Goal: Task Accomplishment & Management: Manage account settings

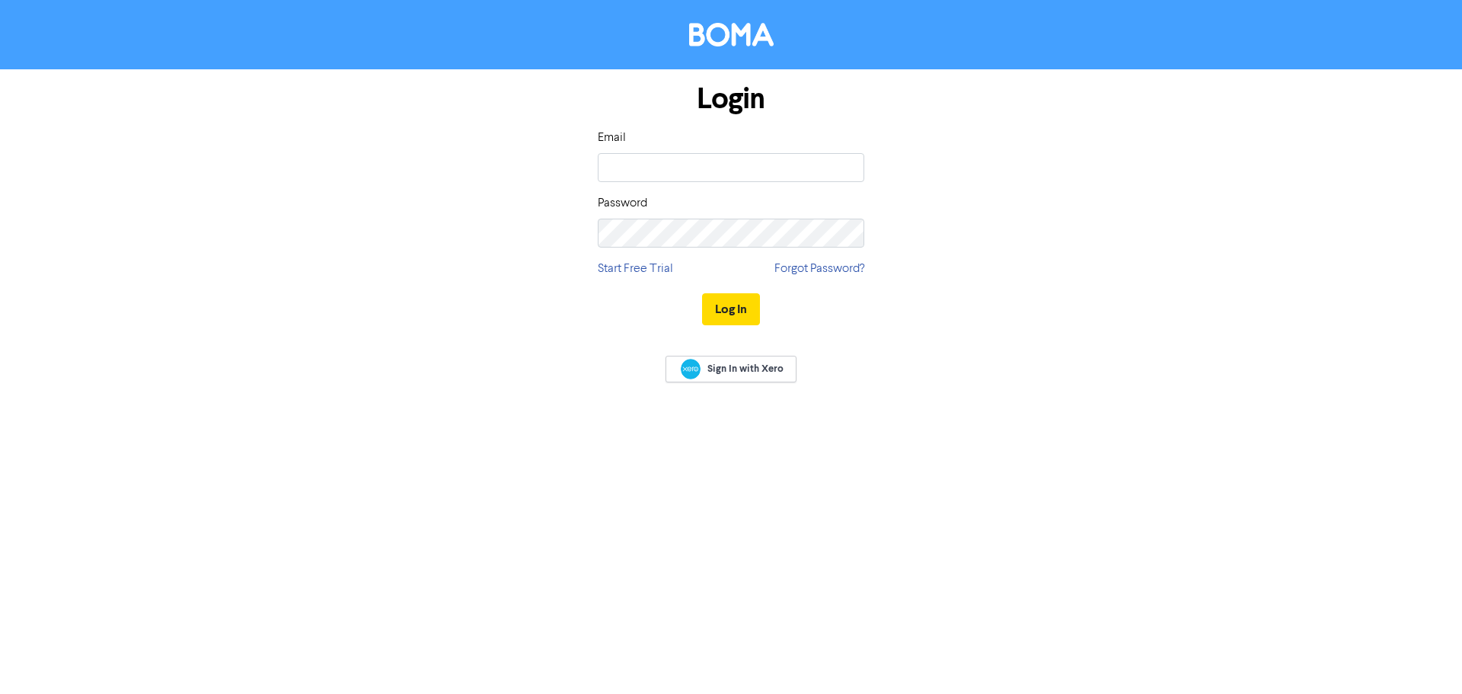
type input "[EMAIL_ADDRESS][DOMAIN_NAME]"
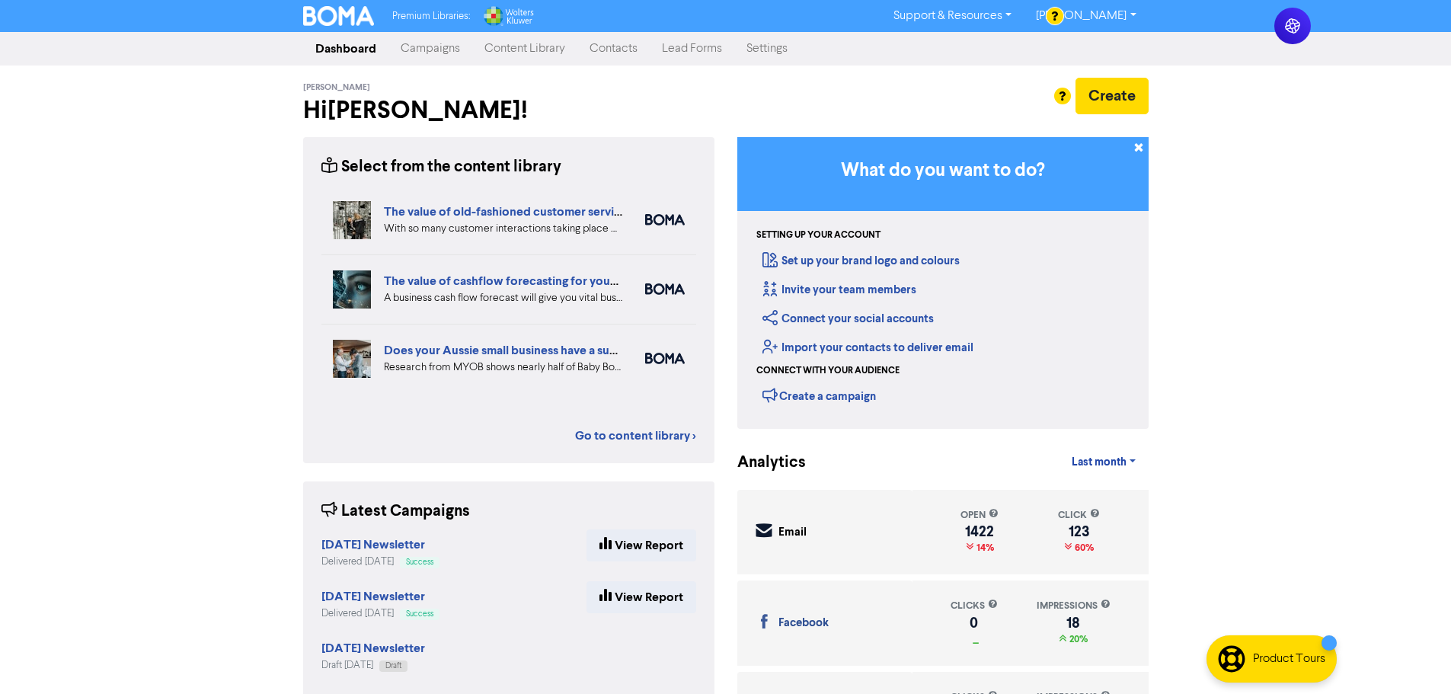
click at [527, 55] on link "Content Library" at bounding box center [524, 49] width 105 height 30
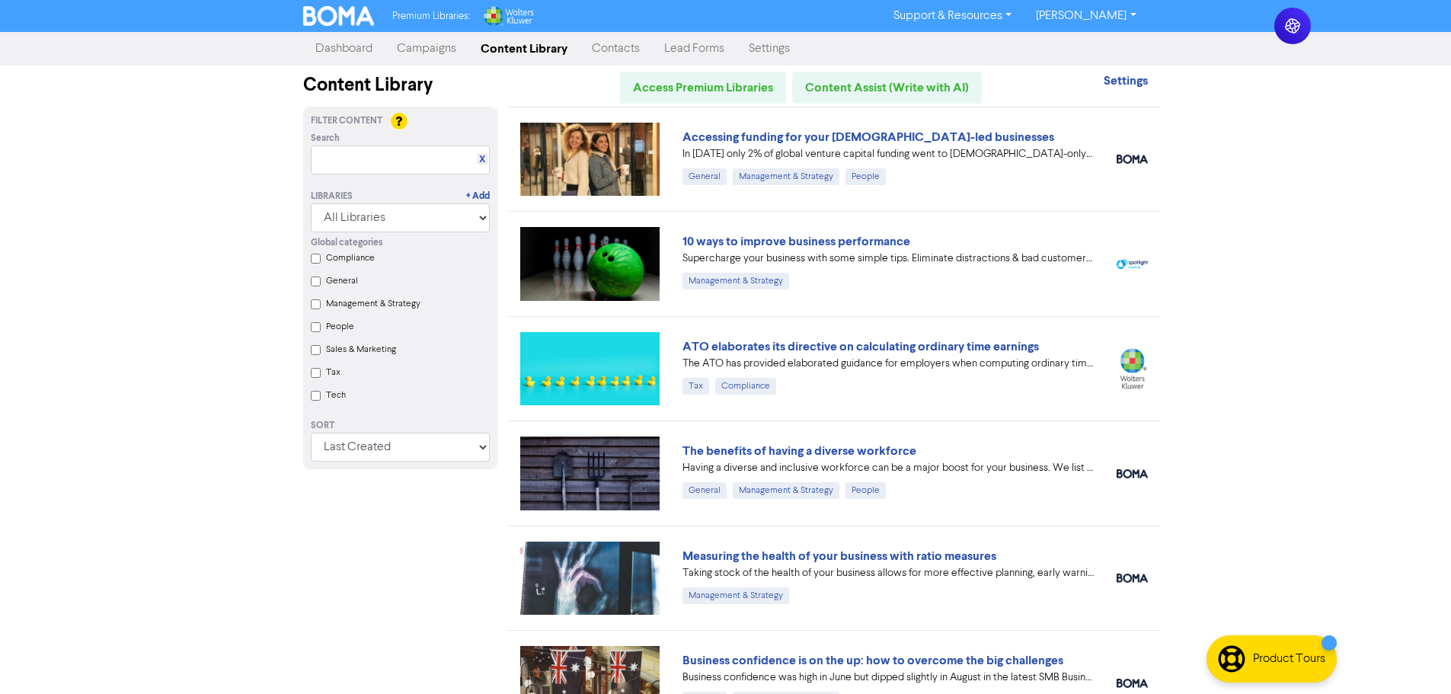
click at [443, 45] on link "Campaigns" at bounding box center [427, 49] width 84 height 30
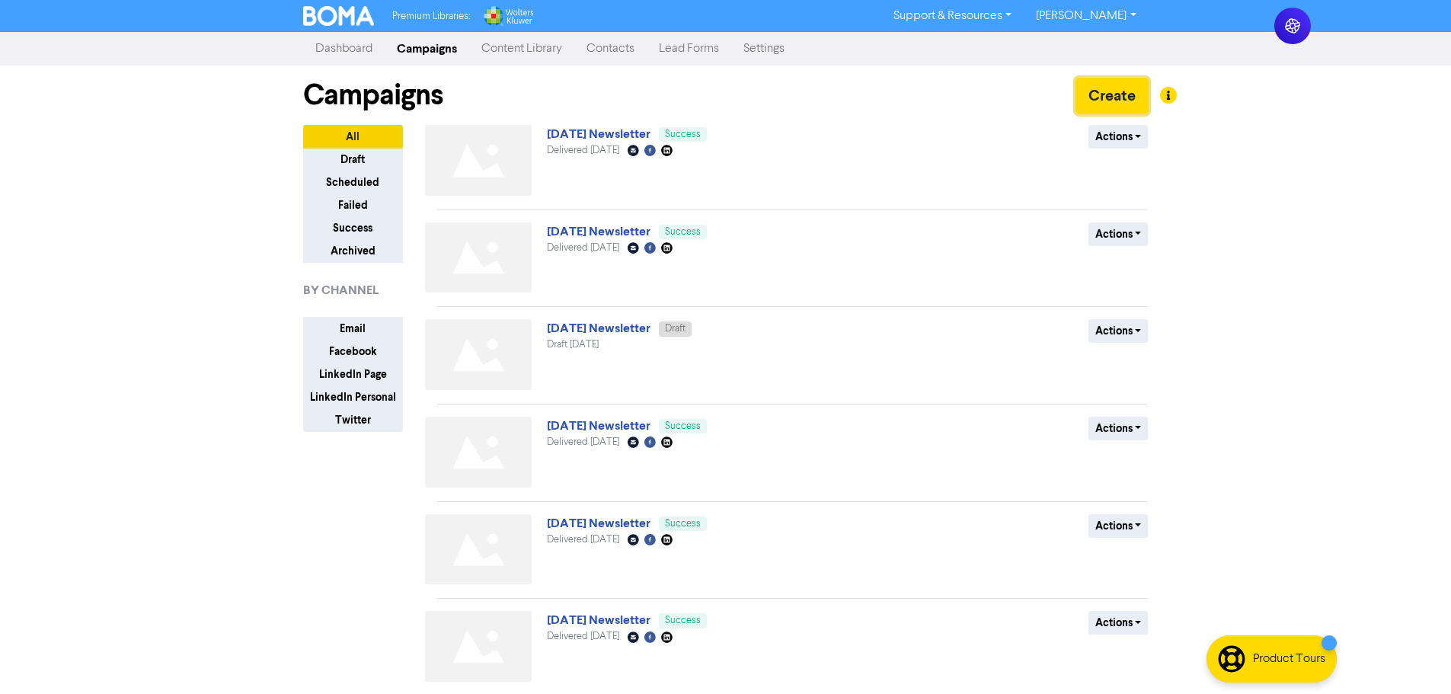
click at [1105, 108] on button "Create" at bounding box center [1111, 96] width 73 height 37
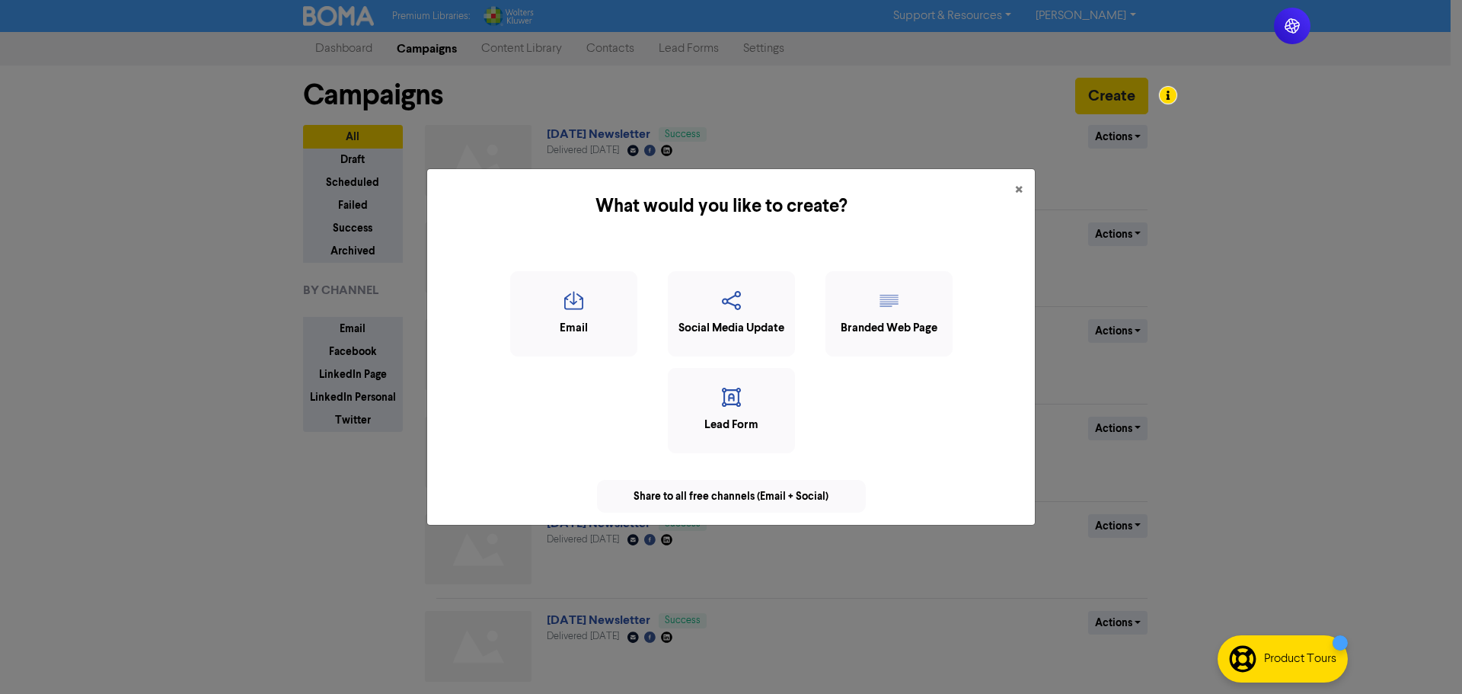
click at [606, 297] on icon "button" at bounding box center [574, 305] width 110 height 29
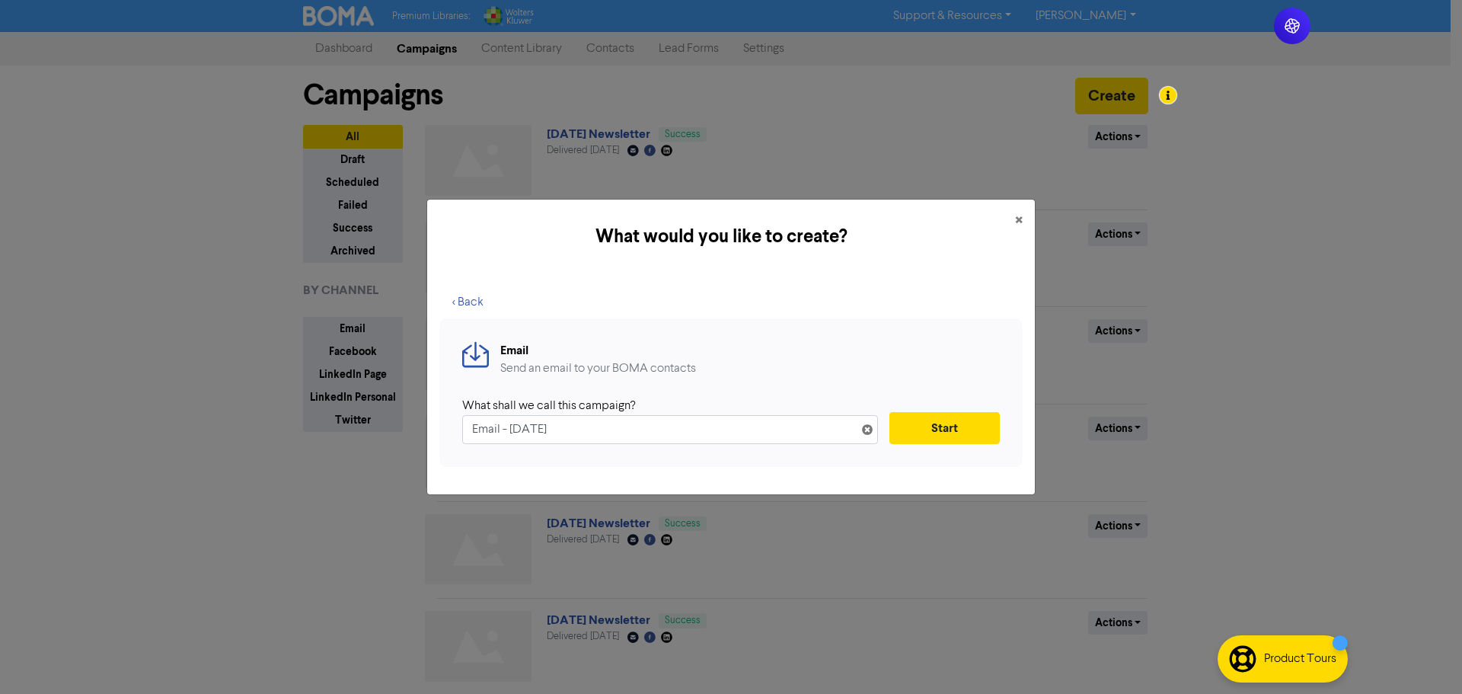
click at [644, 443] on input "Email - [DATE]" at bounding box center [670, 429] width 416 height 29
type input "[DATE] Newsletter"
click at [983, 424] on button "Start" at bounding box center [945, 428] width 110 height 32
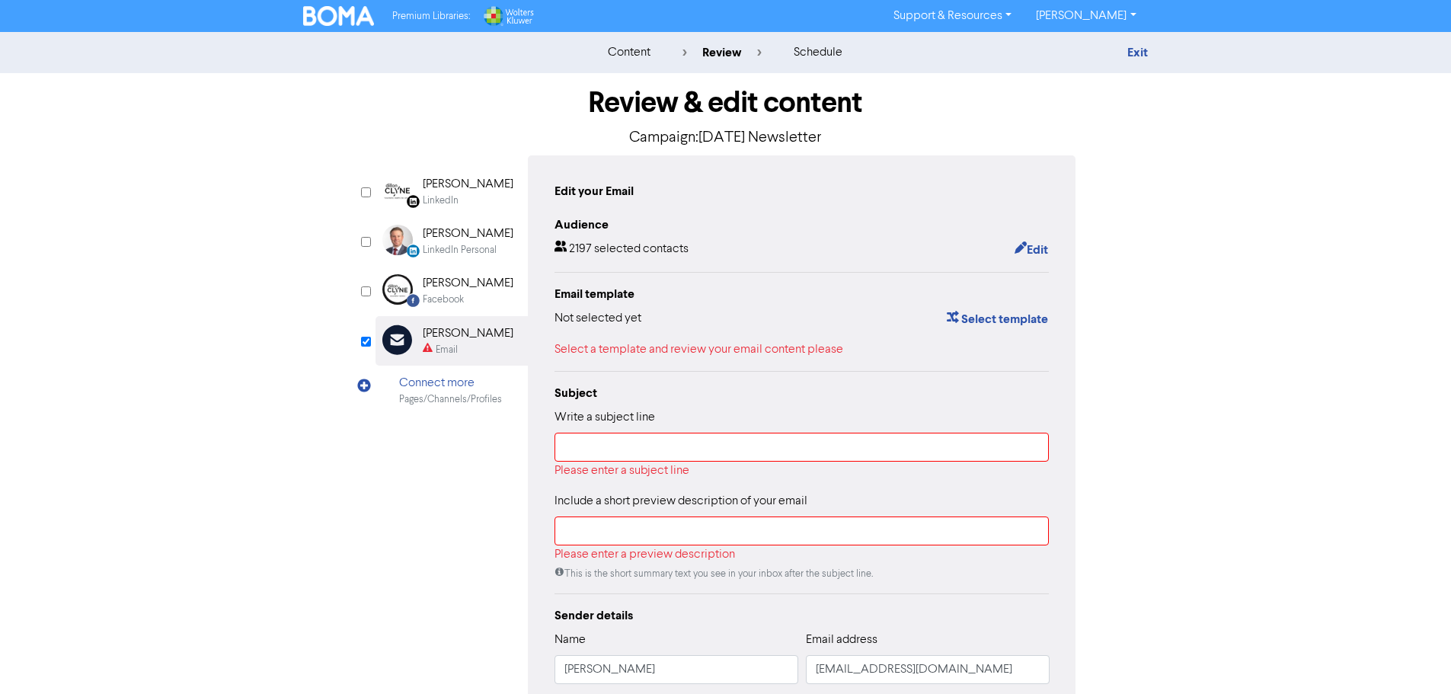
click at [781, 432] on div "Write a subject line Please enter a subject line" at bounding box center [801, 444] width 495 height 72
click at [764, 446] on input "text" at bounding box center [801, 447] width 495 height 29
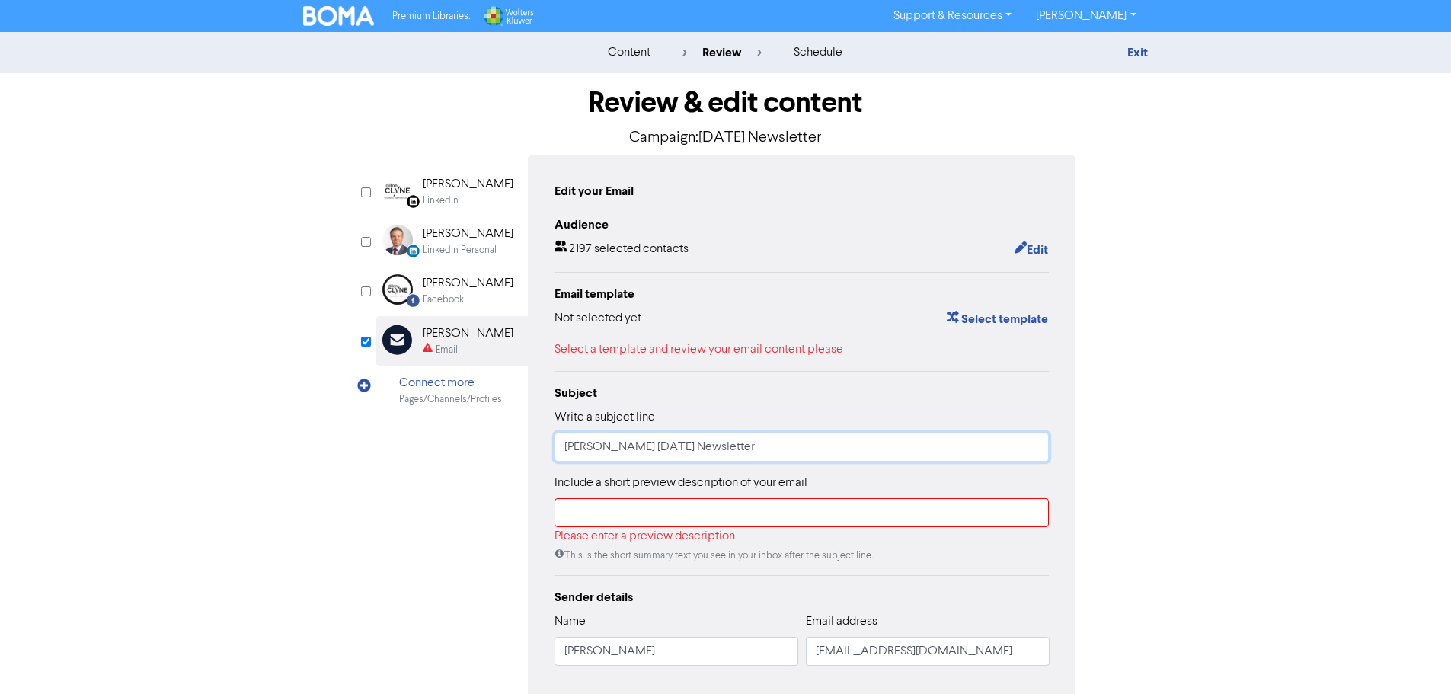
type input "[PERSON_NAME] [DATE] Newsletter"
click at [670, 515] on input "text" at bounding box center [801, 512] width 495 height 29
click at [942, 395] on div "Subject" at bounding box center [801, 393] width 495 height 18
click at [721, 496] on div "Include a short preview description of your email Please enter a preview descri…" at bounding box center [801, 518] width 495 height 89
click at [729, 519] on input "text" at bounding box center [801, 512] width 495 height 29
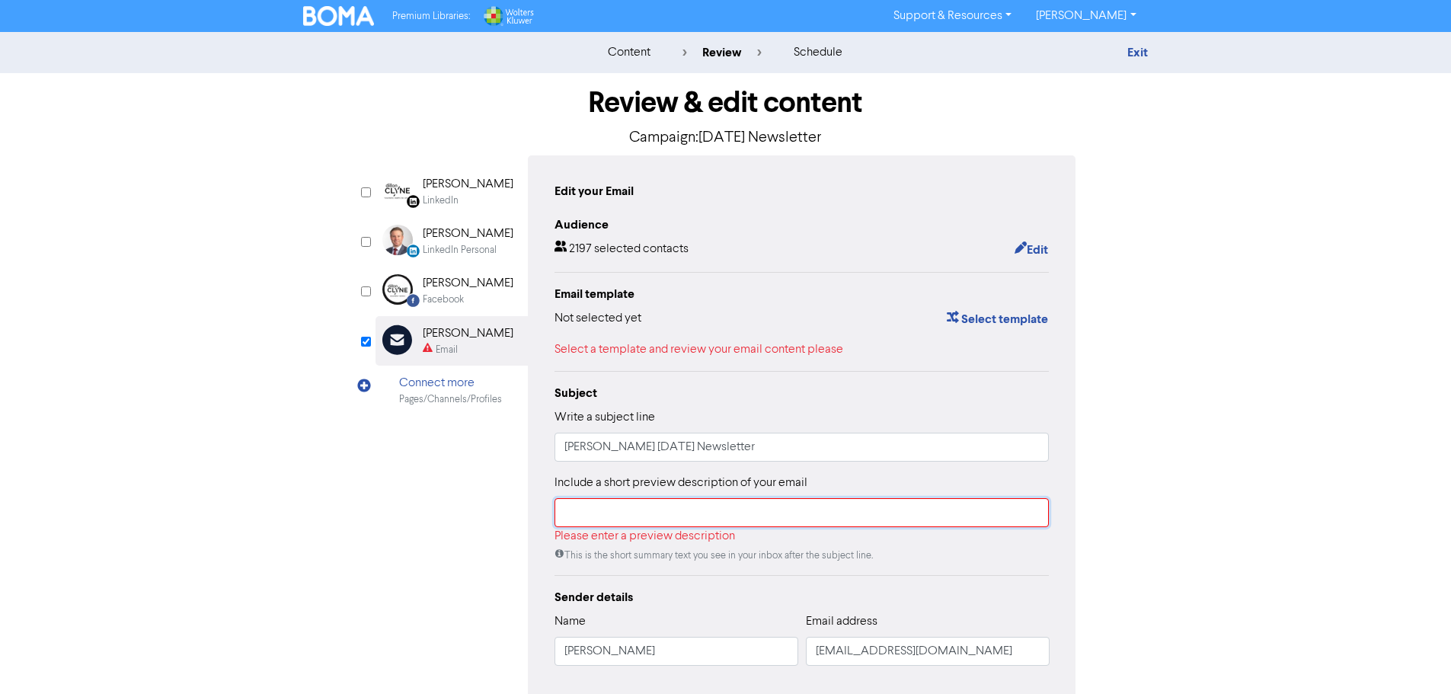
type input "Get up to date on the latest in this month's newsletter"
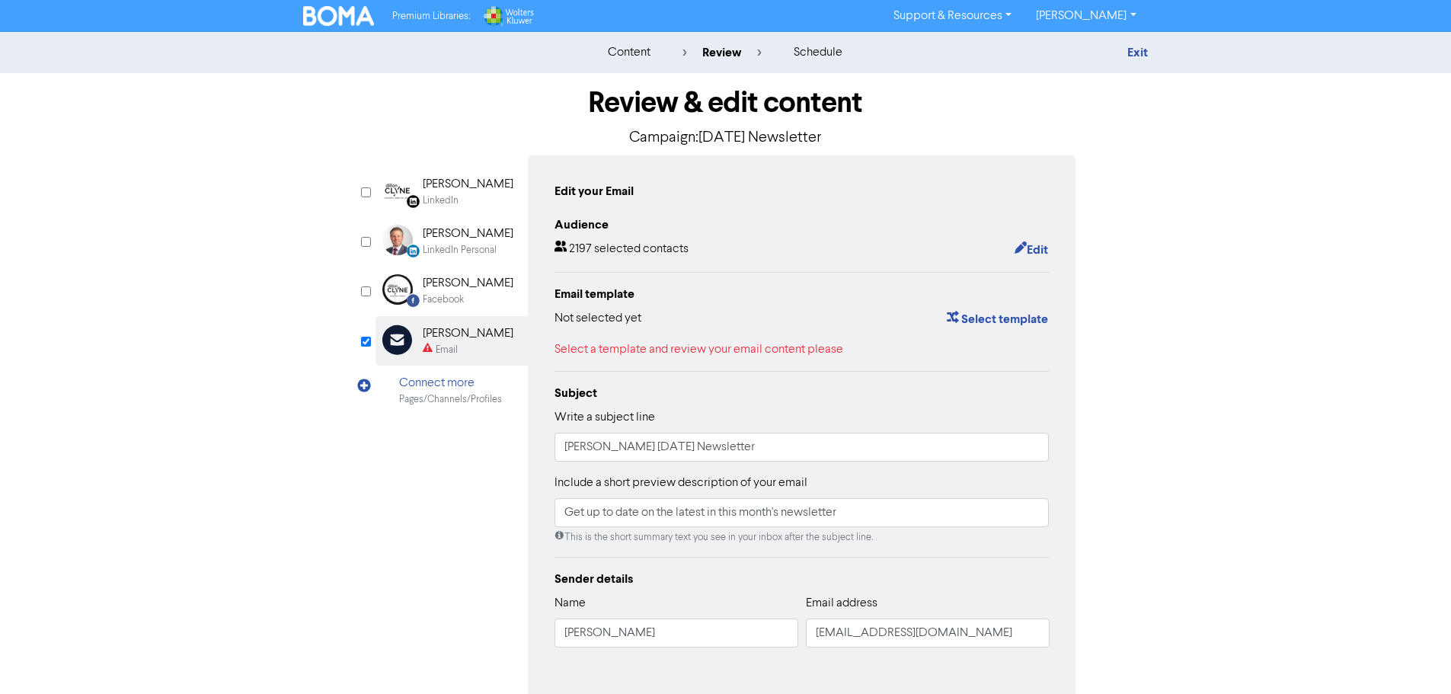
click at [791, 586] on div "Sender details" at bounding box center [801, 579] width 495 height 18
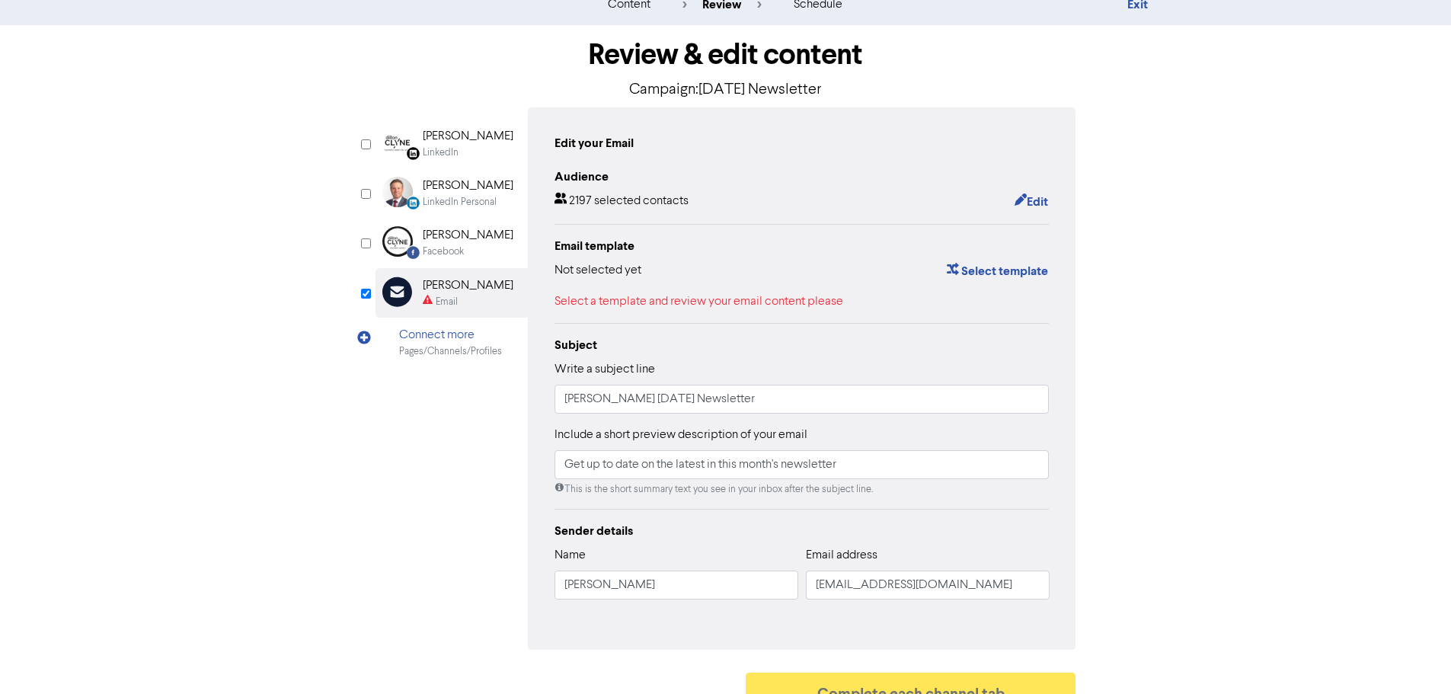
scroll to position [74, 0]
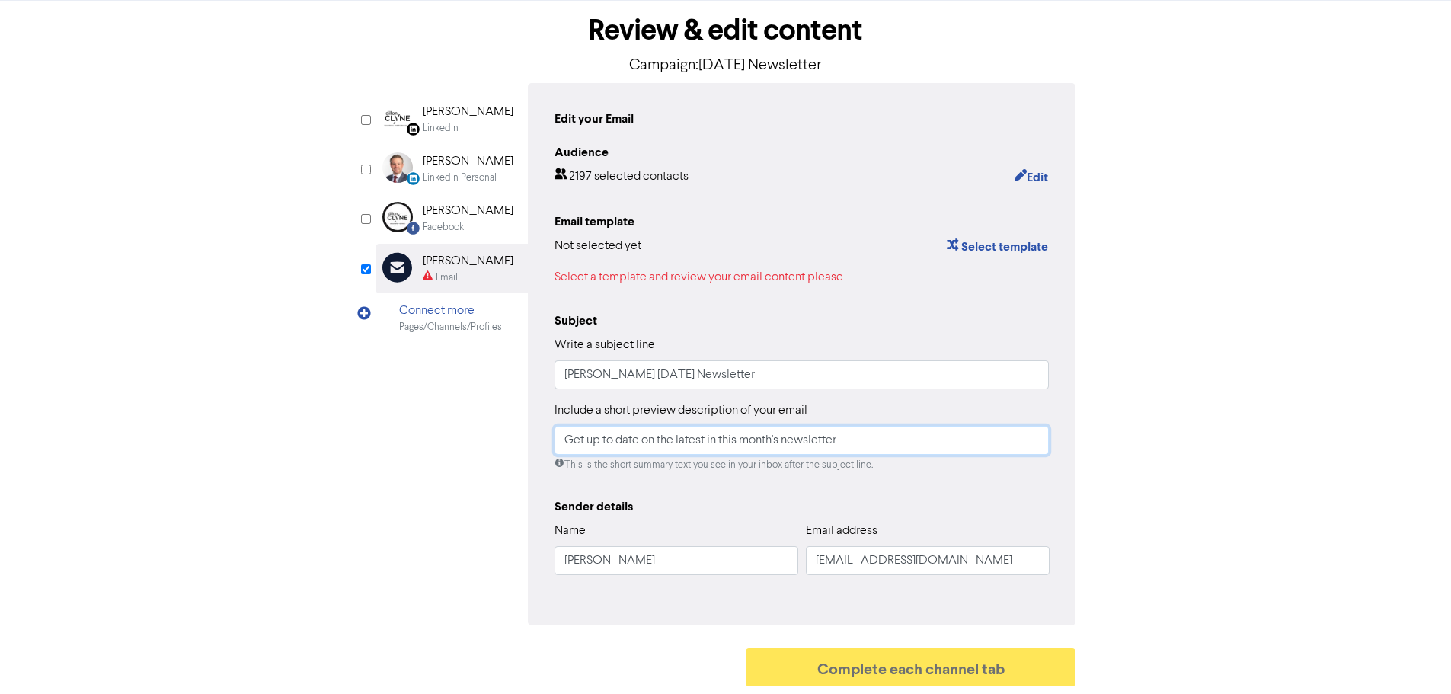
click at [753, 437] on input "Get up to date on the latest in this month's newsletter" at bounding box center [801, 440] width 495 height 29
click at [876, 494] on div "Audience 2197 selected contacts Edit Email template Not selected yet Select tem…" at bounding box center [801, 365] width 495 height 444
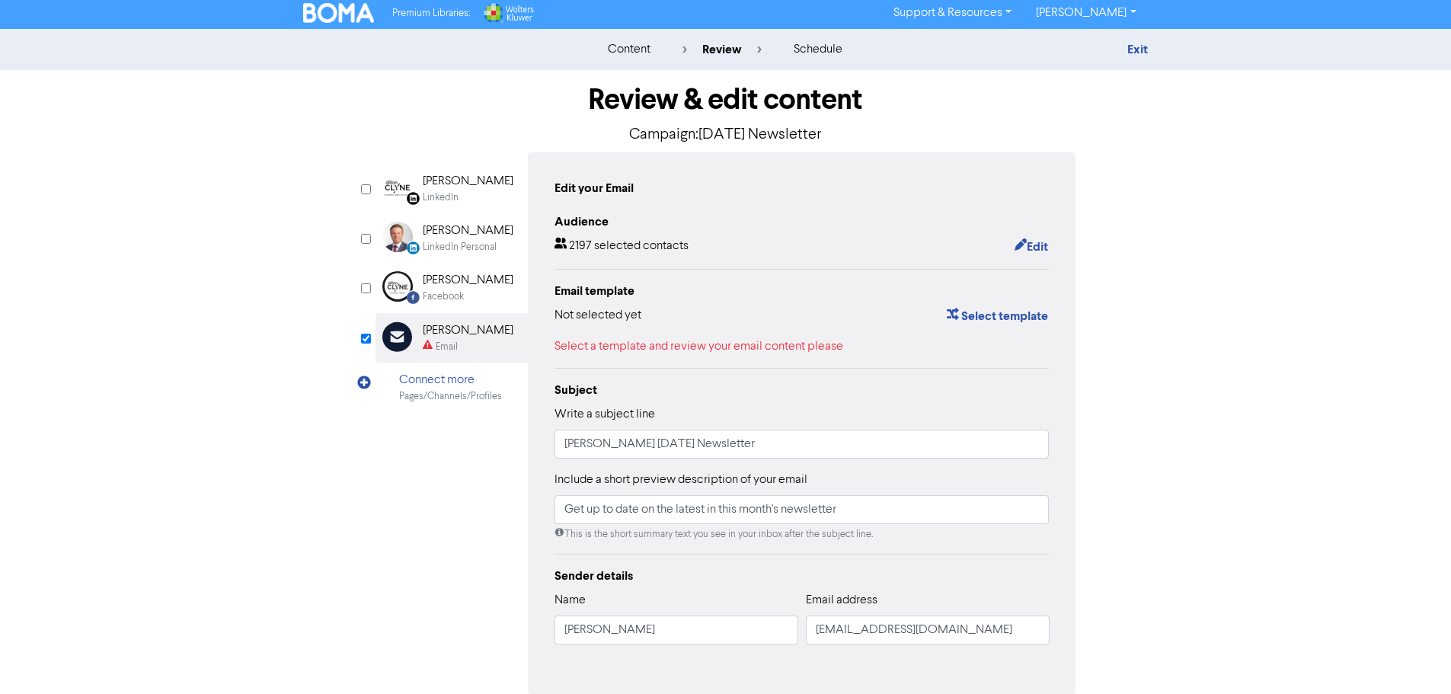
scroll to position [0, 0]
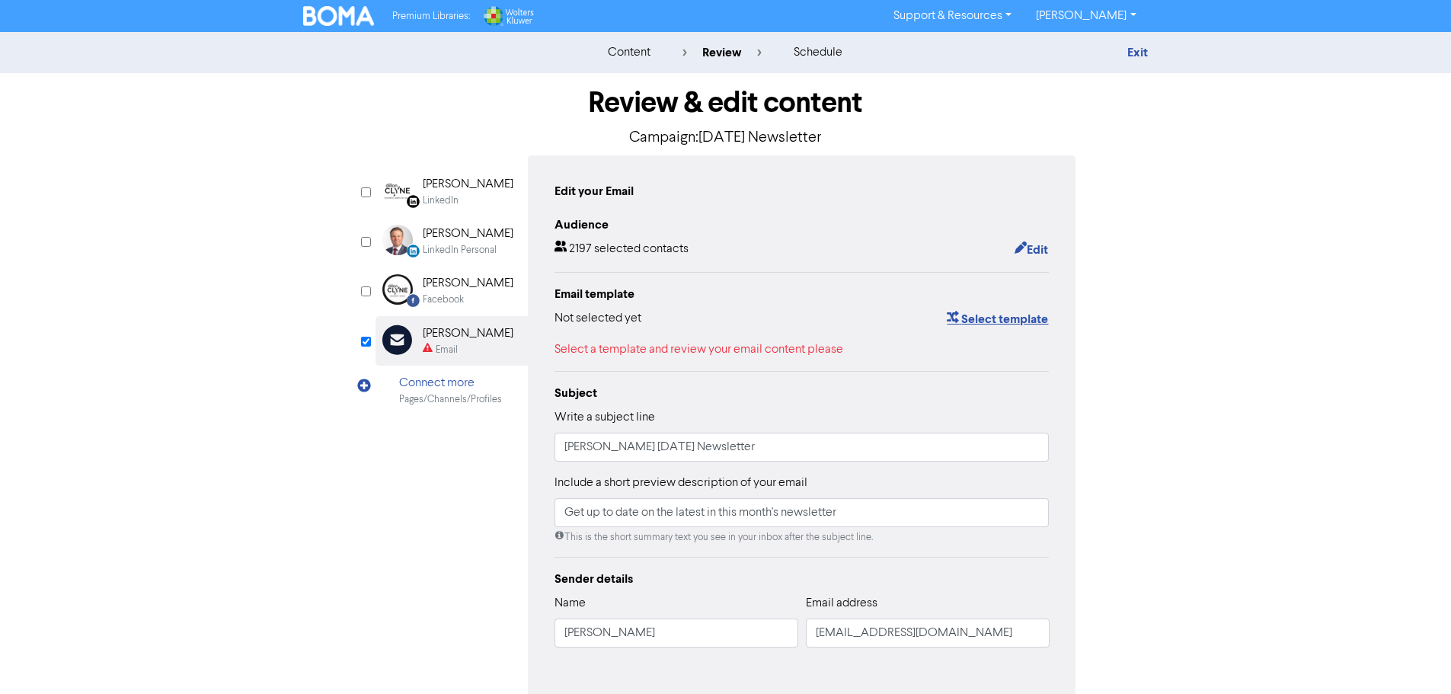
click at [994, 320] on button "Select template" at bounding box center [997, 319] width 103 height 20
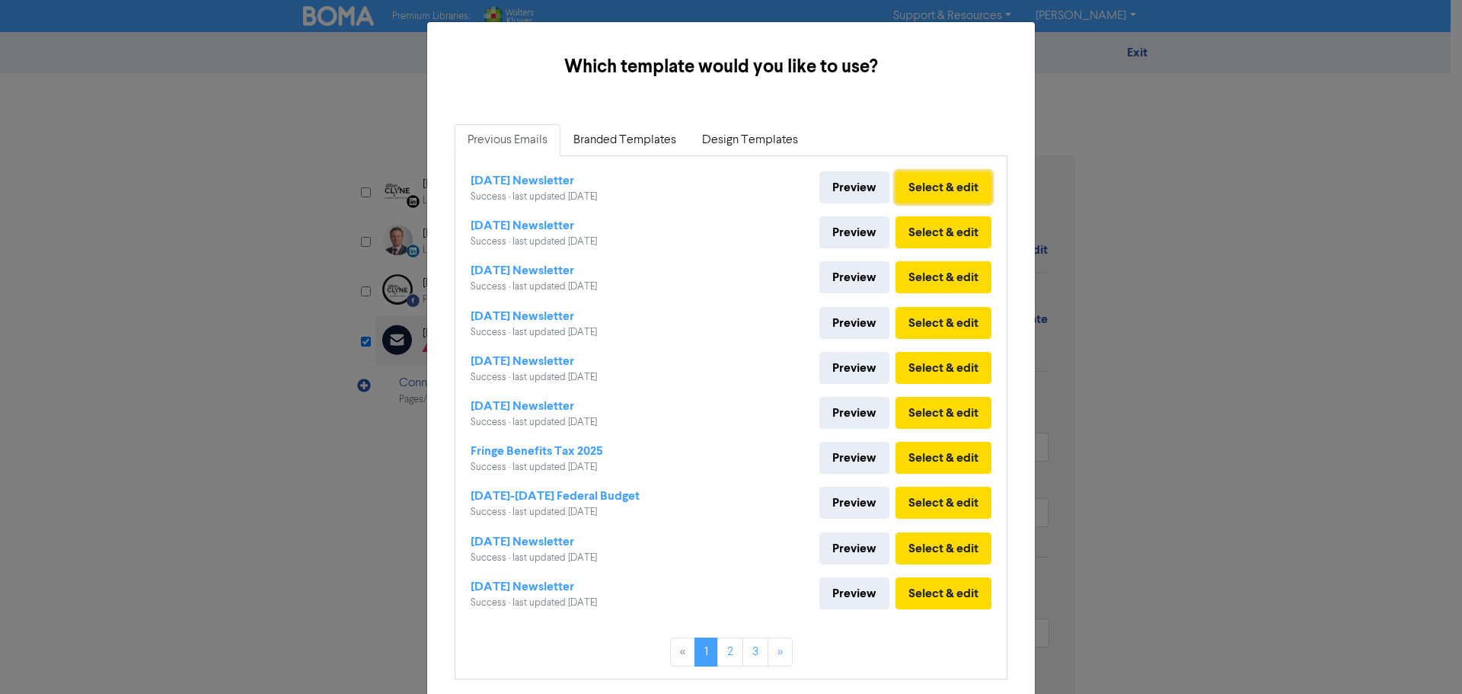
click at [970, 181] on button "Select & edit" at bounding box center [944, 187] width 96 height 32
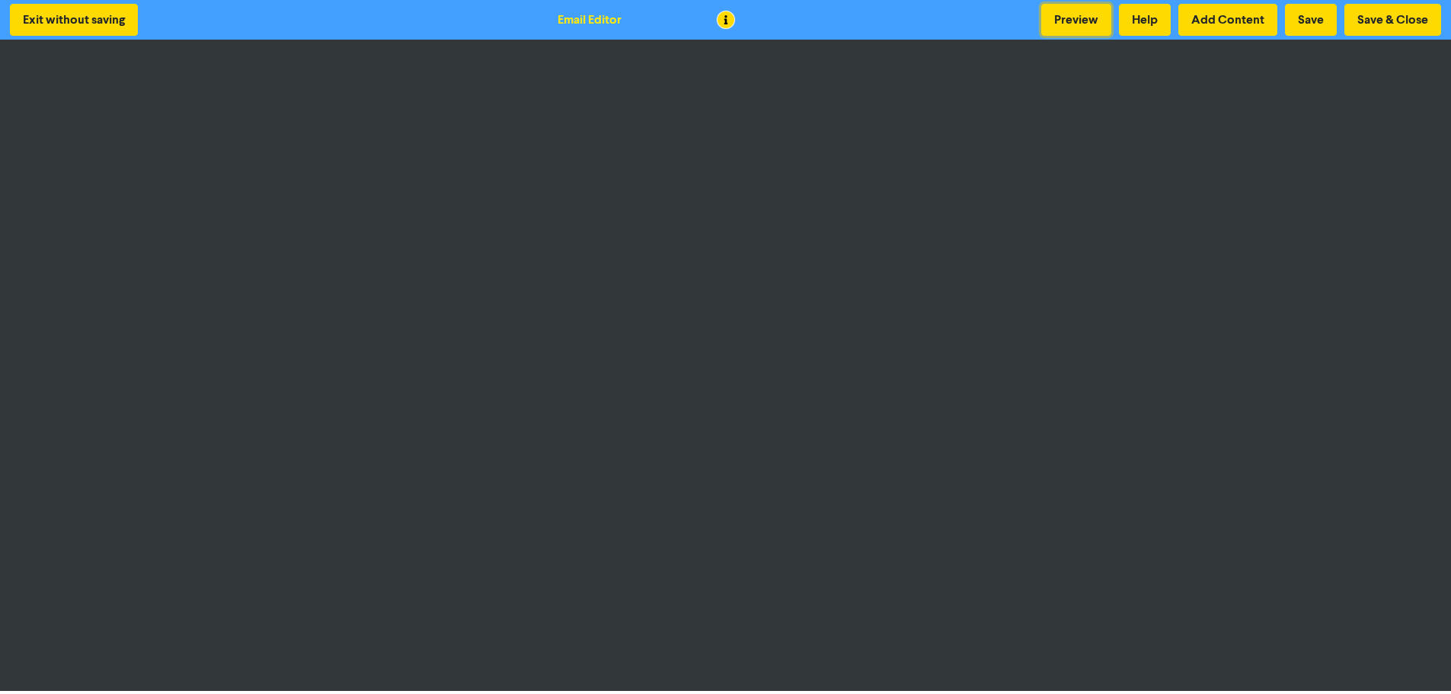
click at [1067, 14] on button "Preview" at bounding box center [1076, 20] width 70 height 32
click at [1297, 24] on button "Save" at bounding box center [1311, 20] width 52 height 32
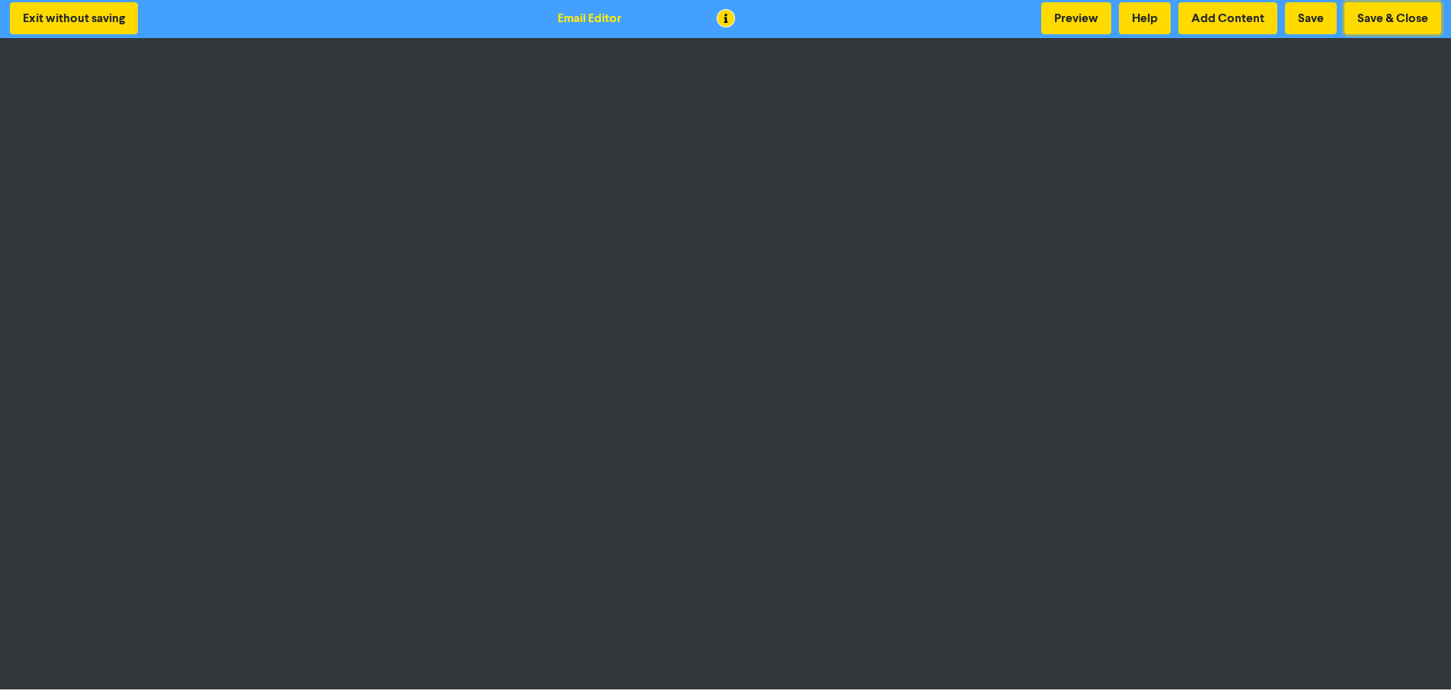
click at [1385, 10] on button "Save & Close" at bounding box center [1392, 18] width 97 height 32
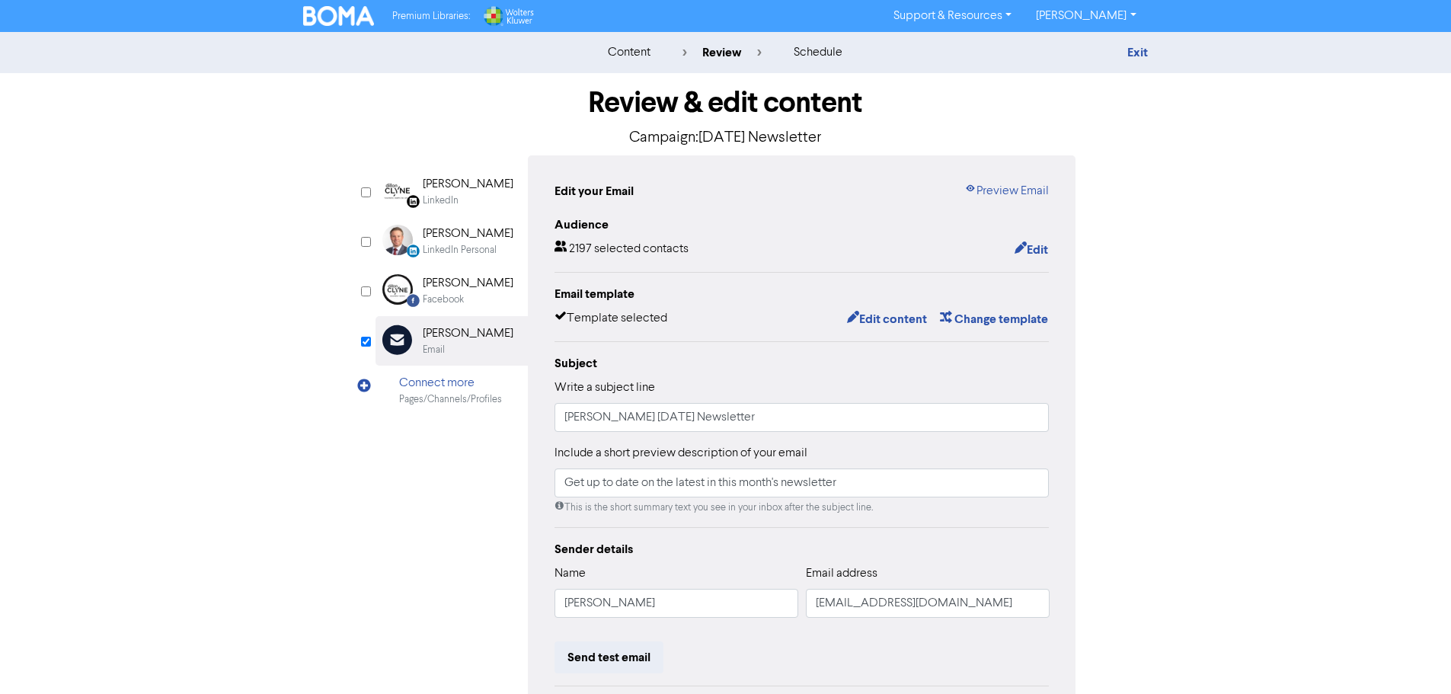
click at [1016, 190] on link "Preview Email" at bounding box center [1006, 191] width 85 height 18
click at [446, 299] on div "Facebook" at bounding box center [443, 299] width 41 height 14
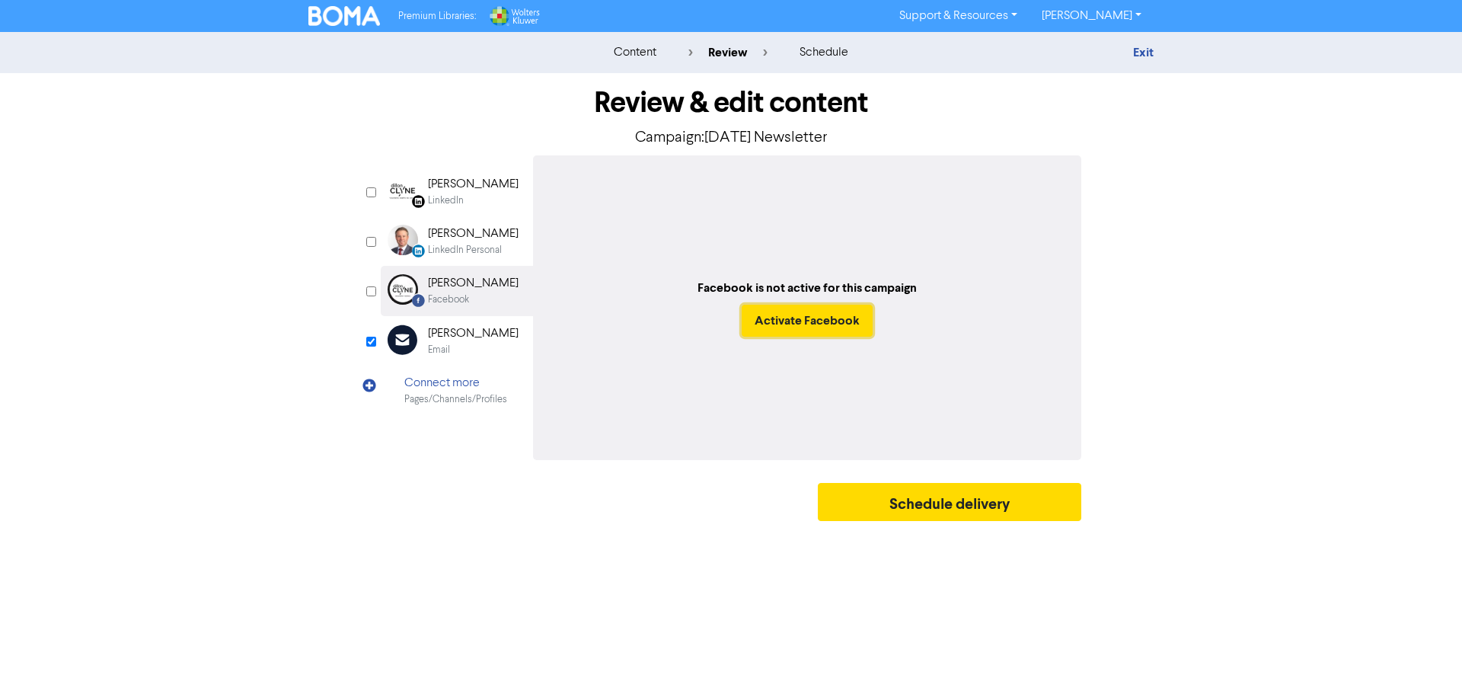
click at [817, 323] on button "Activate Facebook" at bounding box center [807, 321] width 131 height 32
checkbox input "true"
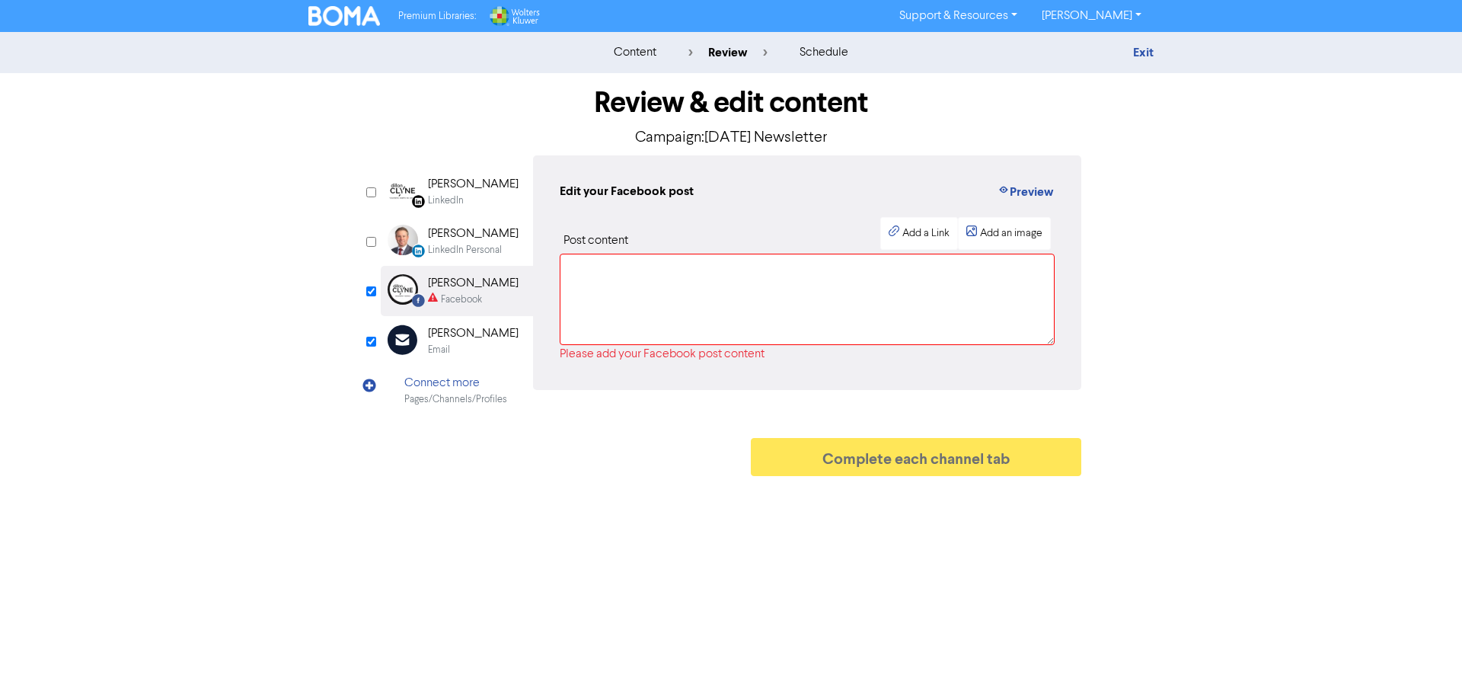
click at [460, 201] on div "LinkedIn" at bounding box center [446, 200] width 36 height 14
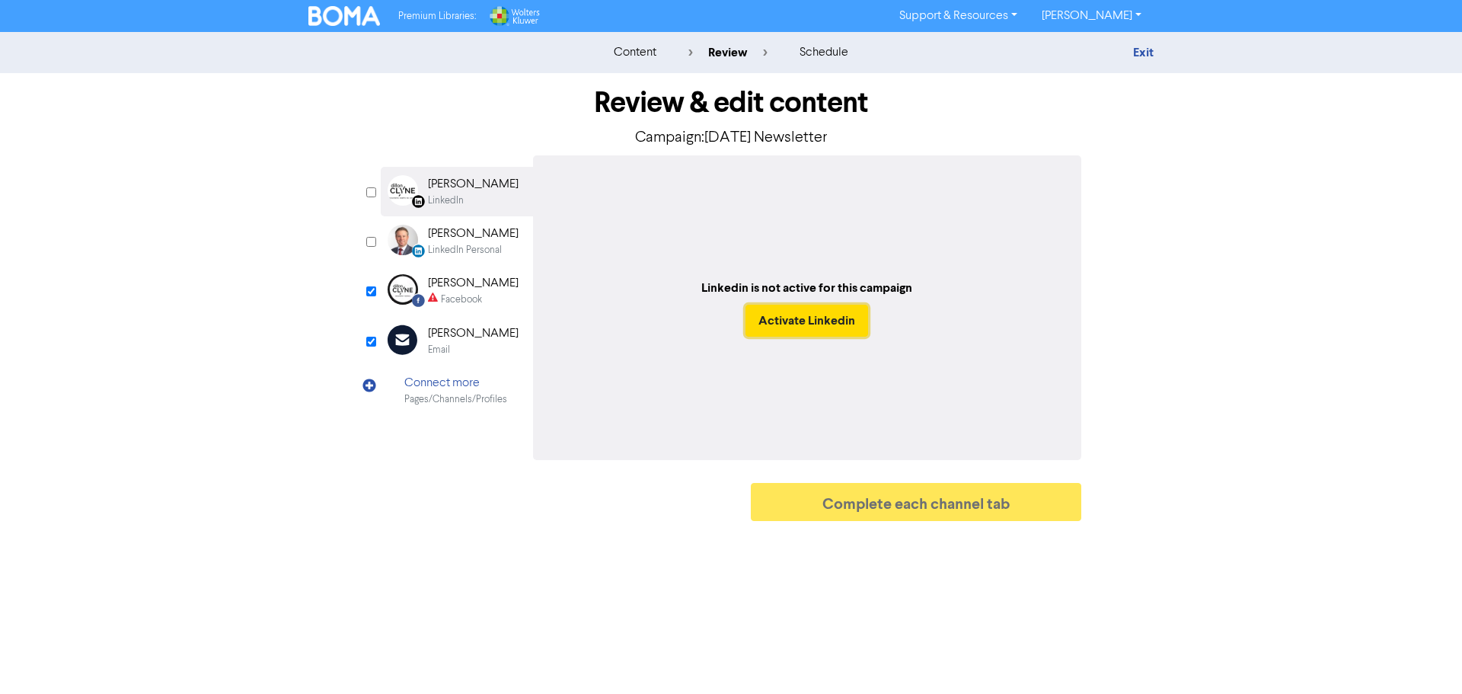
click at [764, 324] on button "Activate Linkedin" at bounding box center [807, 321] width 123 height 32
checkbox input "true"
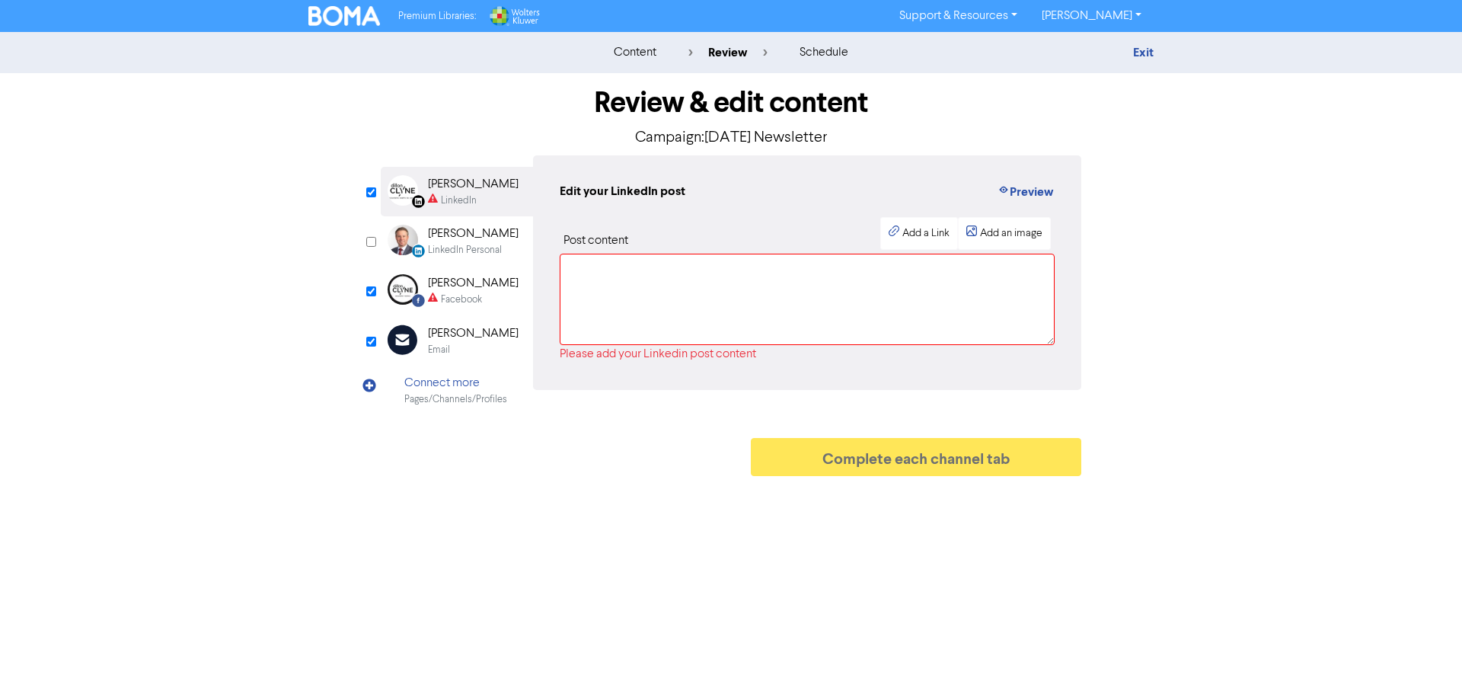
click at [450, 290] on div "[PERSON_NAME]" at bounding box center [473, 283] width 91 height 18
click at [926, 229] on div "Add a Link" at bounding box center [926, 233] width 47 height 16
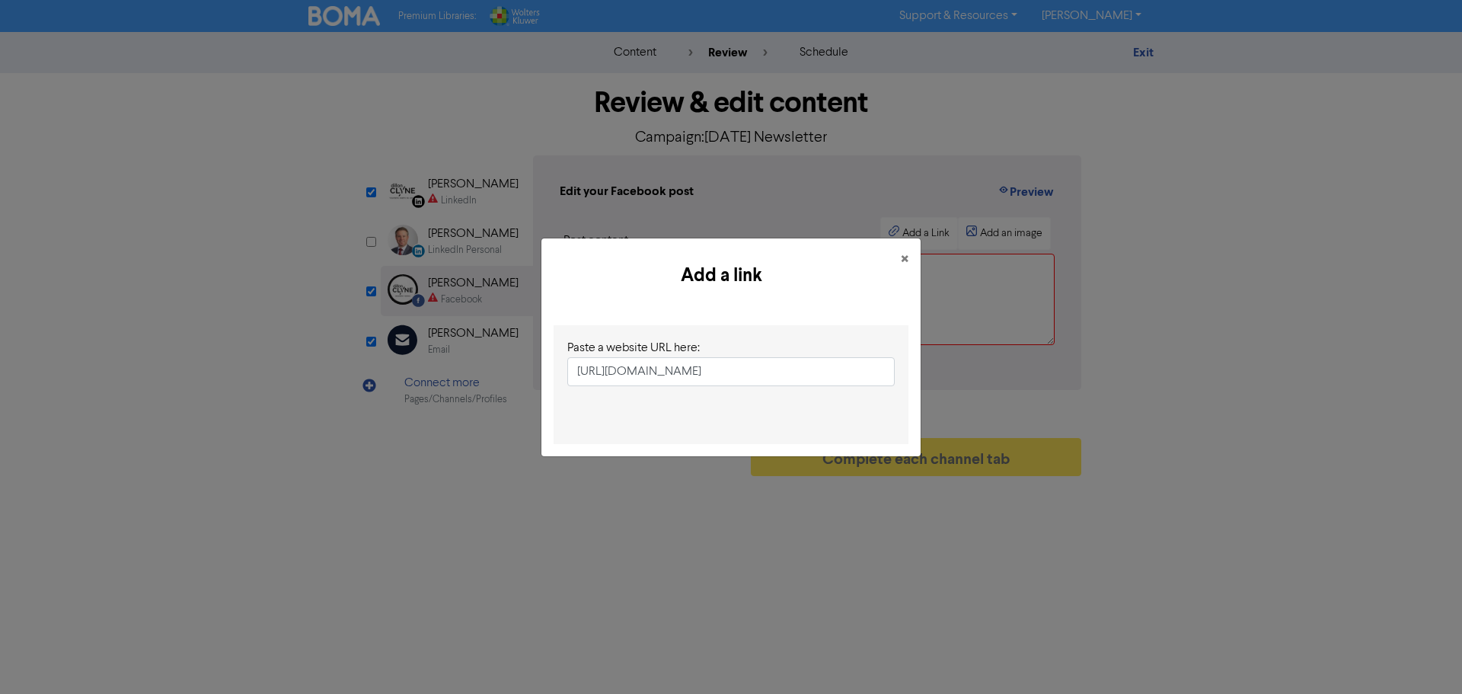
scroll to position [0, 145]
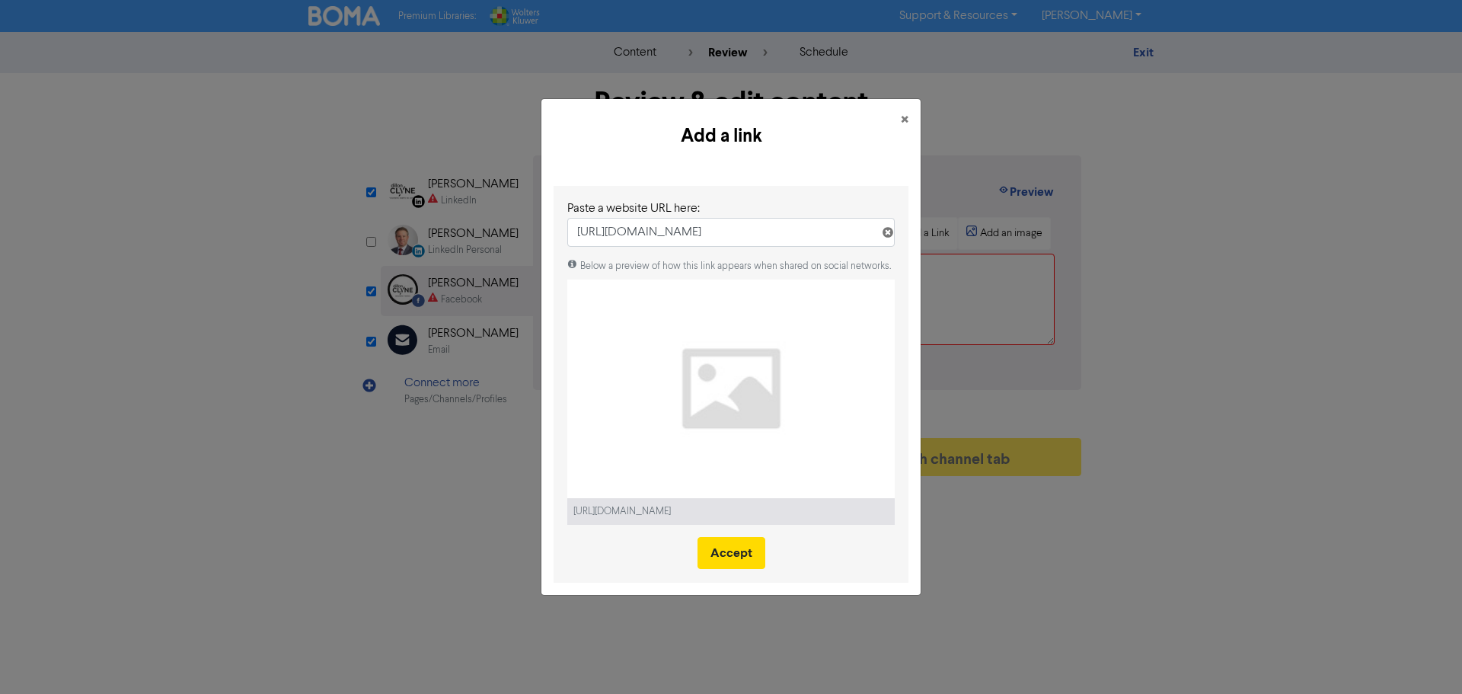
type input "[URL][DOMAIN_NAME]"
click at [720, 567] on button "Accept" at bounding box center [732, 553] width 68 height 32
select select "LEARN_MORE"
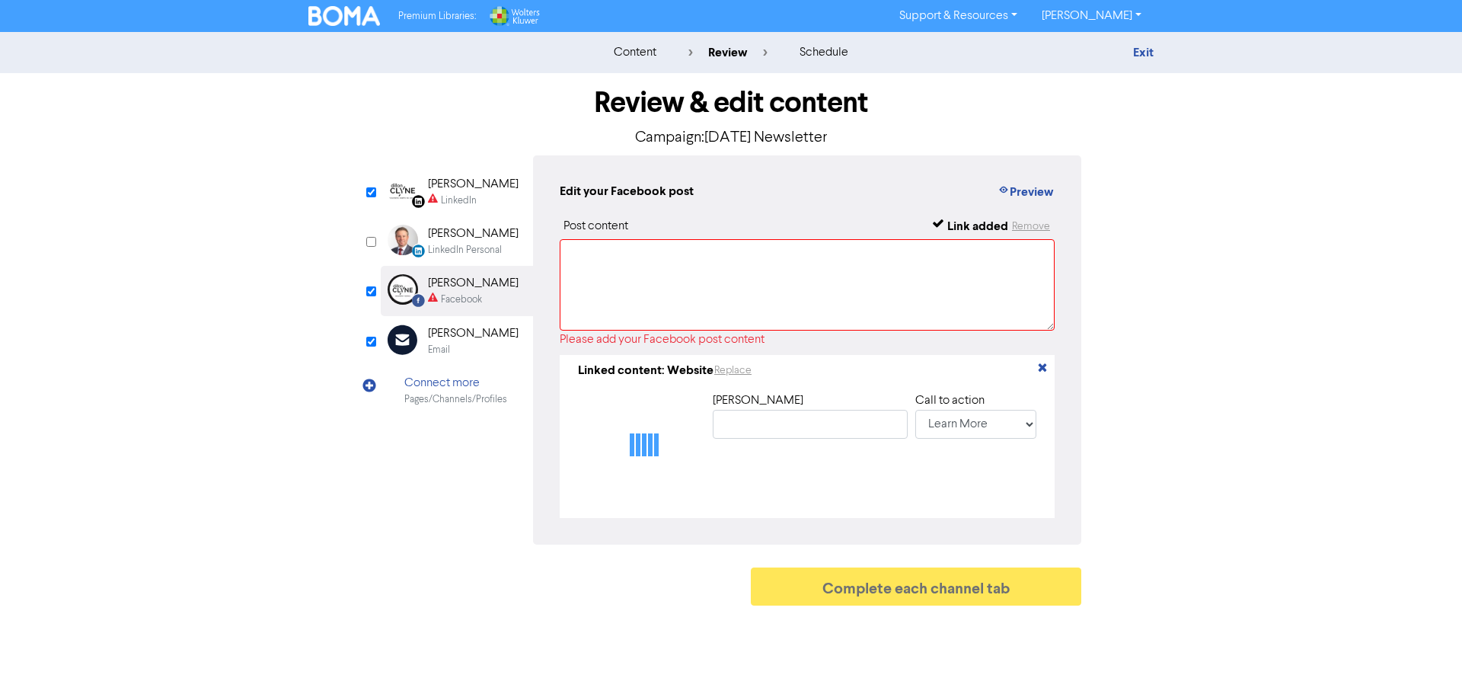
click at [448, 195] on div "LinkedIn" at bounding box center [459, 200] width 36 height 14
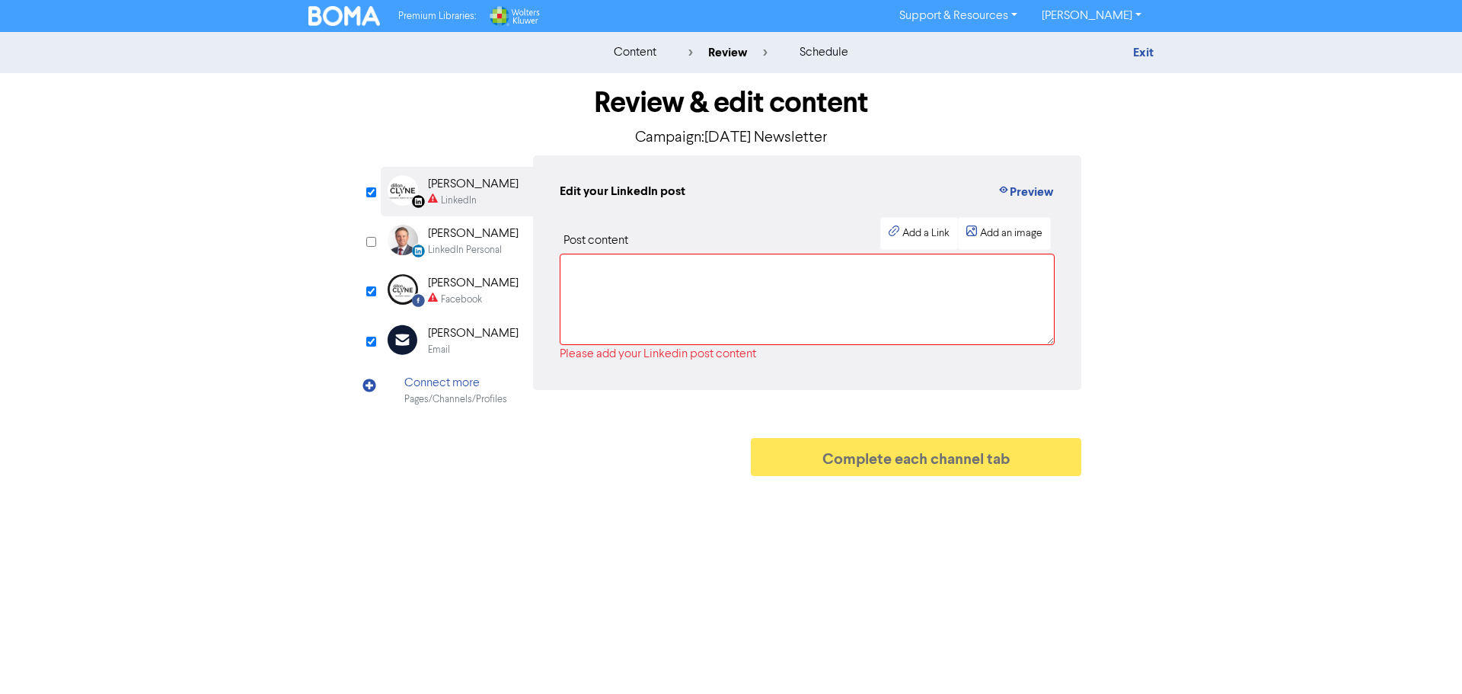
click at [887, 231] on div "Add a Link" at bounding box center [919, 233] width 78 height 33
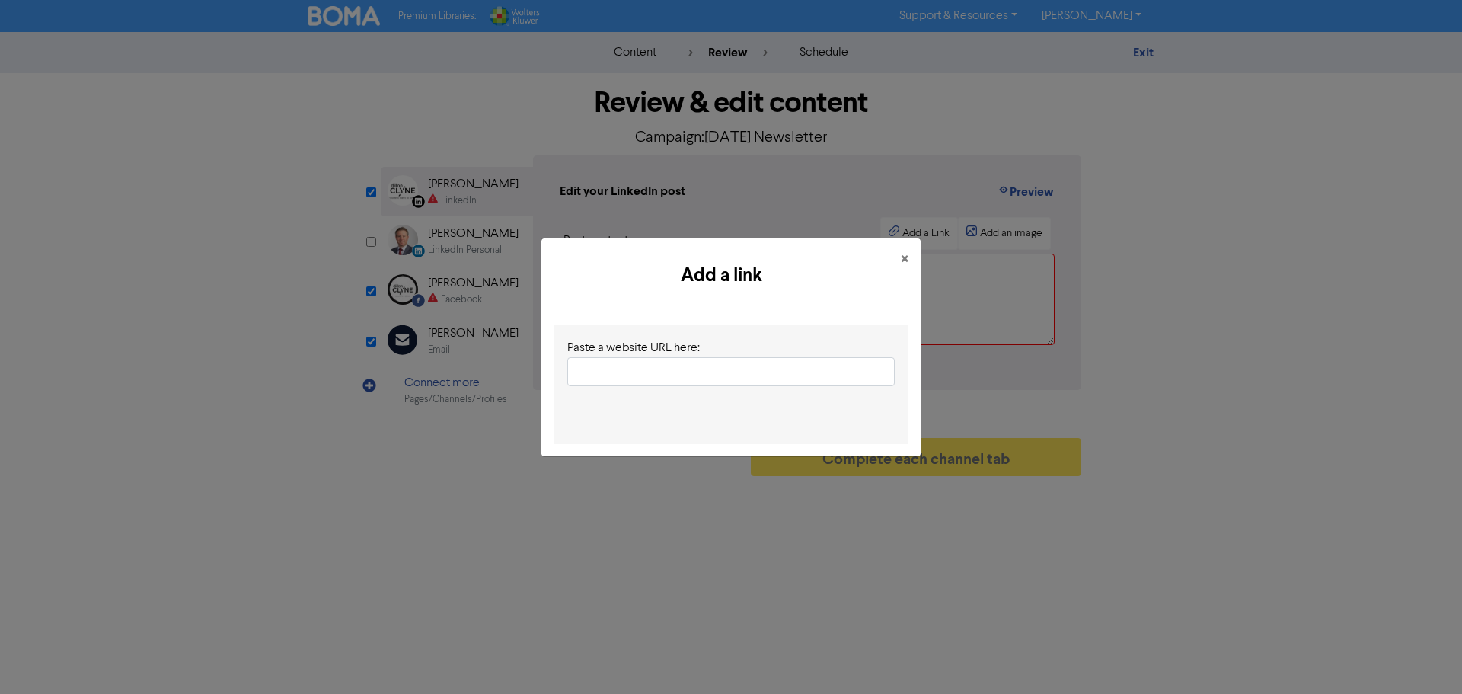
click at [759, 384] on input "text" at bounding box center [731, 371] width 328 height 29
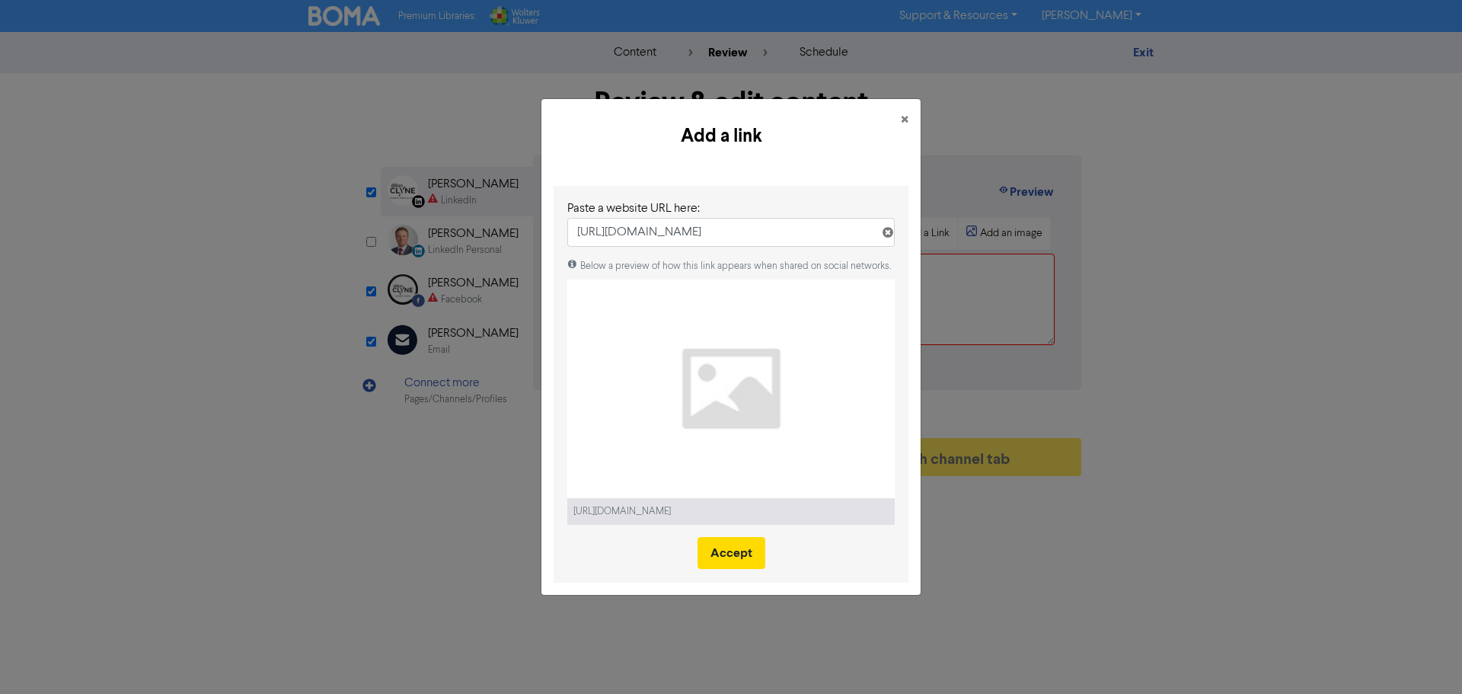
type input "[URL][DOMAIN_NAME]"
click at [727, 532] on div "Below a preview of how this link appears when shared on social networks. [URL][…" at bounding box center [731, 414] width 328 height 310
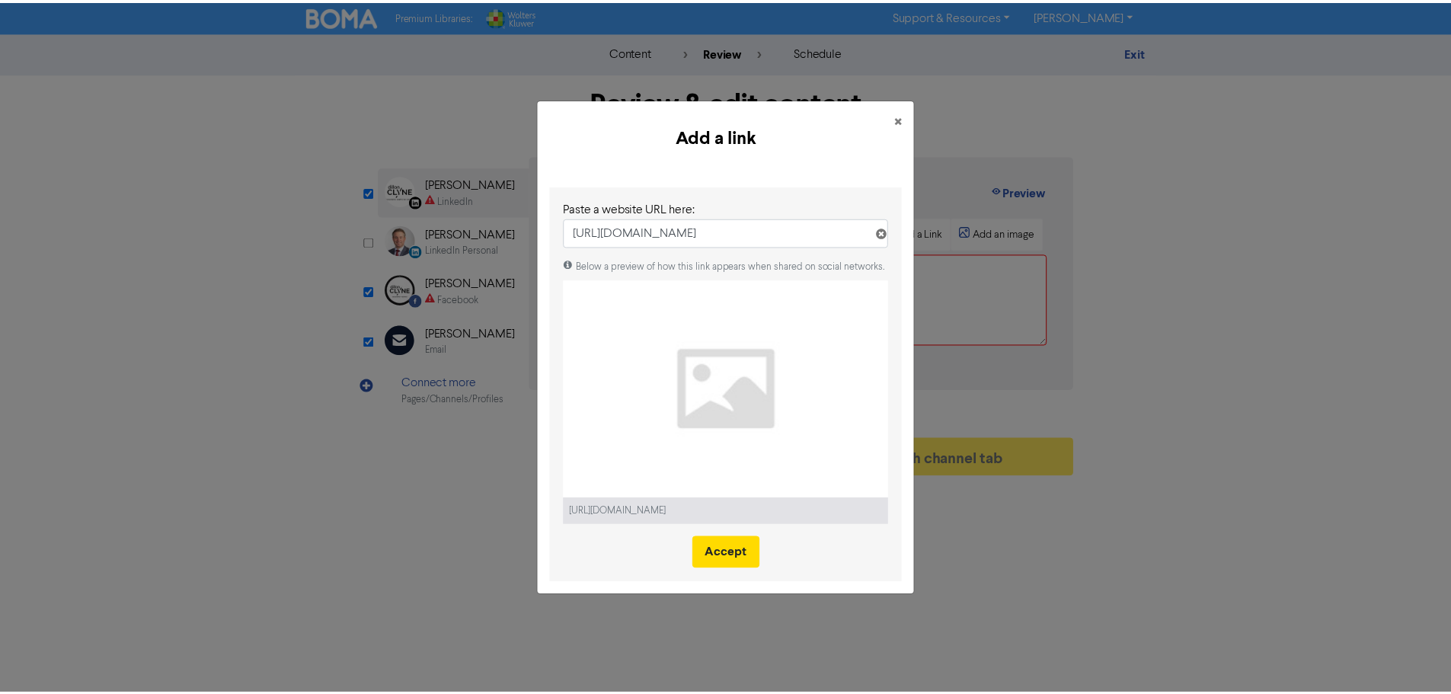
scroll to position [0, 0]
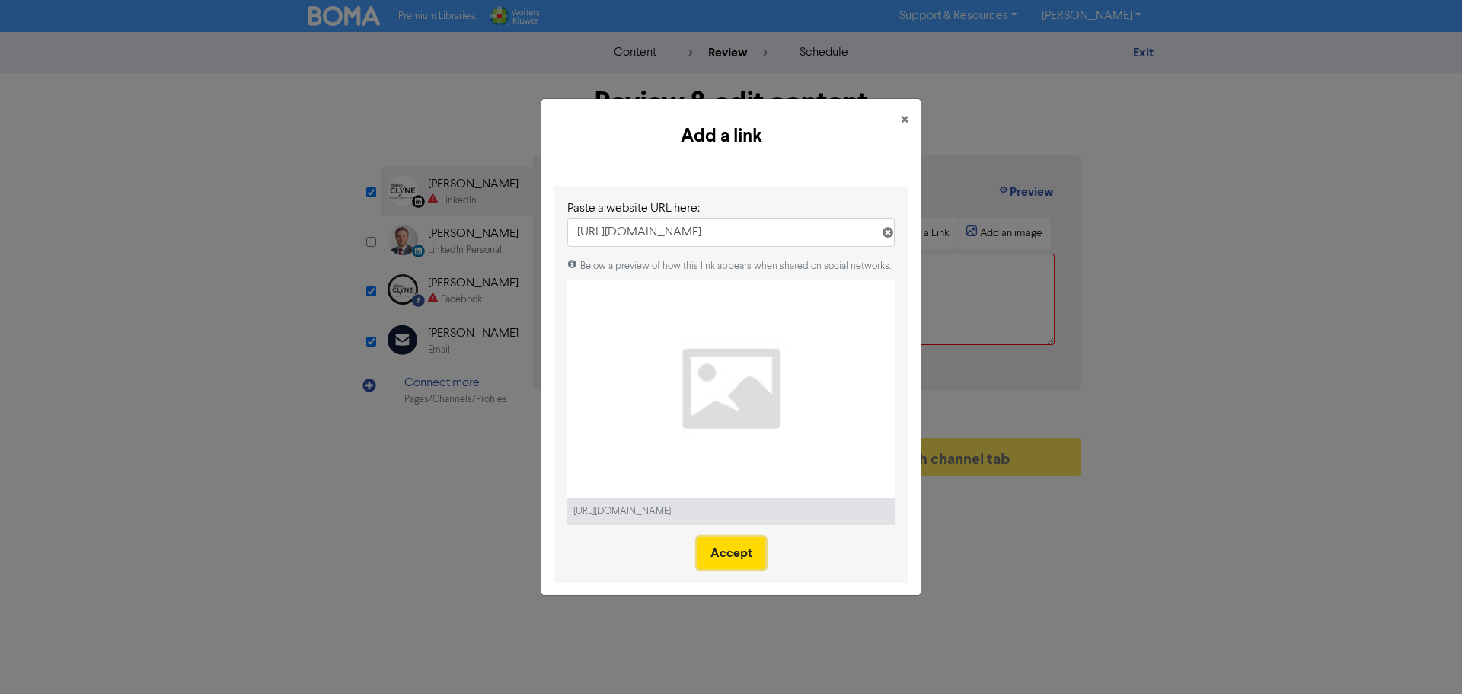
click at [727, 542] on button "Accept" at bounding box center [732, 553] width 68 height 32
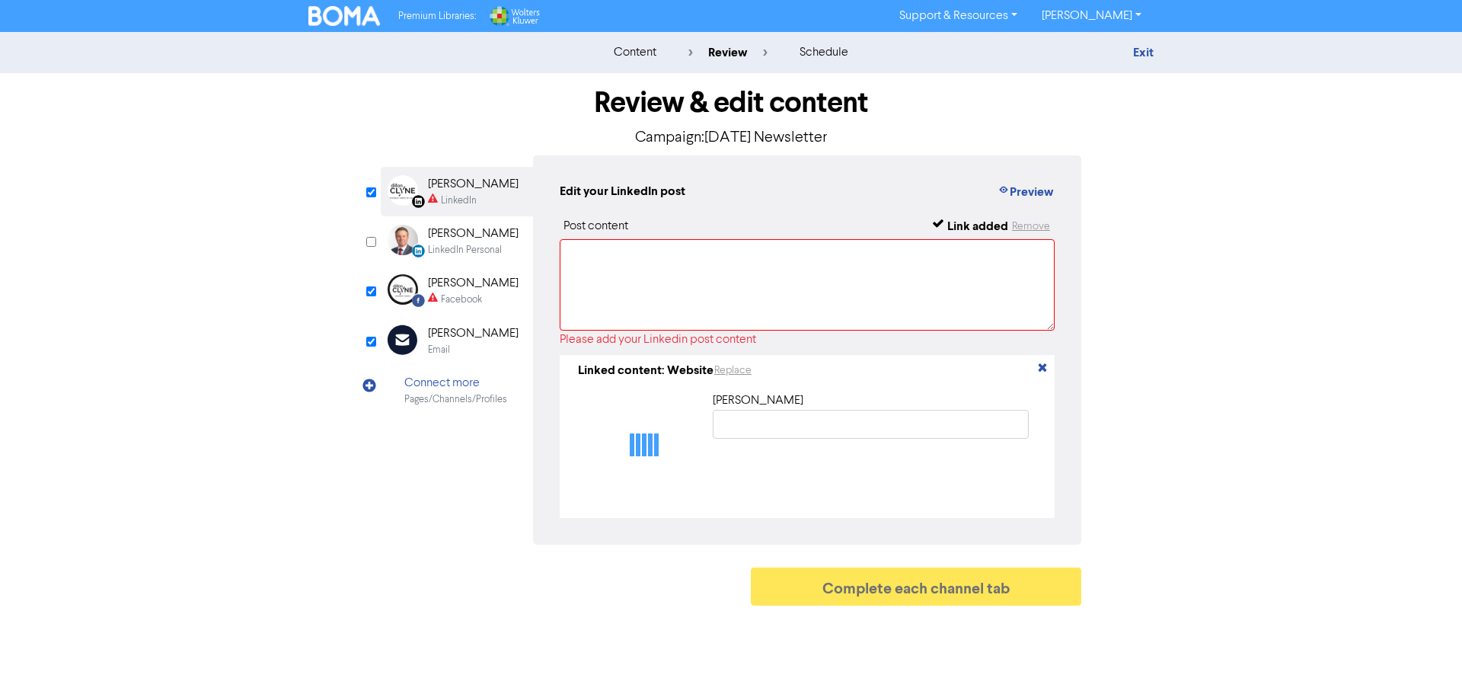
click at [448, 291] on div "[PERSON_NAME]" at bounding box center [473, 283] width 91 height 18
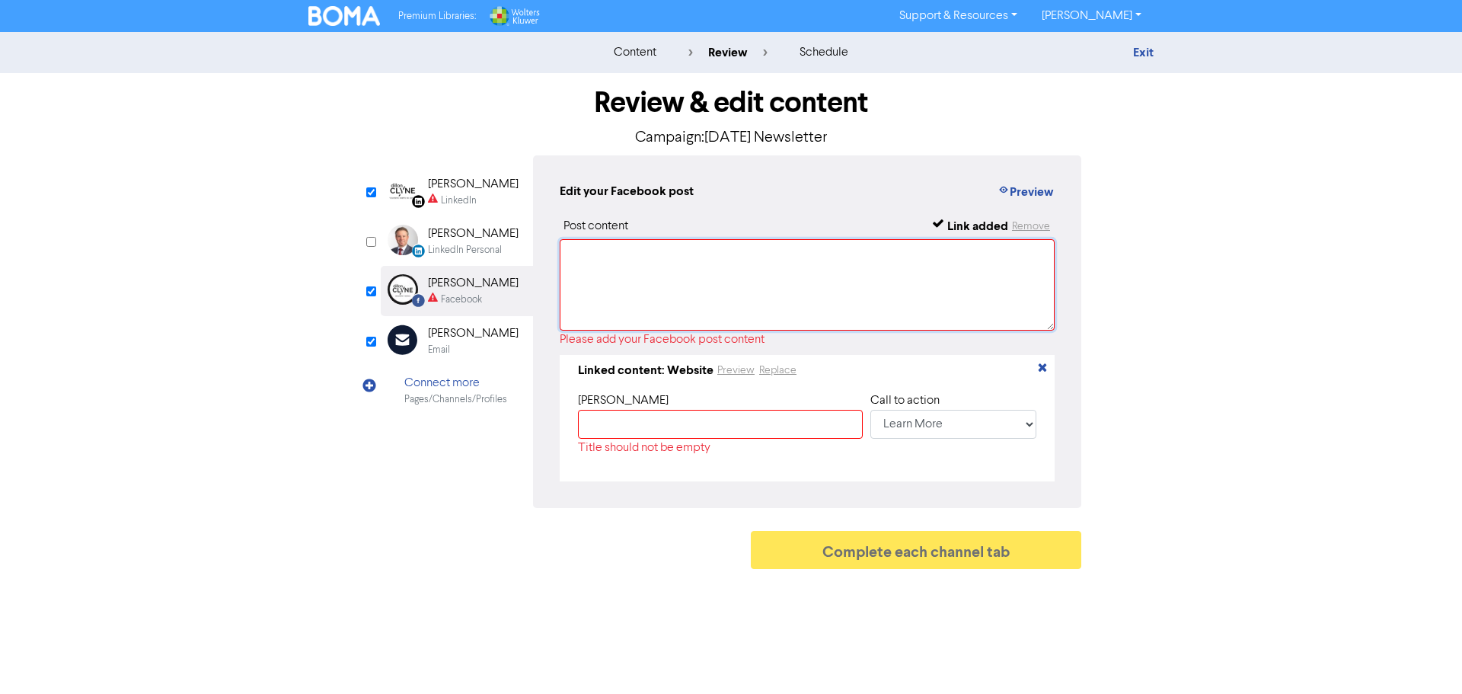
click at [688, 264] on textarea at bounding box center [807, 284] width 495 height 91
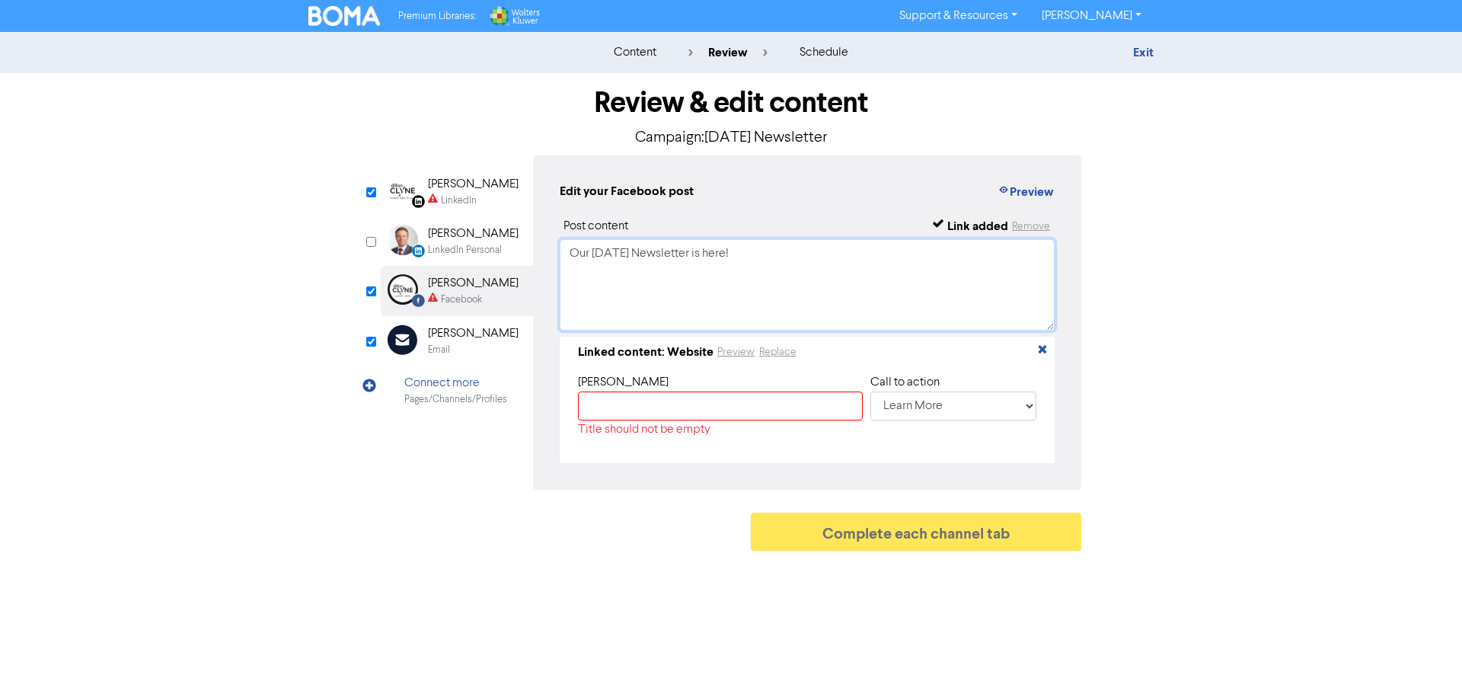
click at [692, 258] on textarea "Our [DATE] Newsletter is here!" at bounding box center [807, 284] width 495 height 91
click at [972, 318] on textarea "Our [DATE] Newsletter is here!" at bounding box center [807, 284] width 495 height 91
type textarea "Our [DATE] Newsletter is here! Get up to date on the latest by clicking the lin…"
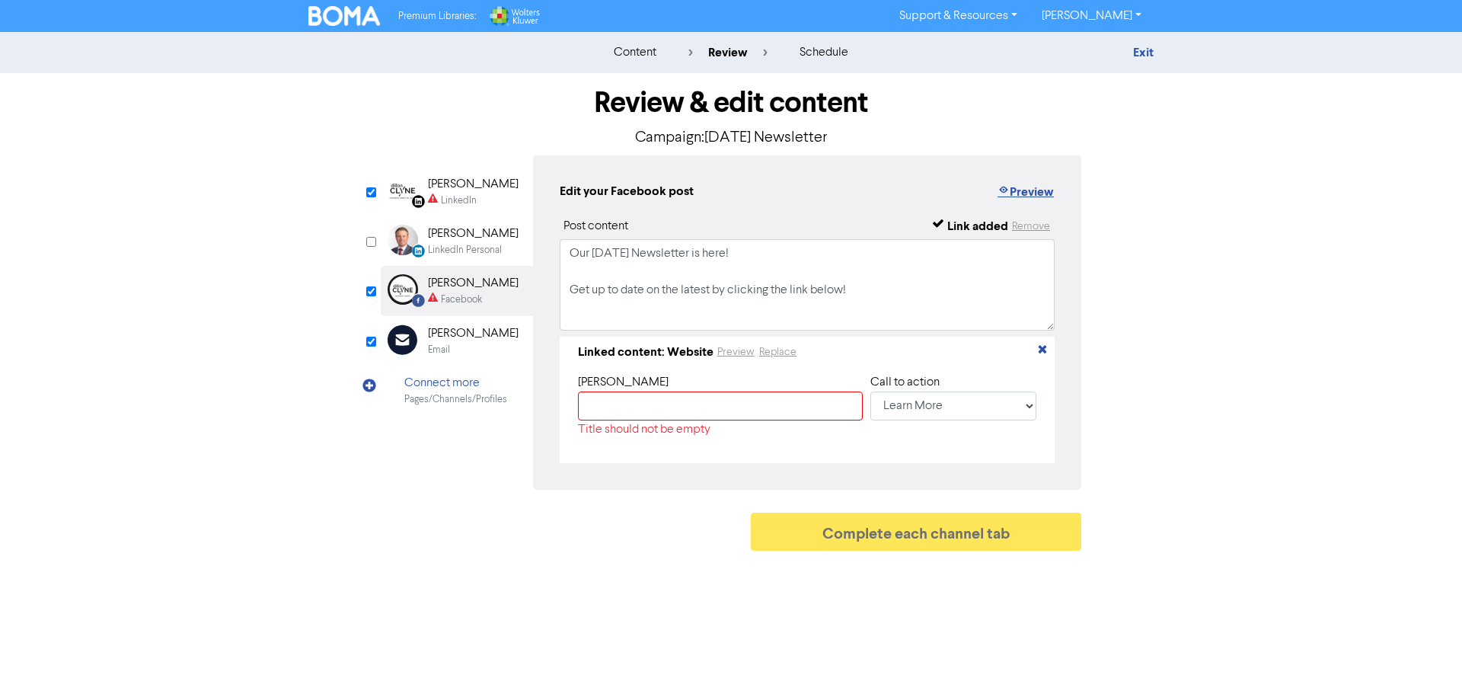
click at [1053, 188] on button "Preview" at bounding box center [1026, 192] width 58 height 20
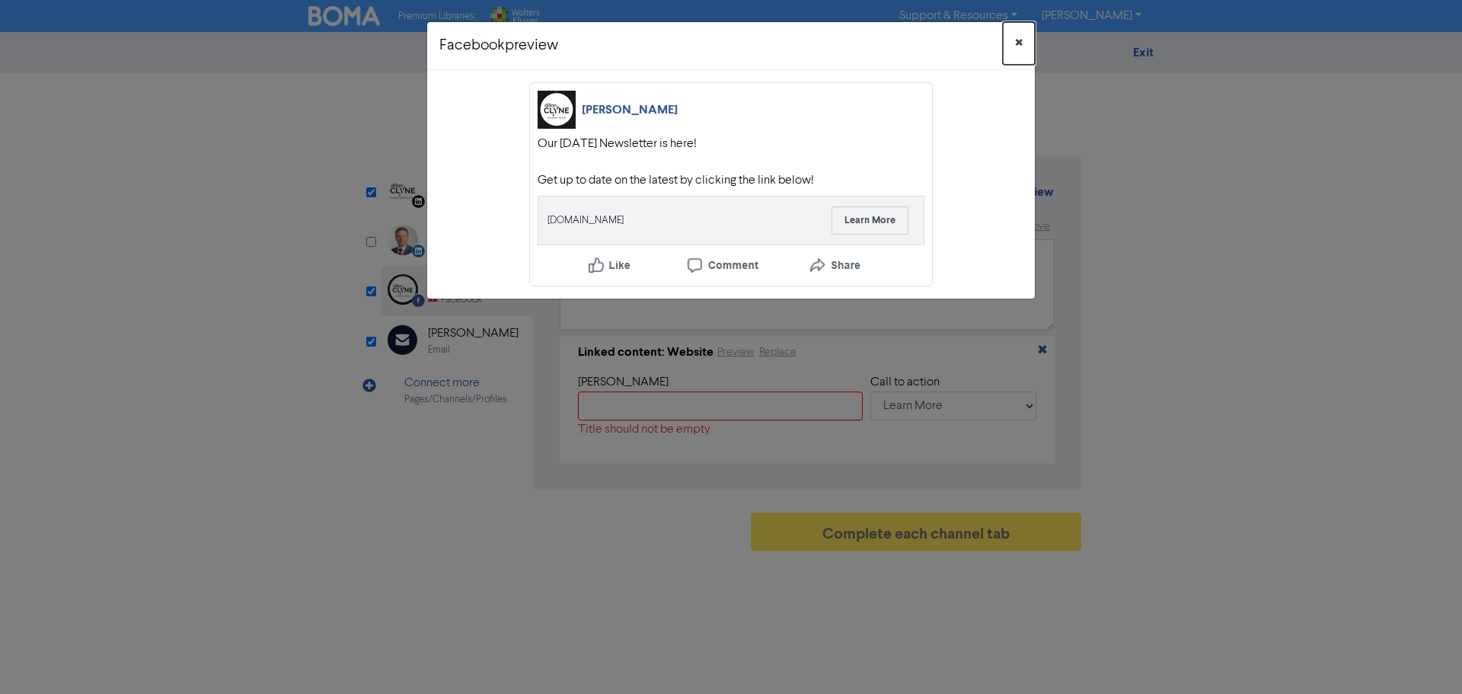
click at [1021, 42] on span "×" at bounding box center [1019, 43] width 8 height 23
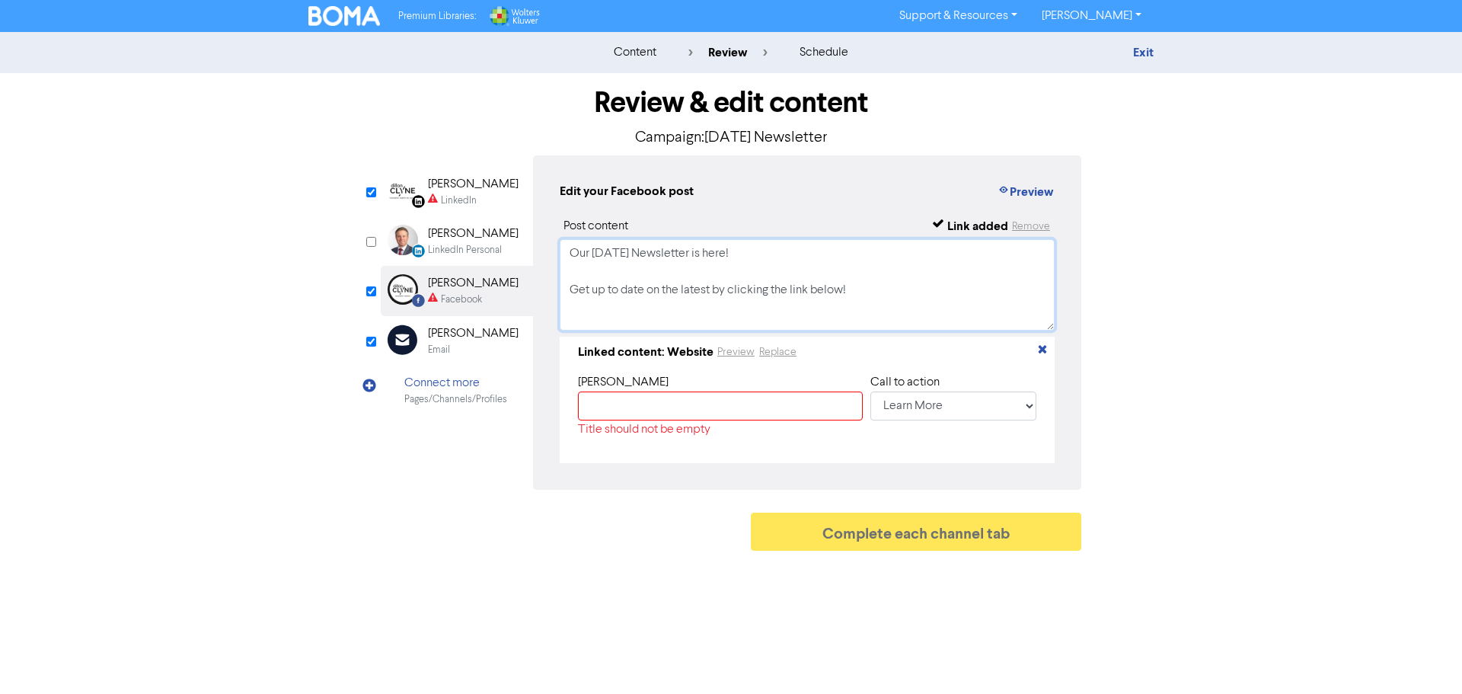
click at [706, 321] on textarea "Our [DATE] Newsletter is here! Get up to date on the latest by clicking the lin…" at bounding box center [807, 284] width 495 height 91
drag, startPoint x: 894, startPoint y: 292, endPoint x: 516, endPoint y: 240, distance: 381.4
click at [516, 240] on div "LinkedIn Page Created with Sketch. [PERSON_NAME] LinkedIn LinkedIn Personal Cre…" at bounding box center [731, 322] width 701 height 334
click at [689, 398] on input "text" at bounding box center [720, 406] width 285 height 29
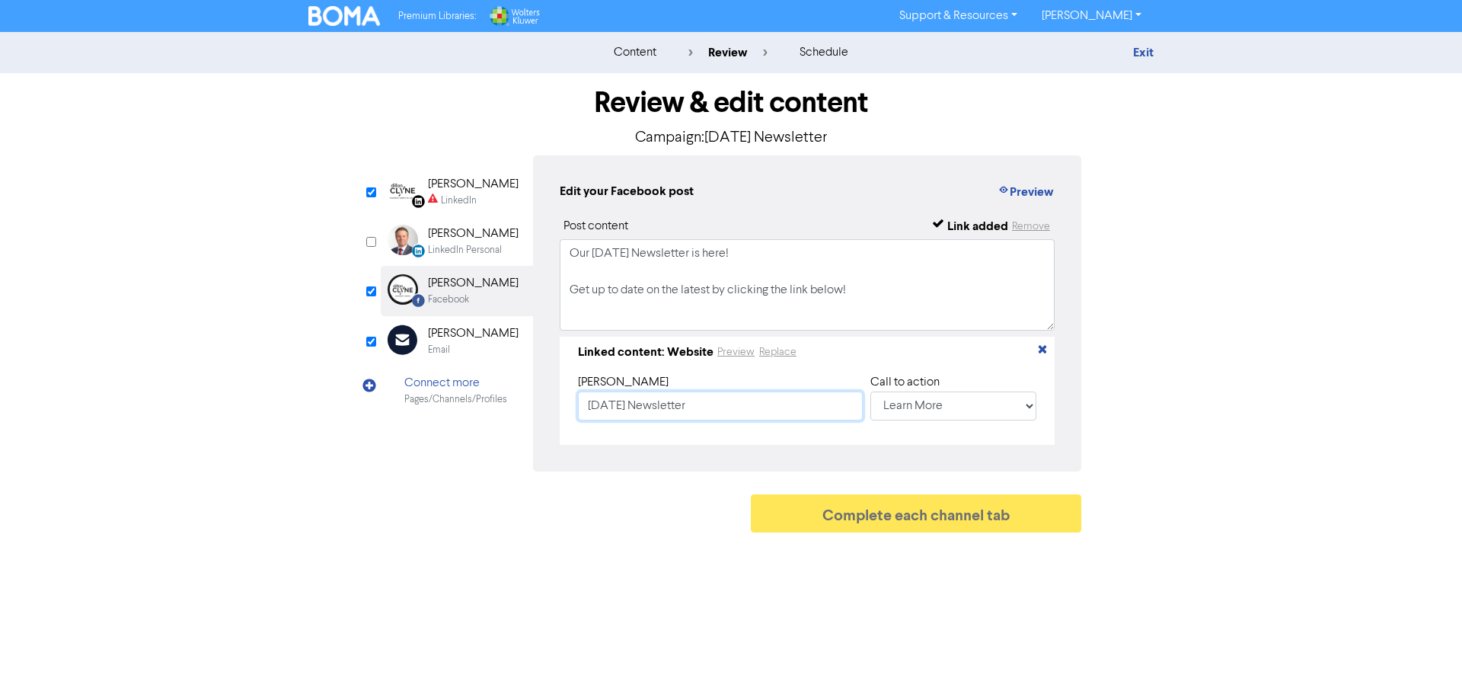
type input "[DATE] Newsletter"
click at [1242, 410] on div "content review schedule Exit Review & edit content Campaign: [DATE] Newsletter …" at bounding box center [731, 286] width 1462 height 508
click at [1013, 193] on button "Preview" at bounding box center [1026, 192] width 58 height 20
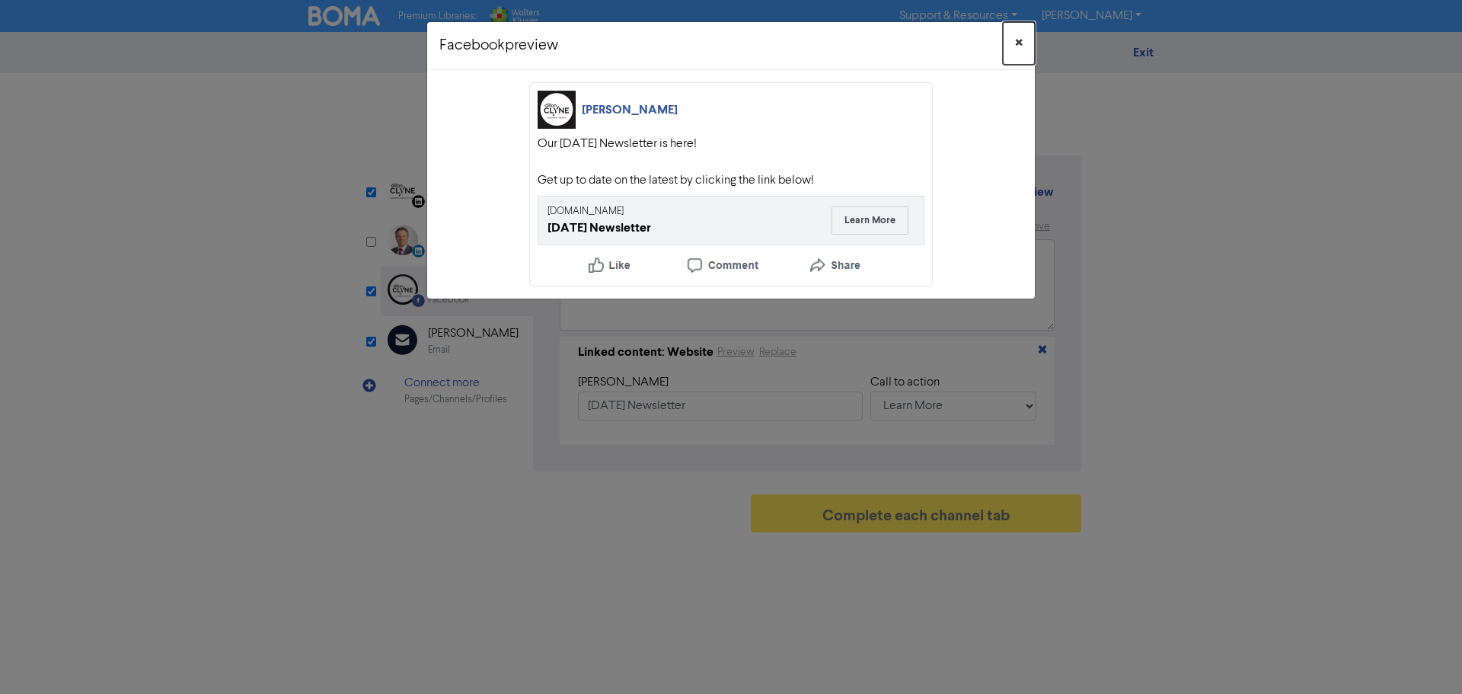
click at [1019, 34] on span "×" at bounding box center [1019, 43] width 8 height 23
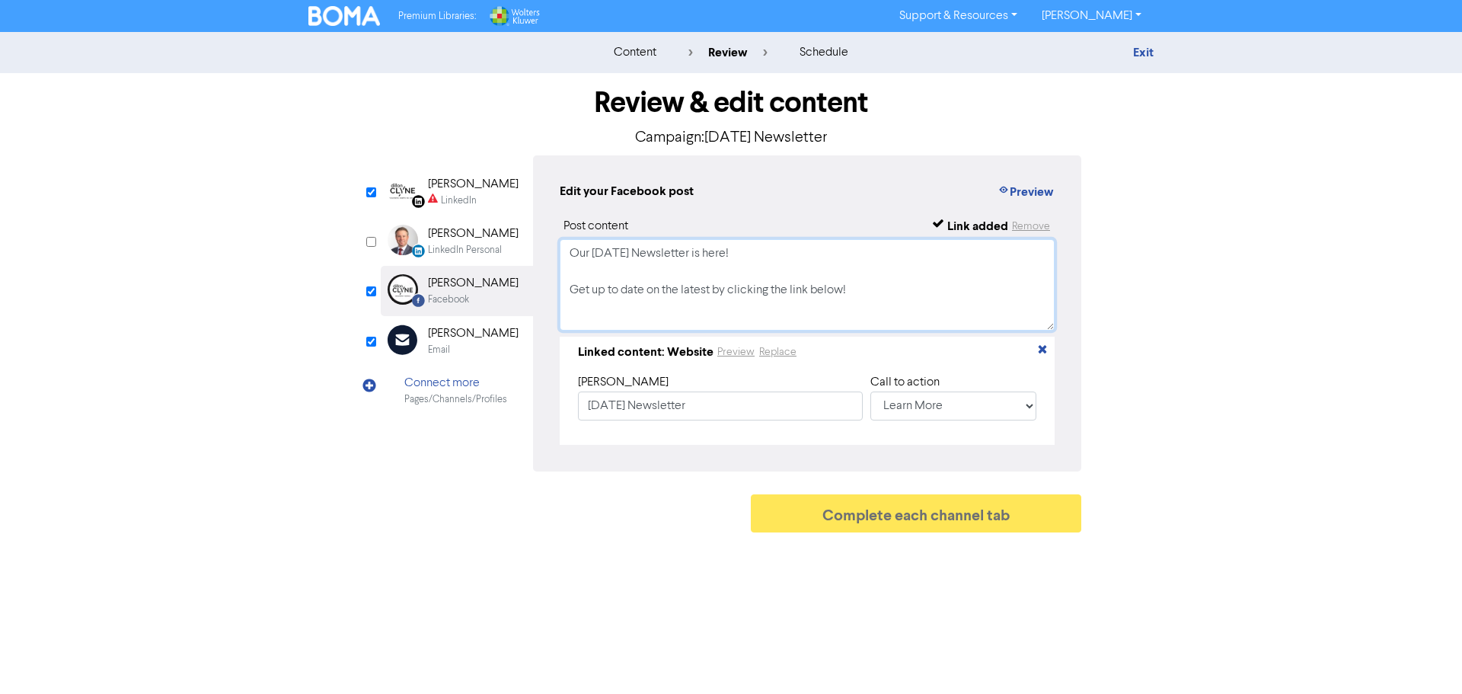
drag, startPoint x: 912, startPoint y: 297, endPoint x: 561, endPoint y: 228, distance: 357.9
click at [561, 228] on div "Post content Link added Remove Our [DATE] Newsletter is here! Get up to date on…" at bounding box center [807, 331] width 495 height 228
click at [449, 189] on div "[PERSON_NAME]" at bounding box center [473, 184] width 91 height 18
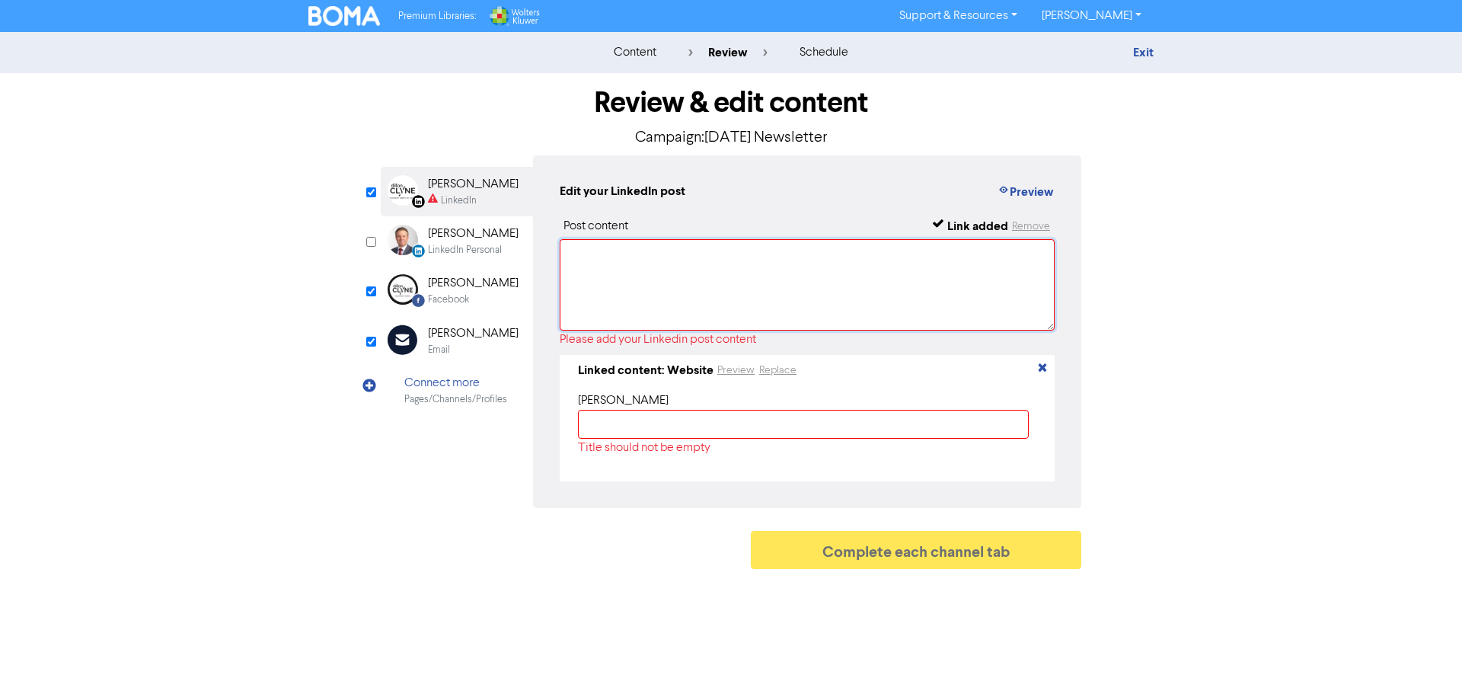
click at [689, 283] on textarea at bounding box center [807, 284] width 495 height 91
paste textarea "Our [DATE] Newsletter is here! Get up to date on the latest by clicking the lin…"
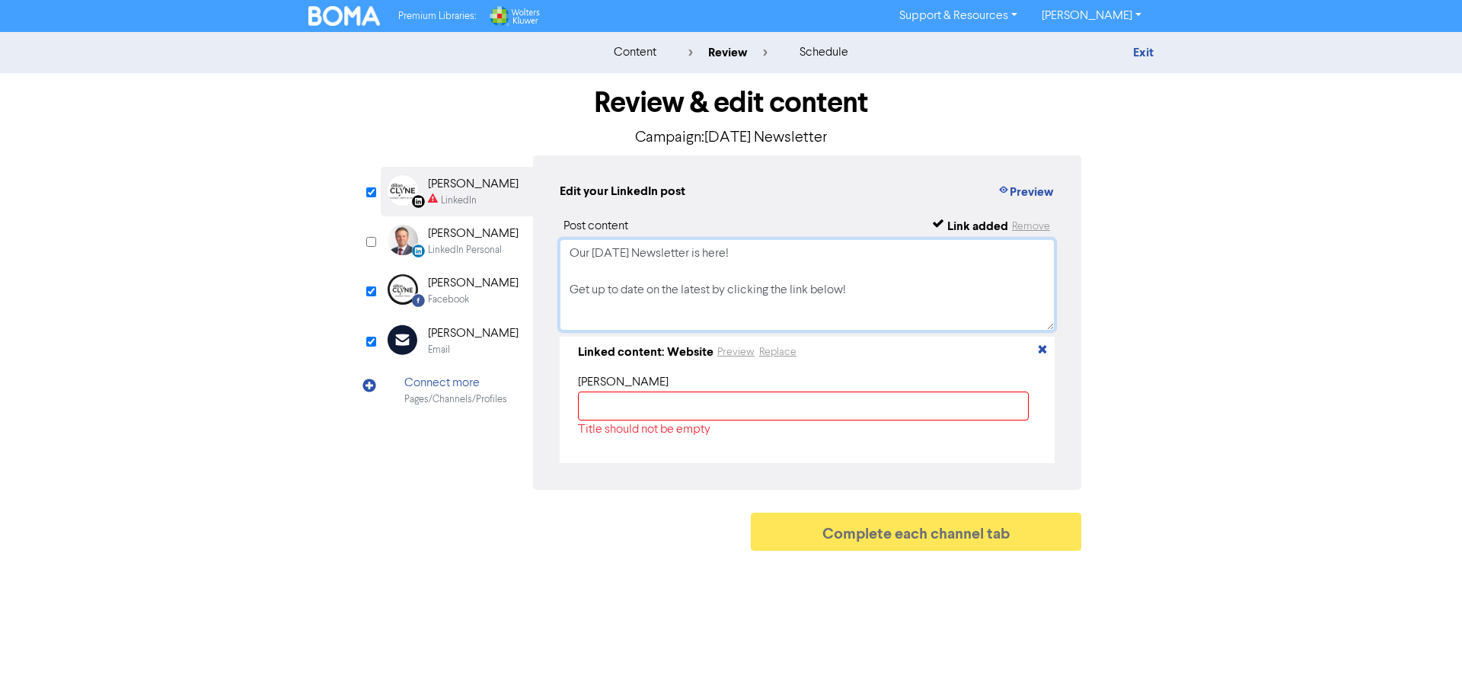
type textarea "Our [DATE] Newsletter is here! Get up to date on the latest by clicking the lin…"
click at [676, 415] on input "text" at bounding box center [803, 406] width 451 height 29
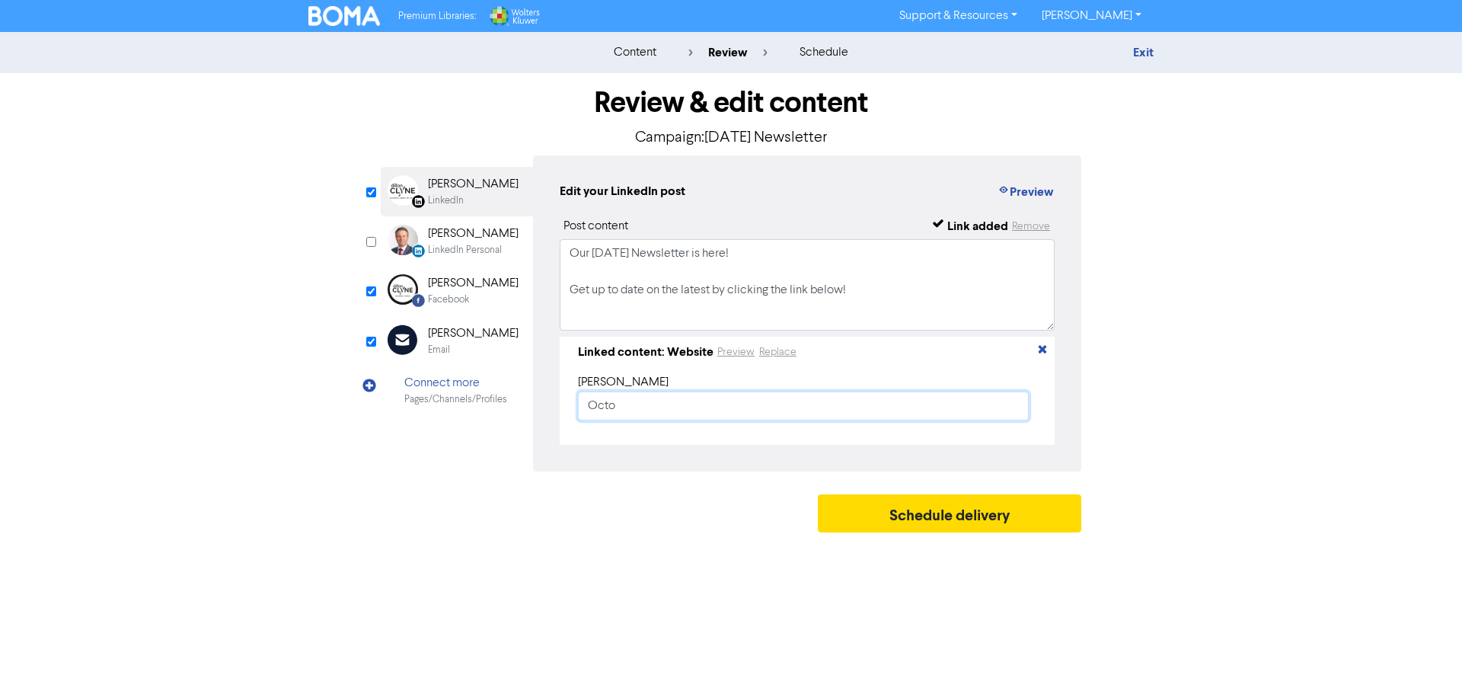
type input "[DATE] Newsletter"
click at [1165, 292] on div "Review & edit content Campaign: [DATE] Newsletter LinkedIn Page Created with Sk…" at bounding box center [731, 306] width 868 height 467
click at [707, 311] on textarea "Our [DATE] Newsletter is here! Get up to date on the latest by clicking the lin…" at bounding box center [807, 284] width 495 height 91
click at [423, 356] on div "Email Created with Sketch." at bounding box center [408, 340] width 30 height 33
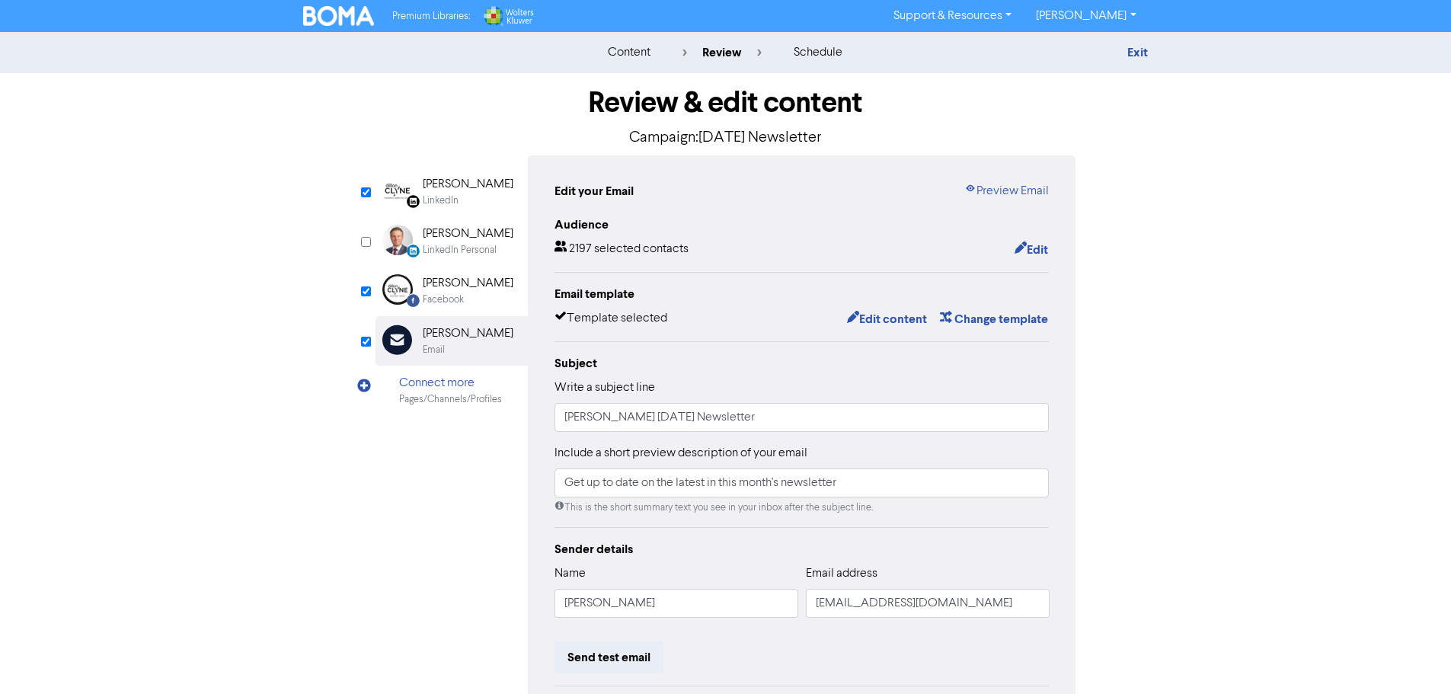
click at [454, 295] on div "Facebook" at bounding box center [443, 299] width 41 height 14
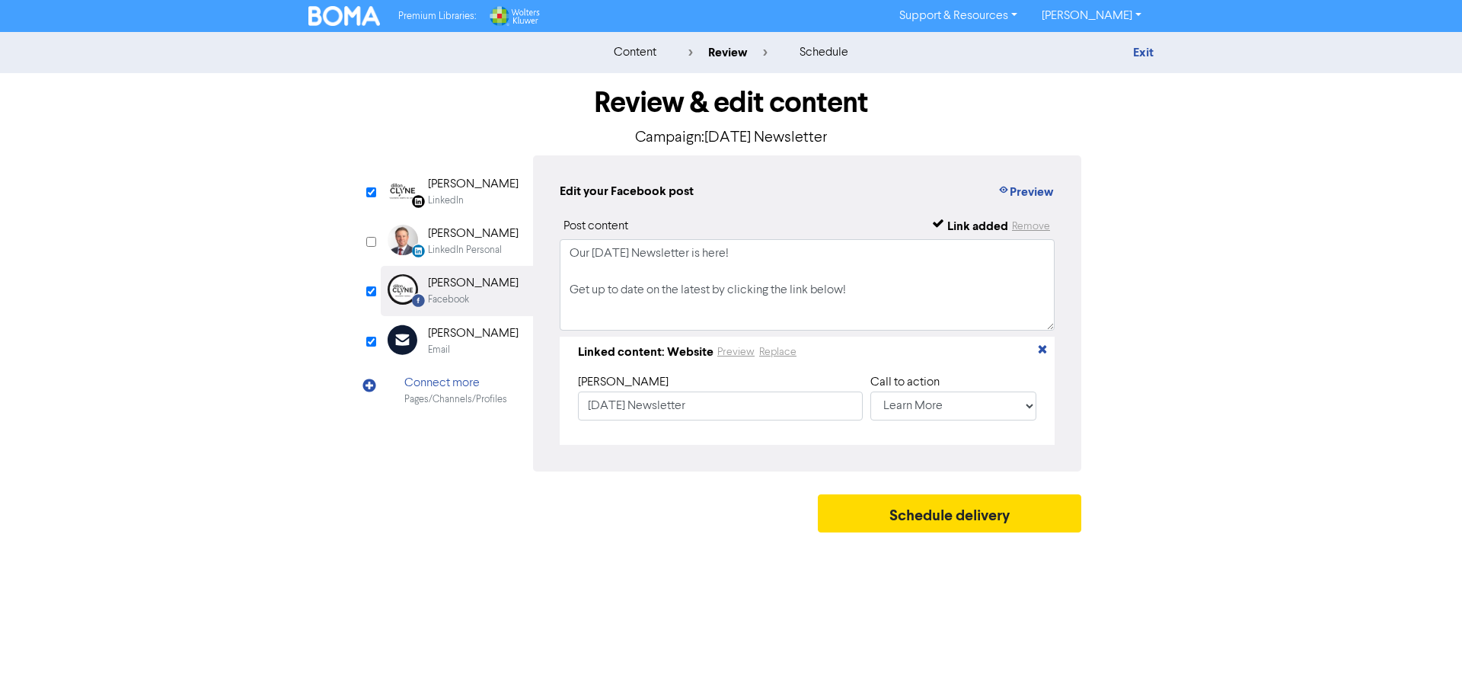
click at [463, 190] on div "[PERSON_NAME]" at bounding box center [473, 184] width 91 height 18
click at [1021, 189] on button "Preview" at bounding box center [1026, 192] width 58 height 20
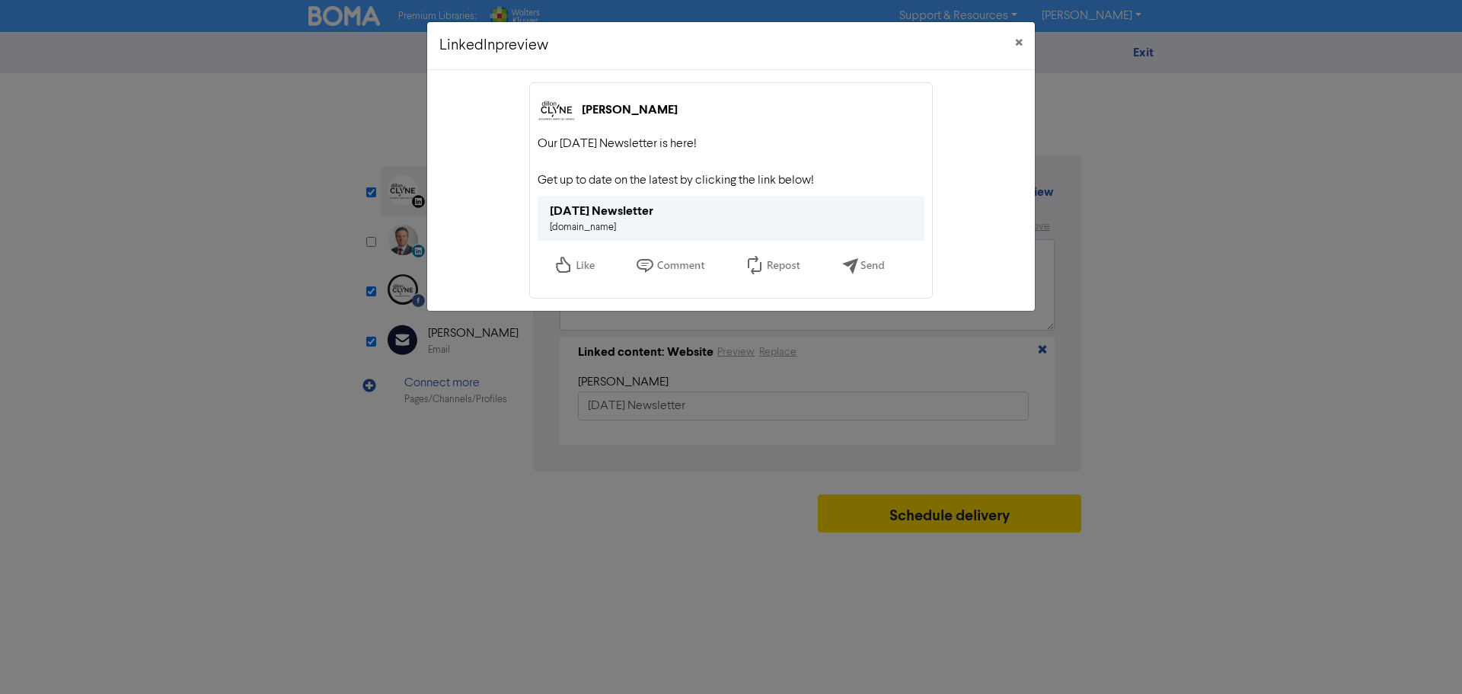
click at [692, 213] on div "[DATE] Newsletter [DOMAIN_NAME]" at bounding box center [731, 218] width 387 height 45
drag, startPoint x: 638, startPoint y: 213, endPoint x: 607, endPoint y: 229, distance: 34.1
click at [637, 213] on div "[DATE] Newsletter" at bounding box center [602, 211] width 104 height 18
click at [597, 231] on link "[DOMAIN_NAME]" at bounding box center [583, 227] width 66 height 10
click at [1022, 32] on button "×" at bounding box center [1019, 43] width 32 height 43
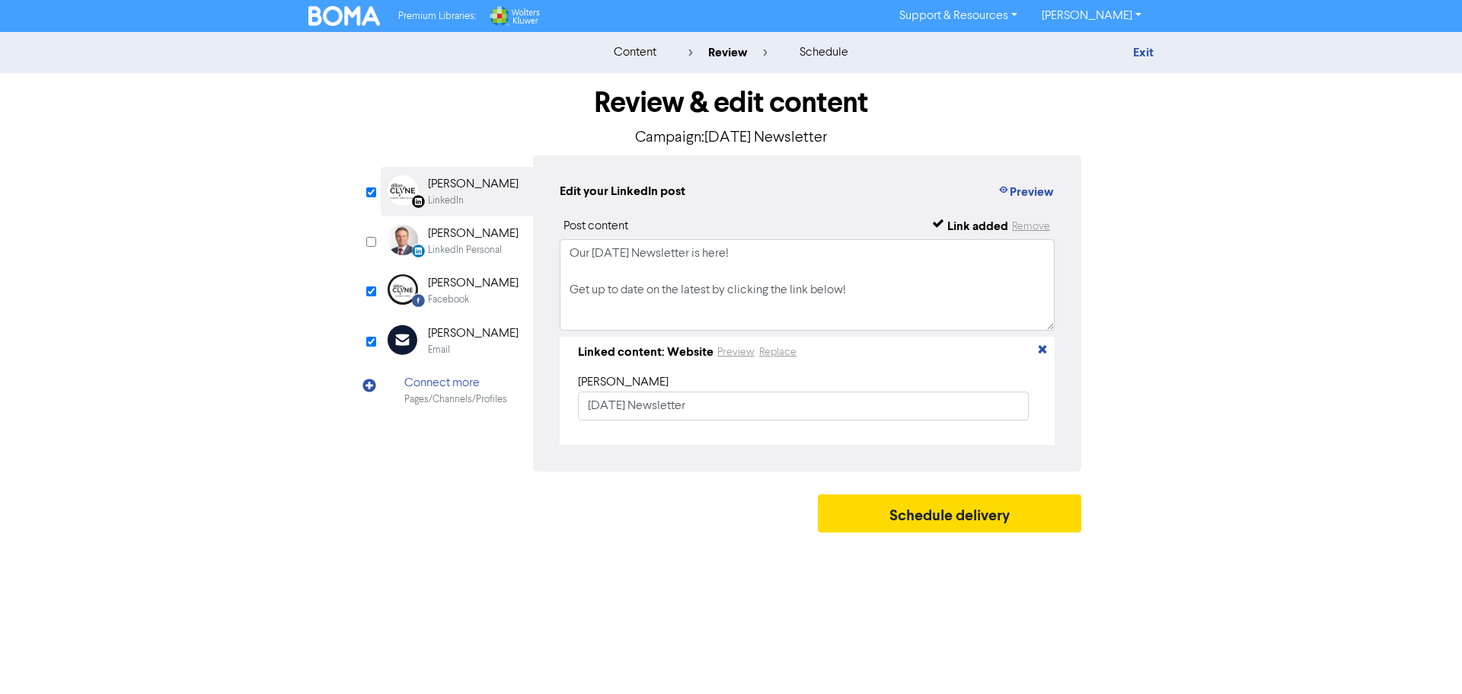
click at [488, 283] on div "[PERSON_NAME]" at bounding box center [473, 283] width 91 height 18
click at [1018, 191] on button "Preview" at bounding box center [1026, 192] width 58 height 20
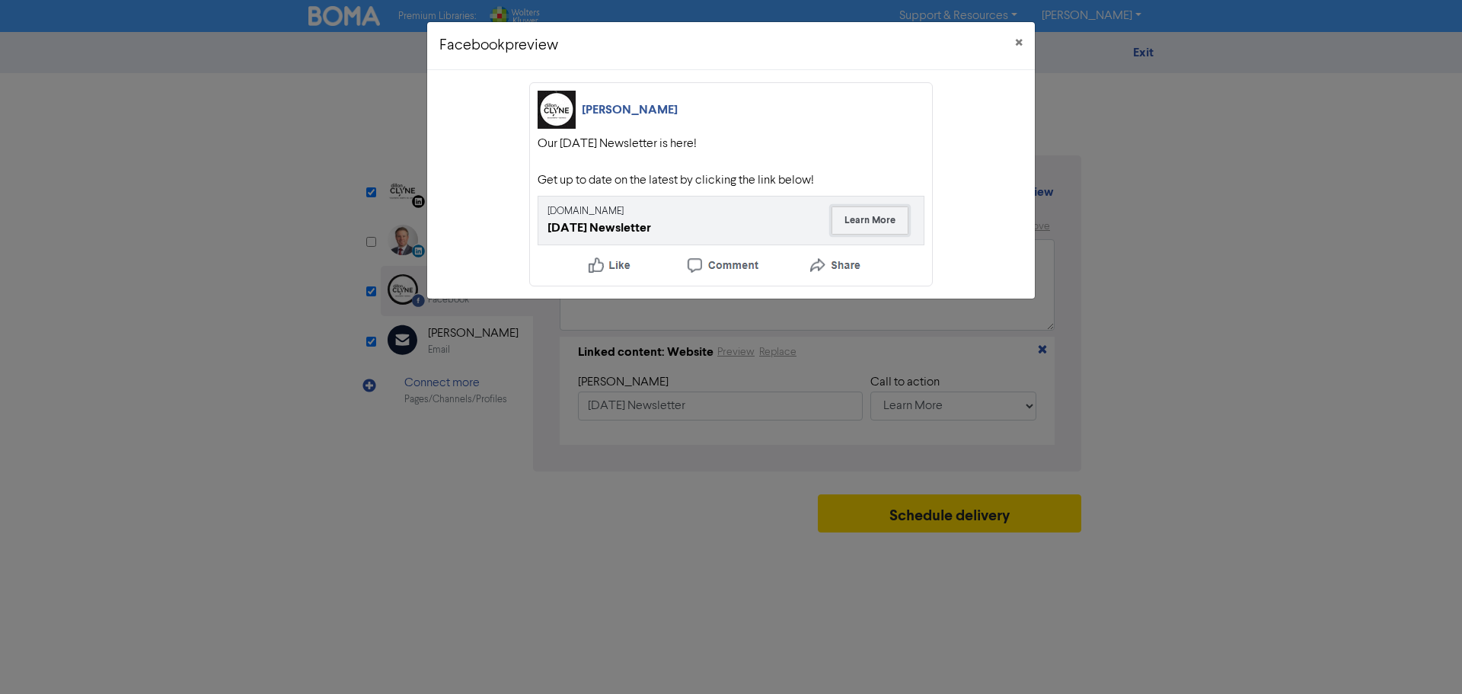
click at [888, 227] on button "Learn More" at bounding box center [870, 220] width 77 height 28
click at [1022, 41] on span "×" at bounding box center [1019, 43] width 8 height 23
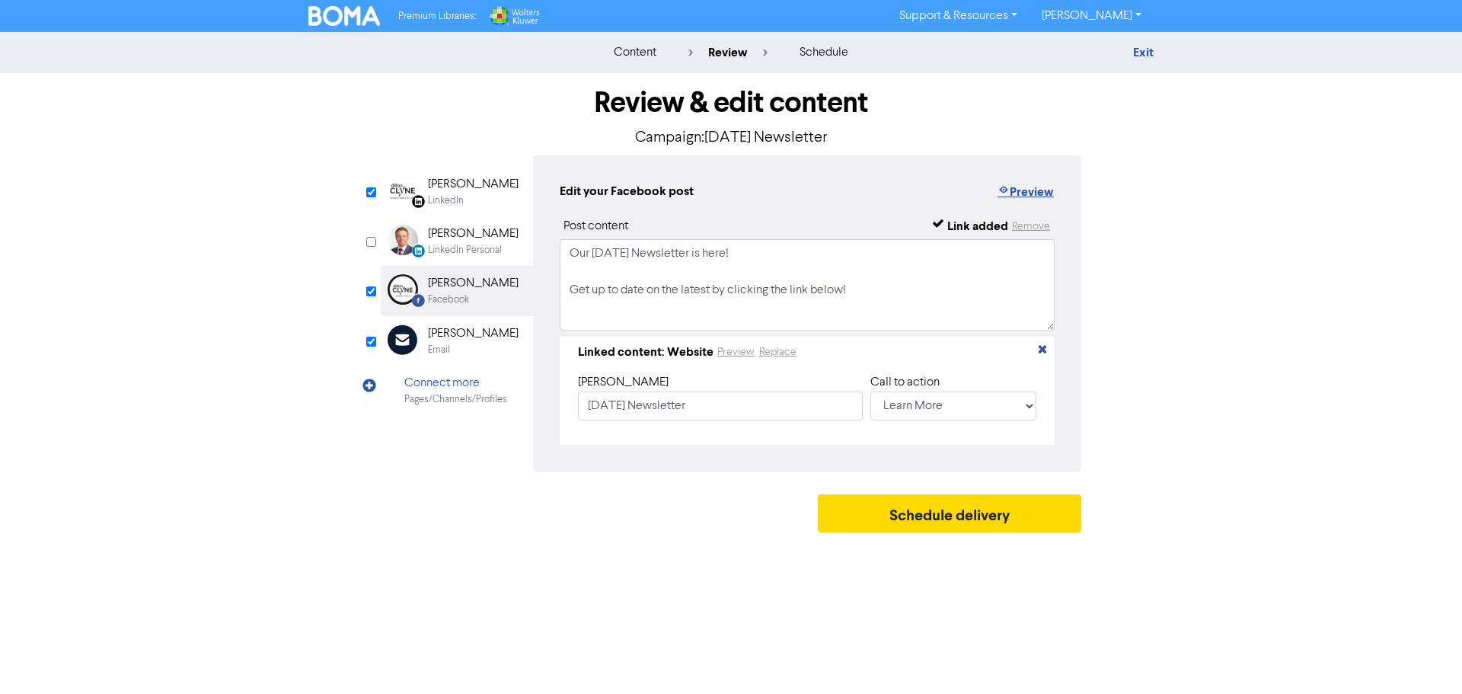
click at [1024, 187] on button "Preview" at bounding box center [1026, 192] width 58 height 20
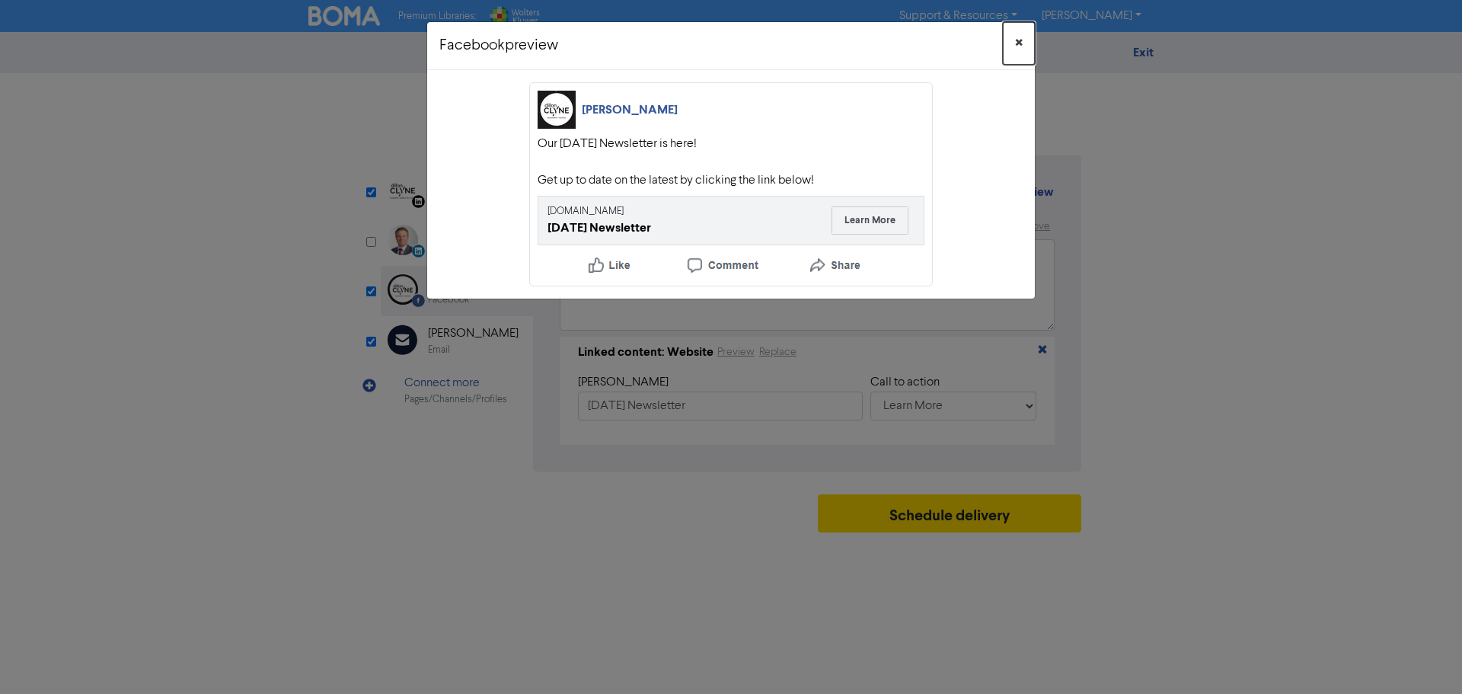
click at [1017, 39] on span "×" at bounding box center [1019, 43] width 8 height 23
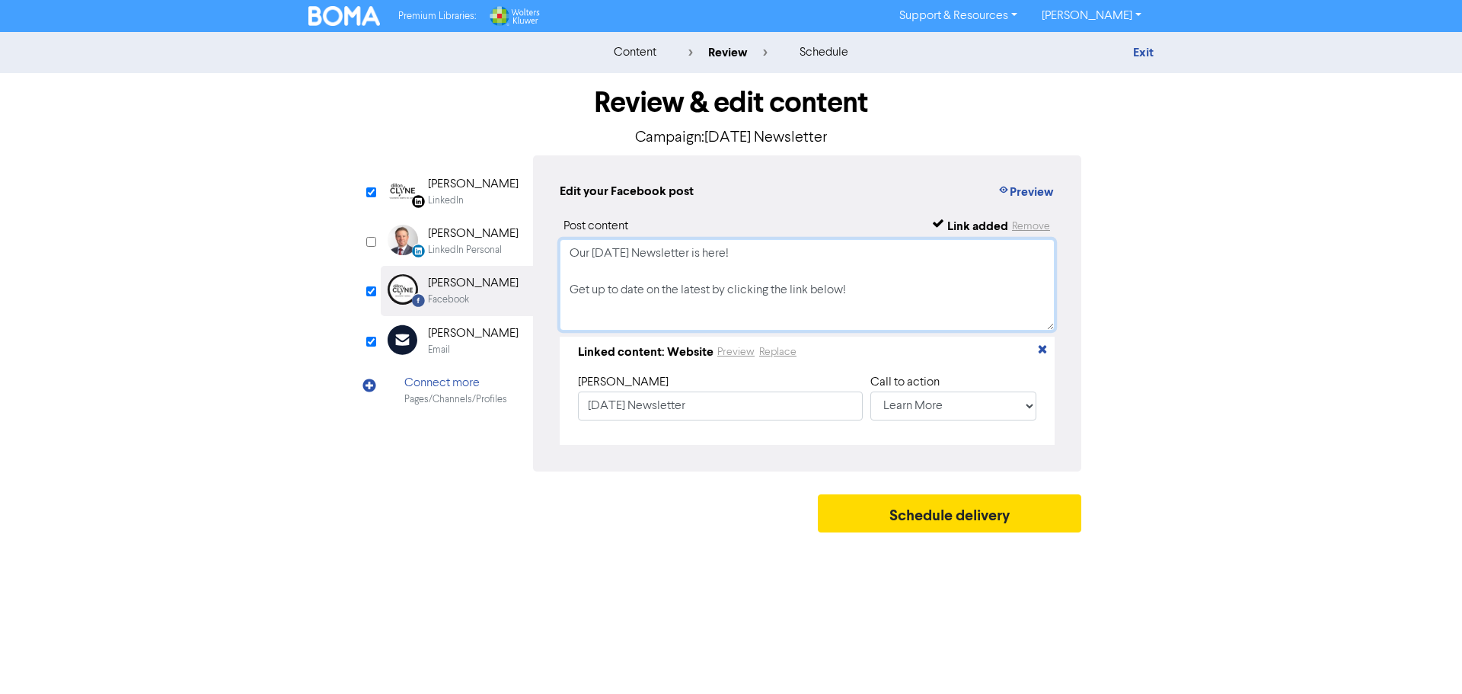
click at [607, 286] on textarea "Our [DATE] Newsletter is here! Get up to date on the latest by clicking the lin…" at bounding box center [807, 284] width 495 height 91
click at [449, 357] on div "Email Created with Sketch. [PERSON_NAME] Email" at bounding box center [457, 341] width 152 height 50
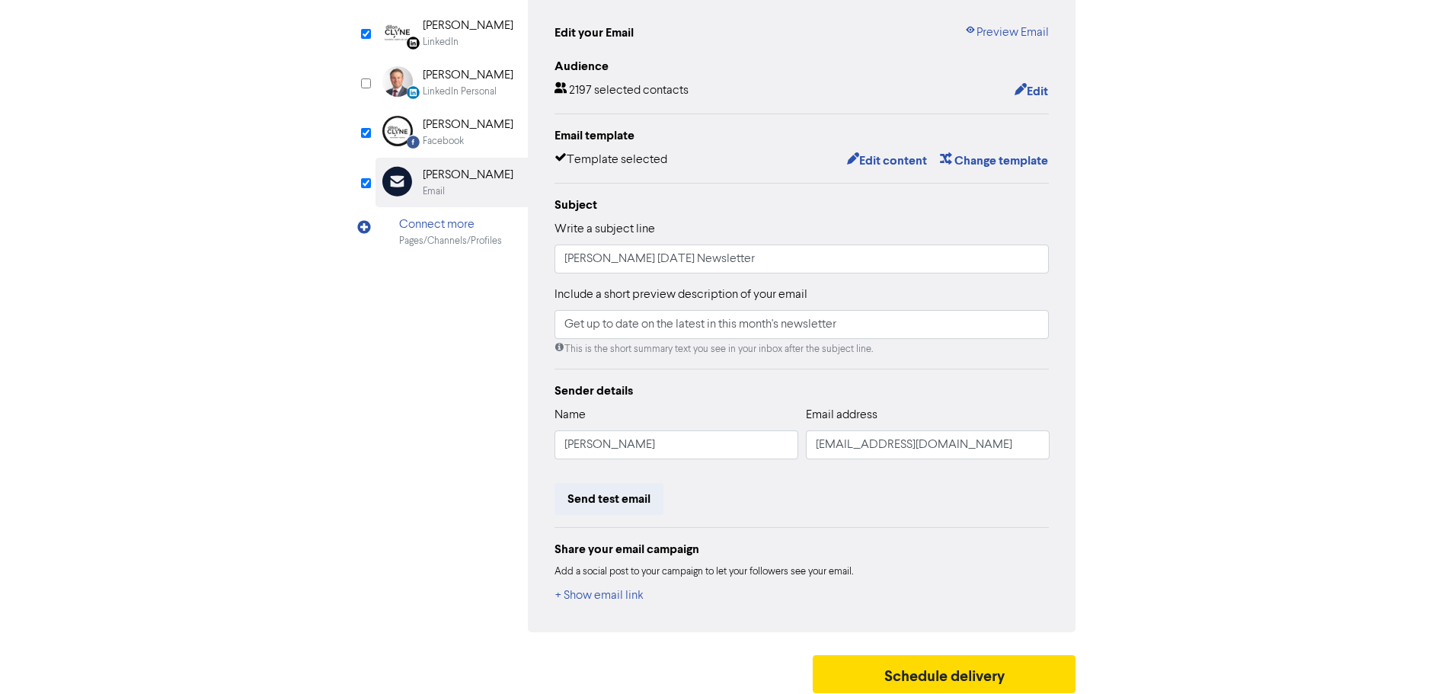
scroll to position [167, 0]
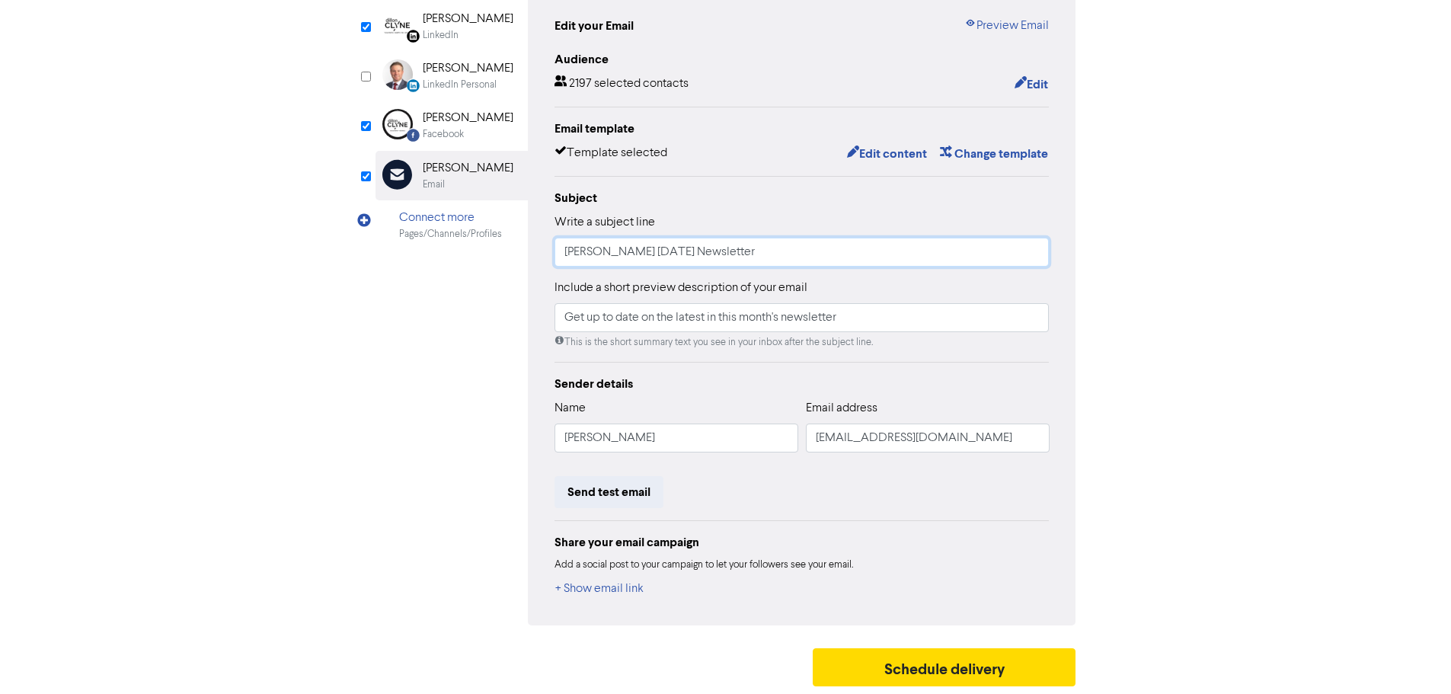
click at [677, 257] on input "[PERSON_NAME] [DATE] Newsletter" at bounding box center [801, 252] width 495 height 29
click at [1169, 286] on div "content review schedule Exit Review & edit content Campaign: [DATE] Newsletter …" at bounding box center [725, 280] width 1451 height 827
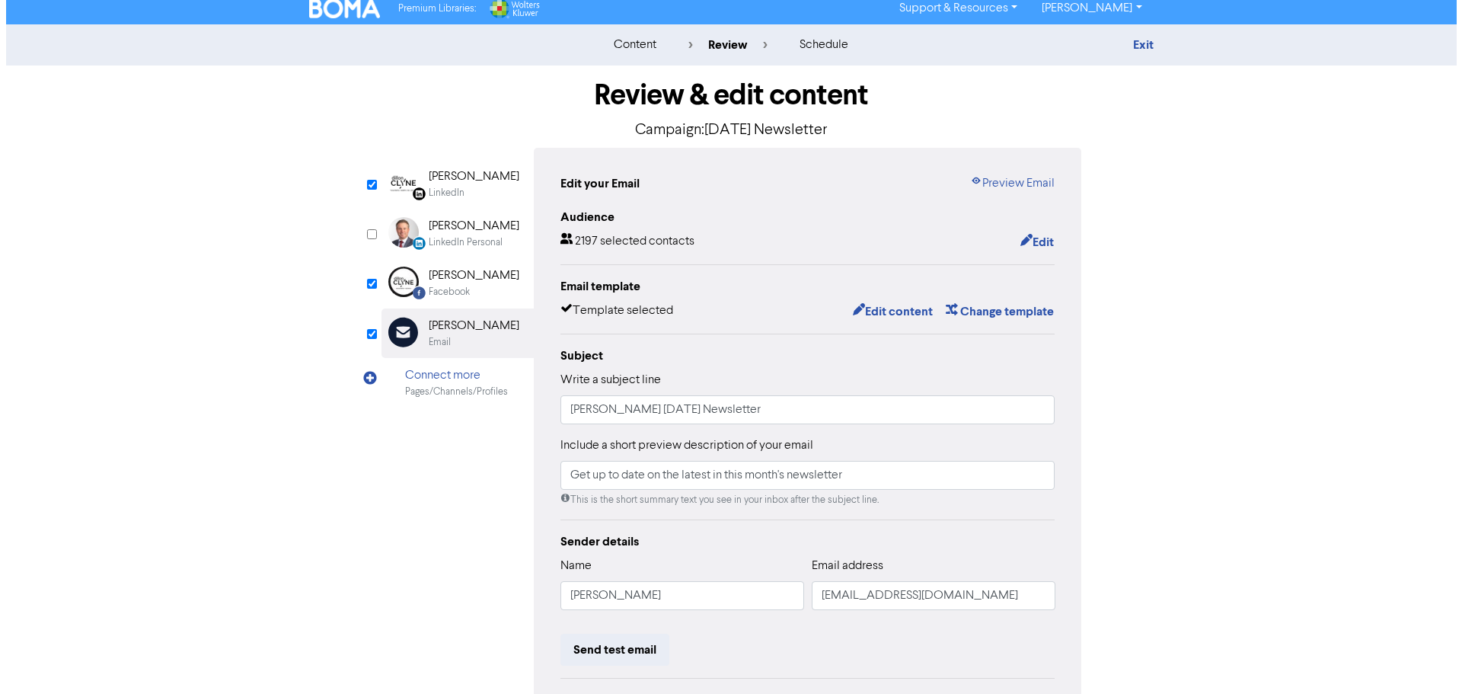
scroll to position [0, 0]
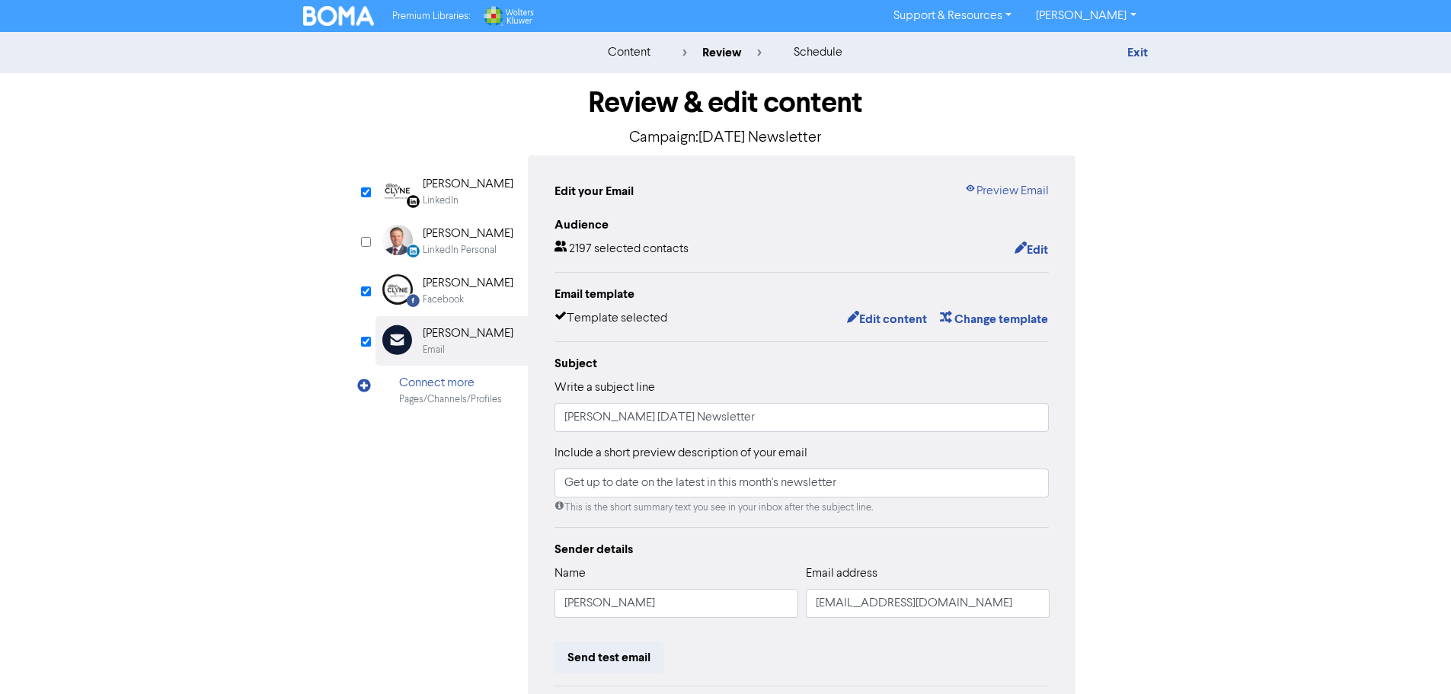
click at [1130, 41] on div "content review schedule Exit" at bounding box center [725, 52] width 1451 height 41
click at [1139, 47] on link "Exit" at bounding box center [1137, 52] width 21 height 15
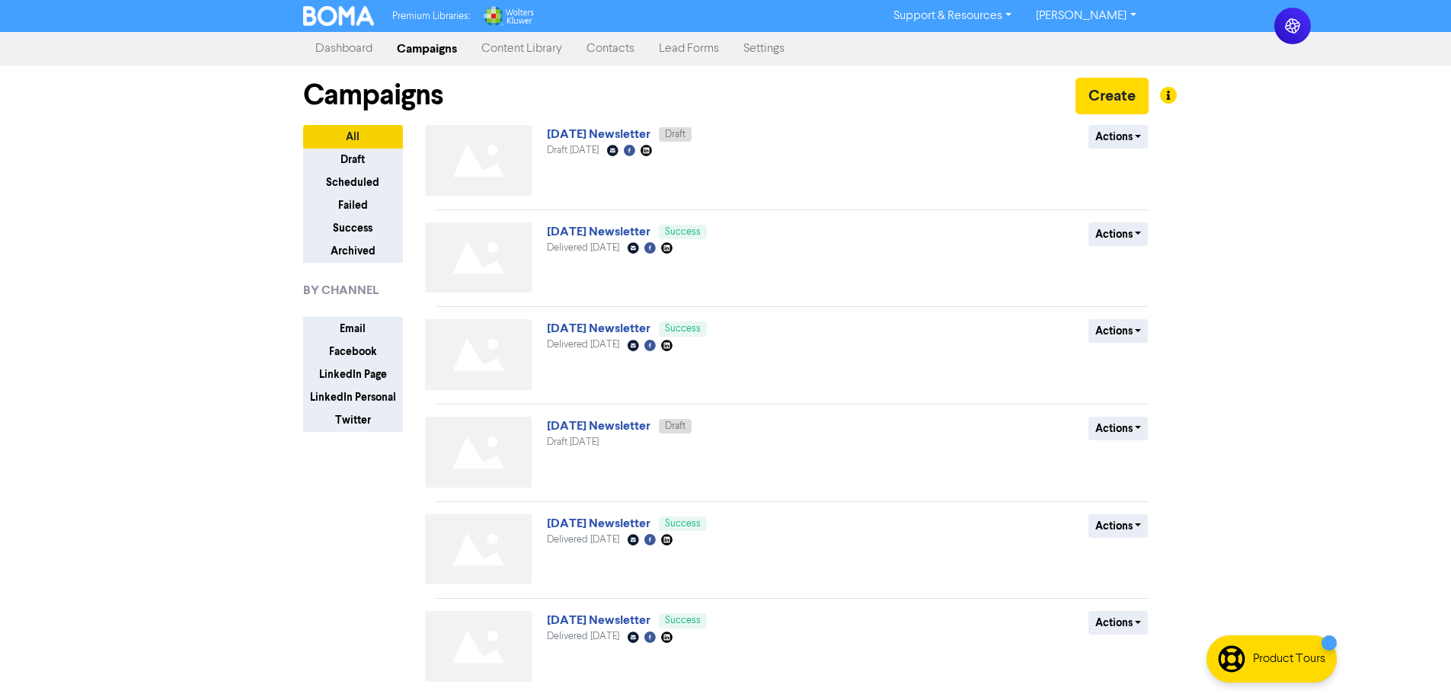
click at [650, 132] on link "[DATE] Newsletter" at bounding box center [599, 133] width 104 height 15
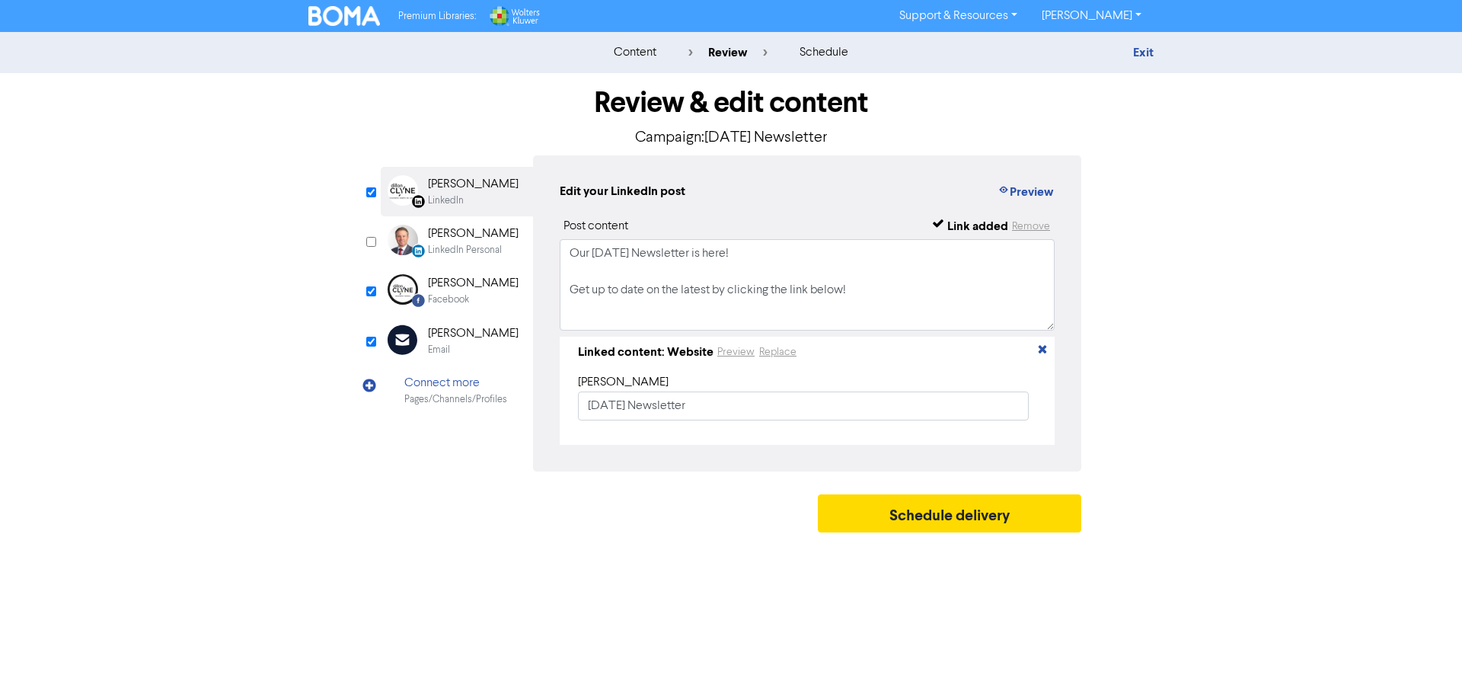
click at [1139, 53] on link "Exit" at bounding box center [1143, 52] width 21 height 15
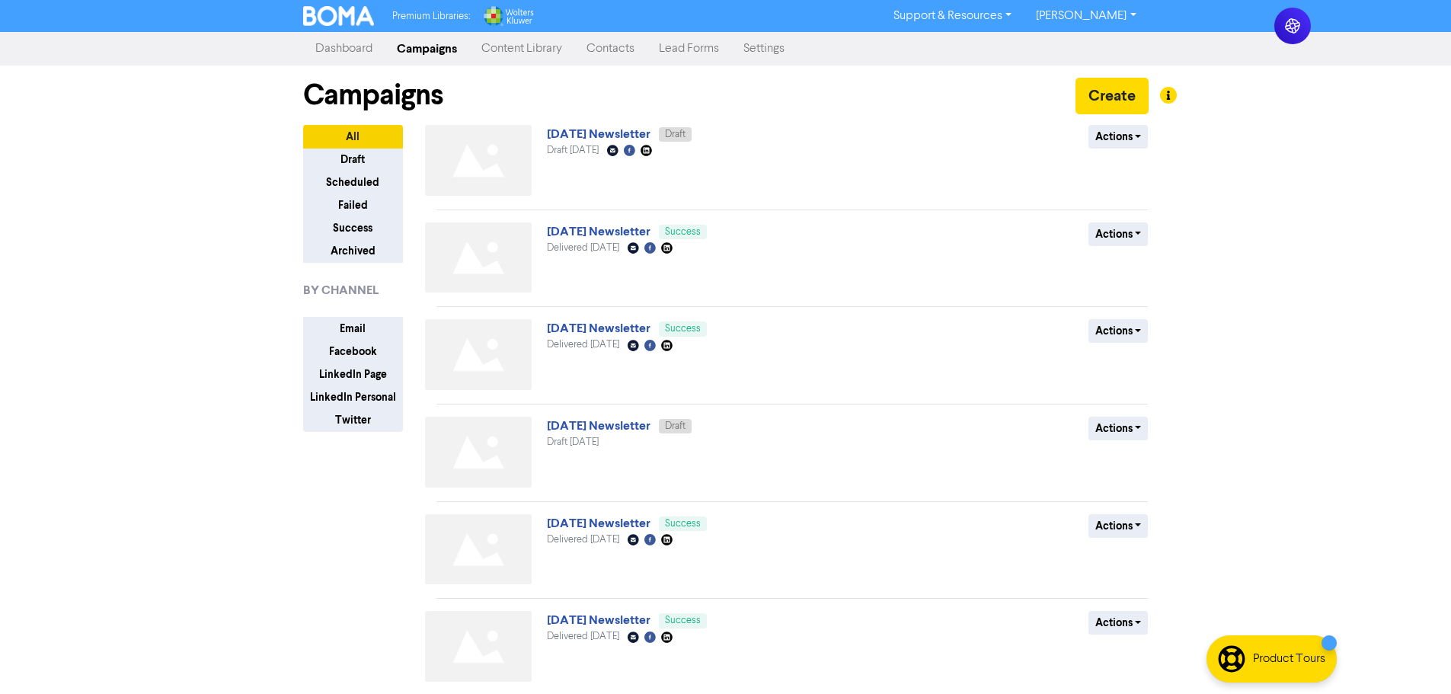
click at [602, 59] on link "Contacts" at bounding box center [610, 49] width 72 height 30
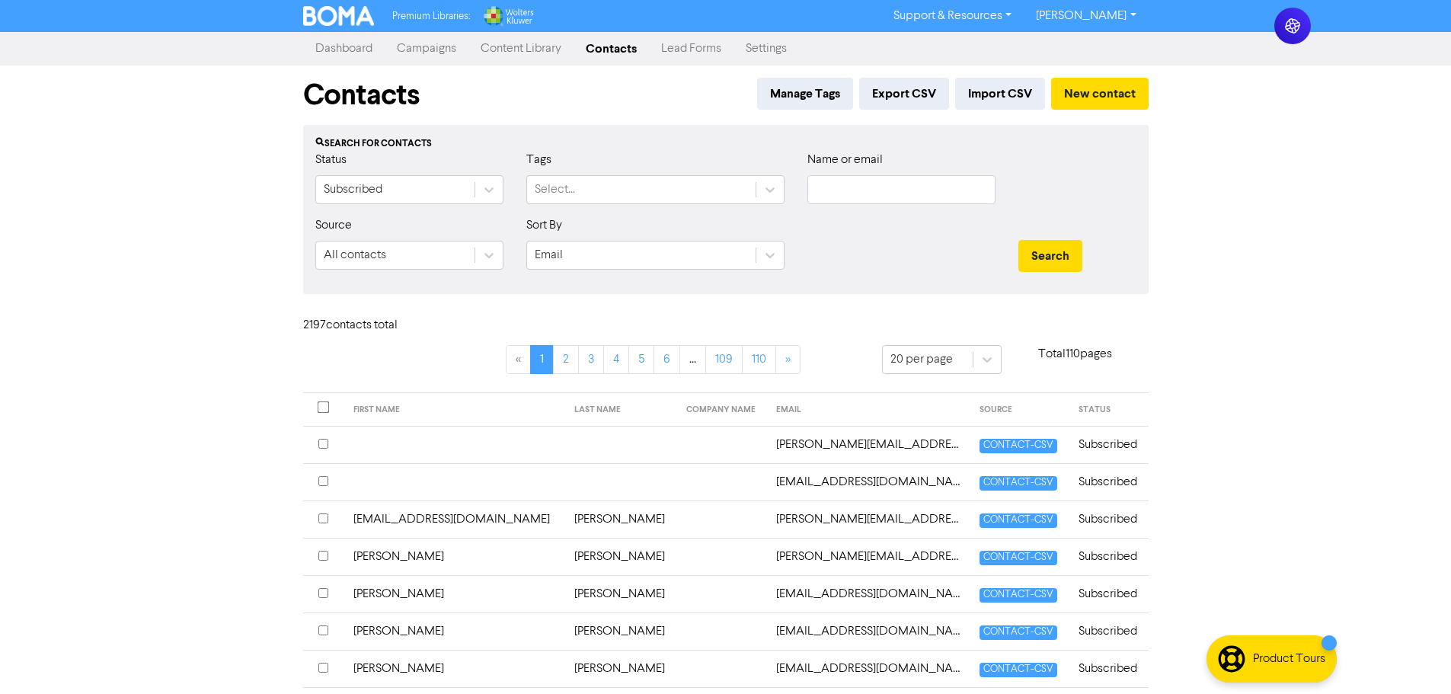
click at [610, 54] on link "Contacts" at bounding box center [611, 49] width 75 height 30
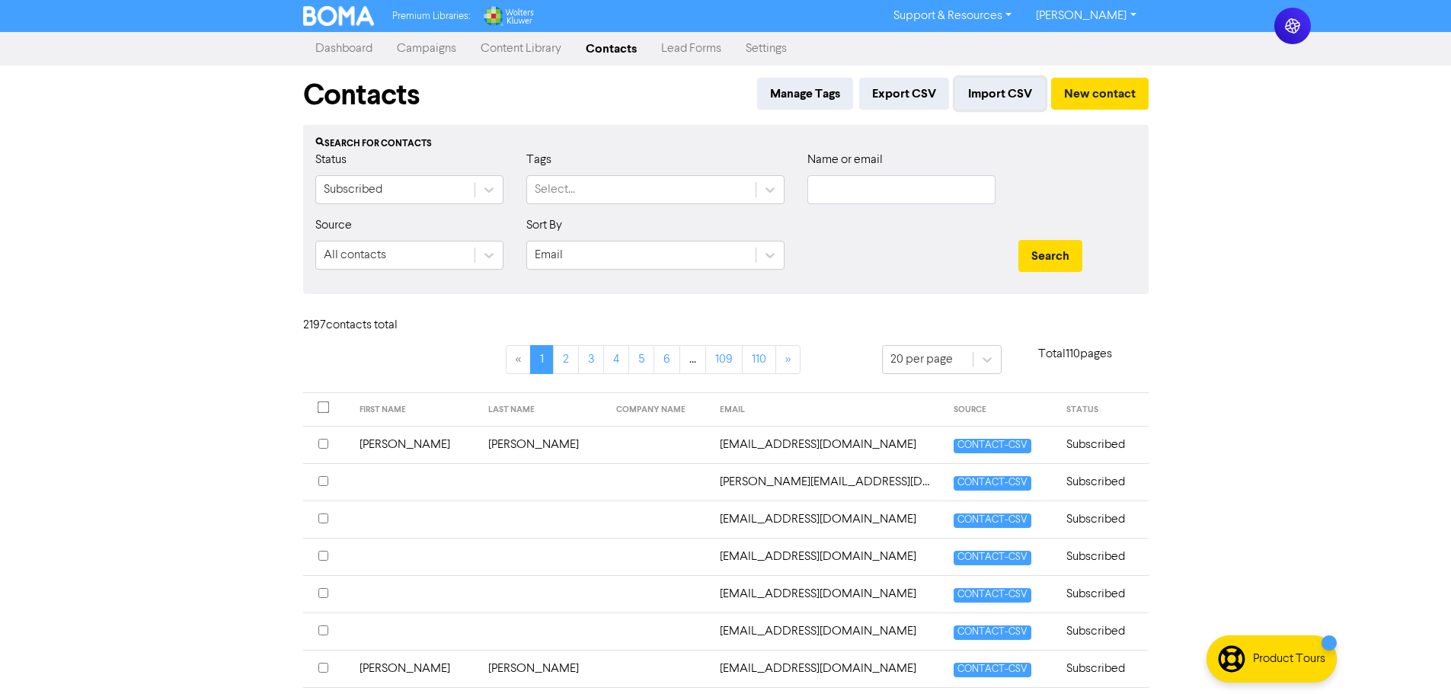
click at [983, 97] on button "Import CSV" at bounding box center [1000, 94] width 90 height 32
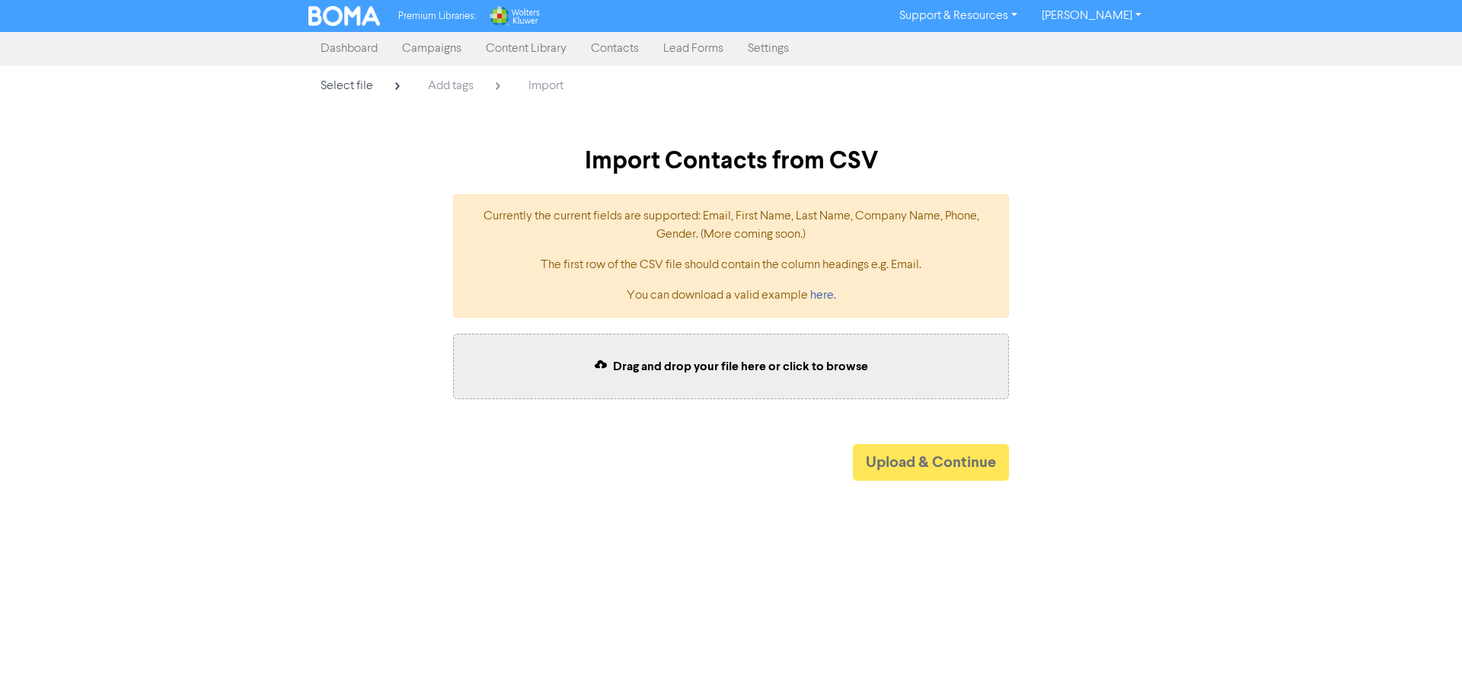
click at [666, 375] on div "Drag and drop your file here or click to browse" at bounding box center [731, 367] width 556 height 66
click at [912, 471] on button "Upload & Continue" at bounding box center [931, 462] width 156 height 37
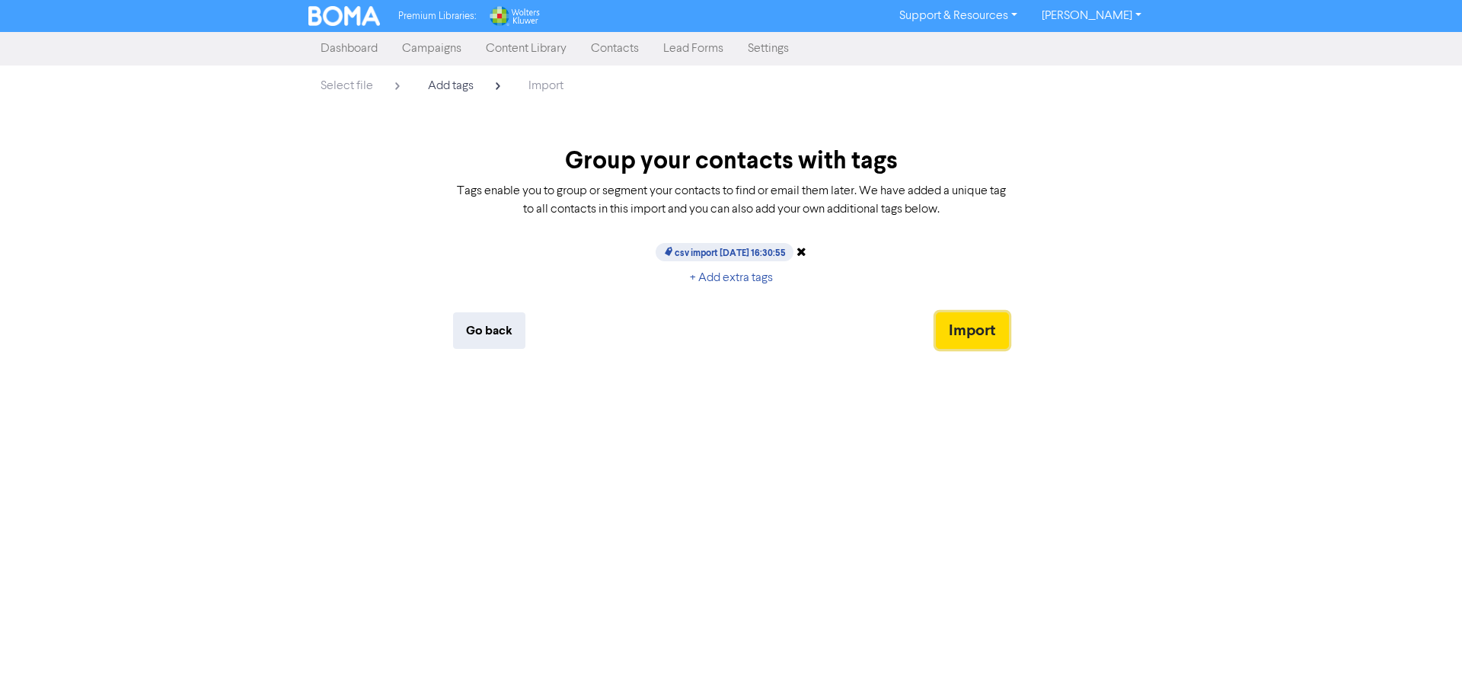
click at [968, 340] on button "Import" at bounding box center [972, 330] width 73 height 37
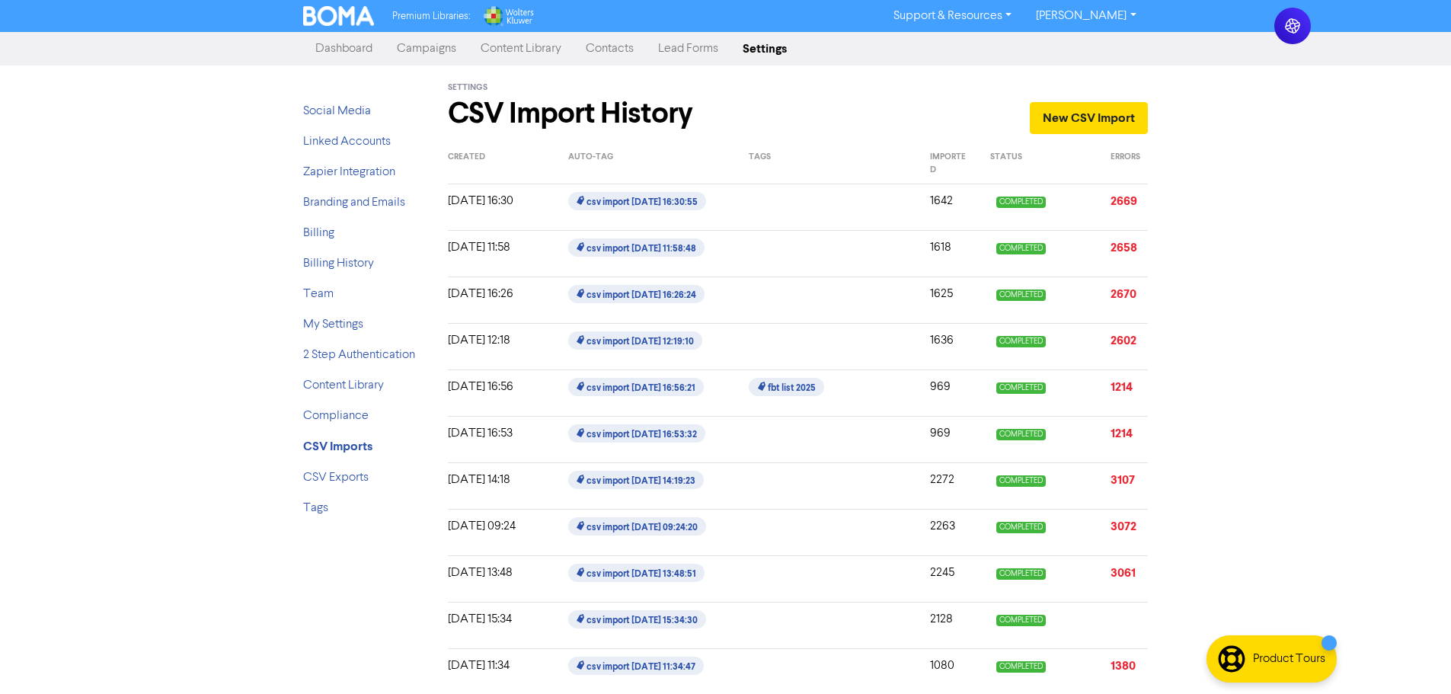
click at [432, 52] on link "Campaigns" at bounding box center [427, 49] width 84 height 30
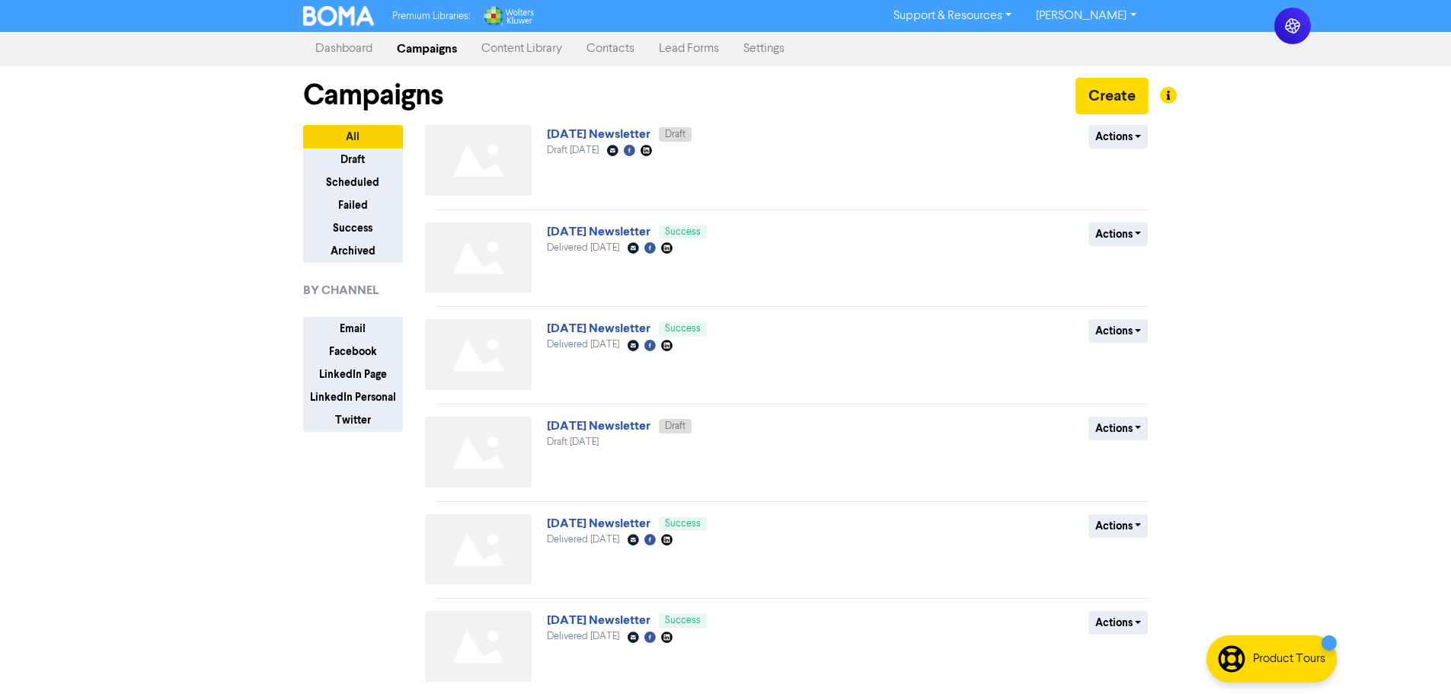
click at [641, 137] on link "[DATE] Newsletter" at bounding box center [599, 133] width 104 height 15
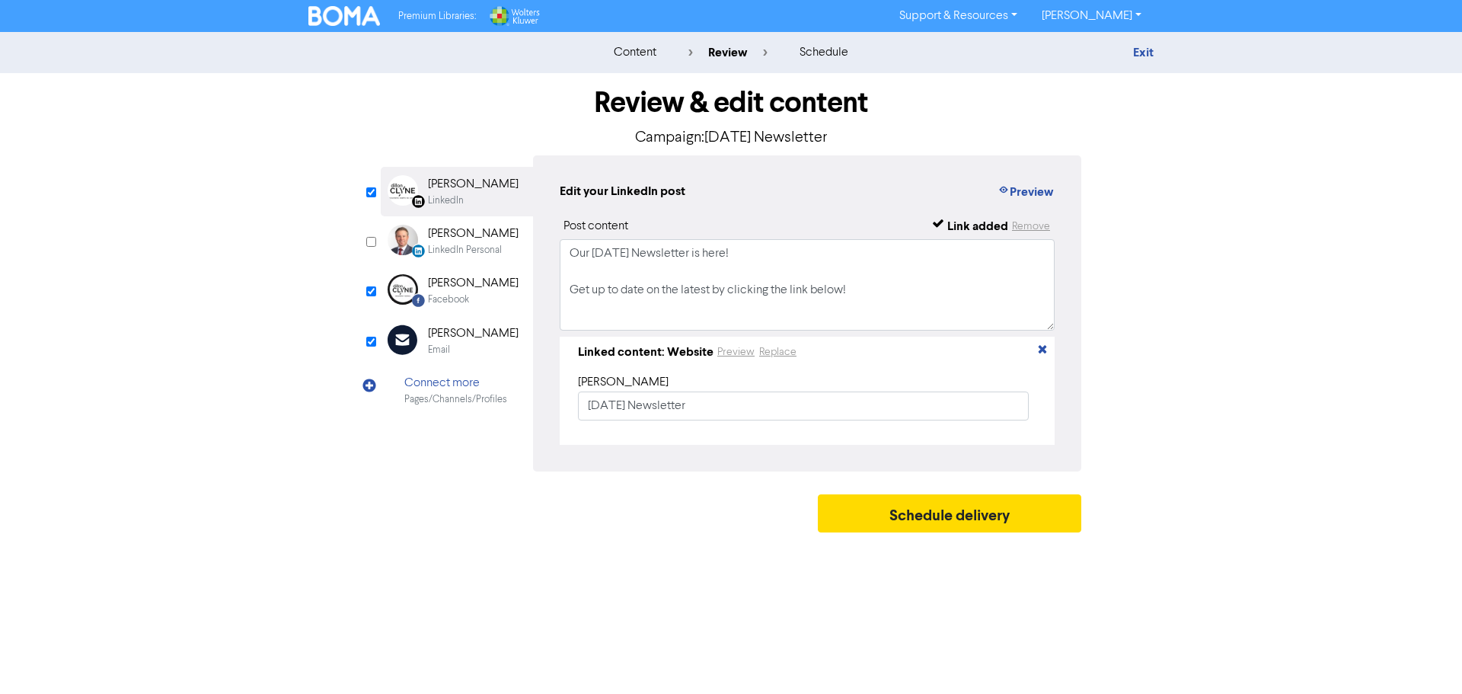
click at [466, 341] on div "[PERSON_NAME]" at bounding box center [473, 333] width 91 height 18
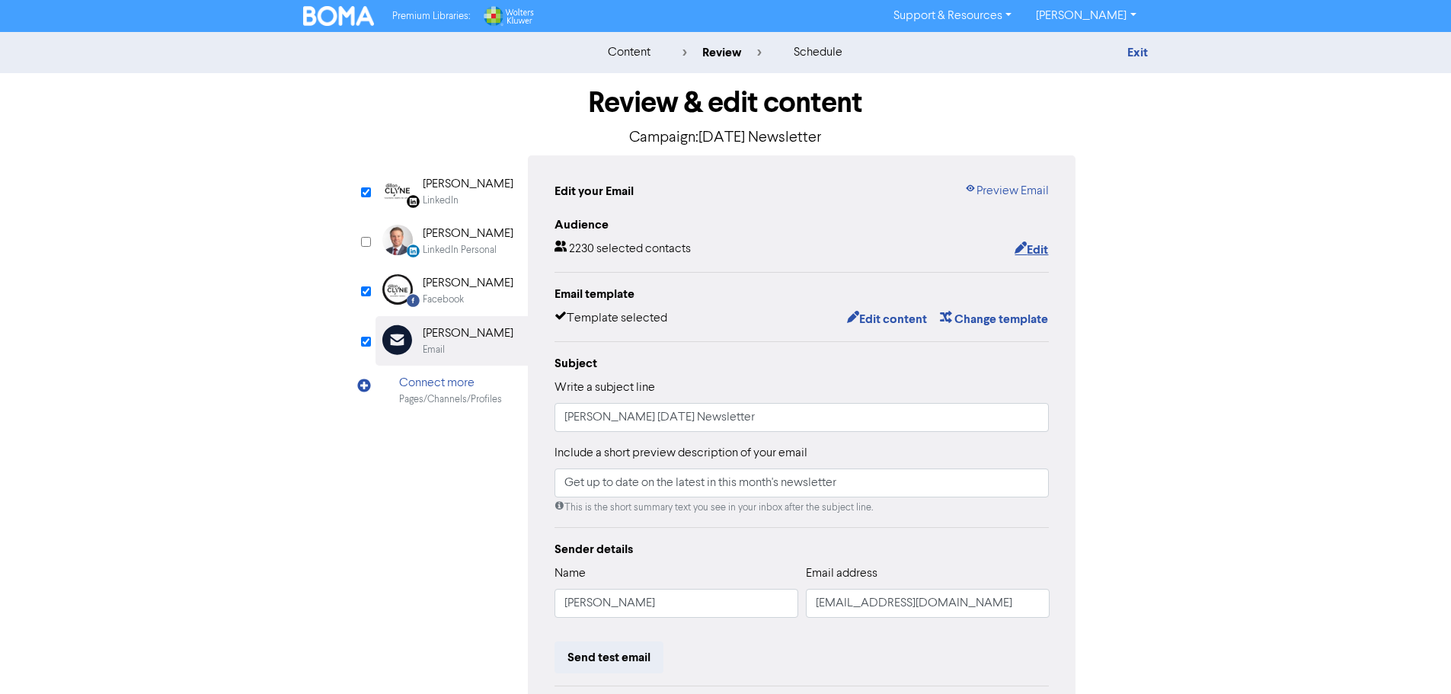
click at [1036, 259] on button "Edit" at bounding box center [1031, 250] width 35 height 20
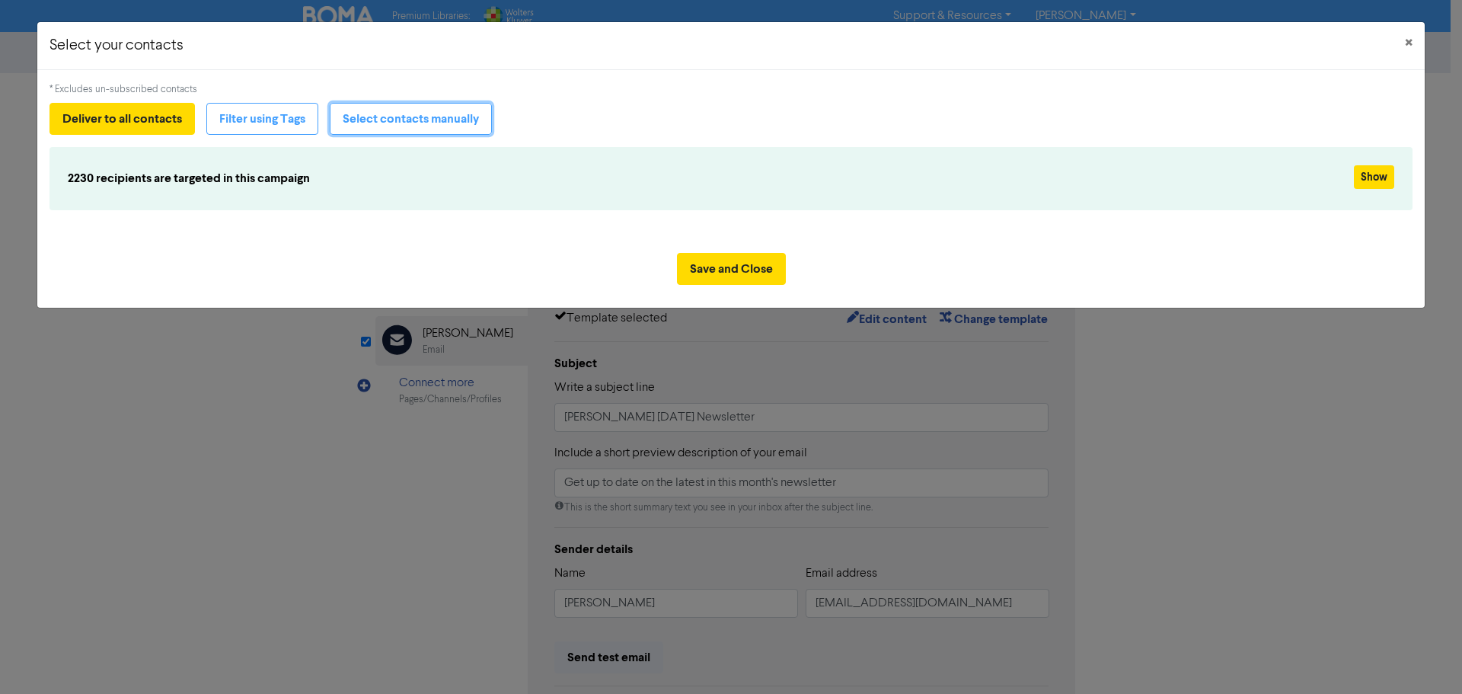
click at [358, 117] on button "Select contacts manually" at bounding box center [411, 119] width 162 height 32
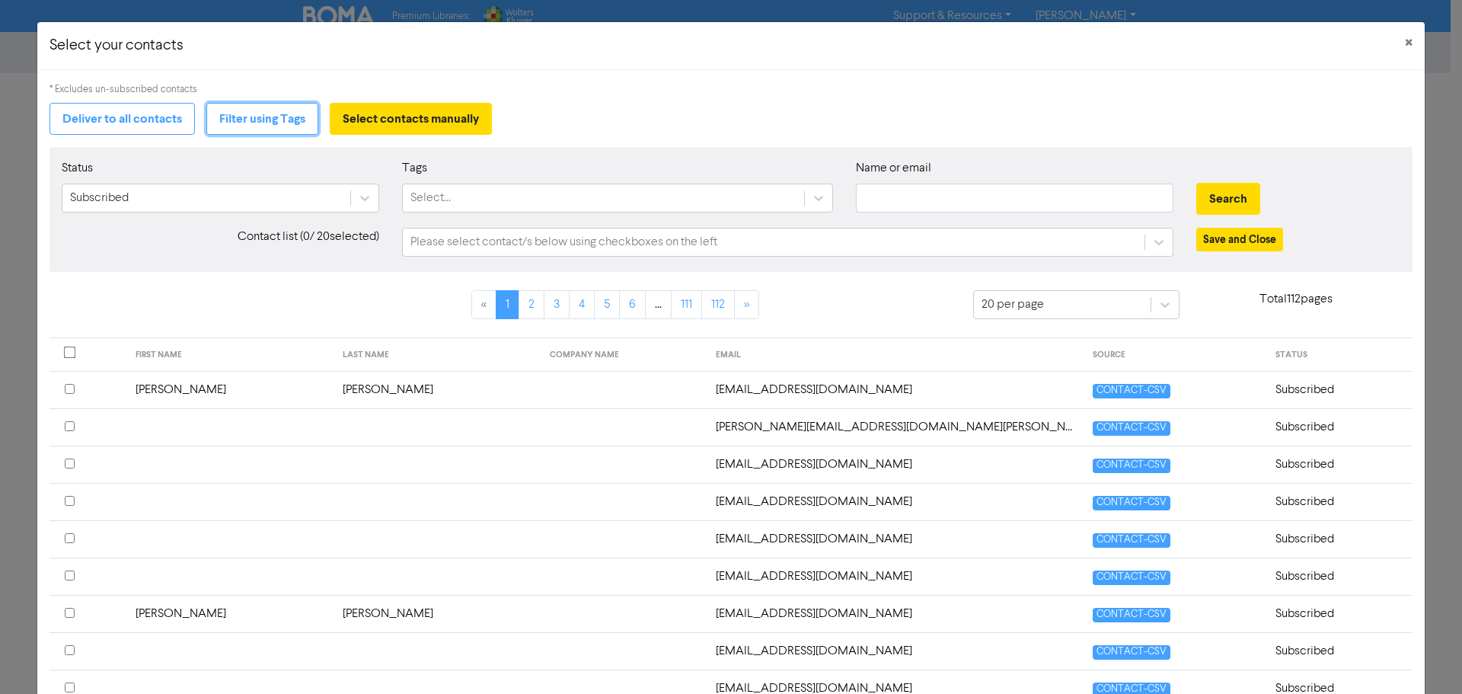
click at [295, 120] on button "Filter using Tags" at bounding box center [262, 119] width 112 height 32
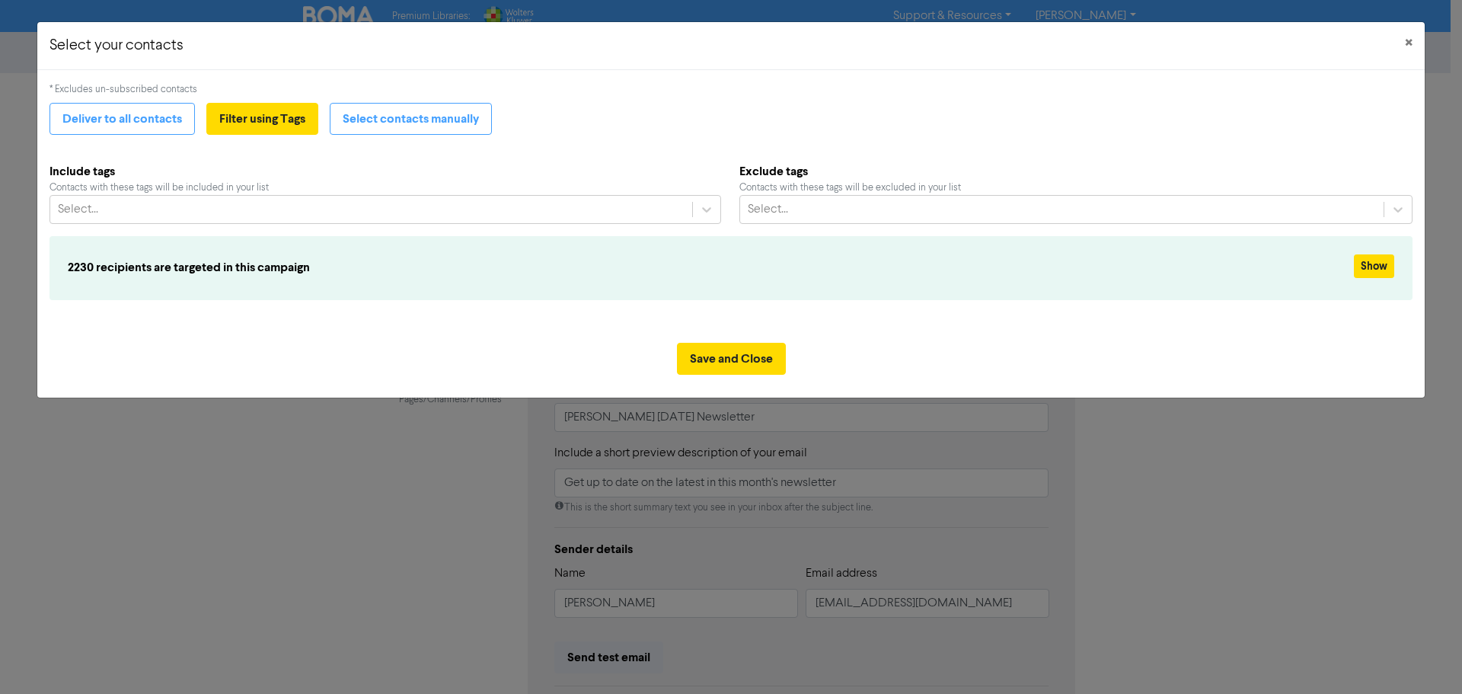
click at [305, 212] on div "Select..." at bounding box center [371, 209] width 642 height 27
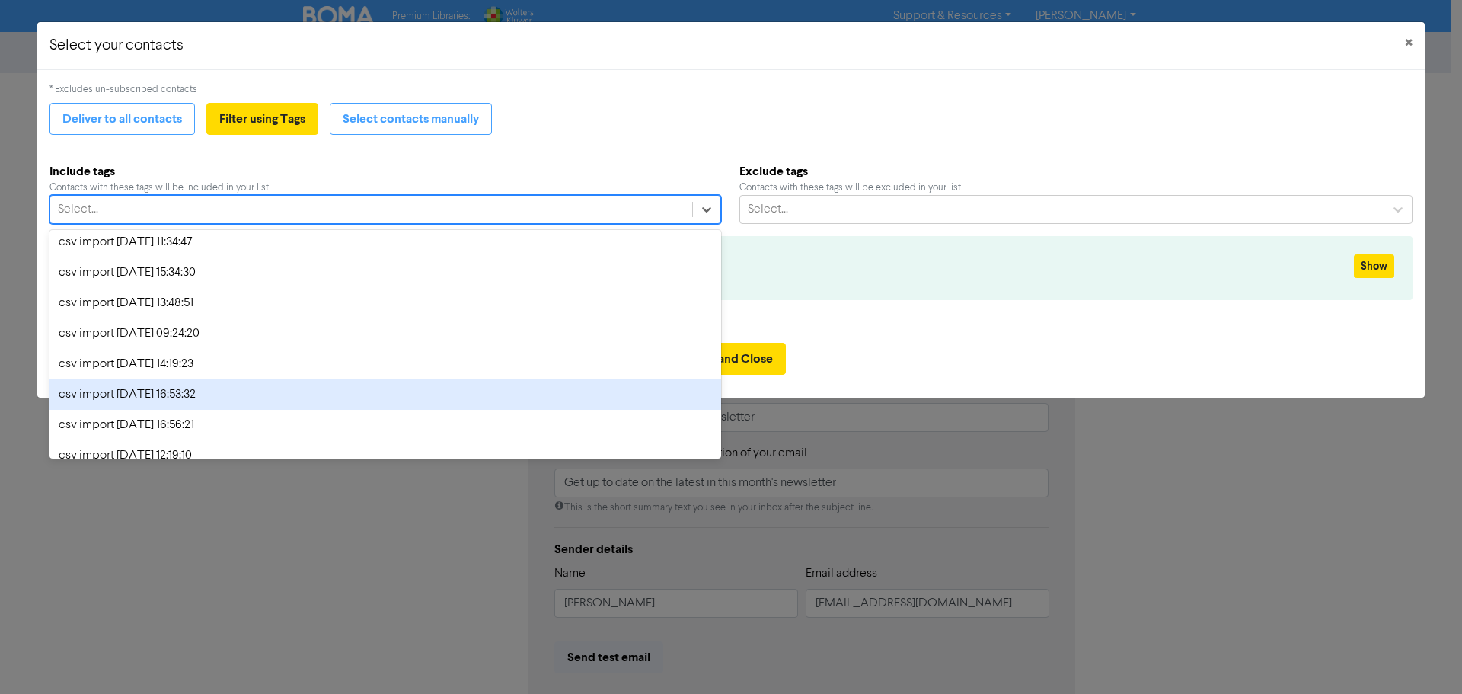
scroll to position [296, 0]
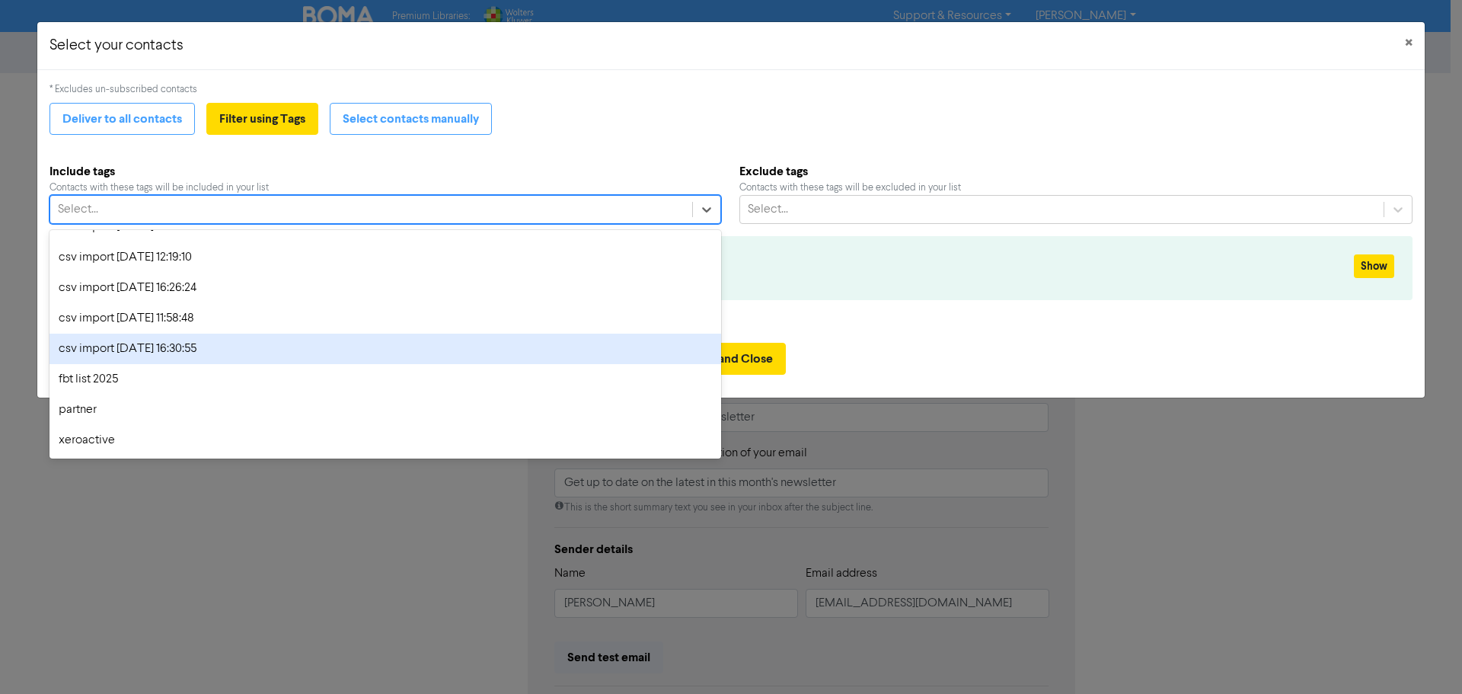
click at [288, 348] on div "csv import [DATE] 16:30:55" at bounding box center [386, 349] width 672 height 30
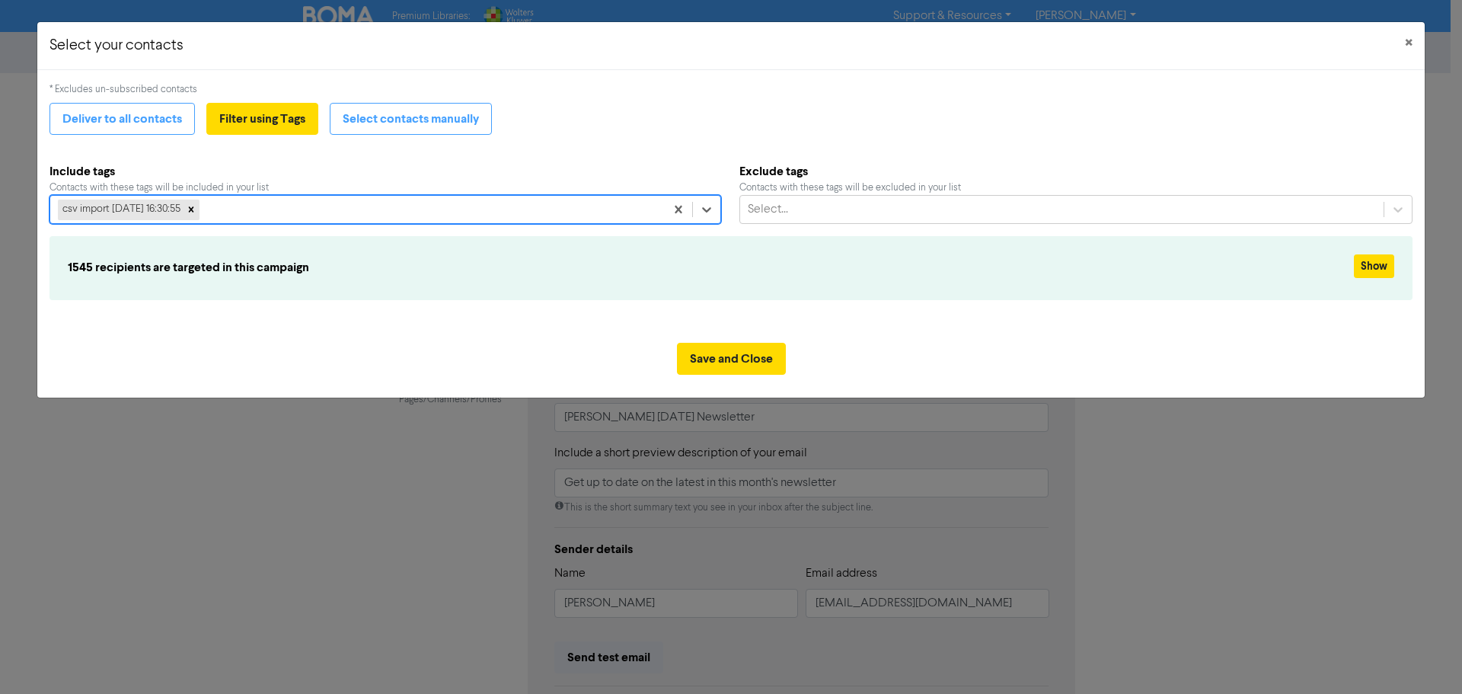
click at [431, 321] on div "* Excludes un-subscribed contacts Deliver to all contacts Filter using Tags Sel…" at bounding box center [731, 200] width 1388 height 260
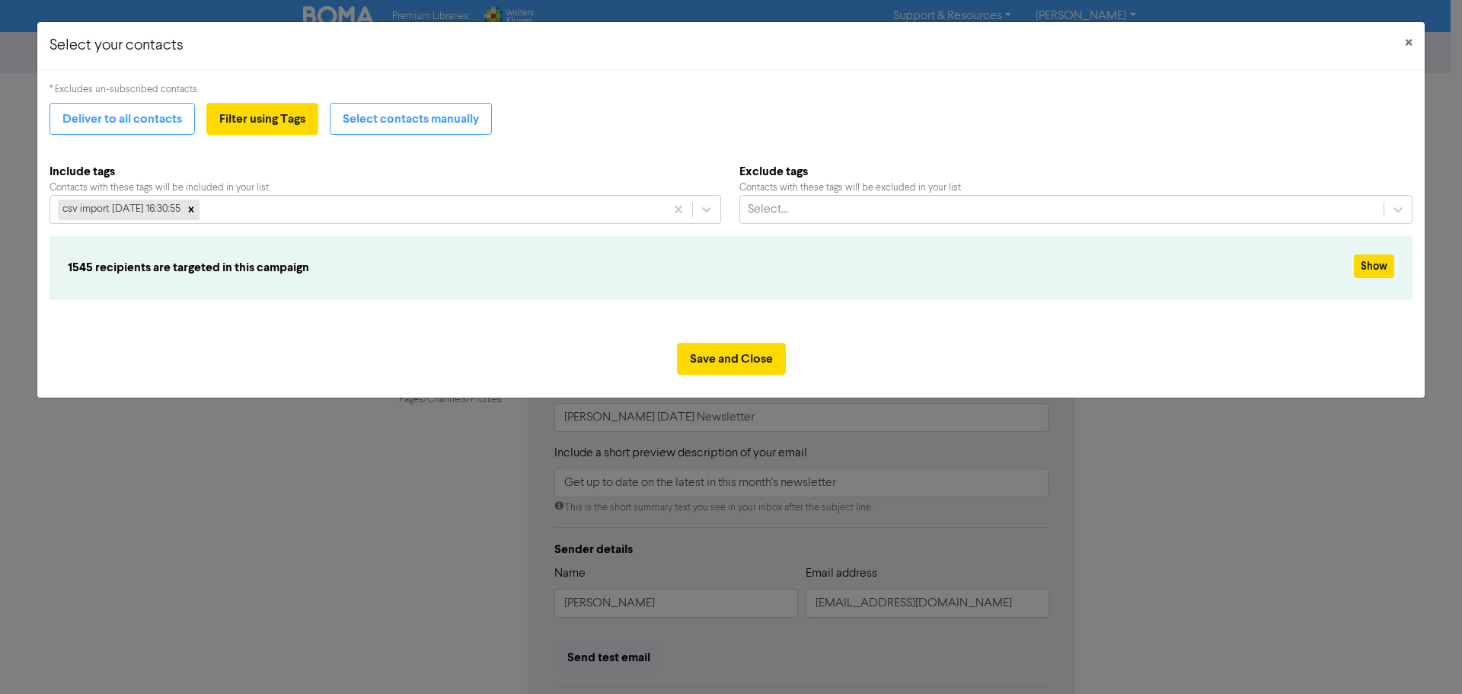
click at [222, 265] on h6 "1545 recipients are targeted in this campaign" at bounding box center [619, 267] width 1102 height 14
click at [256, 323] on div "* Excludes un-subscribed contacts Deliver to all contacts Filter using Tags Sel…" at bounding box center [731, 200] width 1388 height 260
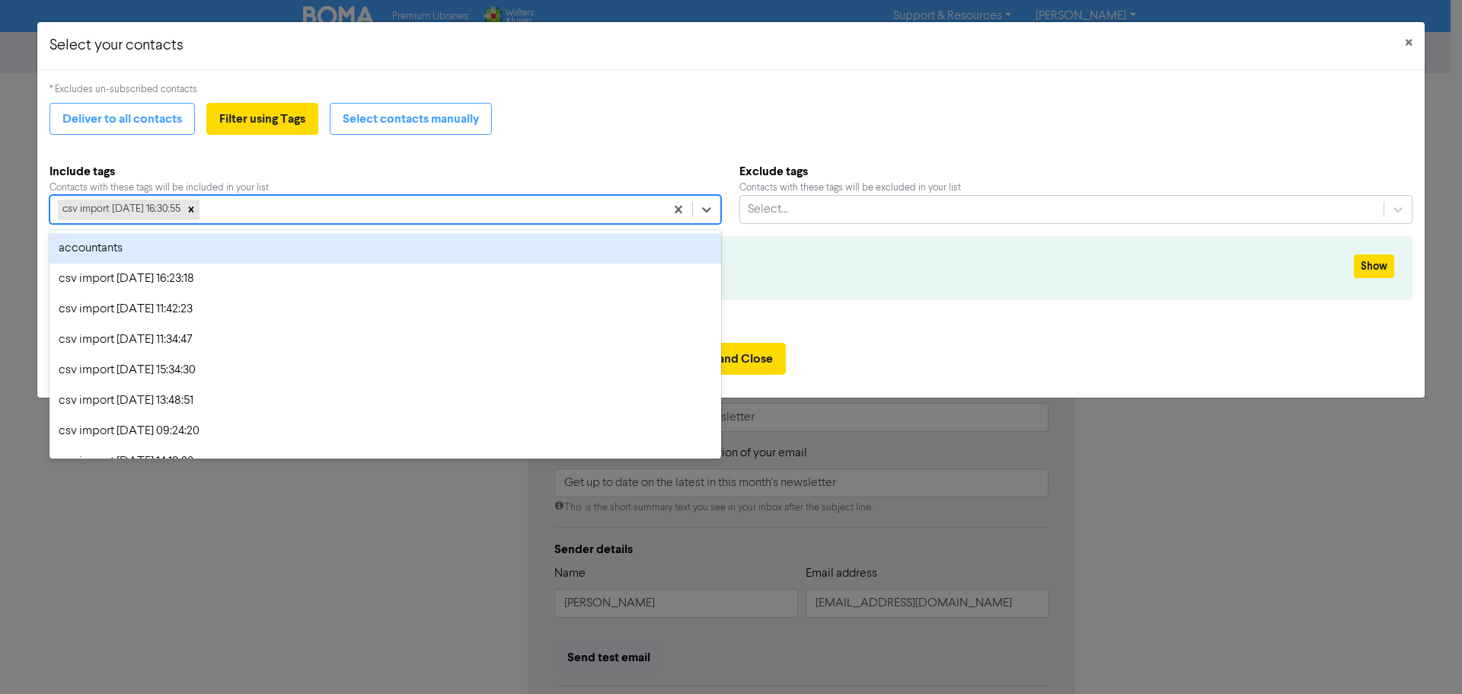
click at [335, 200] on div "csv import [DATE] 16:30:55" at bounding box center [357, 209] width 615 height 27
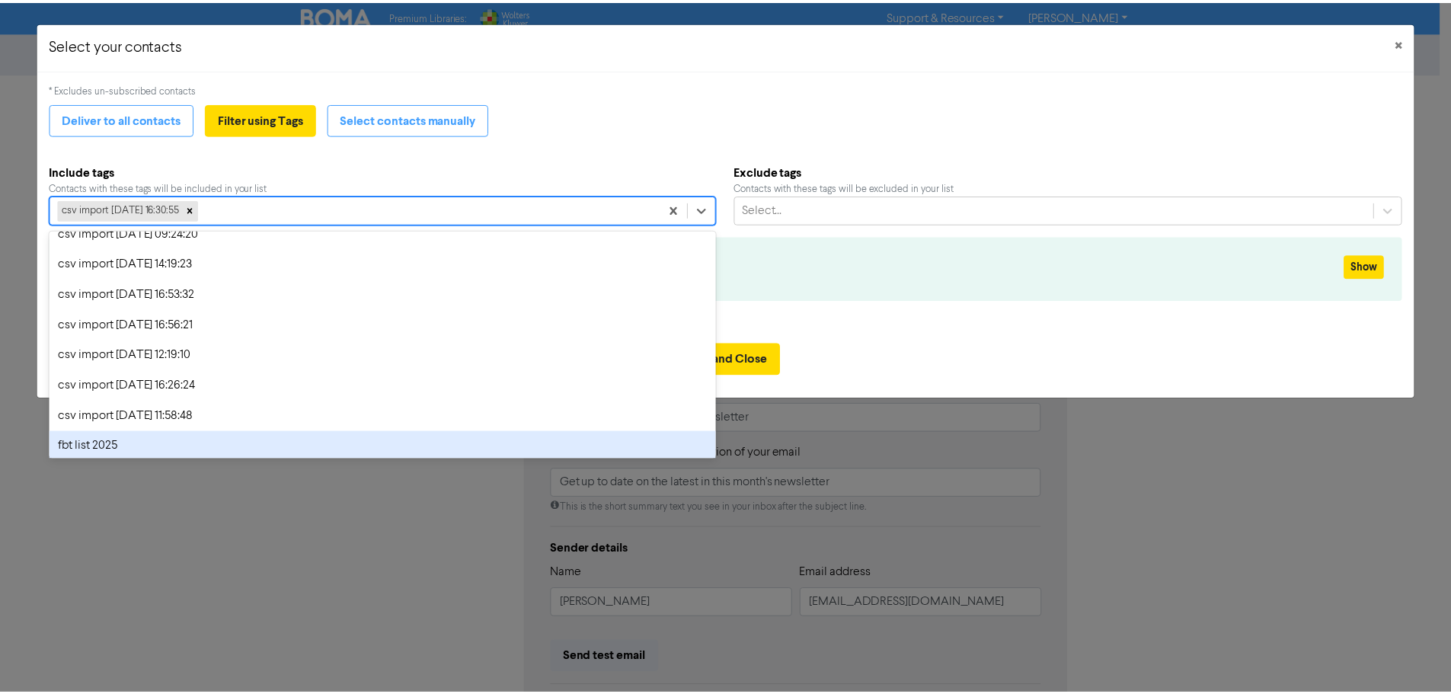
scroll to position [265, 0]
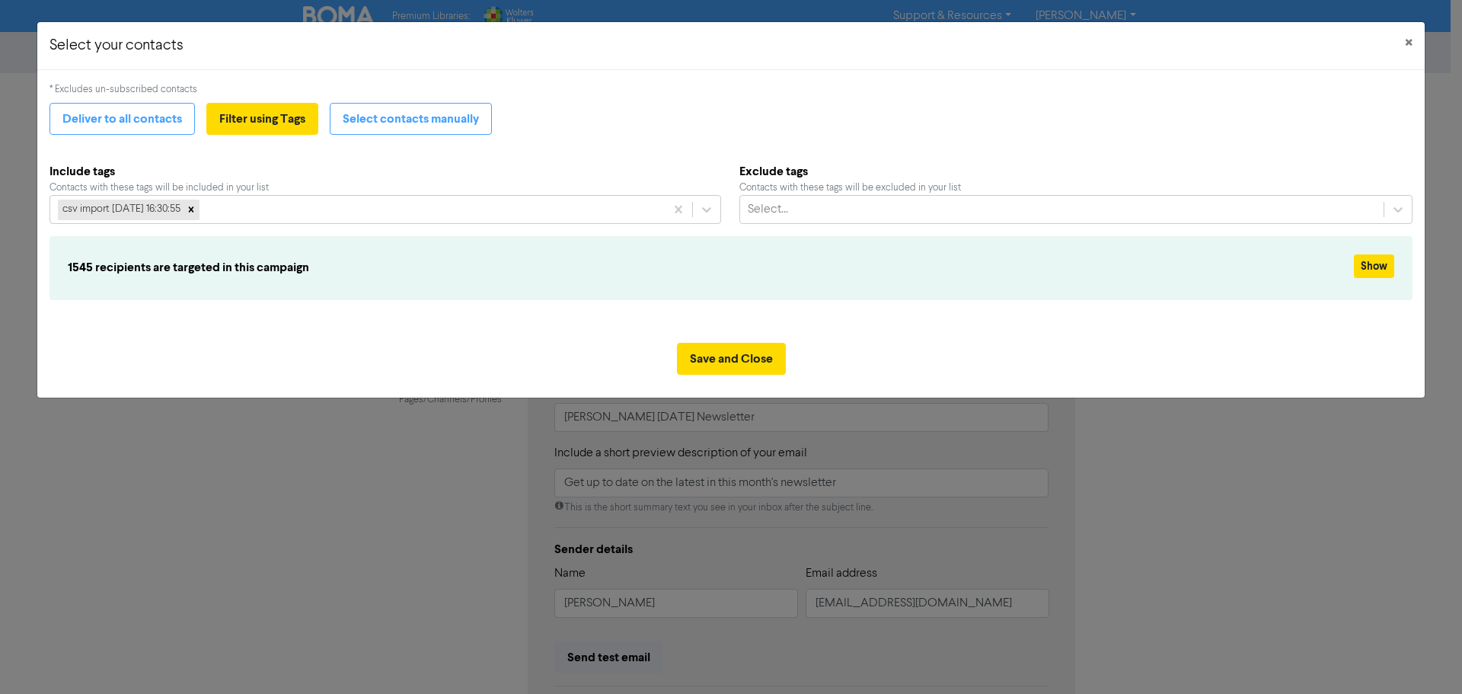
click at [825, 303] on div "* Excludes un-subscribed contacts Deliver to all contacts Filter using Tags Sel…" at bounding box center [731, 200] width 1363 height 236
click at [197, 213] on icon at bounding box center [191, 209] width 11 height 11
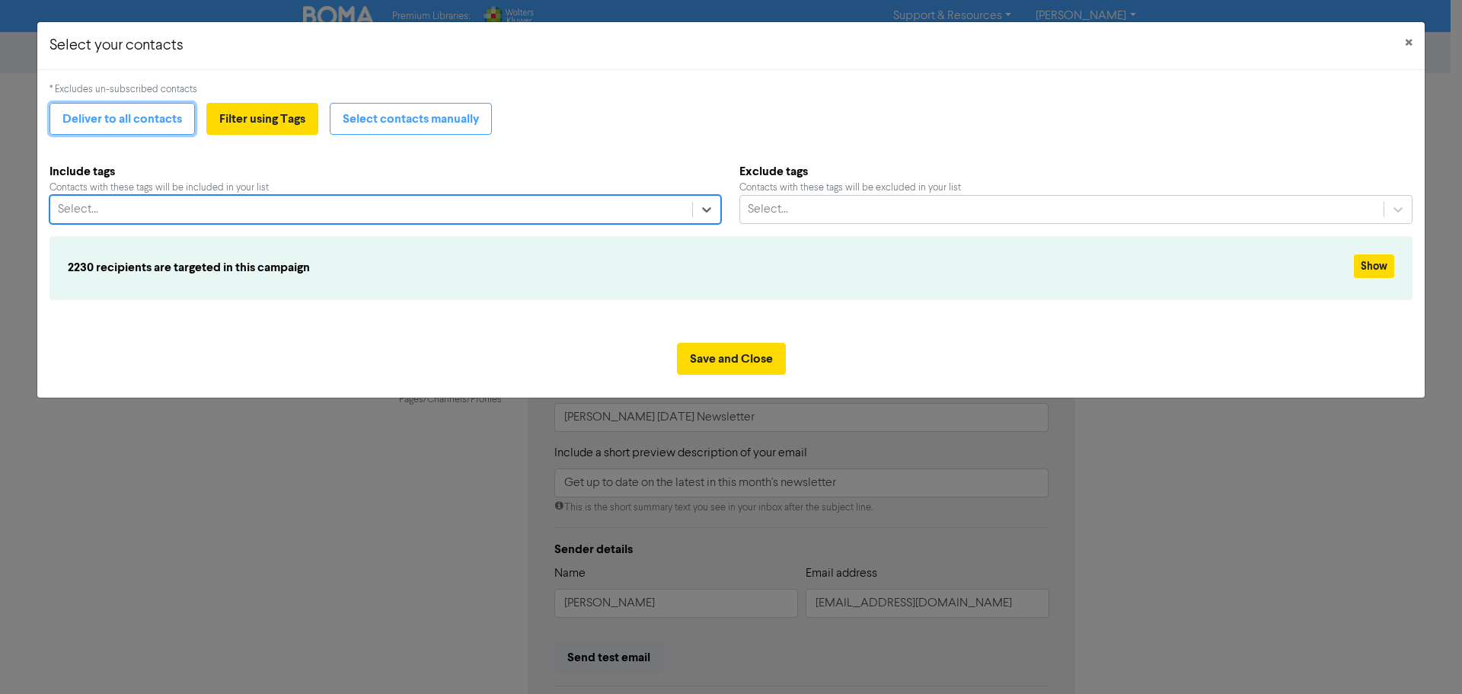
click at [156, 126] on button "Deliver to all contacts" at bounding box center [122, 119] width 145 height 32
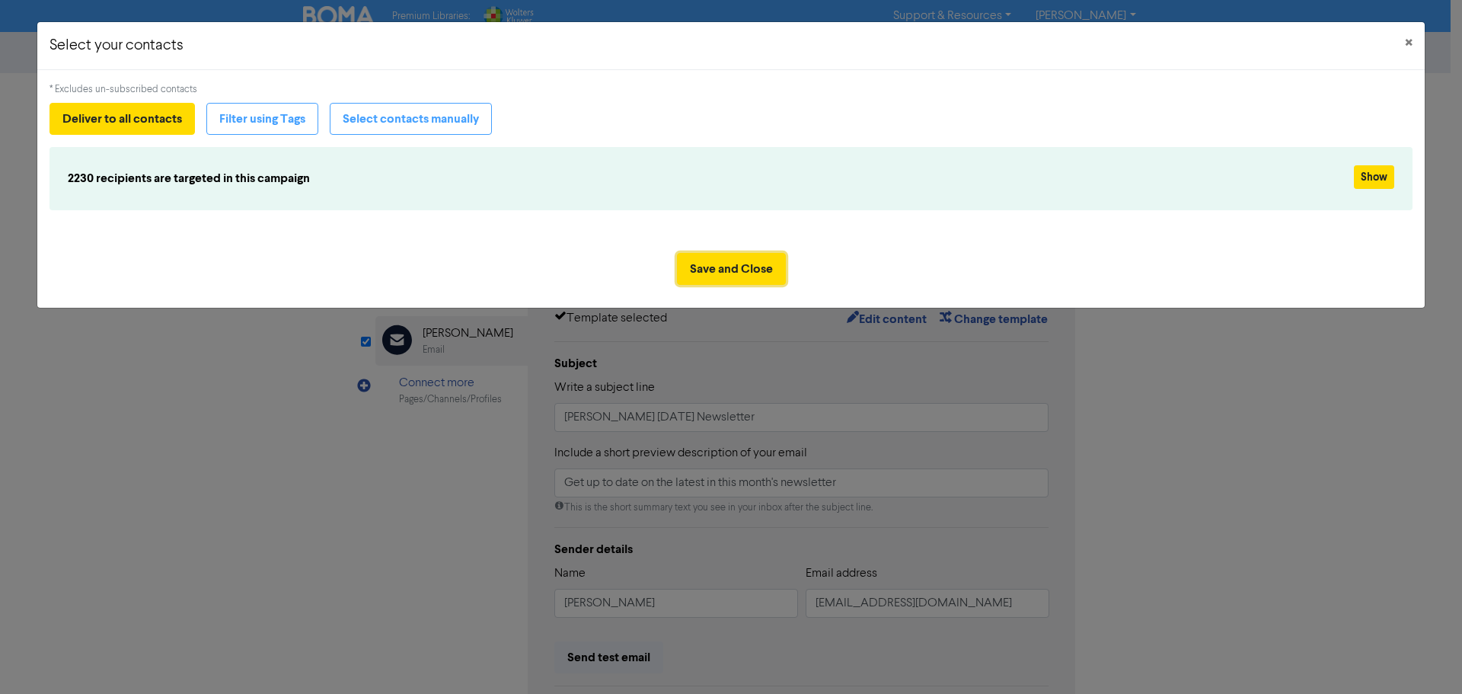
click at [729, 267] on button "Save and Close" at bounding box center [731, 269] width 109 height 32
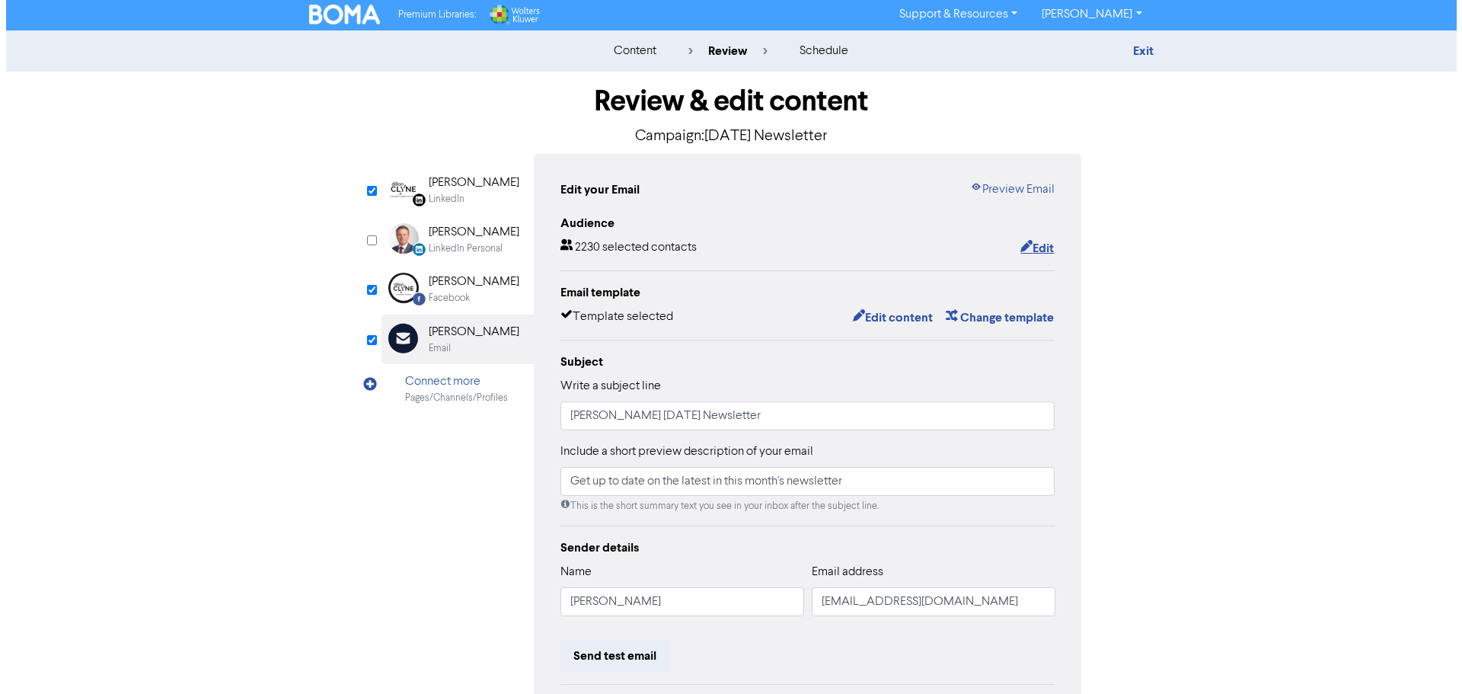
scroll to position [0, 0]
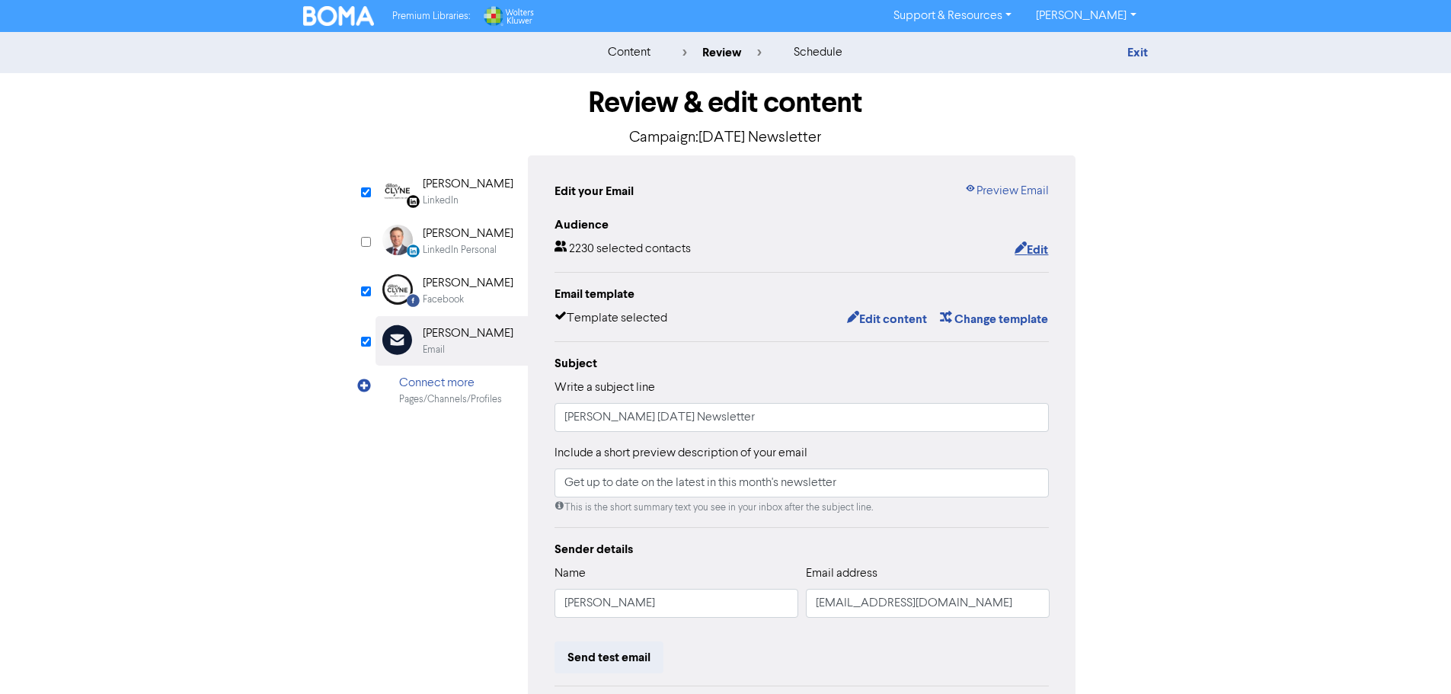
click at [1034, 251] on button "Edit" at bounding box center [1031, 250] width 35 height 20
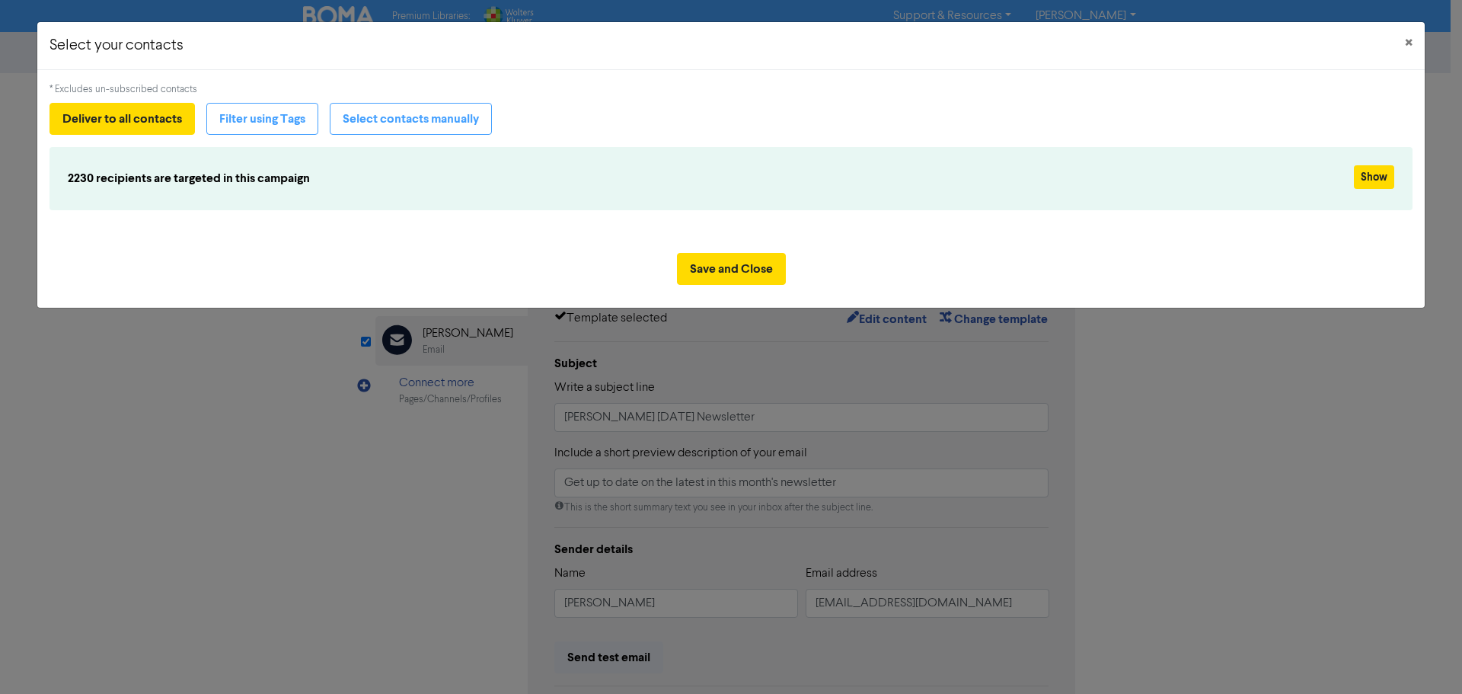
click at [511, 184] on h6 "2230 recipients are targeted in this campaign" at bounding box center [619, 178] width 1102 height 14
click at [359, 120] on button "Select contacts manually" at bounding box center [411, 119] width 162 height 32
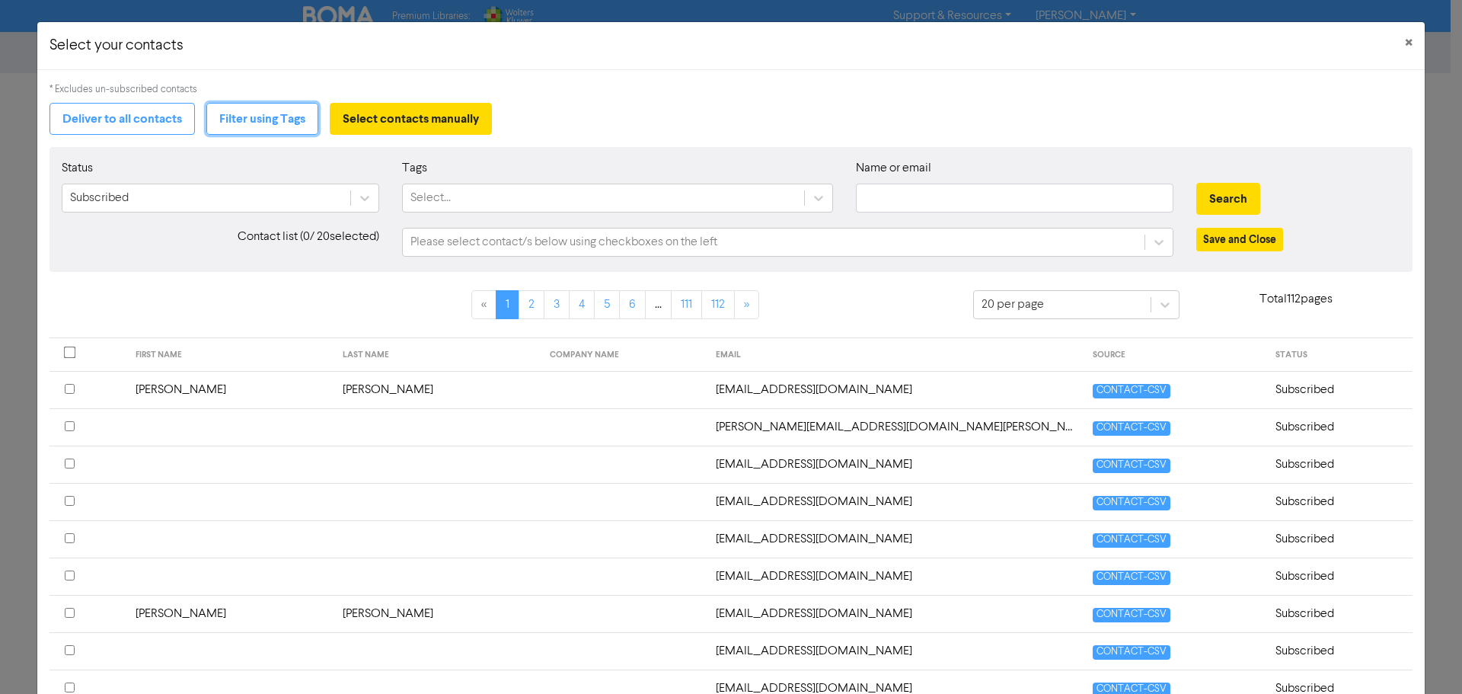
click at [257, 120] on button "Filter using Tags" at bounding box center [262, 119] width 112 height 32
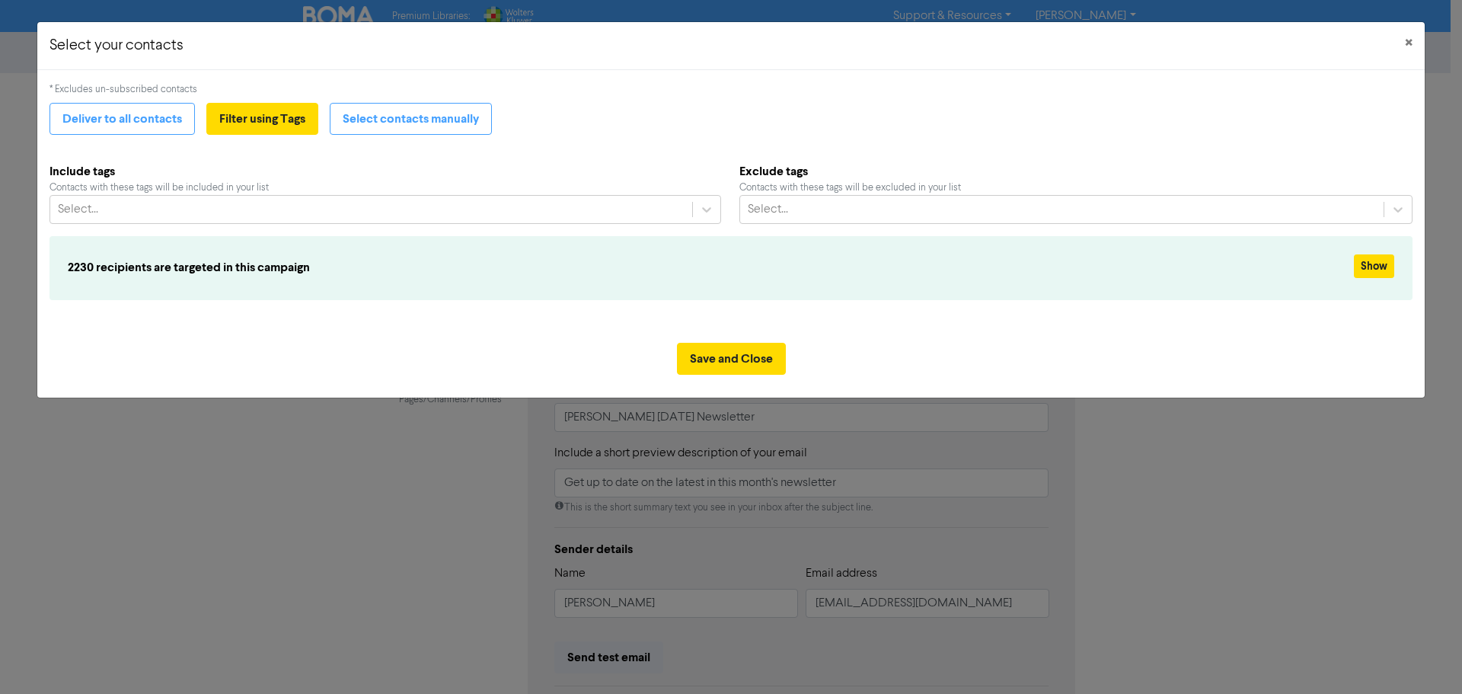
click at [264, 214] on div "Select..." at bounding box center [371, 209] width 642 height 27
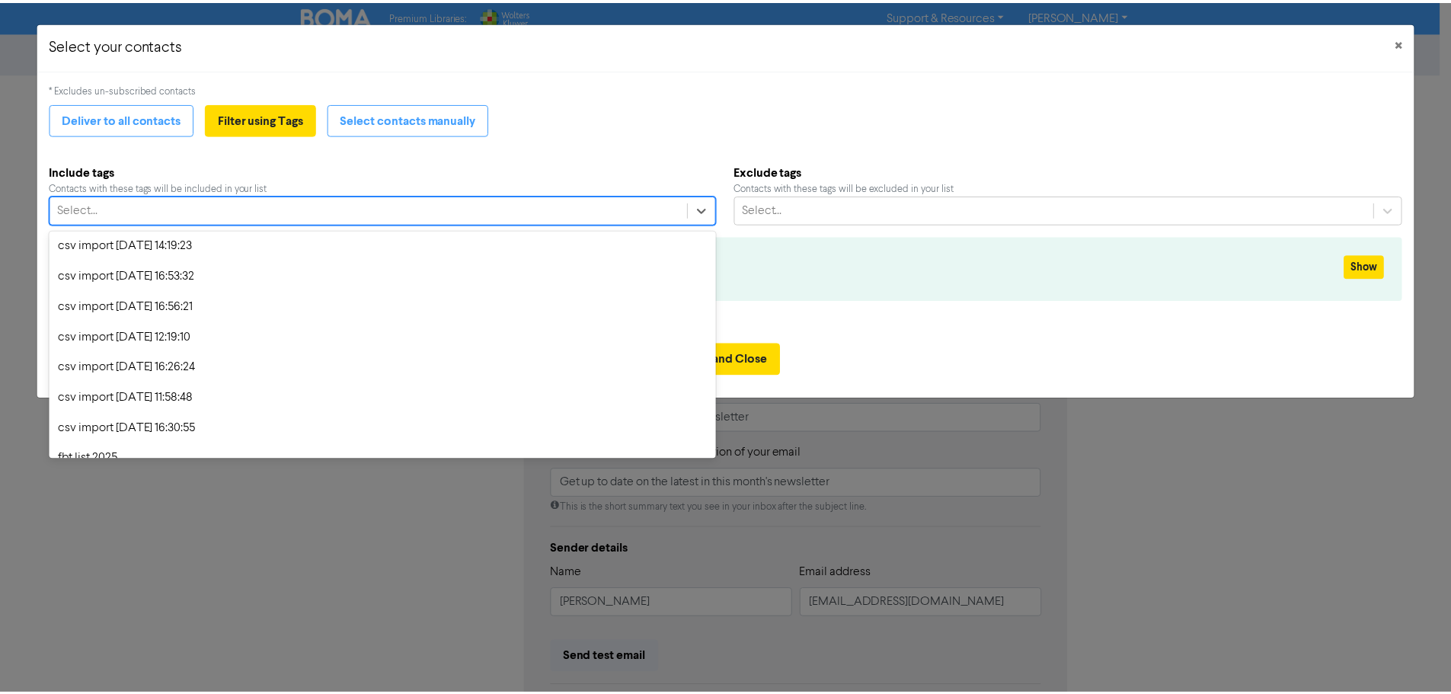
scroll to position [296, 0]
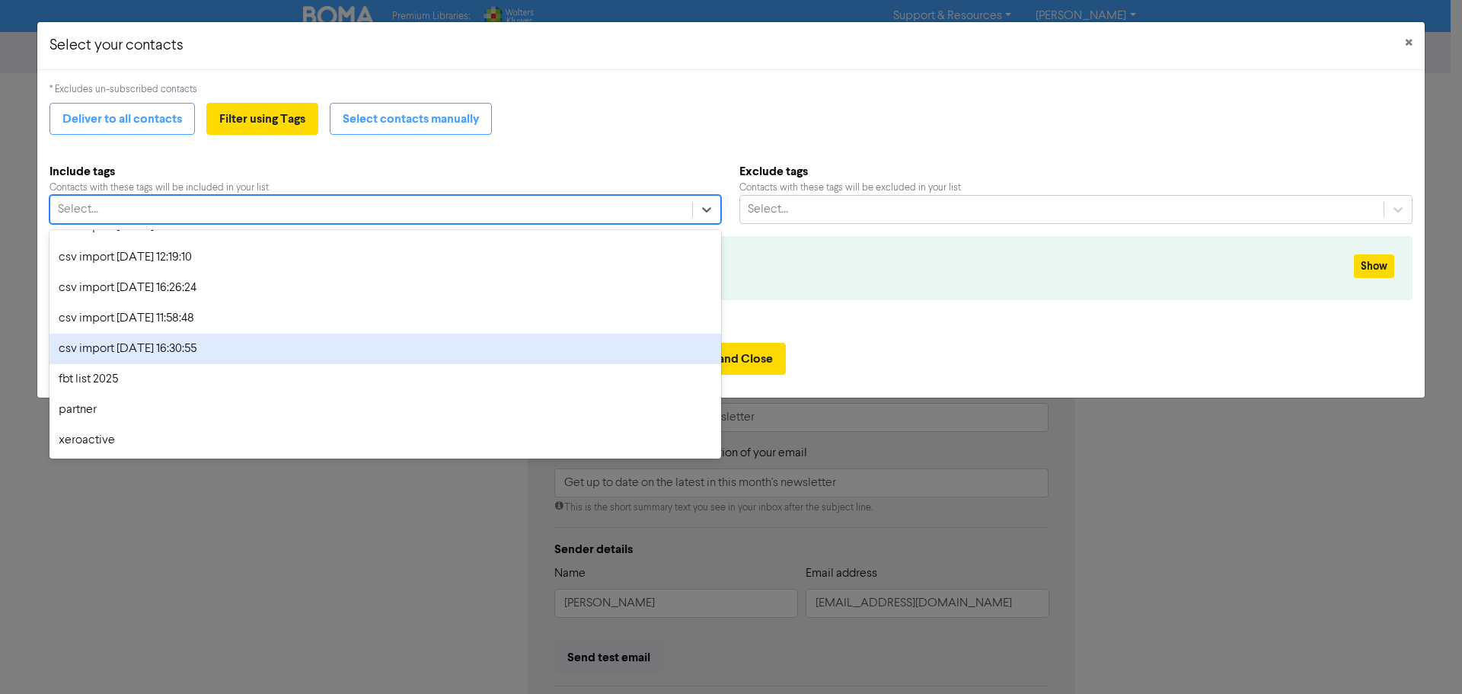
click at [209, 352] on div "csv import [DATE] 16:30:55" at bounding box center [386, 349] width 672 height 30
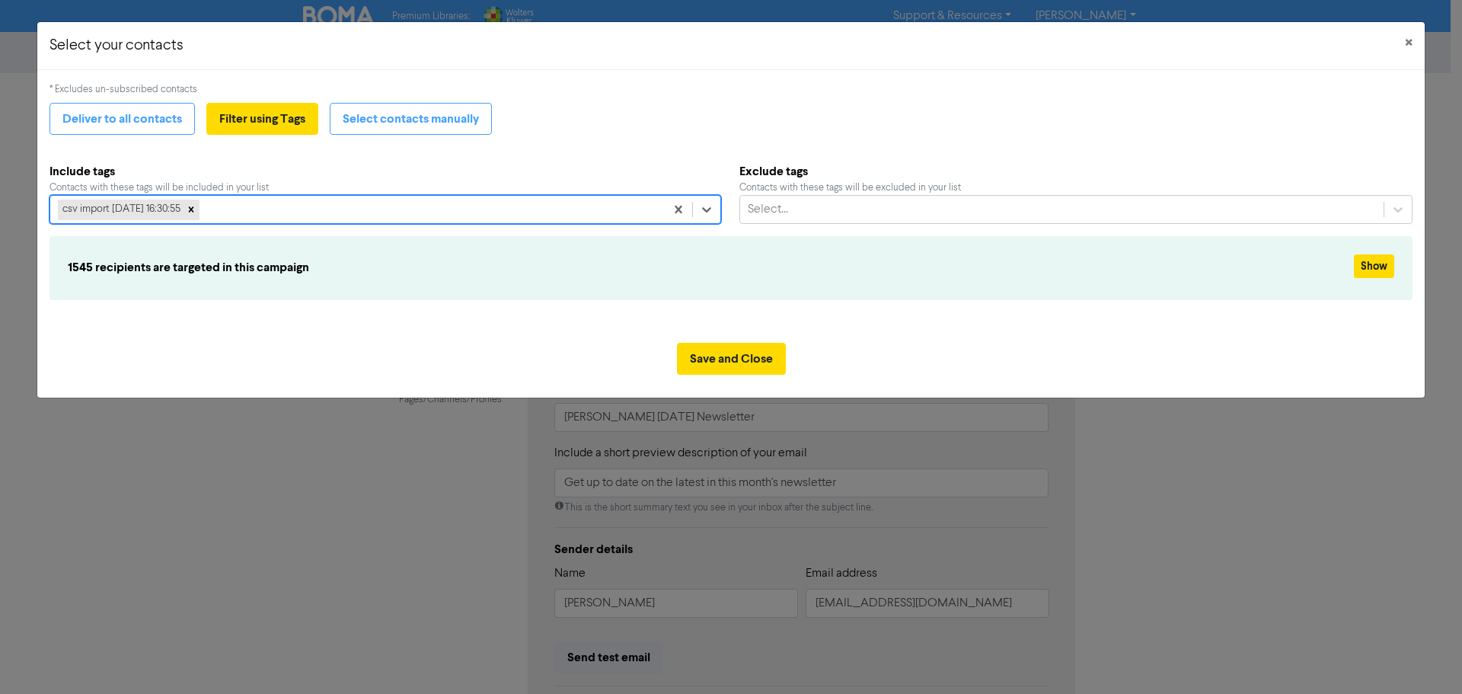
click at [427, 350] on div "Save and Close" at bounding box center [731, 364] width 1388 height 67
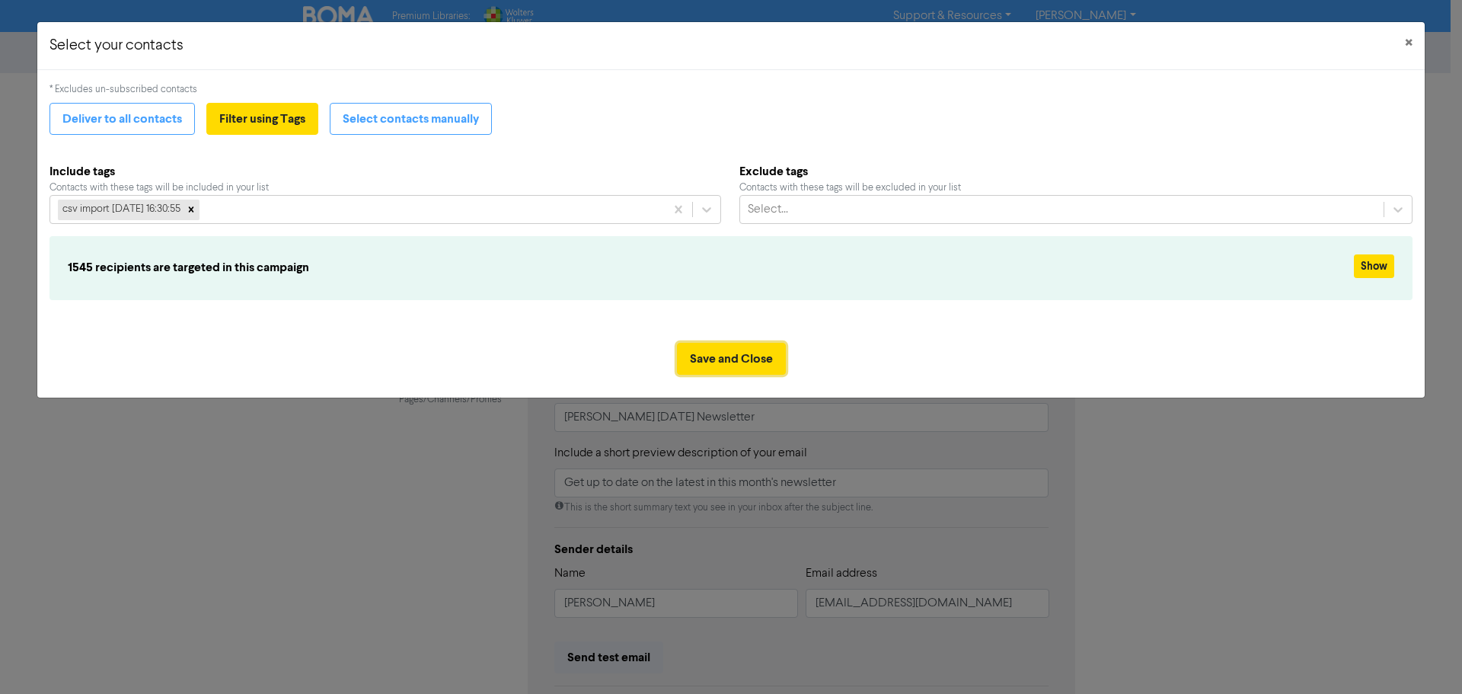
click at [760, 359] on button "Save and Close" at bounding box center [731, 359] width 109 height 32
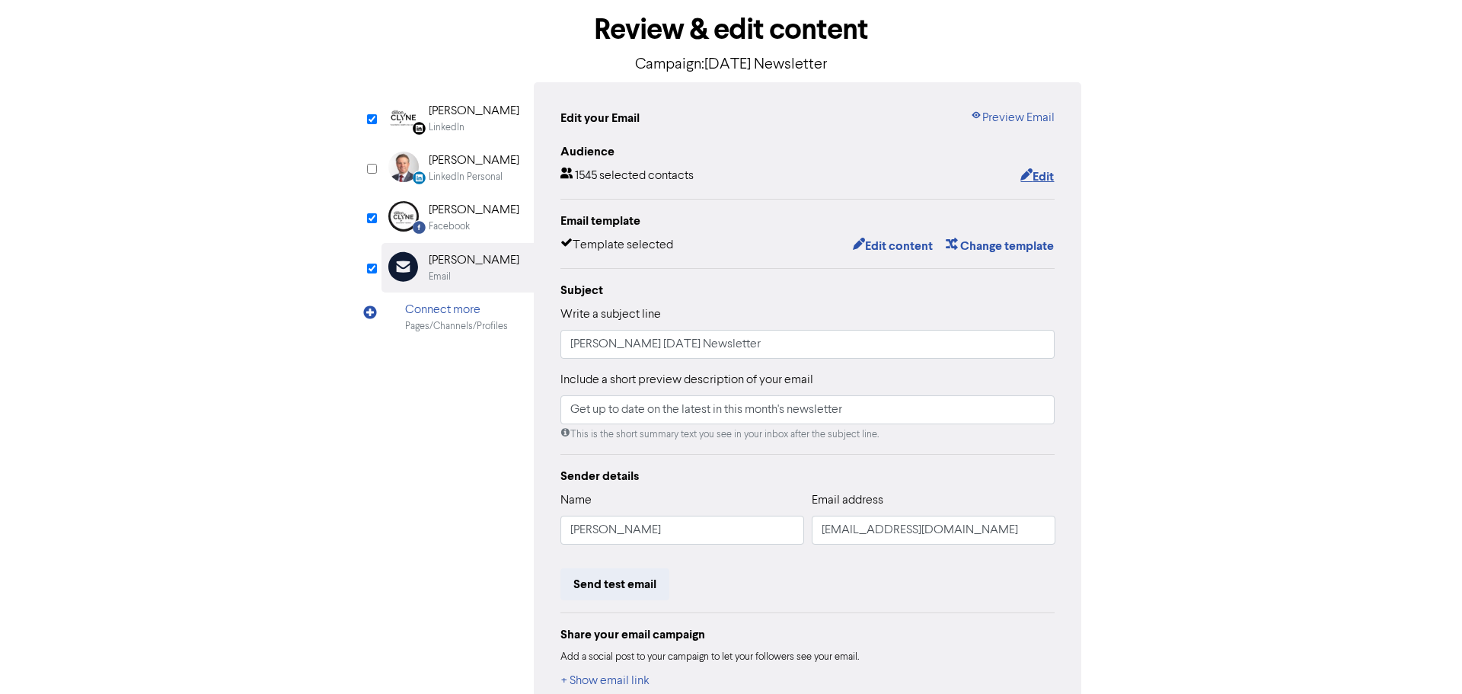
scroll to position [0, 0]
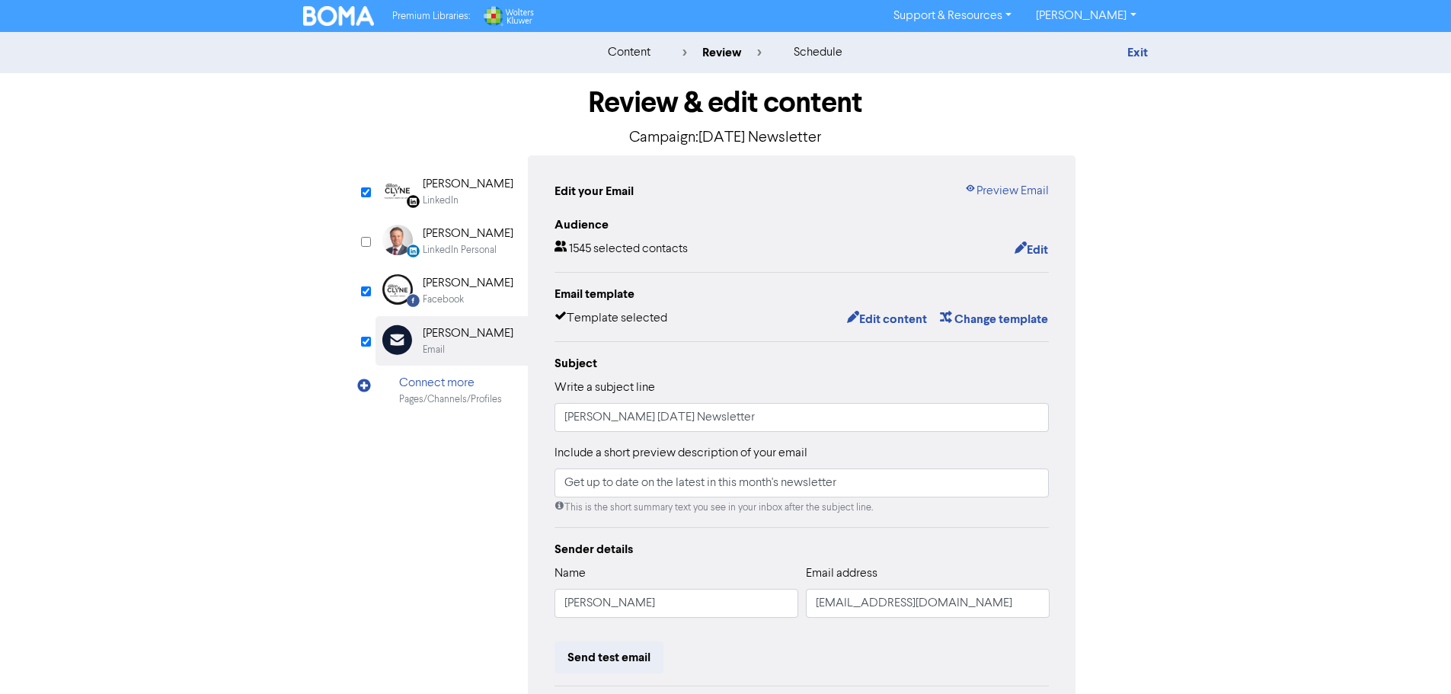
click at [640, 239] on div "Audience 1545 selected contacts Edit" at bounding box center [801, 238] width 495 height 44
click at [1017, 252] on icon "button" at bounding box center [1021, 249] width 12 height 15
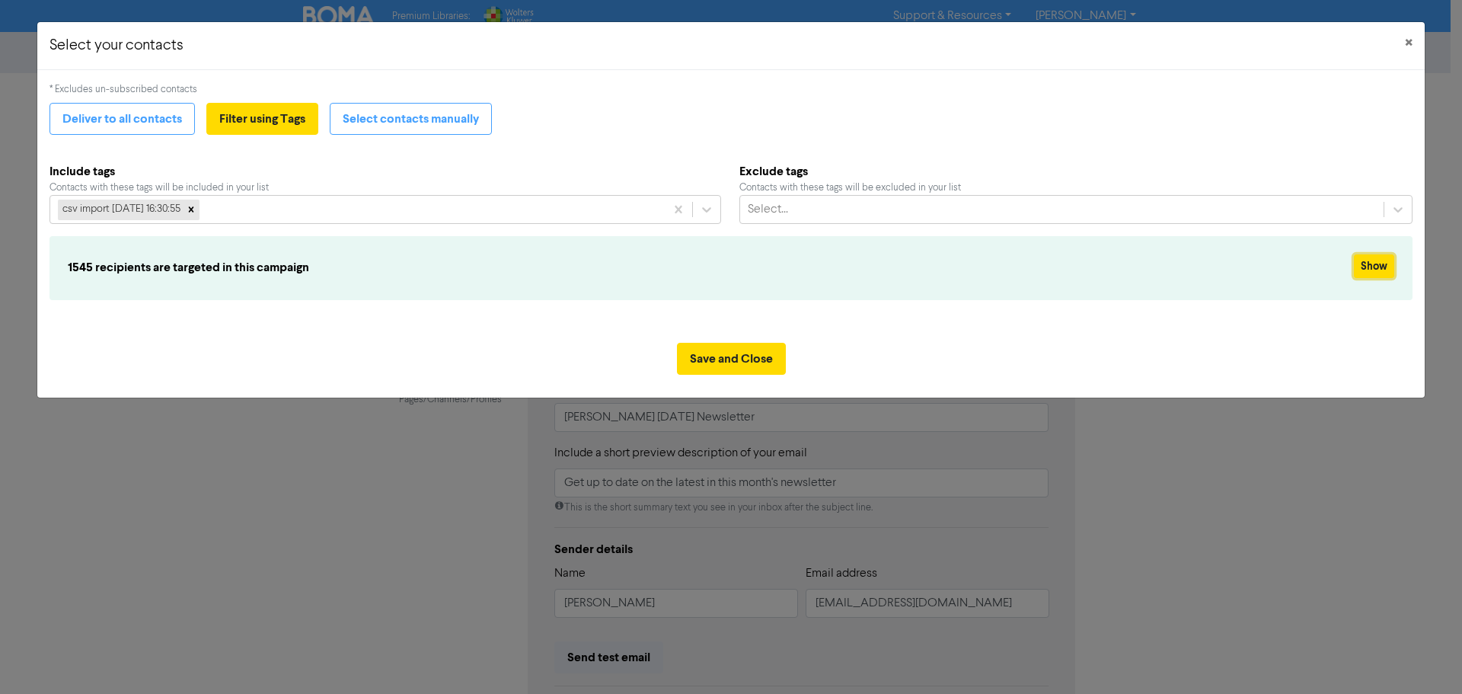
click at [1378, 257] on button "Show" at bounding box center [1374, 266] width 40 height 24
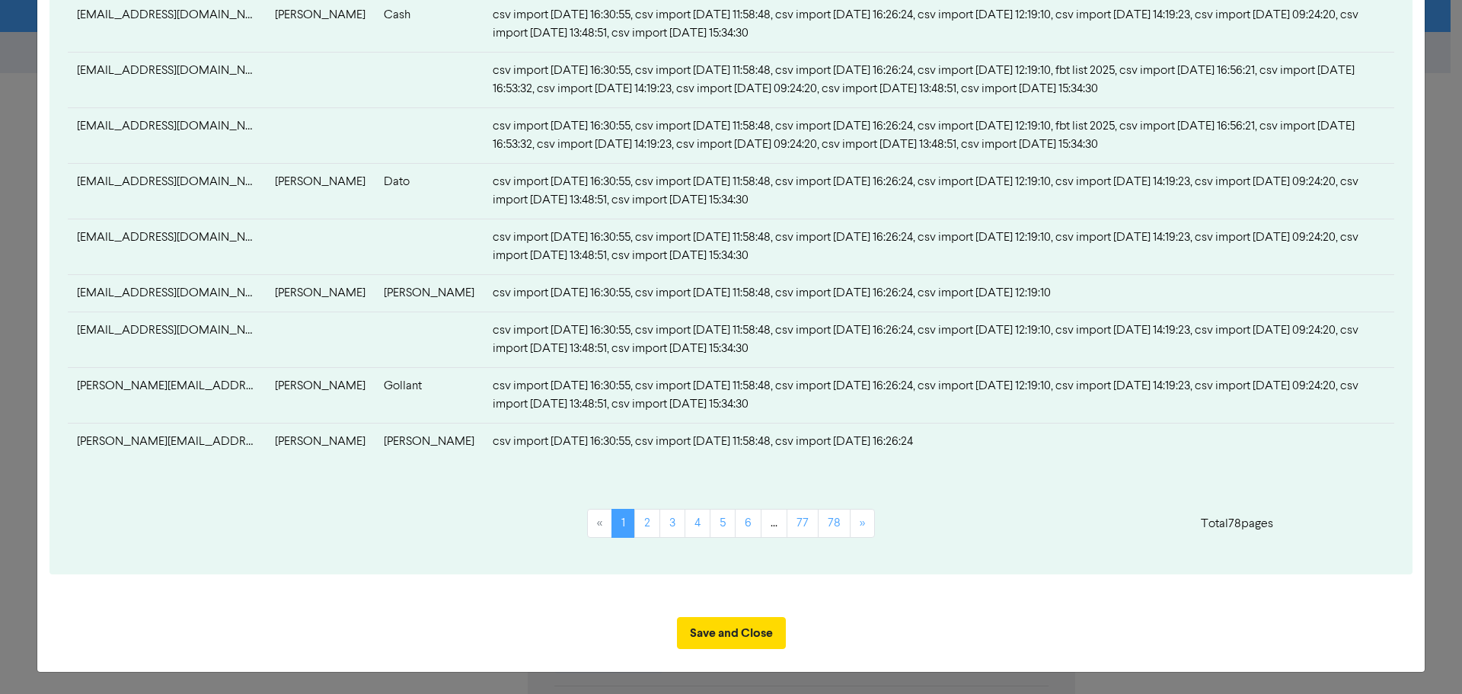
scroll to position [899, 0]
click at [634, 530] on link "2" at bounding box center [647, 523] width 26 height 29
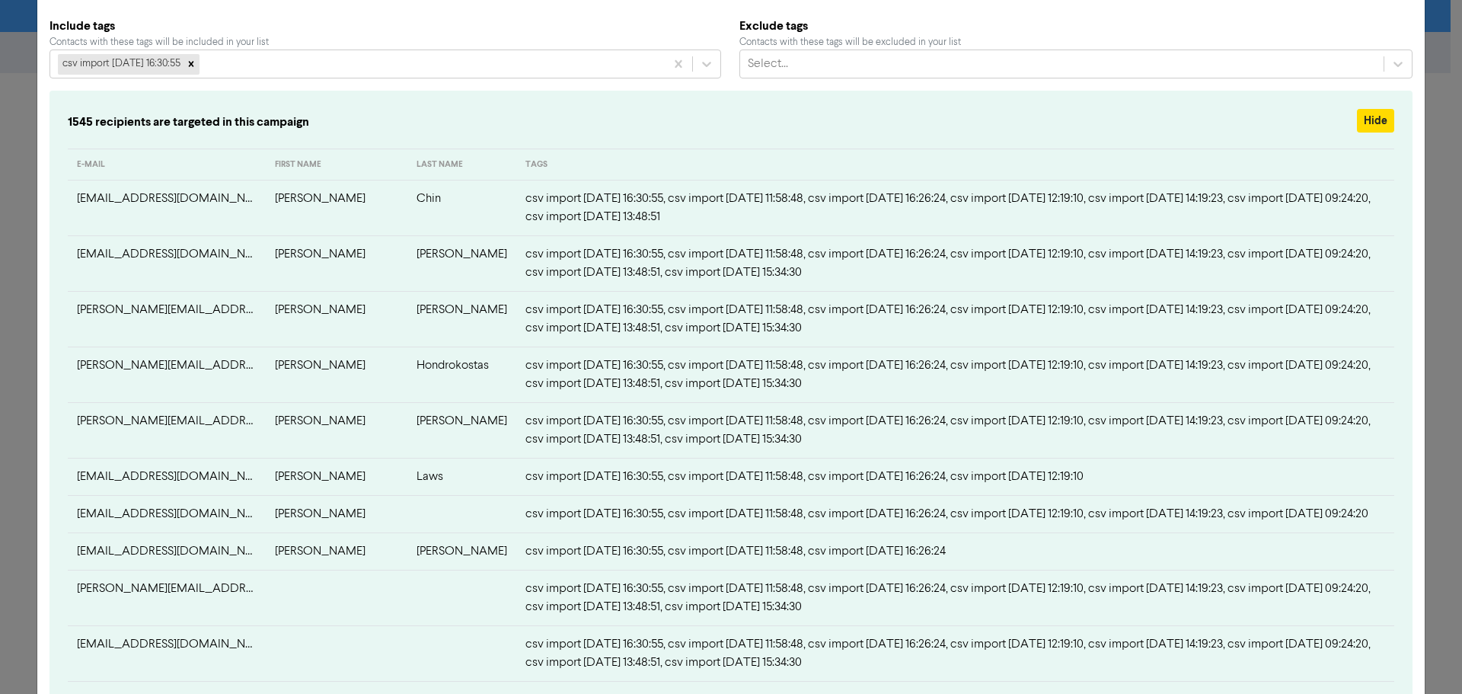
scroll to position [0, 0]
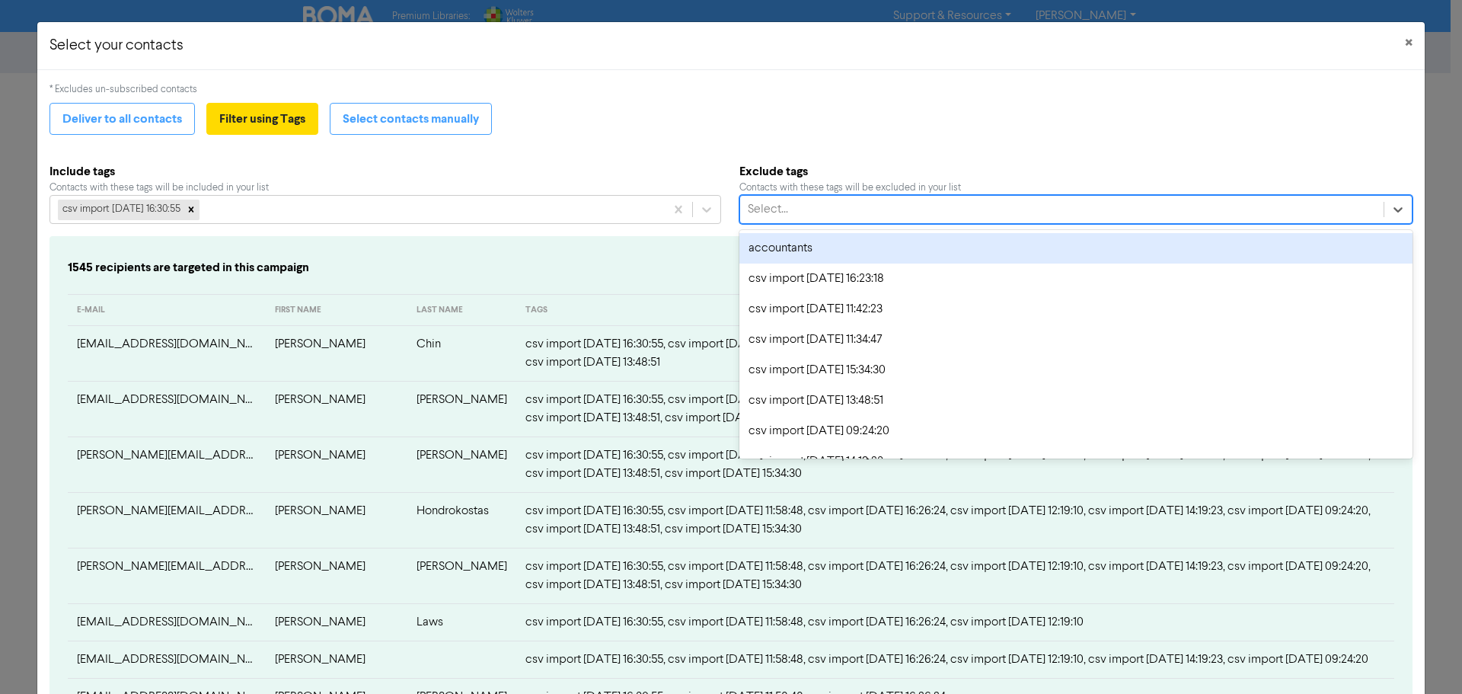
click at [829, 203] on div "Select..." at bounding box center [1062, 209] width 644 height 27
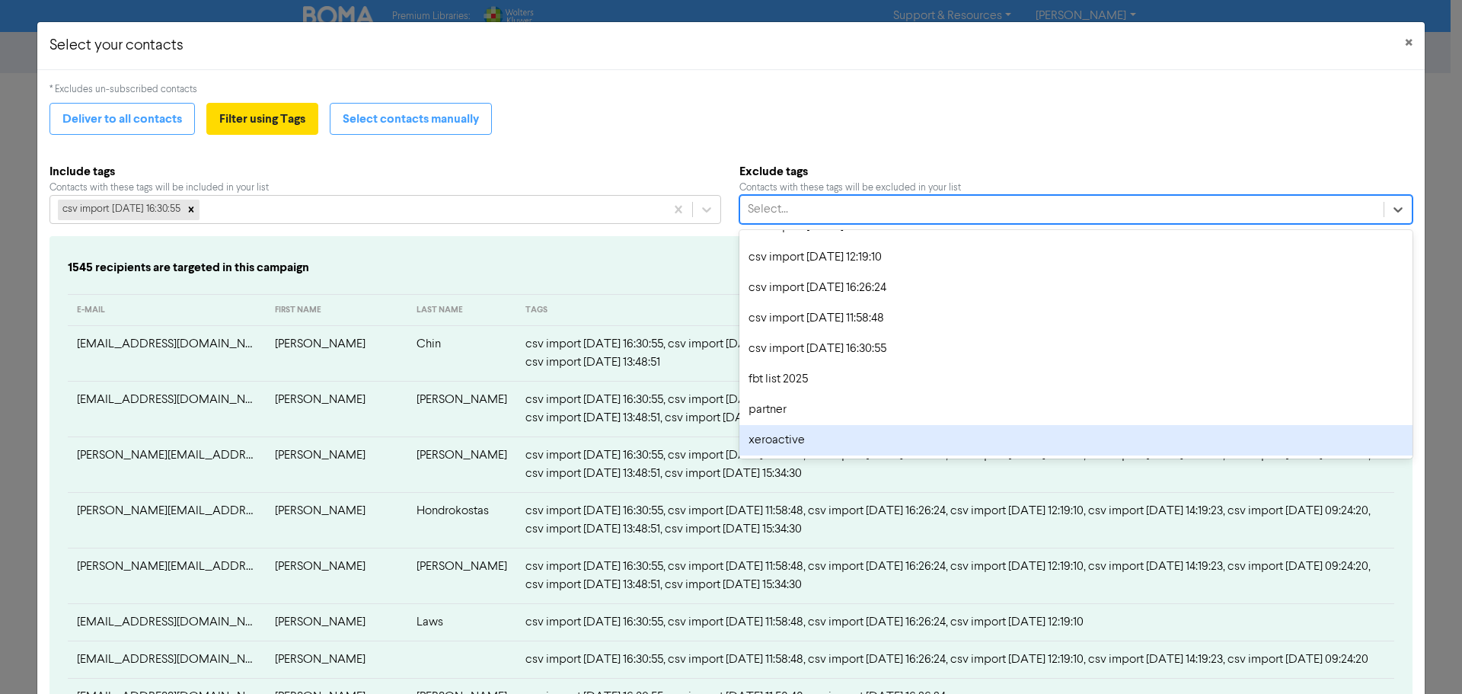
scroll to position [1, 0]
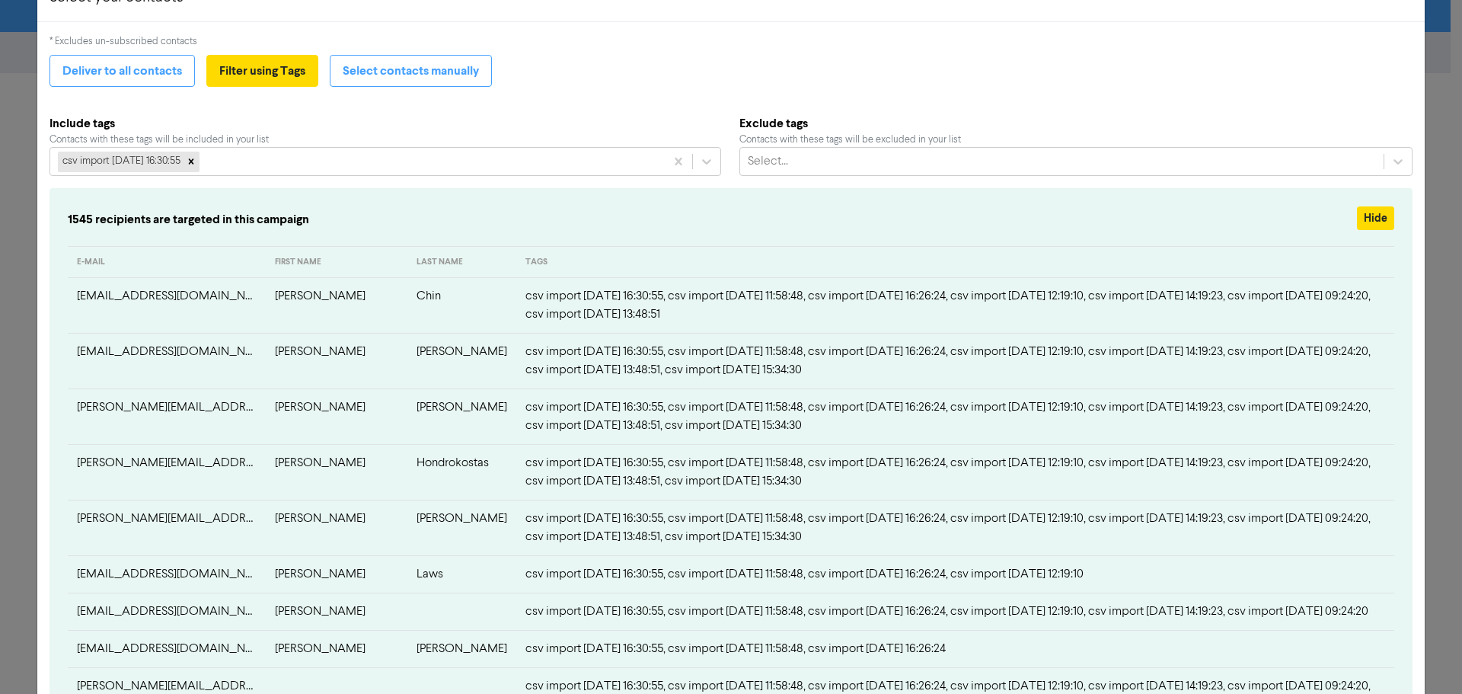
scroll to position [0, 0]
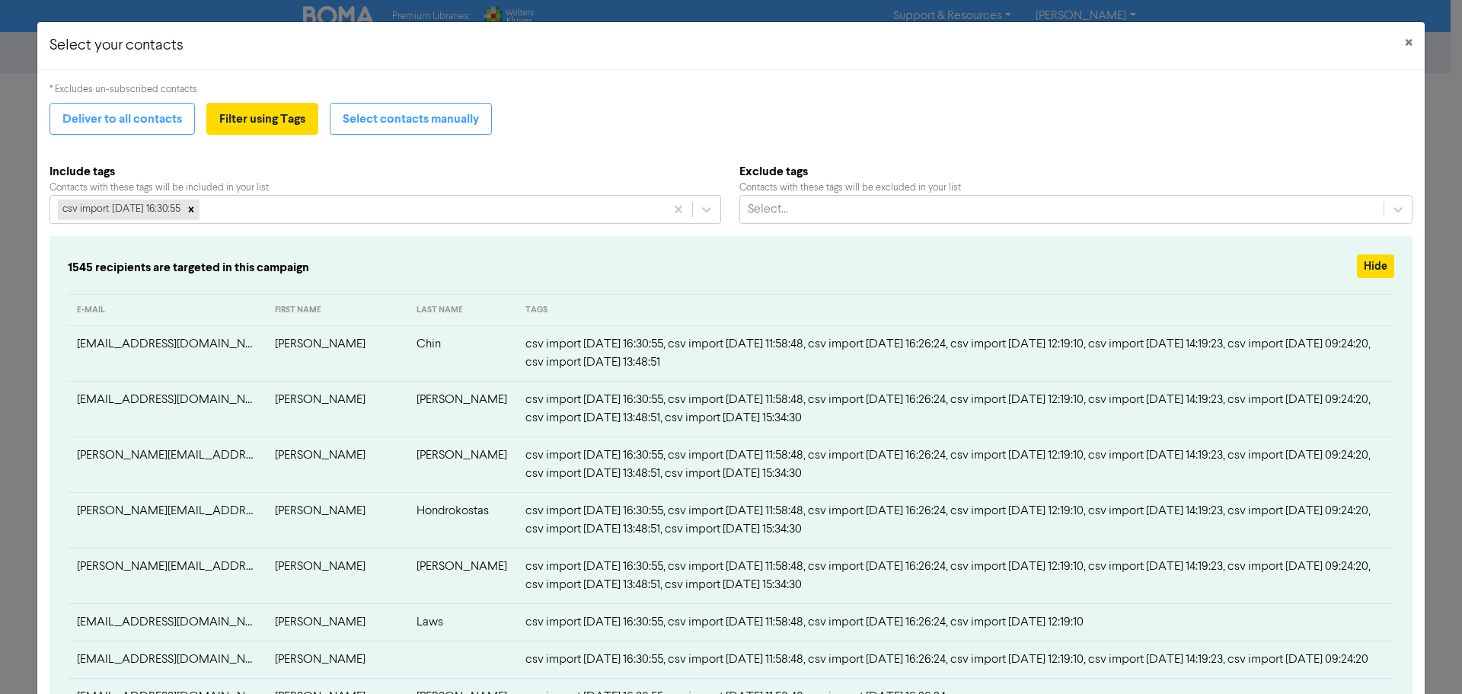
click at [174, 90] on div "* Excludes un-subscribed contacts" at bounding box center [731, 89] width 1363 height 14
click at [173, 90] on div "* Excludes un-subscribed contacts" at bounding box center [731, 89] width 1363 height 14
click at [679, 93] on div "* Excludes un-subscribed contacts" at bounding box center [731, 89] width 1363 height 14
click at [97, 117] on button "Deliver to all contacts" at bounding box center [122, 119] width 145 height 32
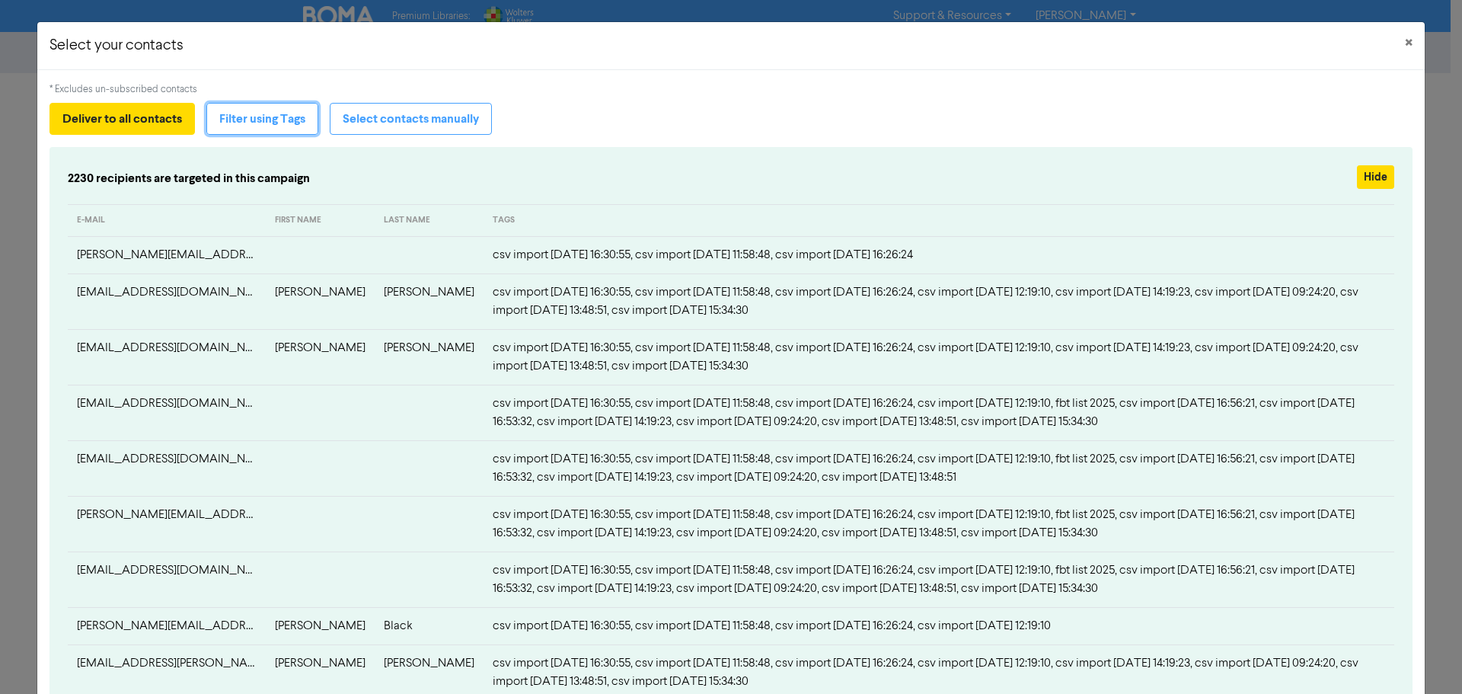
click at [270, 120] on button "Filter using Tags" at bounding box center [262, 119] width 112 height 32
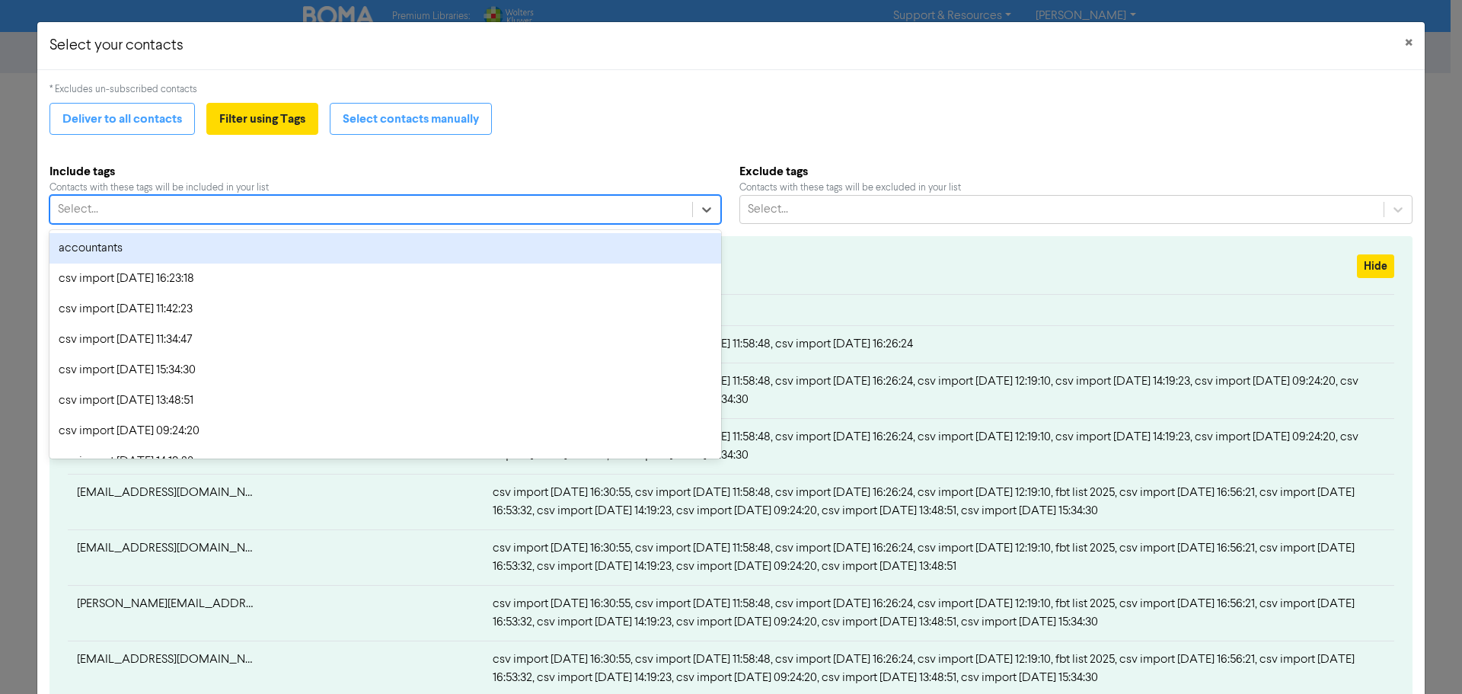
click at [241, 204] on div "Select..." at bounding box center [371, 209] width 642 height 27
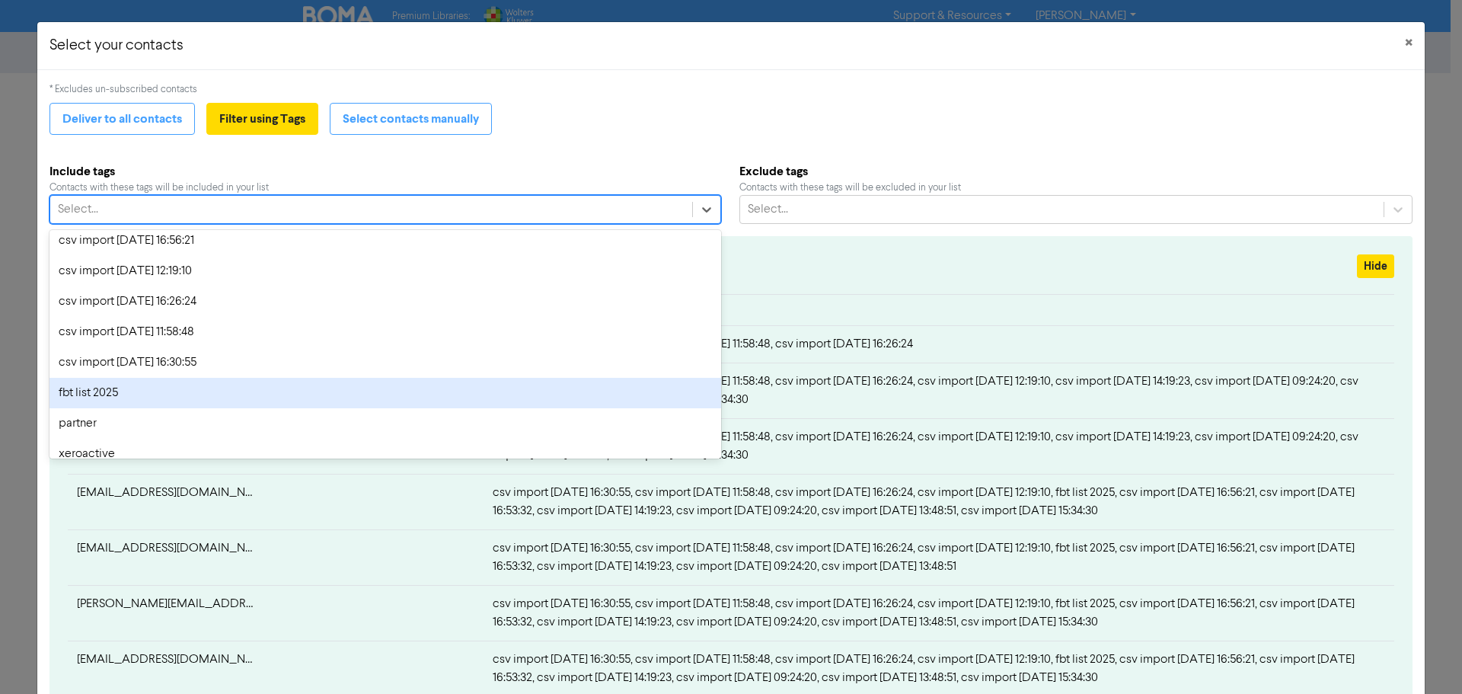
scroll to position [296, 0]
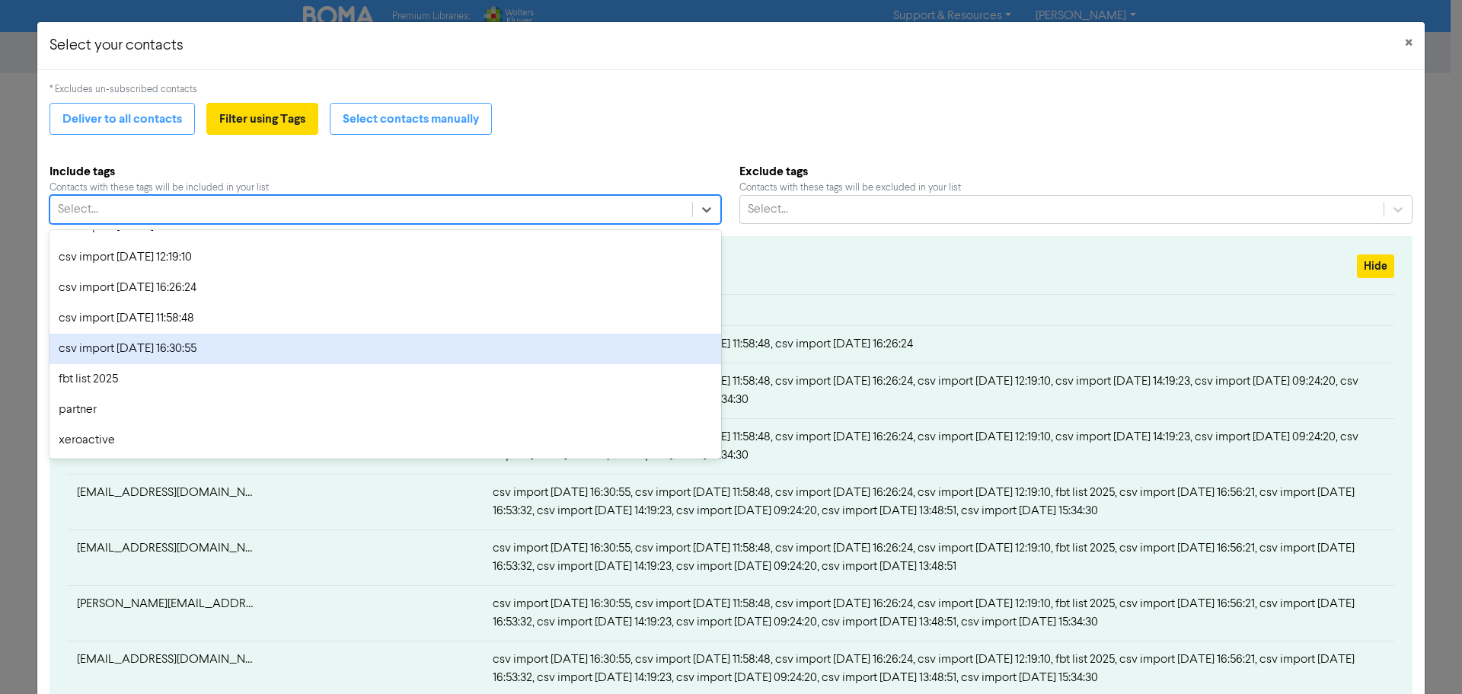
click at [232, 350] on div "csv import [DATE] 16:30:55" at bounding box center [386, 349] width 672 height 30
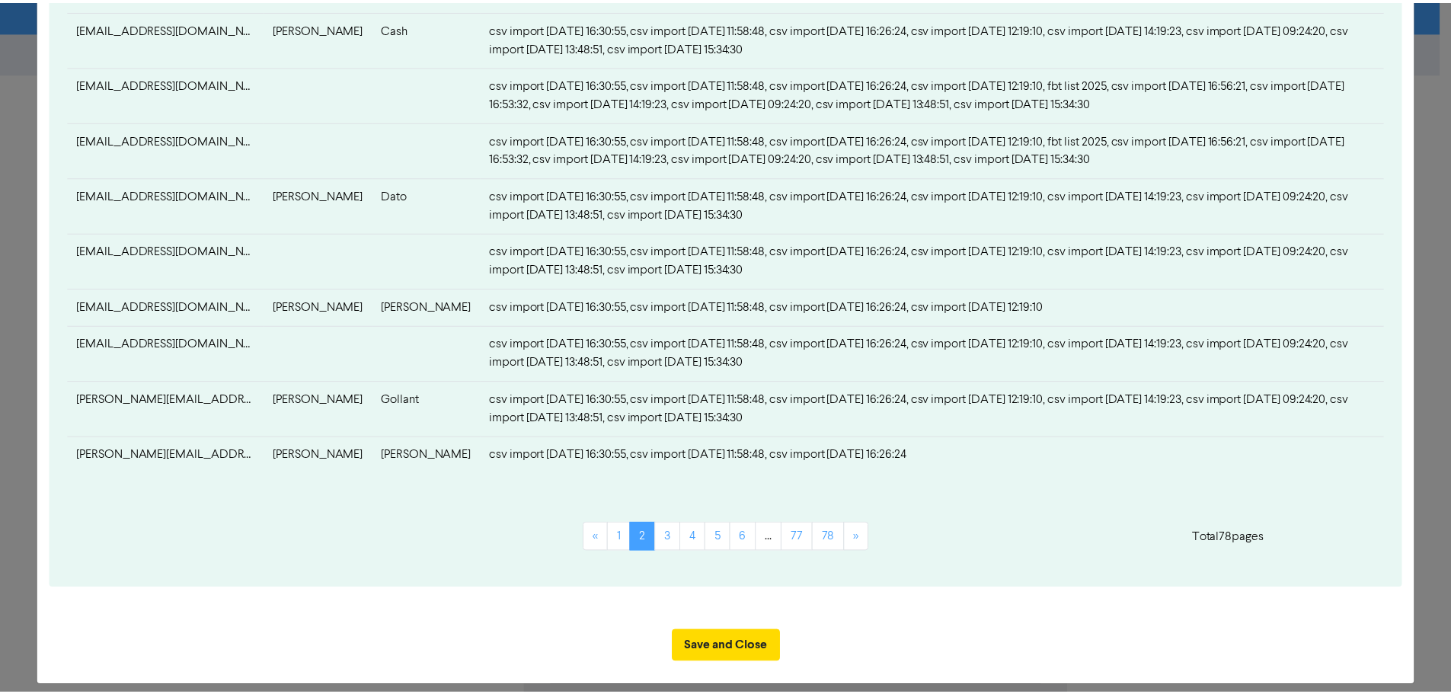
scroll to position [899, 0]
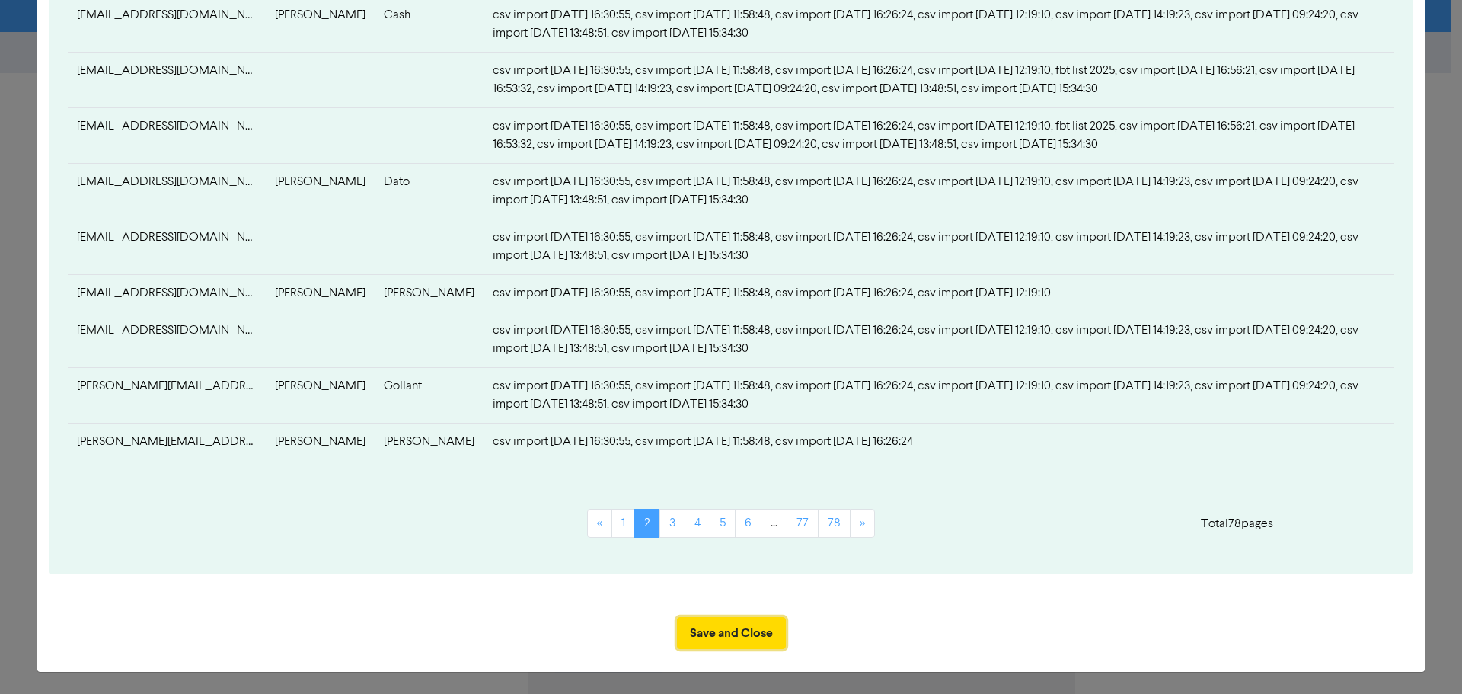
click at [728, 639] on button "Save and Close" at bounding box center [731, 633] width 109 height 32
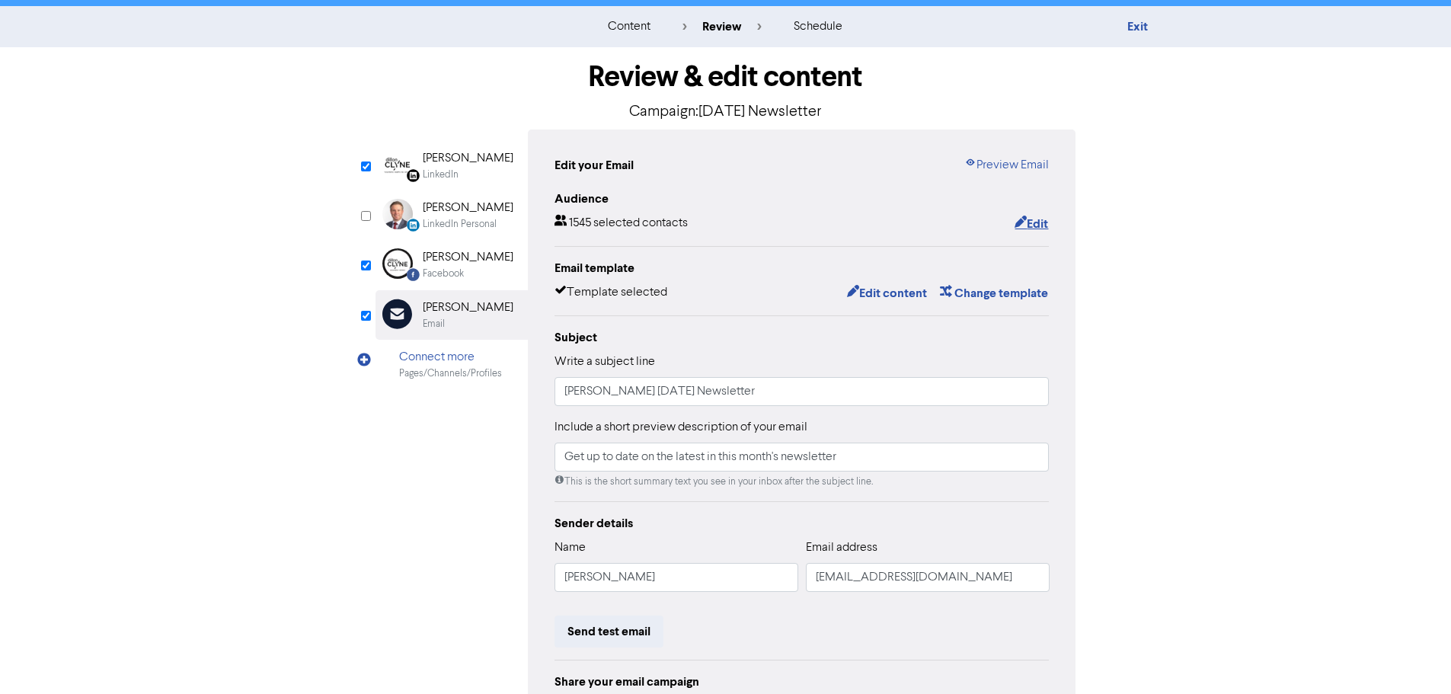
scroll to position [0, 0]
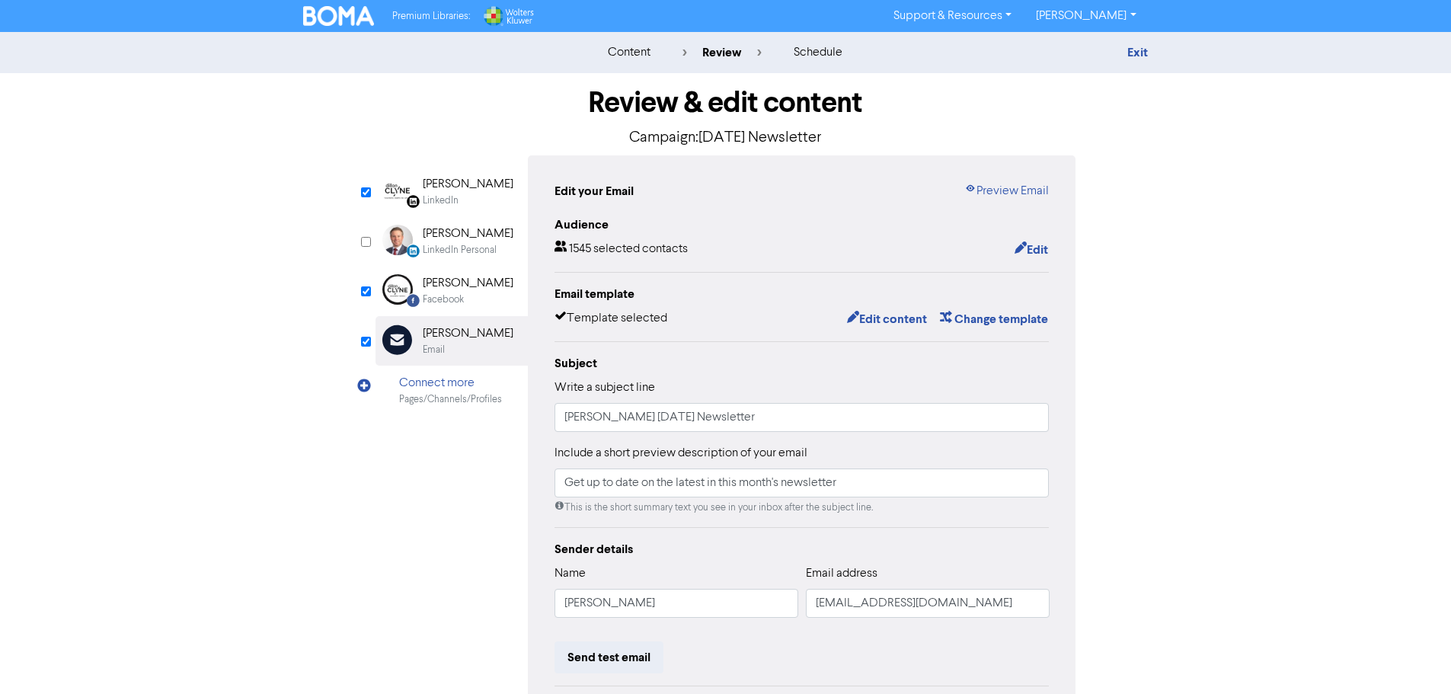
click at [622, 251] on div "1545 selected contacts" at bounding box center [620, 250] width 133 height 20
click at [1197, 296] on div "content review schedule Exit Review & edit content Campaign: [DATE] Newsletter …" at bounding box center [725, 445] width 1451 height 827
click at [433, 297] on div "Facebook" at bounding box center [443, 299] width 41 height 14
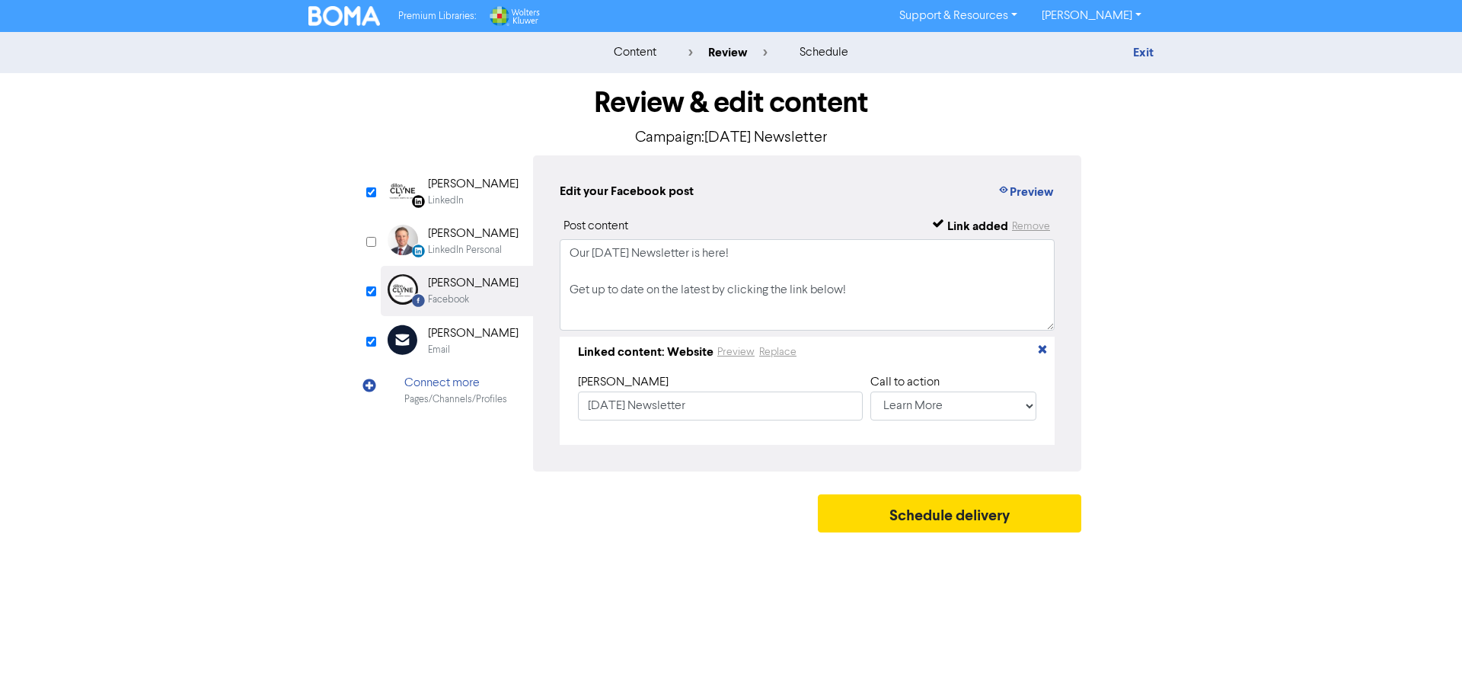
click at [465, 199] on div "LinkedIn" at bounding box center [473, 200] width 91 height 14
click at [455, 347] on div "Email" at bounding box center [473, 350] width 91 height 14
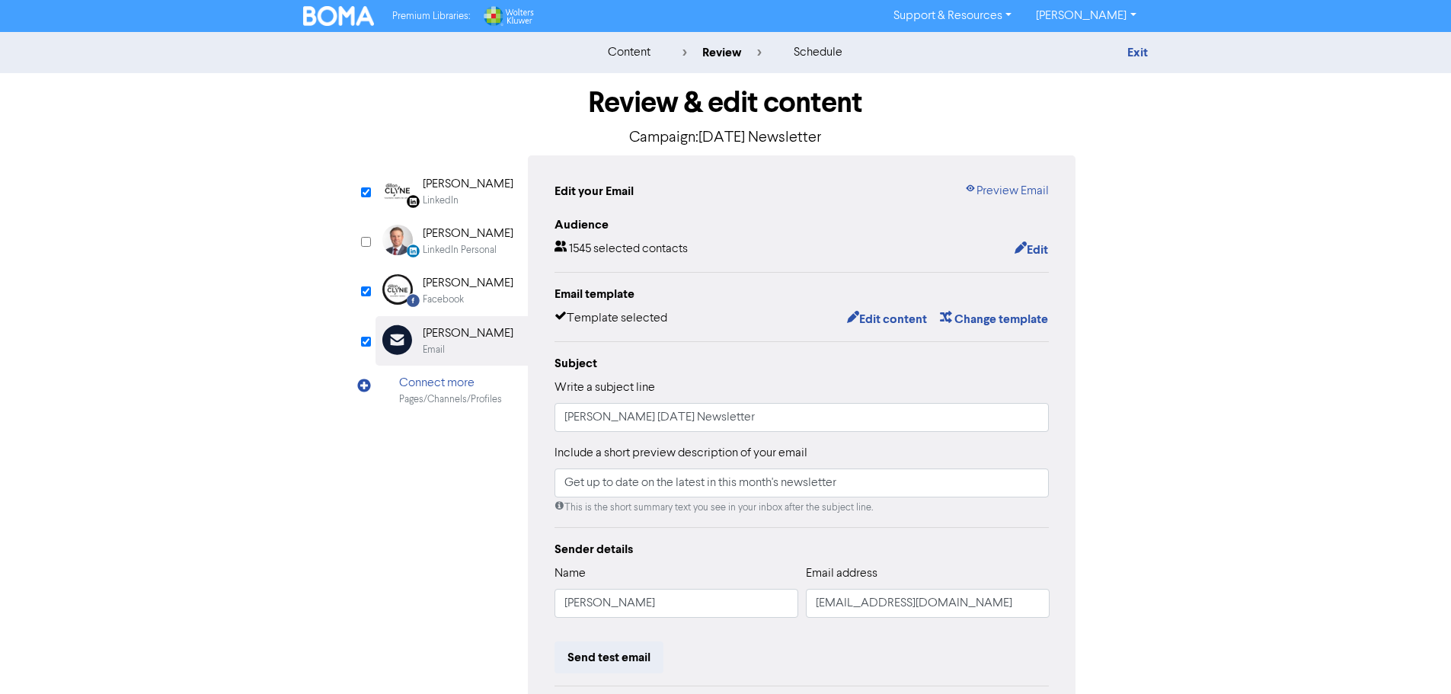
click at [1019, 190] on link "Preview Email" at bounding box center [1006, 191] width 85 height 18
click at [439, 293] on div "Facebook" at bounding box center [443, 299] width 41 height 14
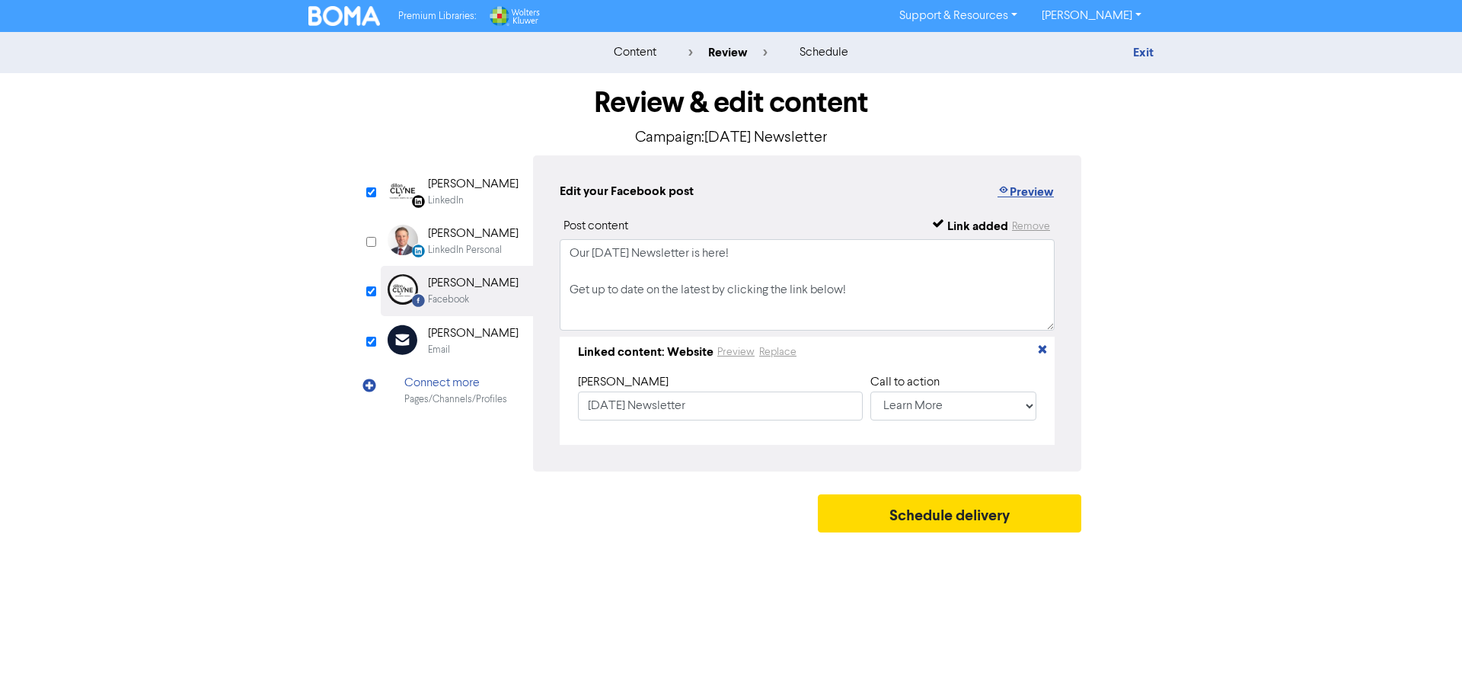
click at [1046, 199] on button "Preview" at bounding box center [1026, 192] width 58 height 20
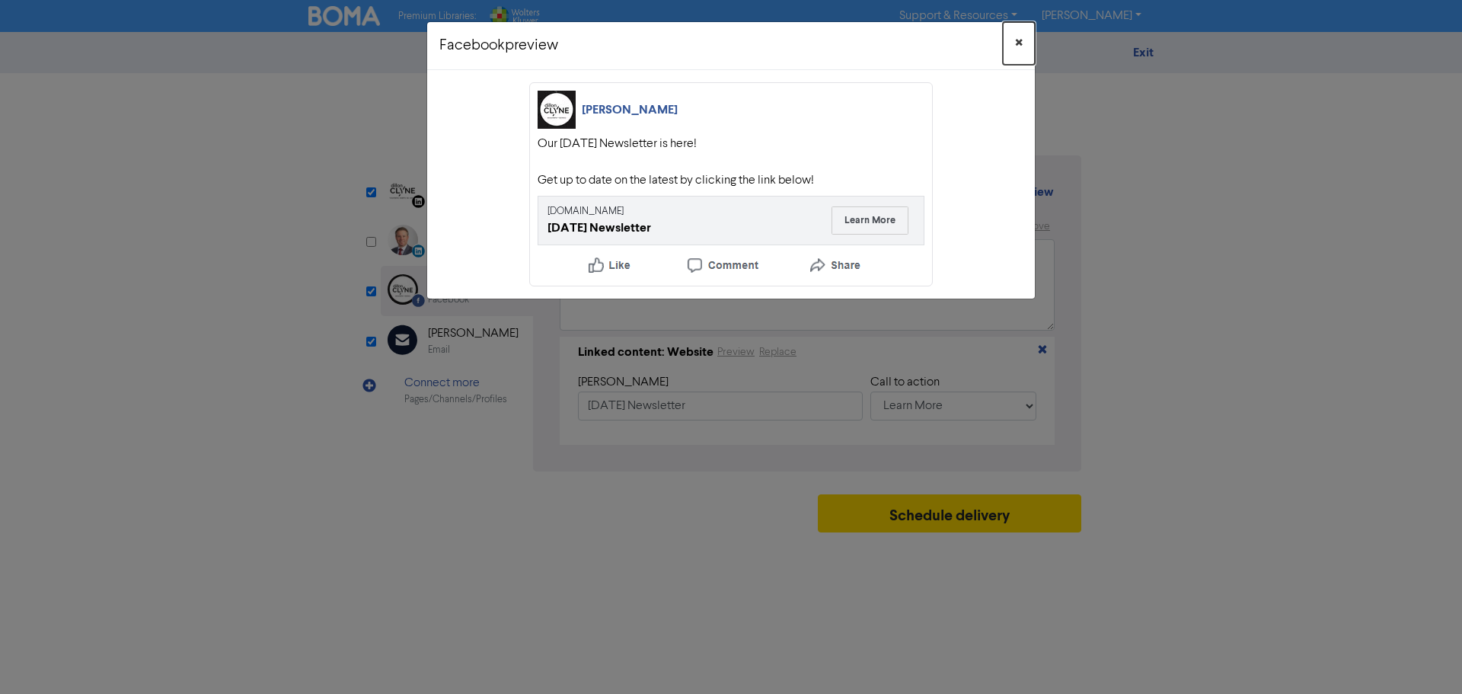
click at [1024, 30] on button "×" at bounding box center [1019, 43] width 32 height 43
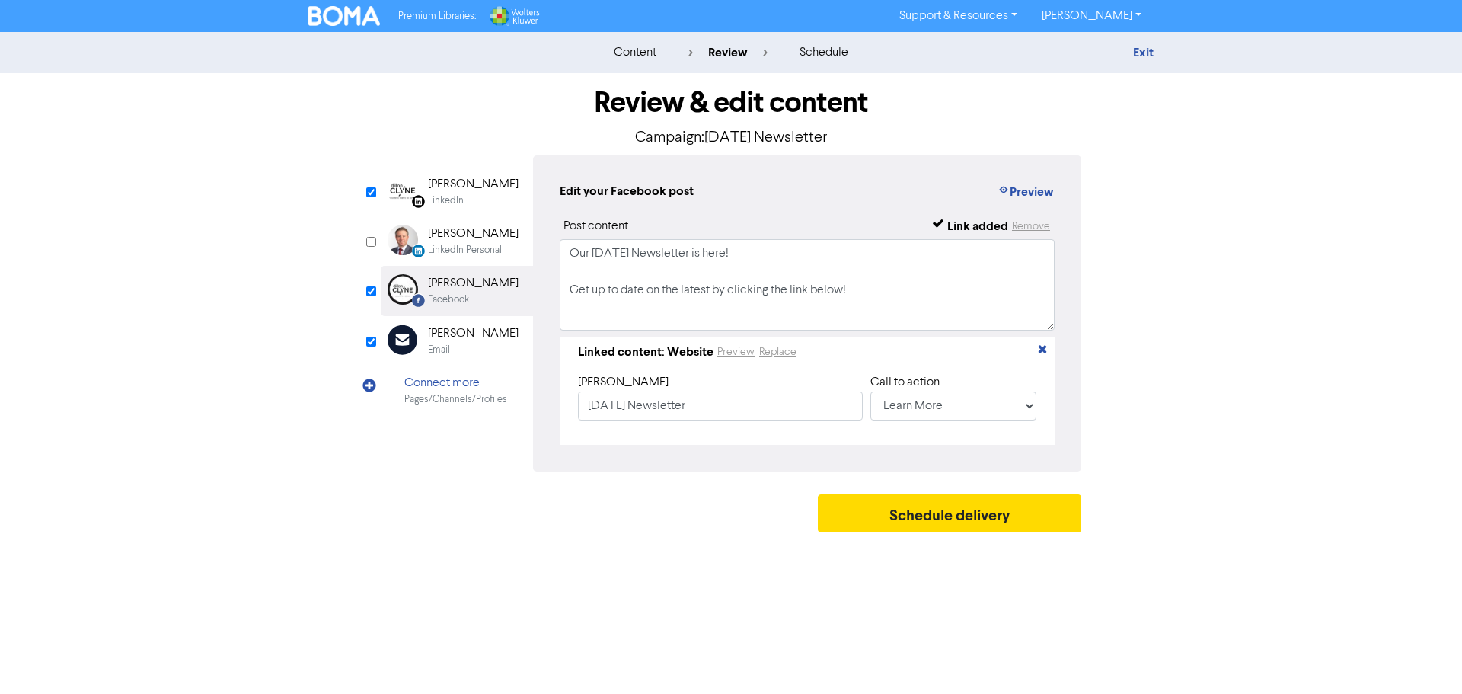
click at [498, 196] on div "LinkedIn Page Created with Sketch. [PERSON_NAME] LinkedIn" at bounding box center [457, 192] width 152 height 50
click at [1021, 183] on button "Preview" at bounding box center [1026, 192] width 58 height 20
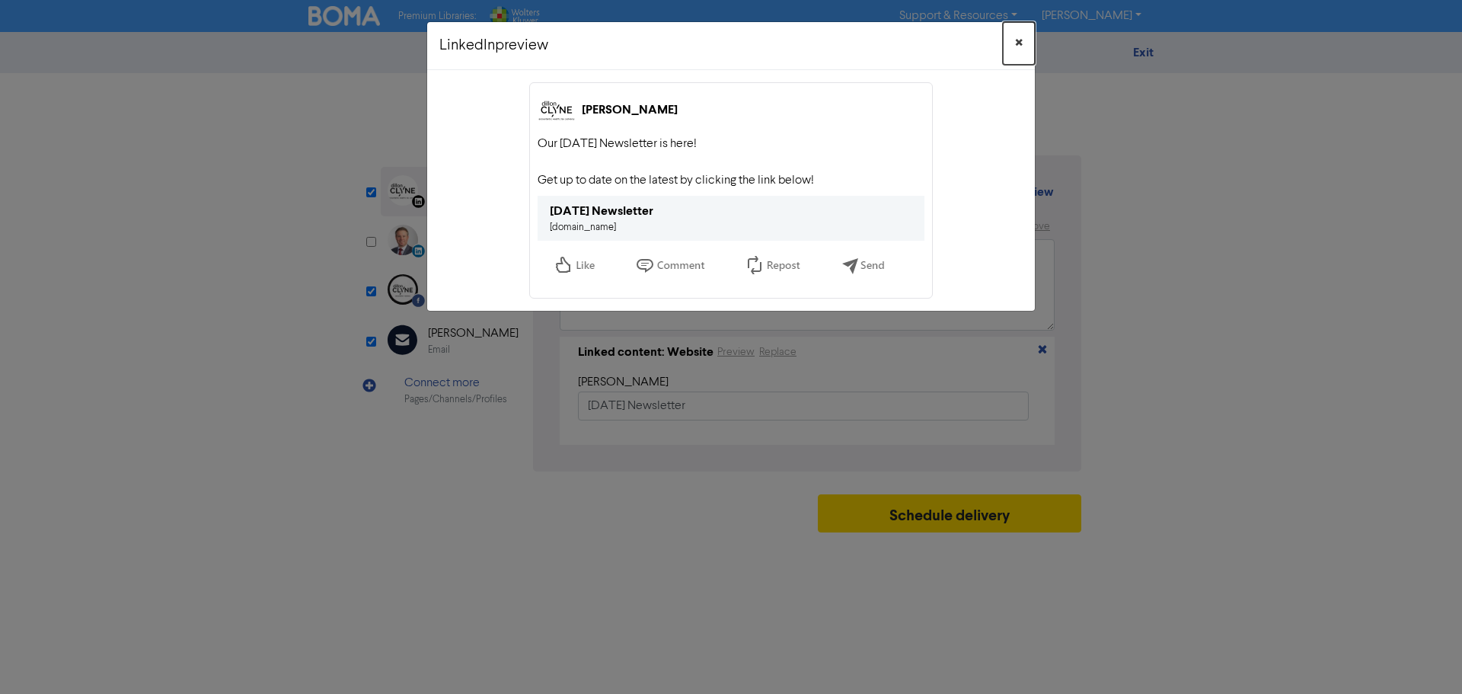
click at [1023, 45] on button "×" at bounding box center [1019, 43] width 32 height 43
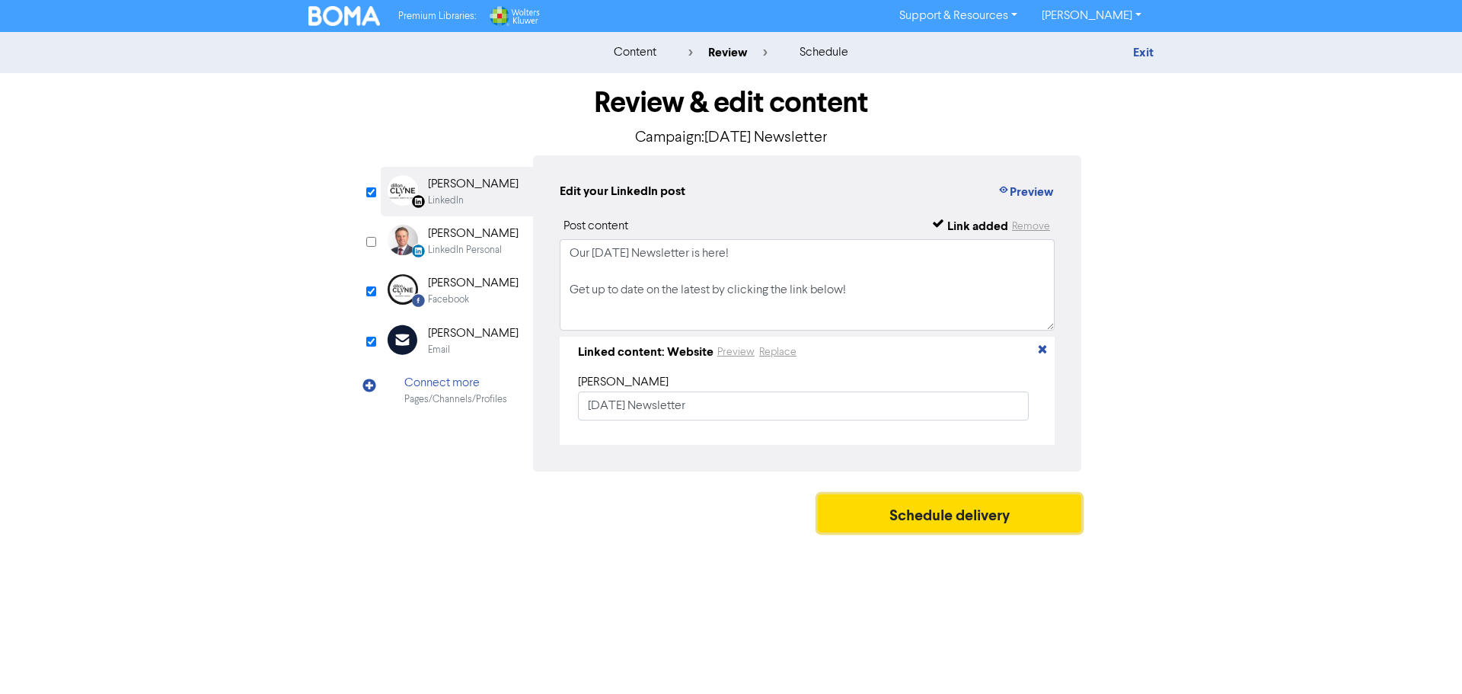
click at [941, 510] on button "Schedule delivery" at bounding box center [950, 513] width 264 height 38
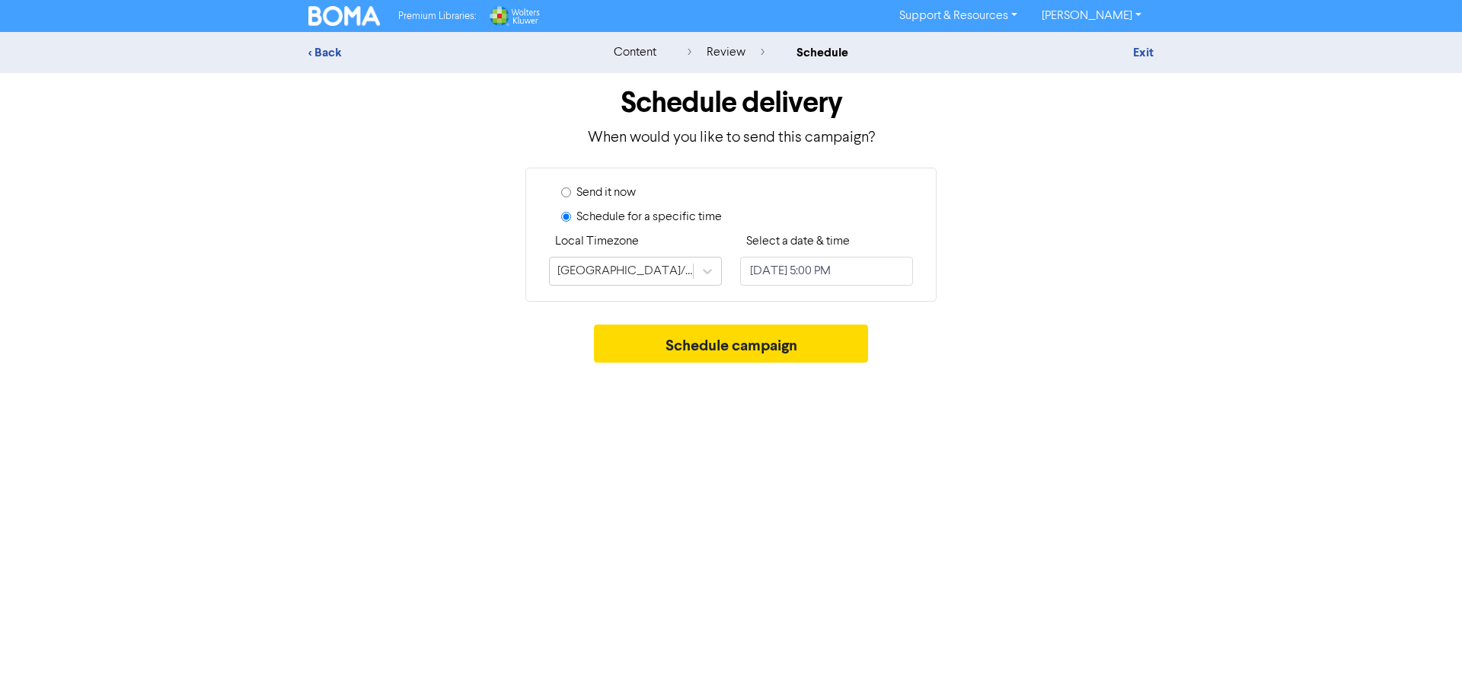
click at [316, 52] on div "< Back" at bounding box center [441, 52] width 267 height 18
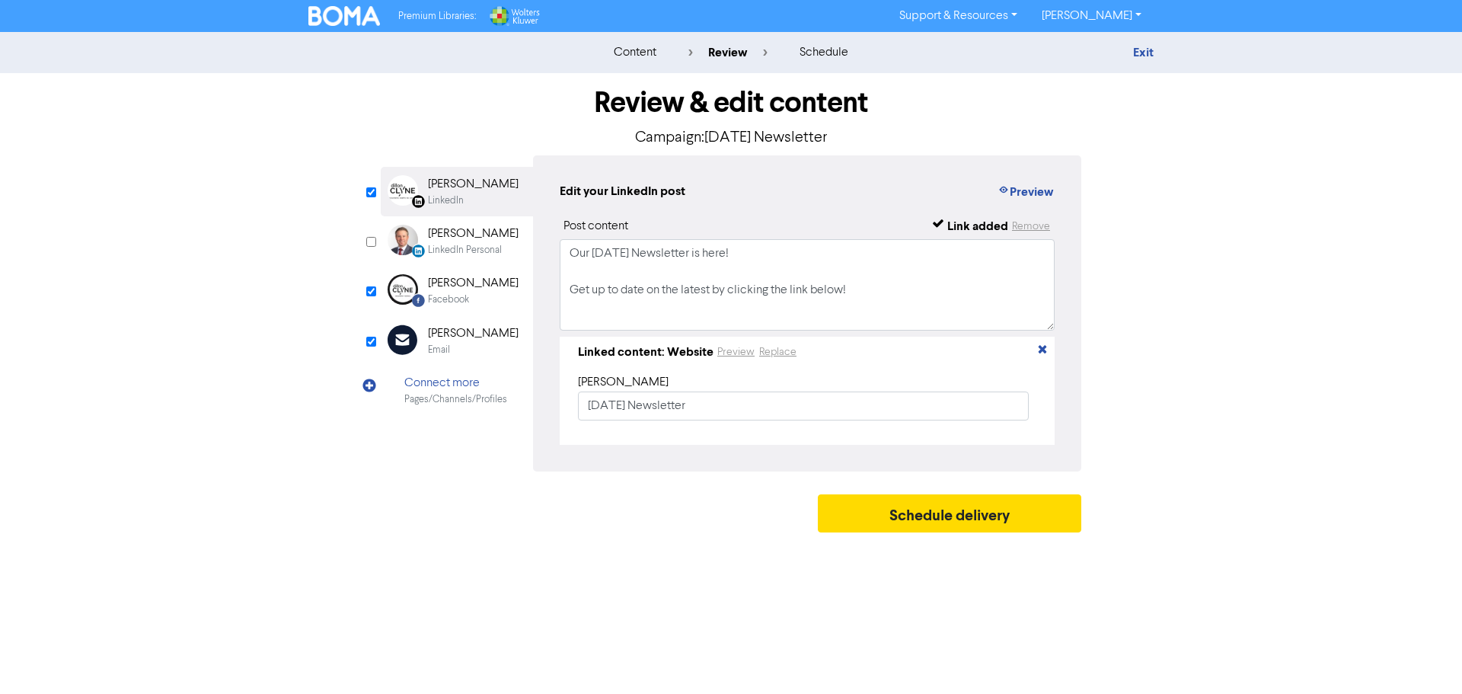
click at [456, 287] on div "[PERSON_NAME]" at bounding box center [473, 283] width 91 height 18
click at [448, 198] on div "LinkedIn" at bounding box center [446, 200] width 36 height 14
click at [467, 346] on div "Email" at bounding box center [473, 350] width 91 height 14
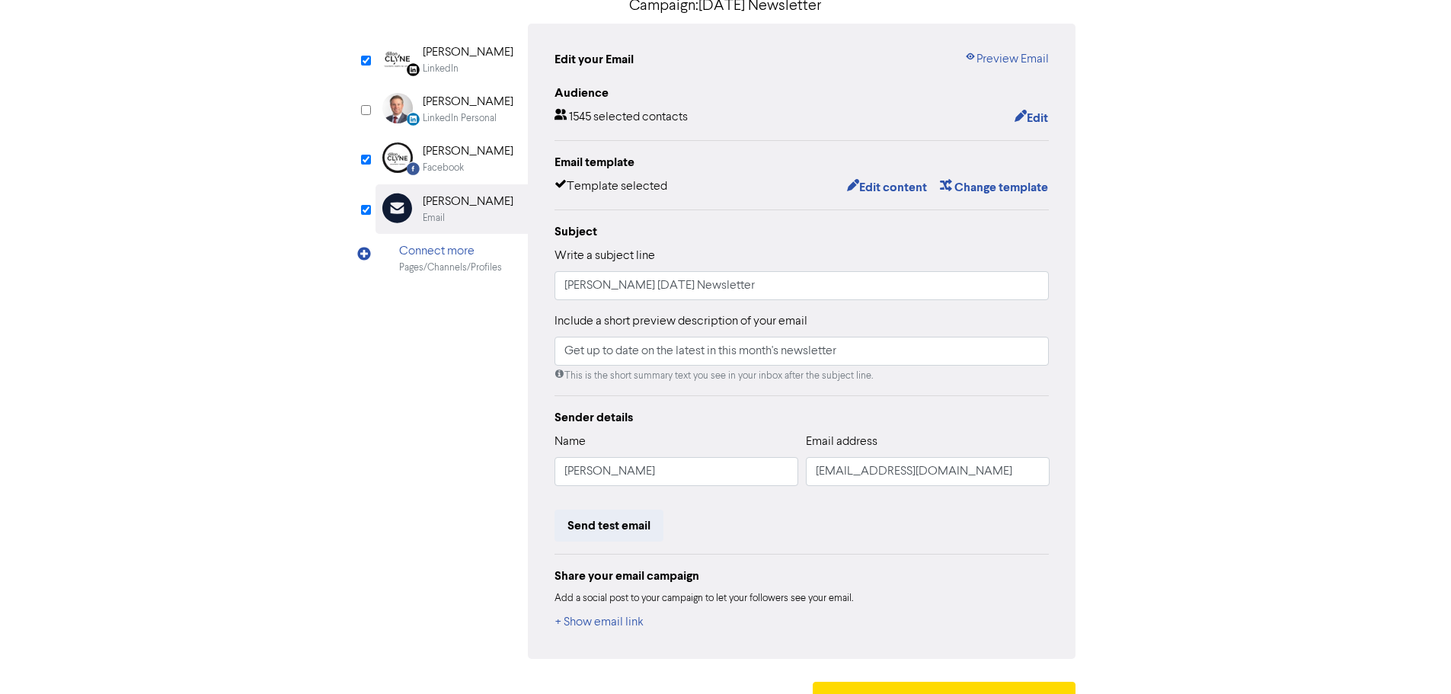
scroll to position [167, 0]
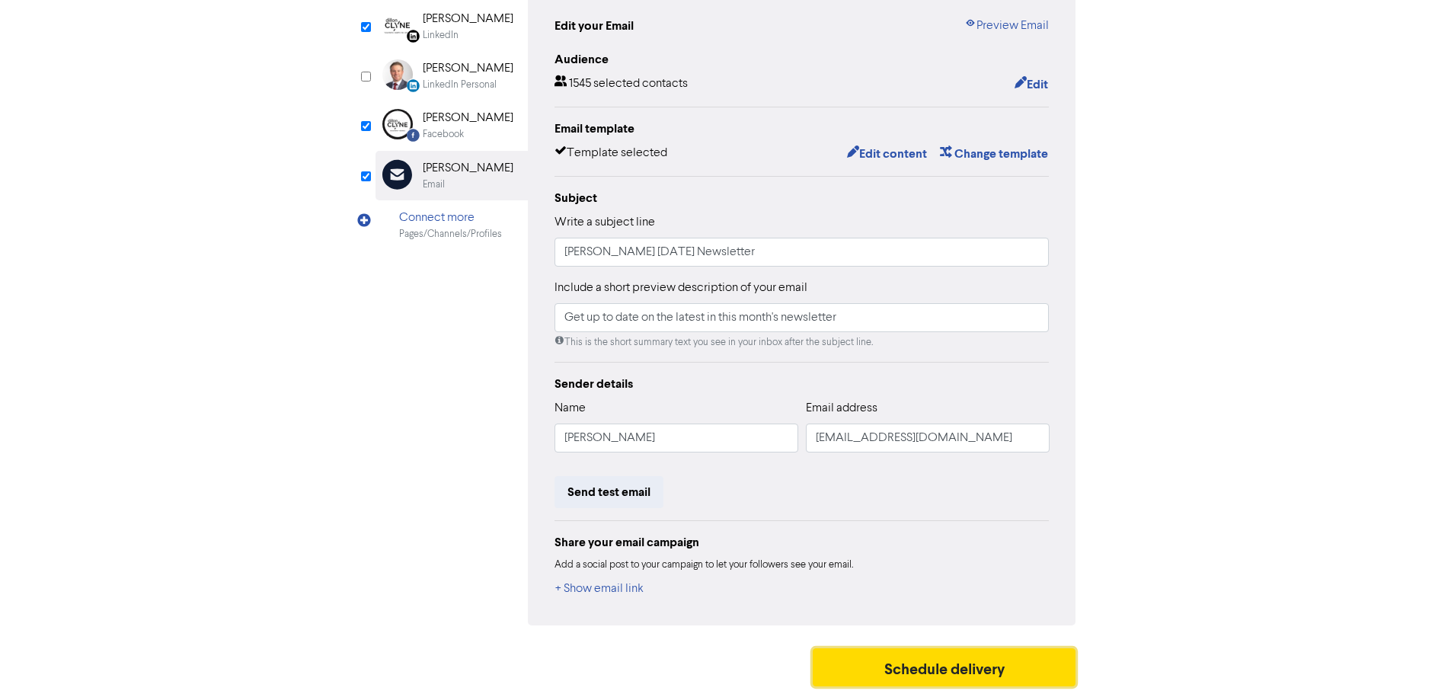
click at [890, 680] on button "Schedule delivery" at bounding box center [945, 667] width 264 height 38
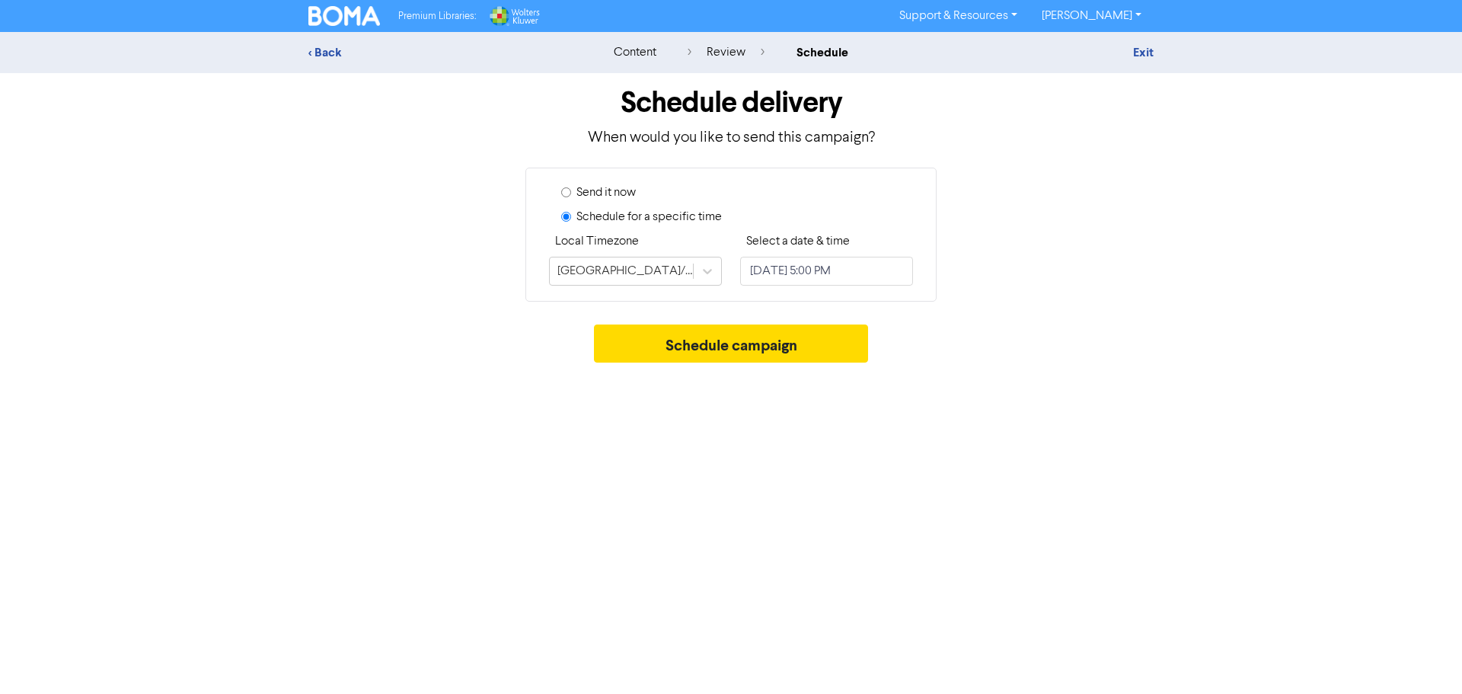
click at [318, 46] on div "< Back" at bounding box center [441, 52] width 267 height 18
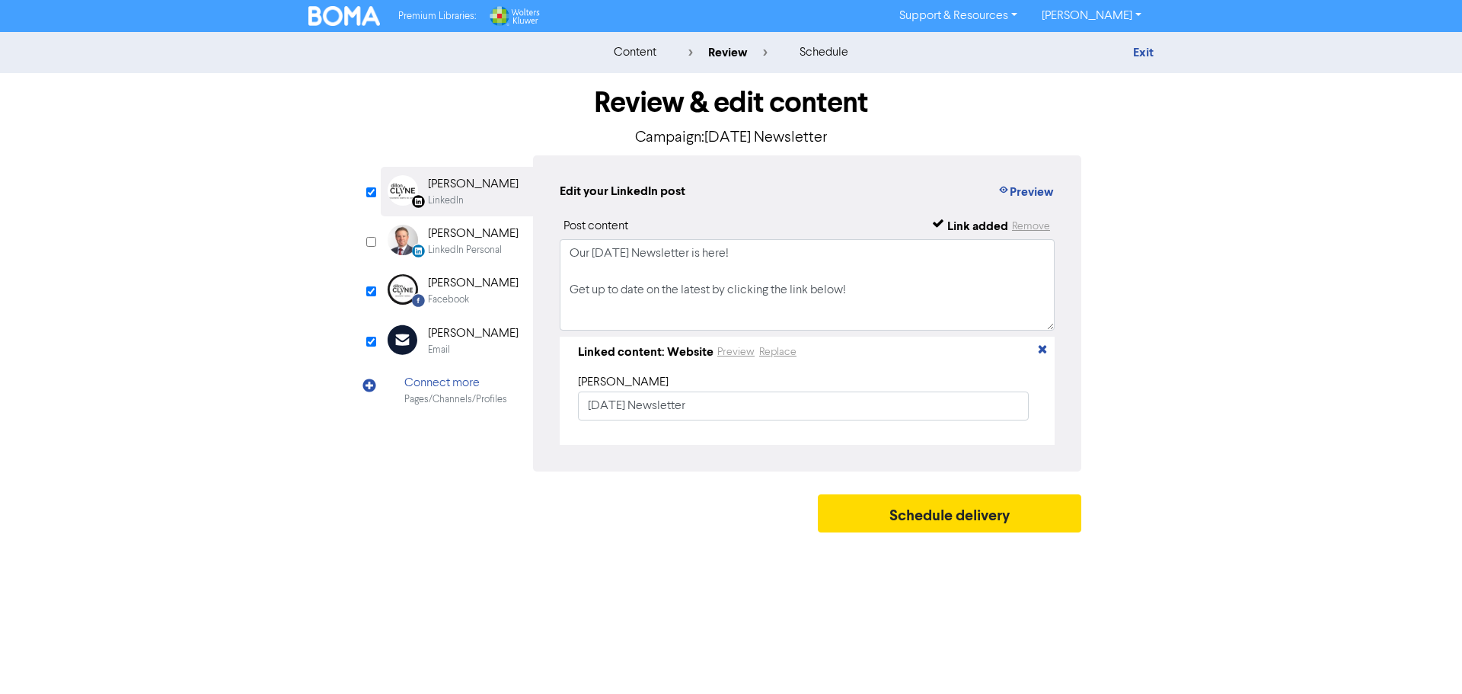
click at [451, 369] on div "Connect more Pages/Channels/Profiles" at bounding box center [457, 391] width 152 height 50
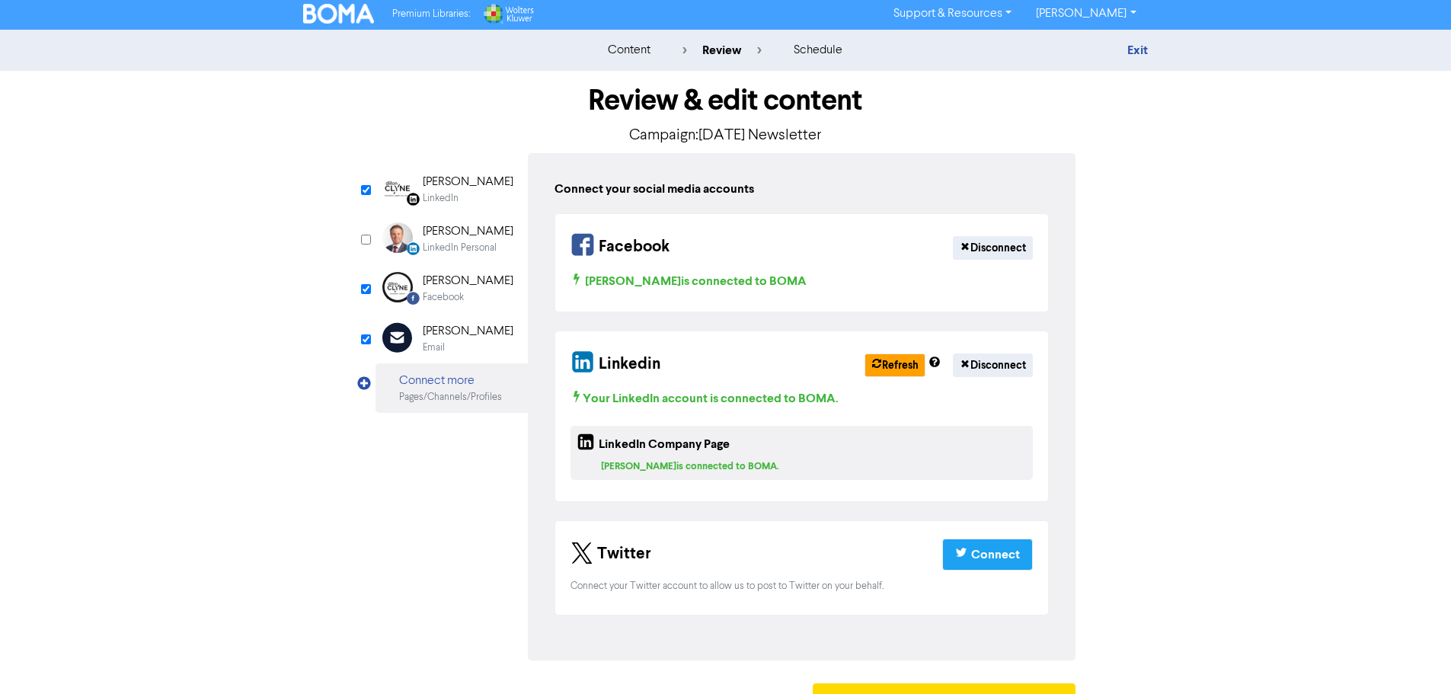
click at [458, 354] on div "Email" at bounding box center [468, 347] width 91 height 14
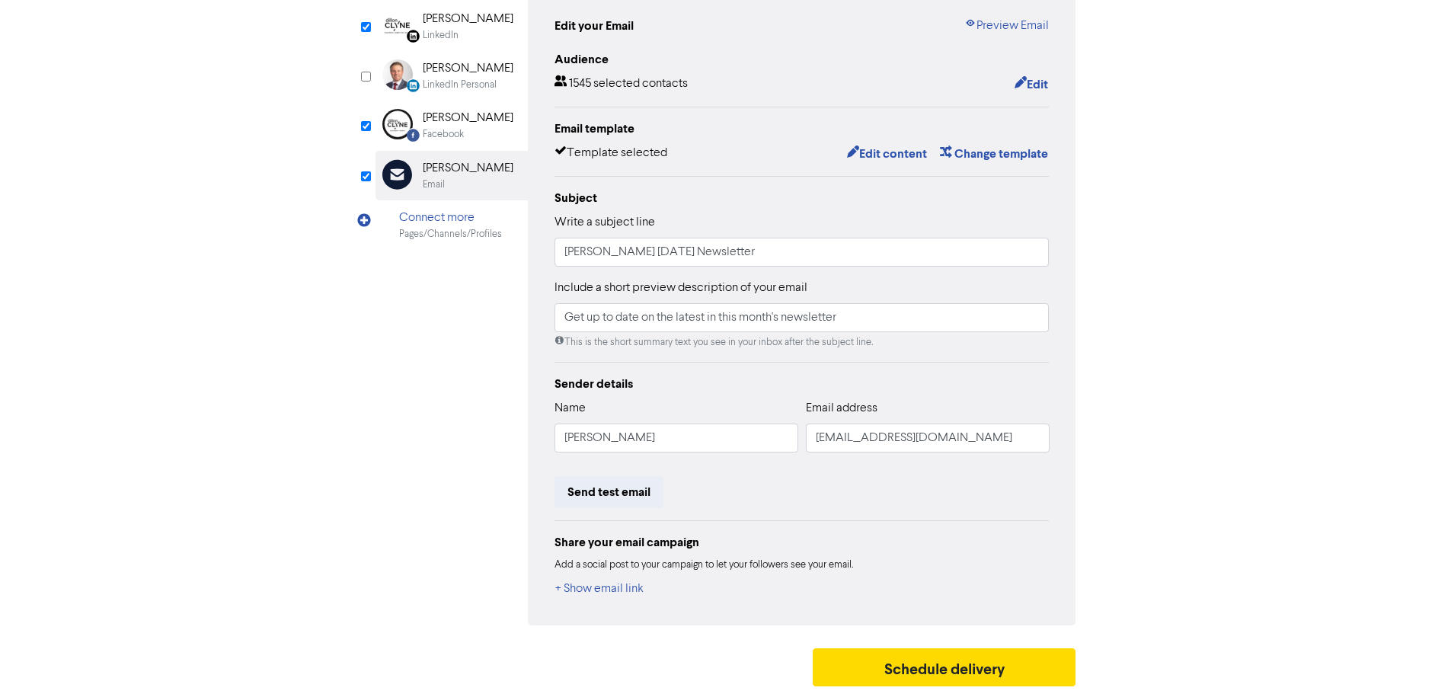
scroll to position [167, 0]
click at [580, 586] on button "+ Show email link" at bounding box center [599, 589] width 90 height 20
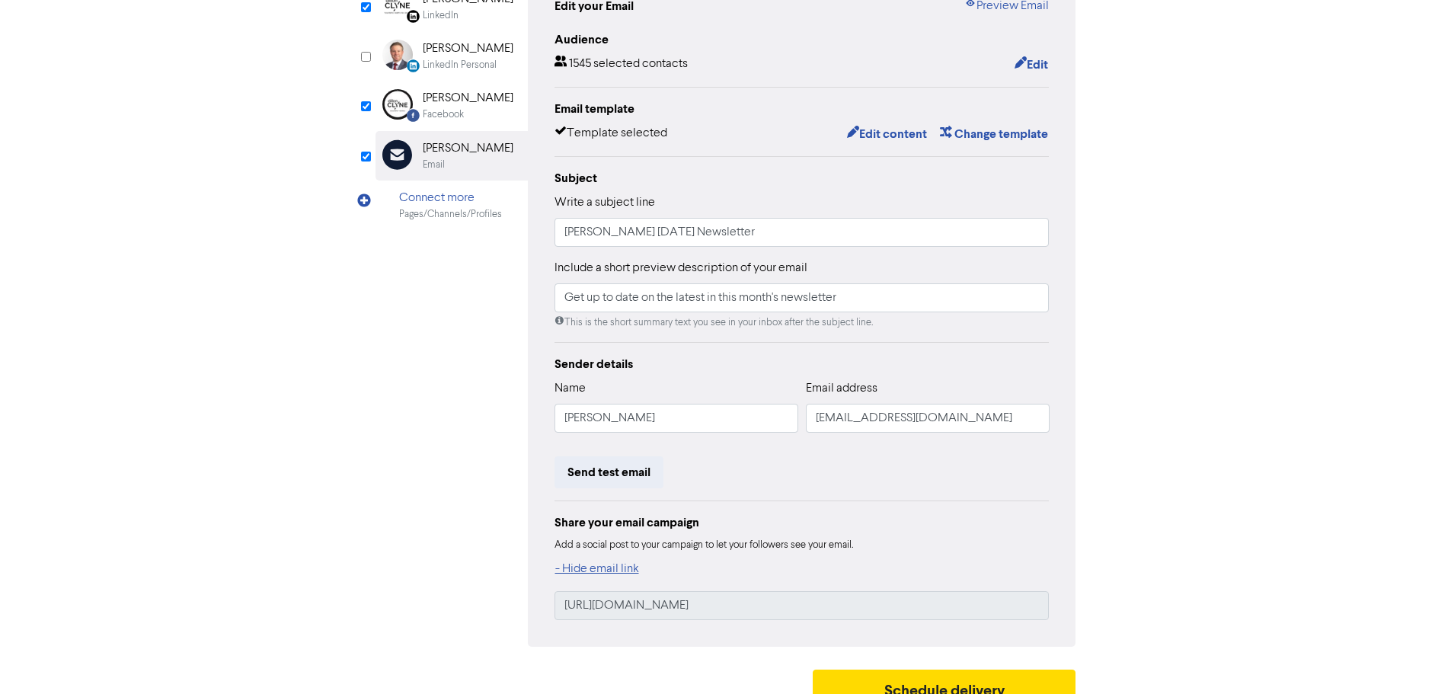
scroll to position [208, 0]
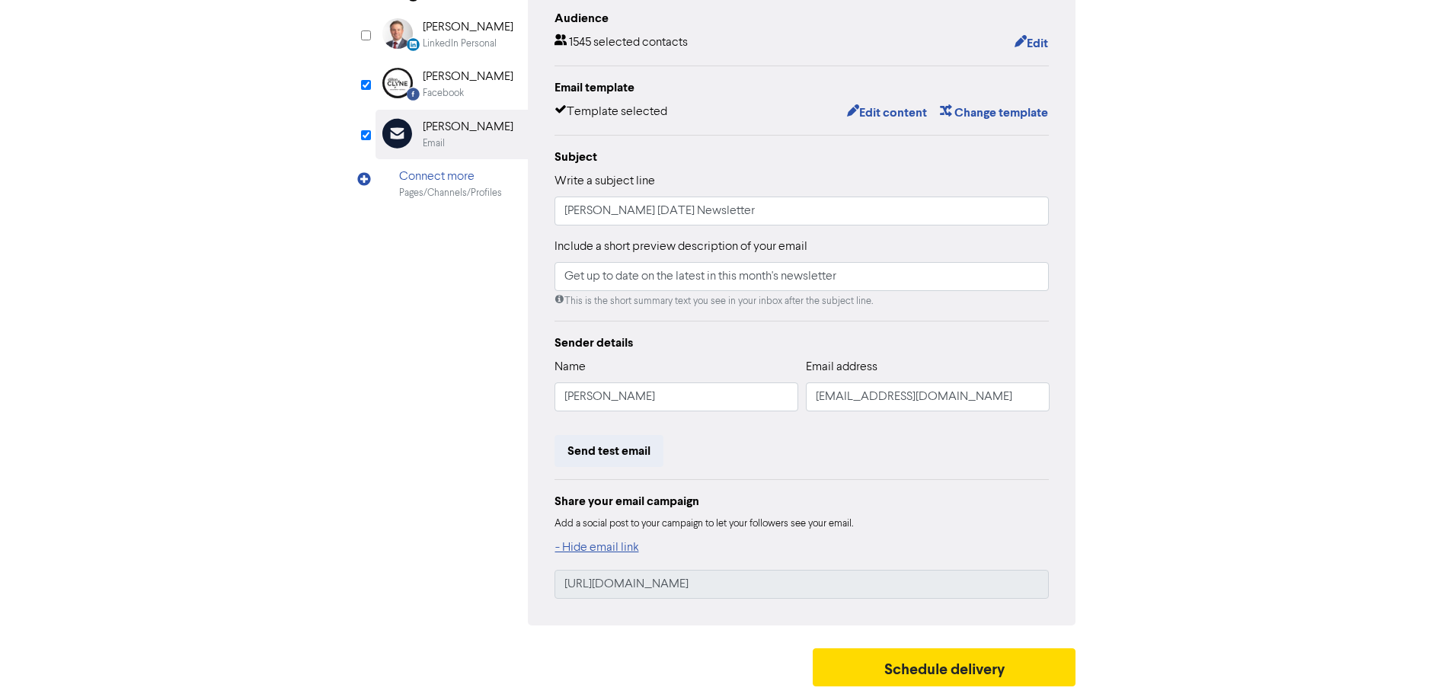
click at [571, 542] on button "- Hide email link" at bounding box center [596, 548] width 85 height 20
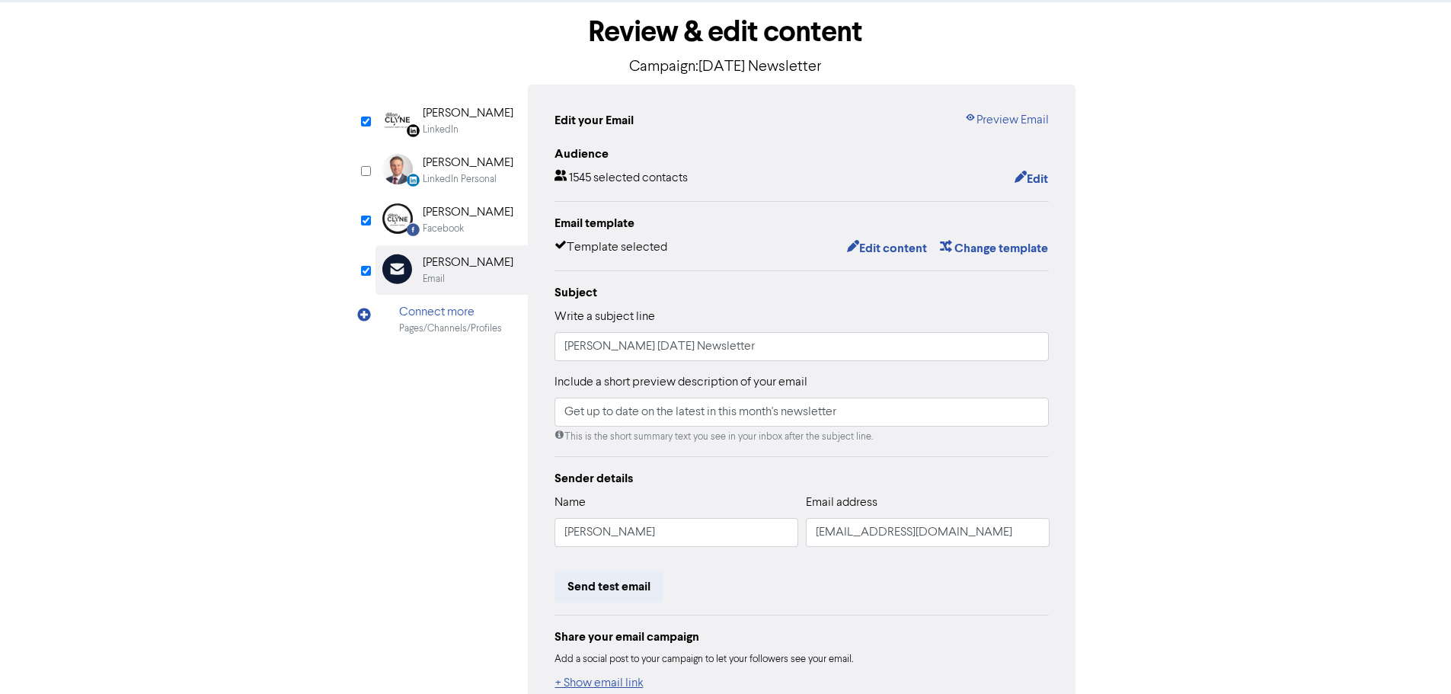
scroll to position [167, 0]
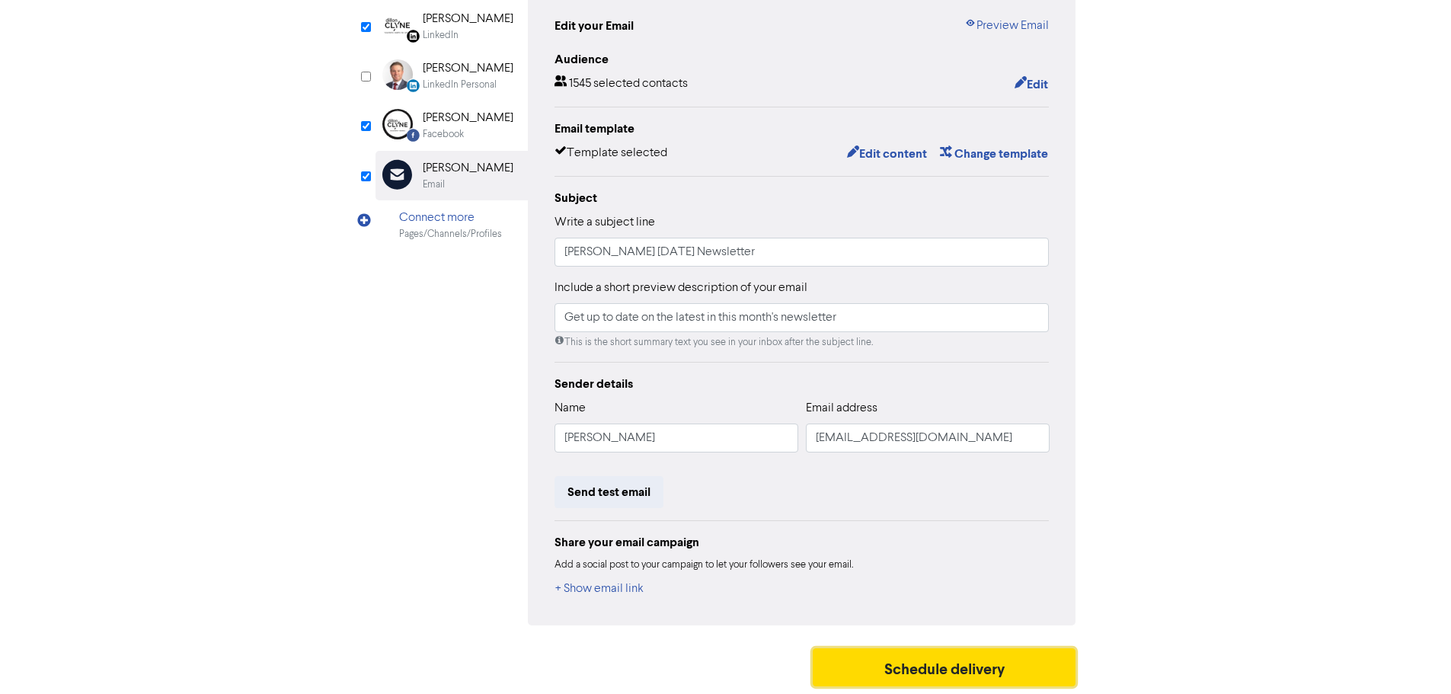
click at [911, 671] on button "Schedule delivery" at bounding box center [945, 667] width 264 height 38
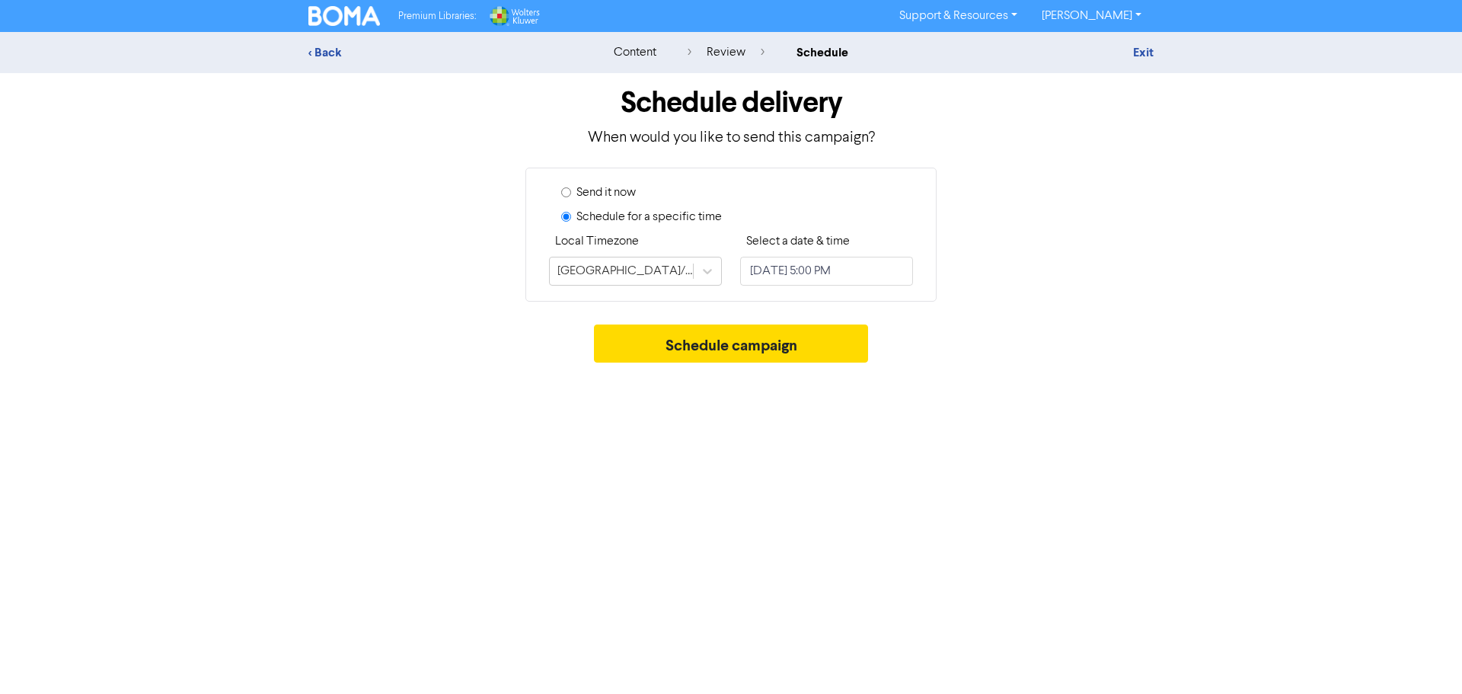
click at [319, 54] on div "< Back" at bounding box center [441, 52] width 267 height 18
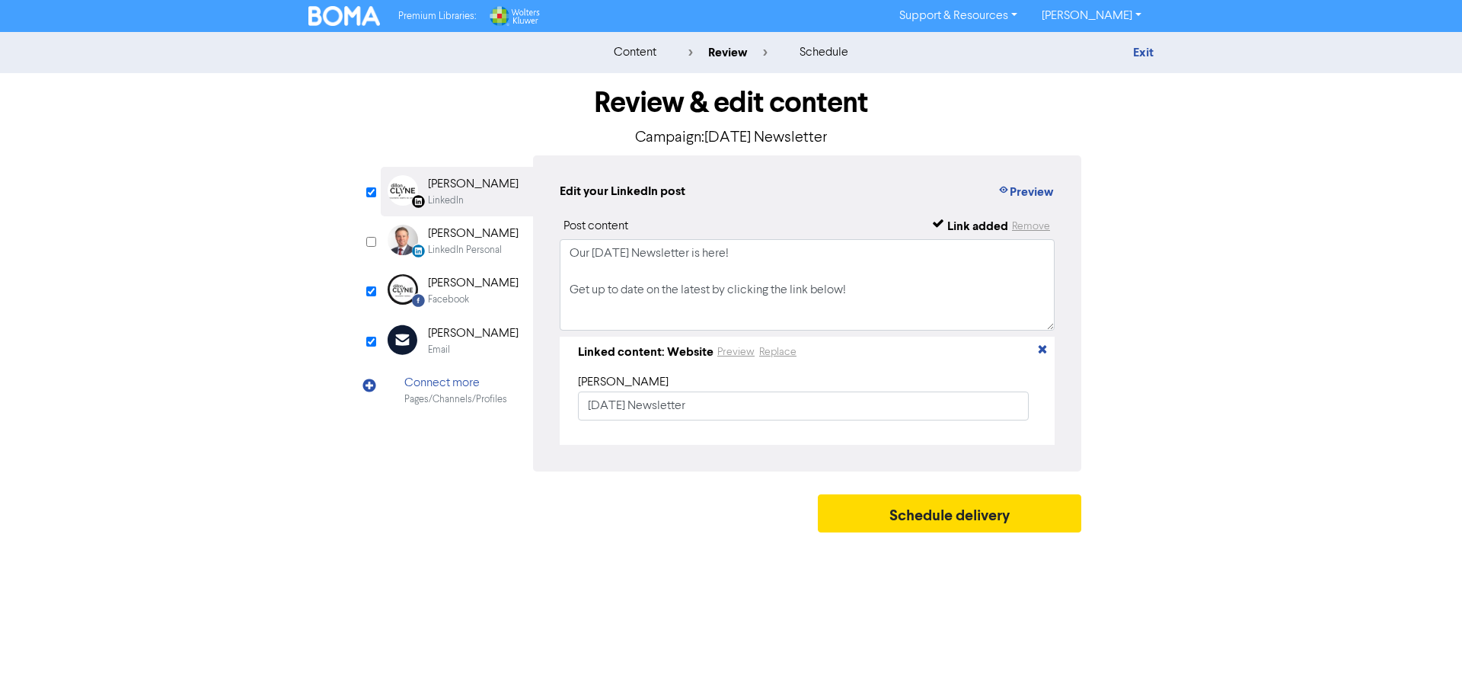
click at [427, 395] on div "Pages/Channels/Profiles" at bounding box center [455, 399] width 103 height 14
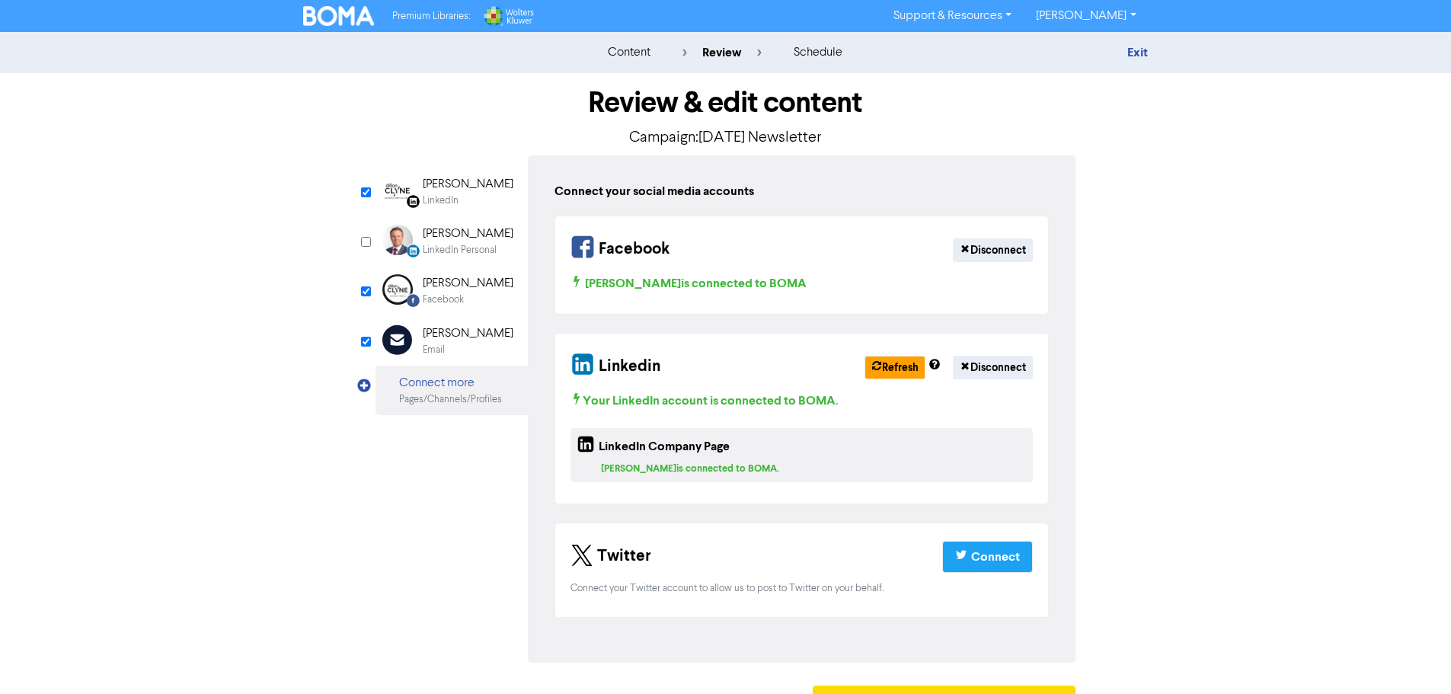
scroll to position [37, 0]
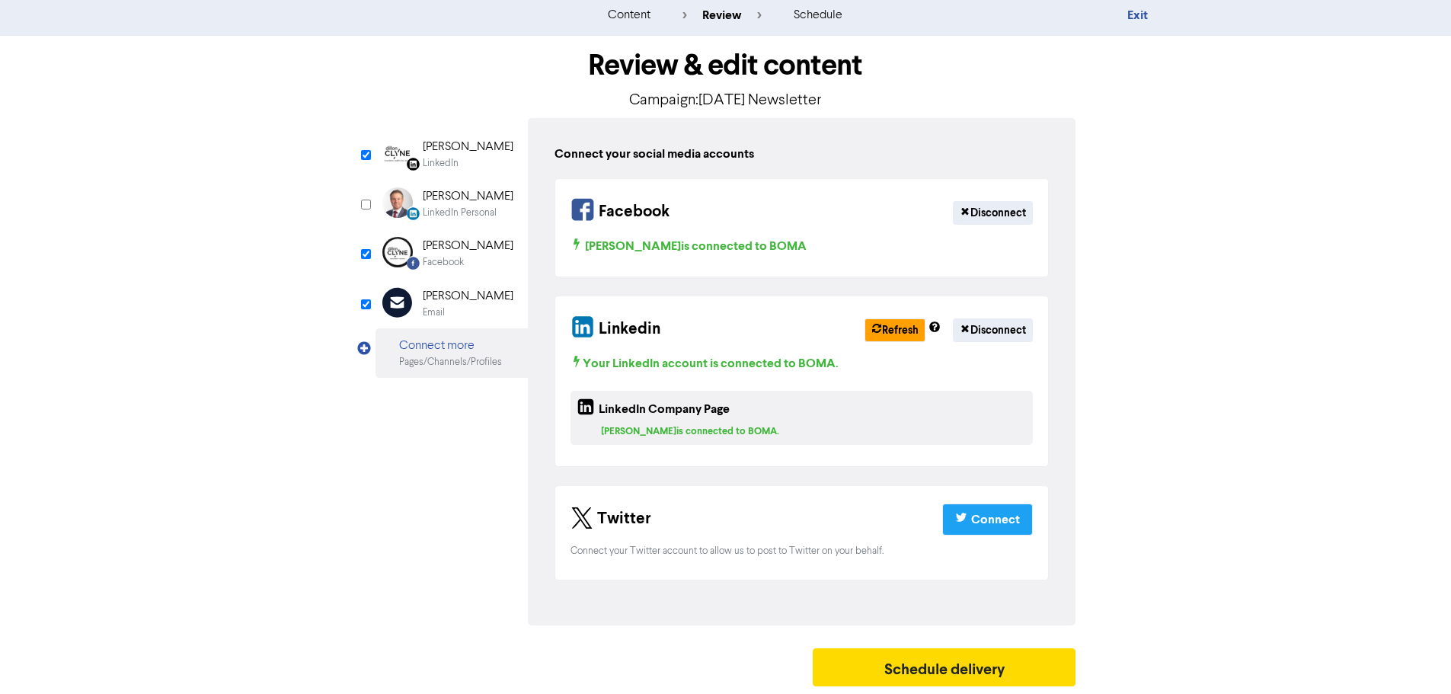
click at [434, 302] on div "[PERSON_NAME]" at bounding box center [468, 296] width 91 height 18
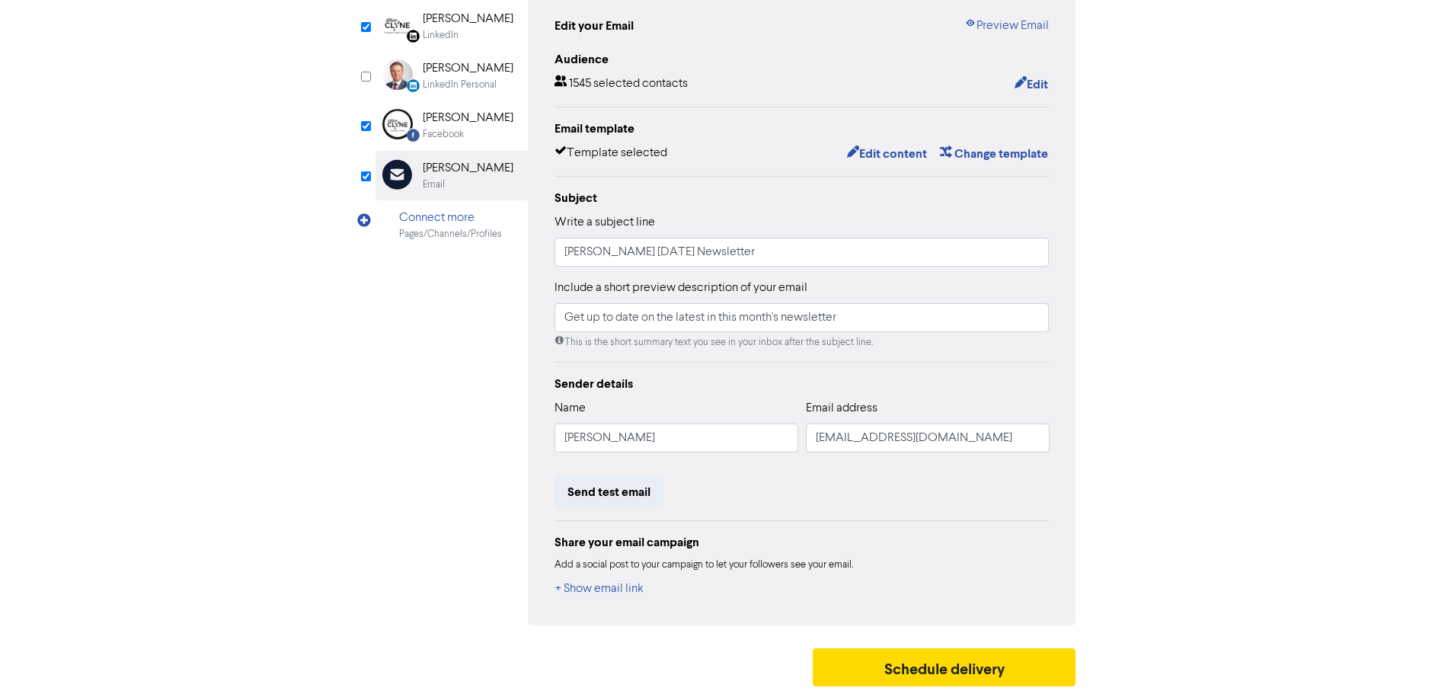
scroll to position [167, 0]
click at [961, 644] on div "Review & edit content Campaign: [DATE] Newsletter LinkedIn Page Created with Sk…" at bounding box center [726, 301] width 724 height 786
click at [964, 656] on button "Schedule delivery" at bounding box center [945, 667] width 264 height 38
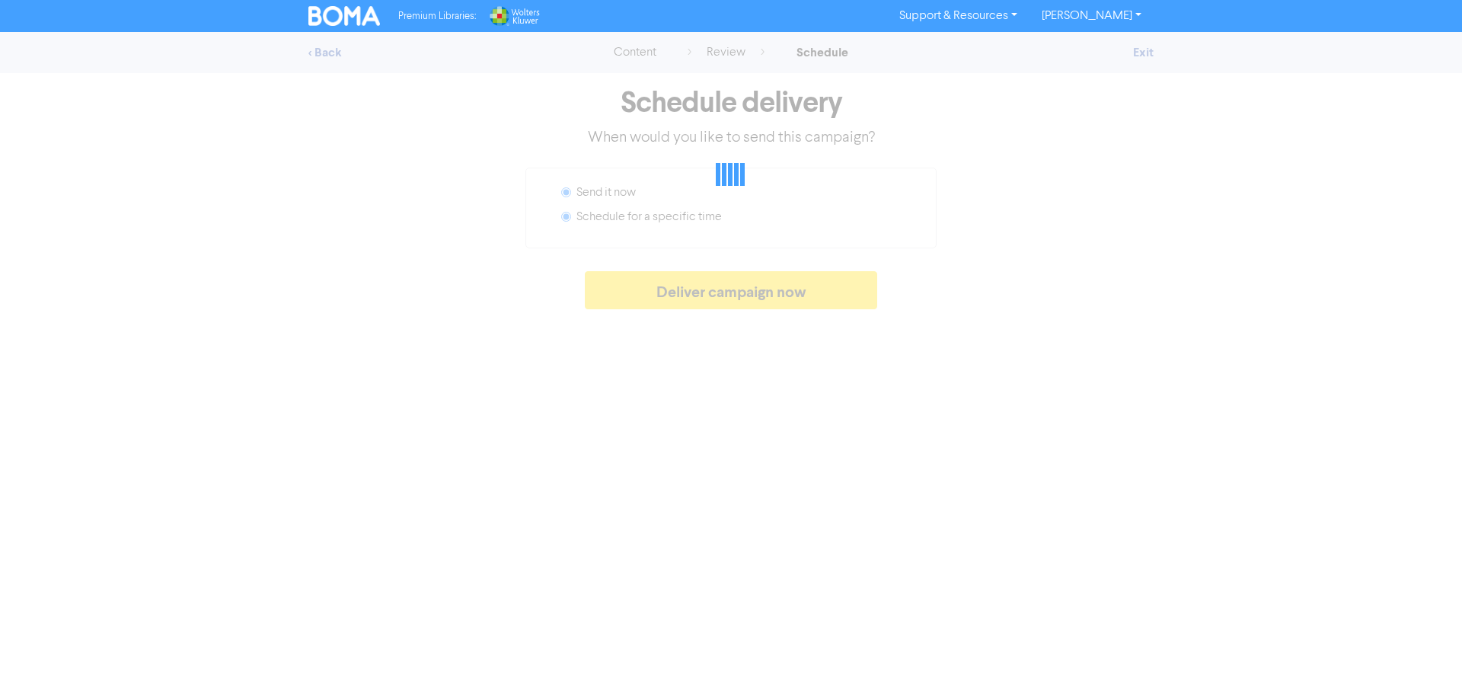
radio input "false"
radio input "true"
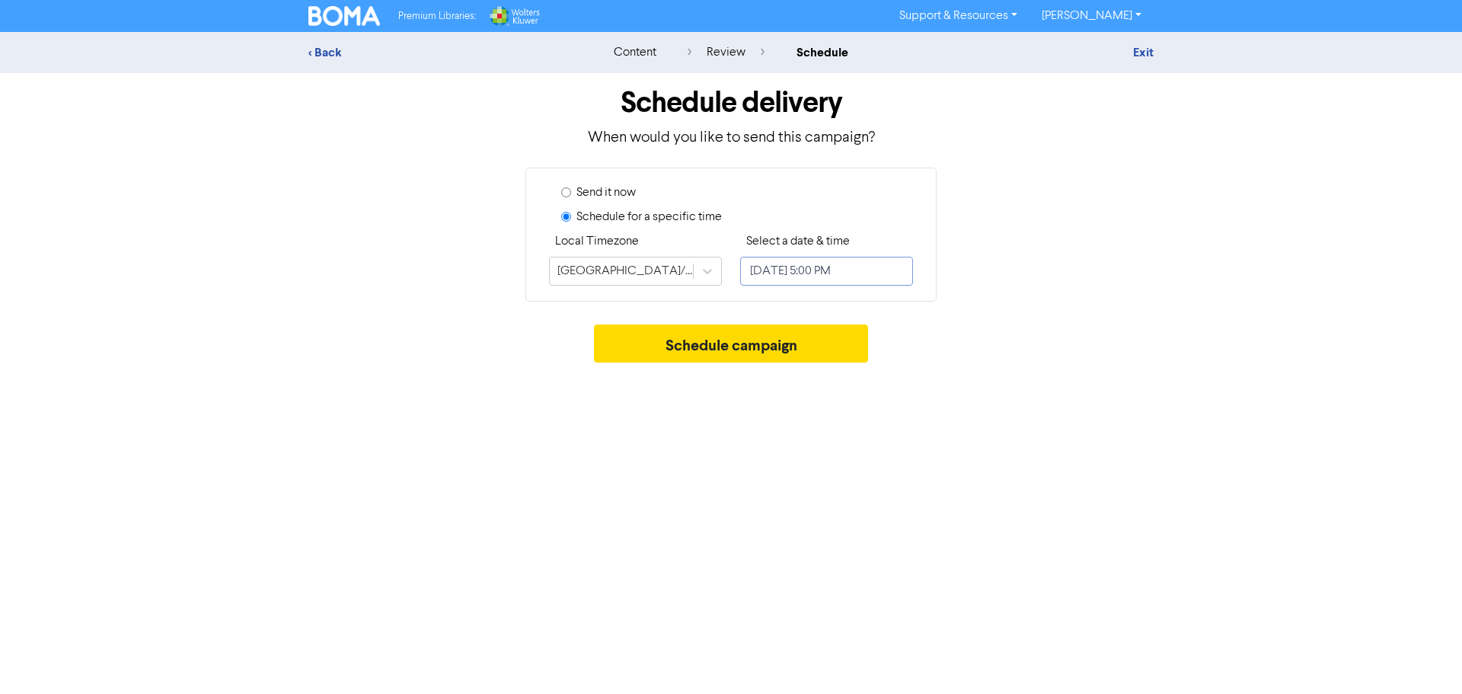
select select "9"
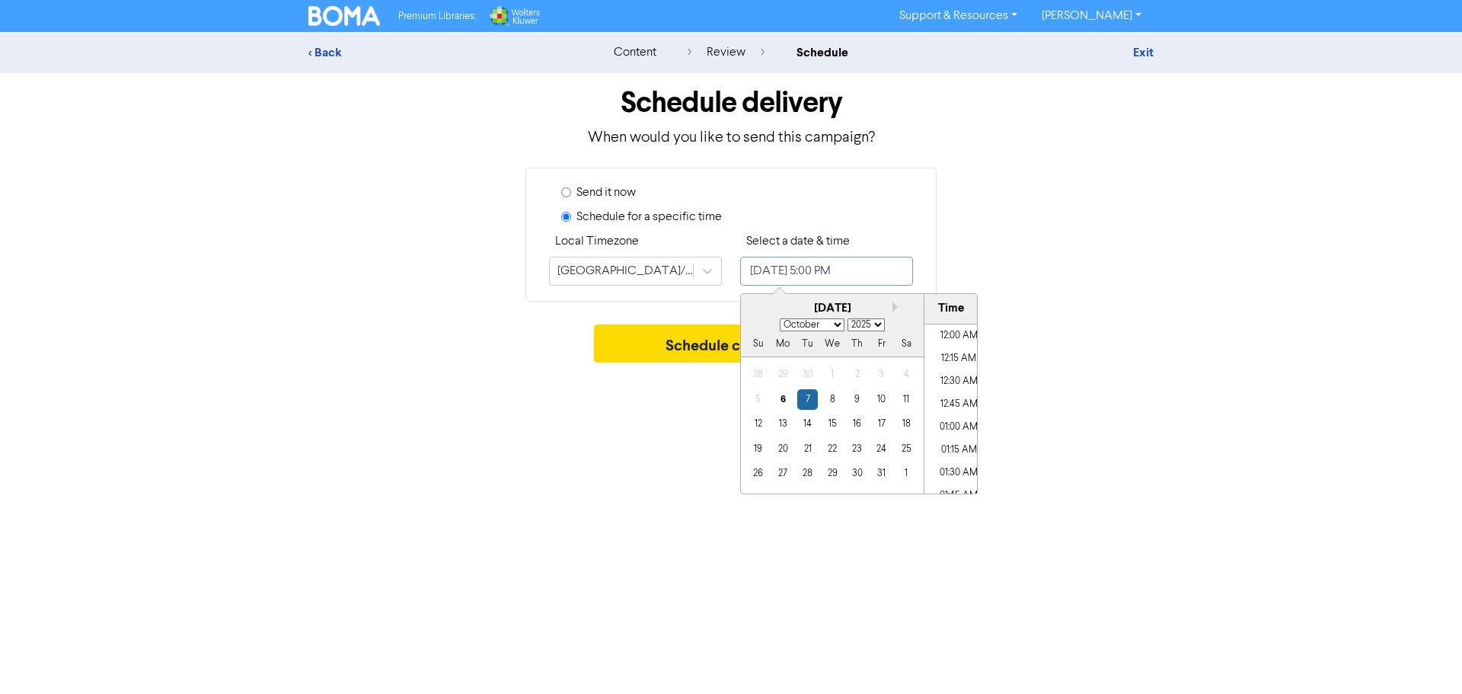
click at [840, 261] on input "[DATE] 5:00 PM" at bounding box center [826, 271] width 173 height 29
click at [802, 398] on div "7" at bounding box center [807, 399] width 21 height 21
click at [957, 444] on li "08:00 AM" at bounding box center [959, 437] width 69 height 23
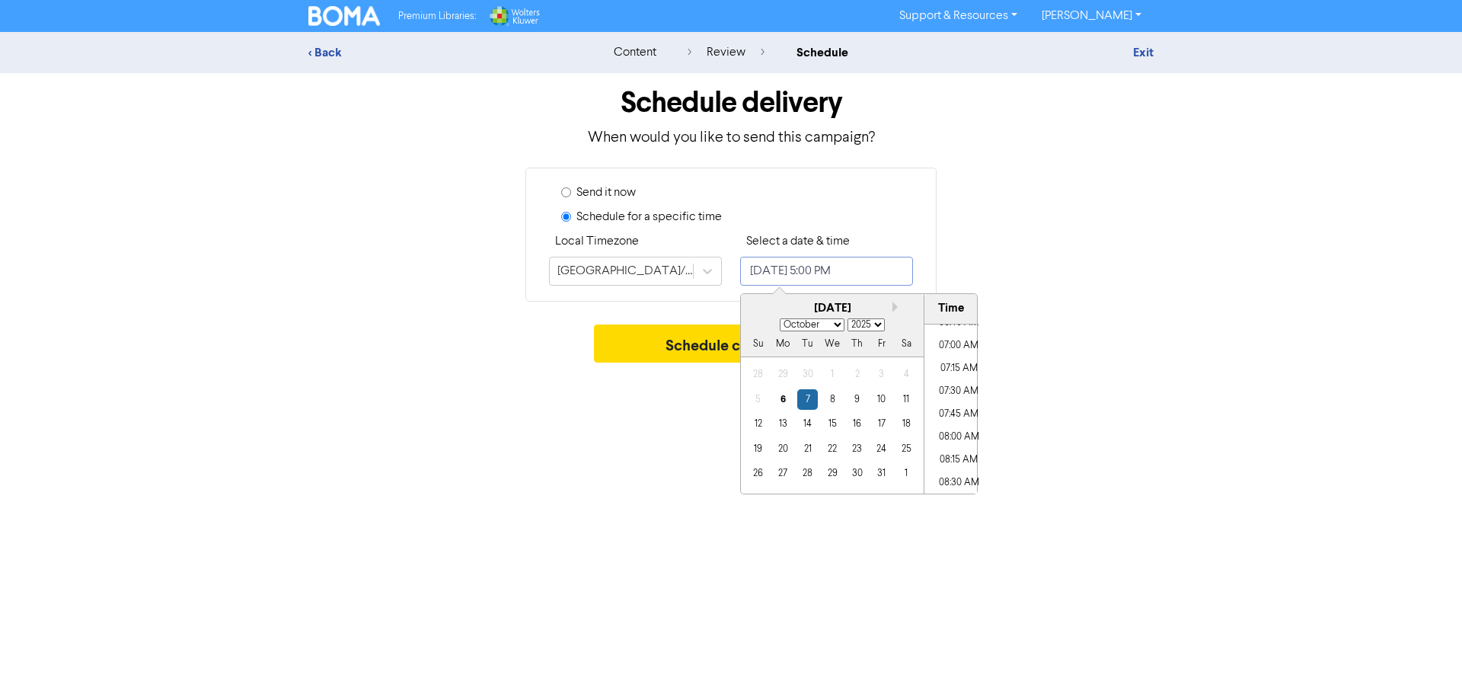
type input "[DATE] 8:00 AM"
click at [1056, 395] on div "Premium Libraries: Support & Resources Video Tutorials FAQ & Guides Marketing E…" at bounding box center [731, 347] width 1462 height 694
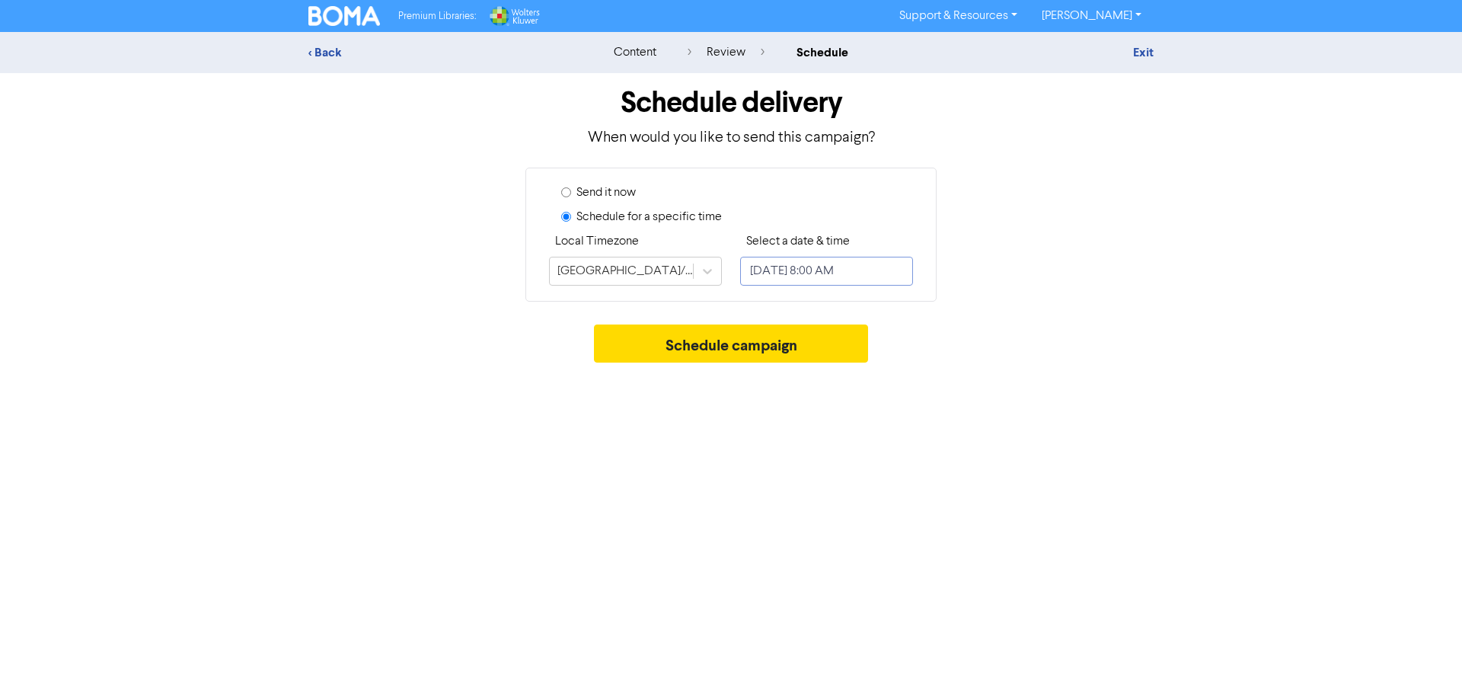
click at [887, 271] on input "[DATE] 8:00 AM" at bounding box center [826, 271] width 173 height 29
select select "9"
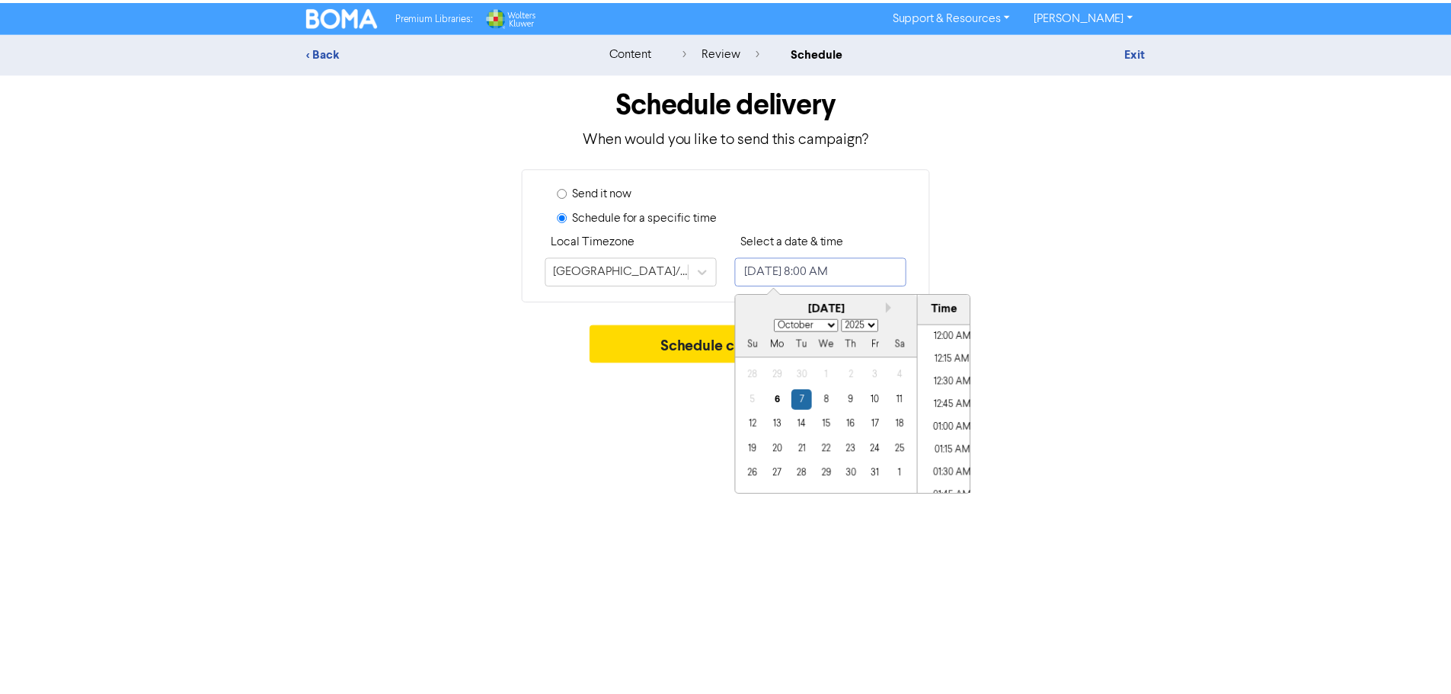
scroll to position [658, 0]
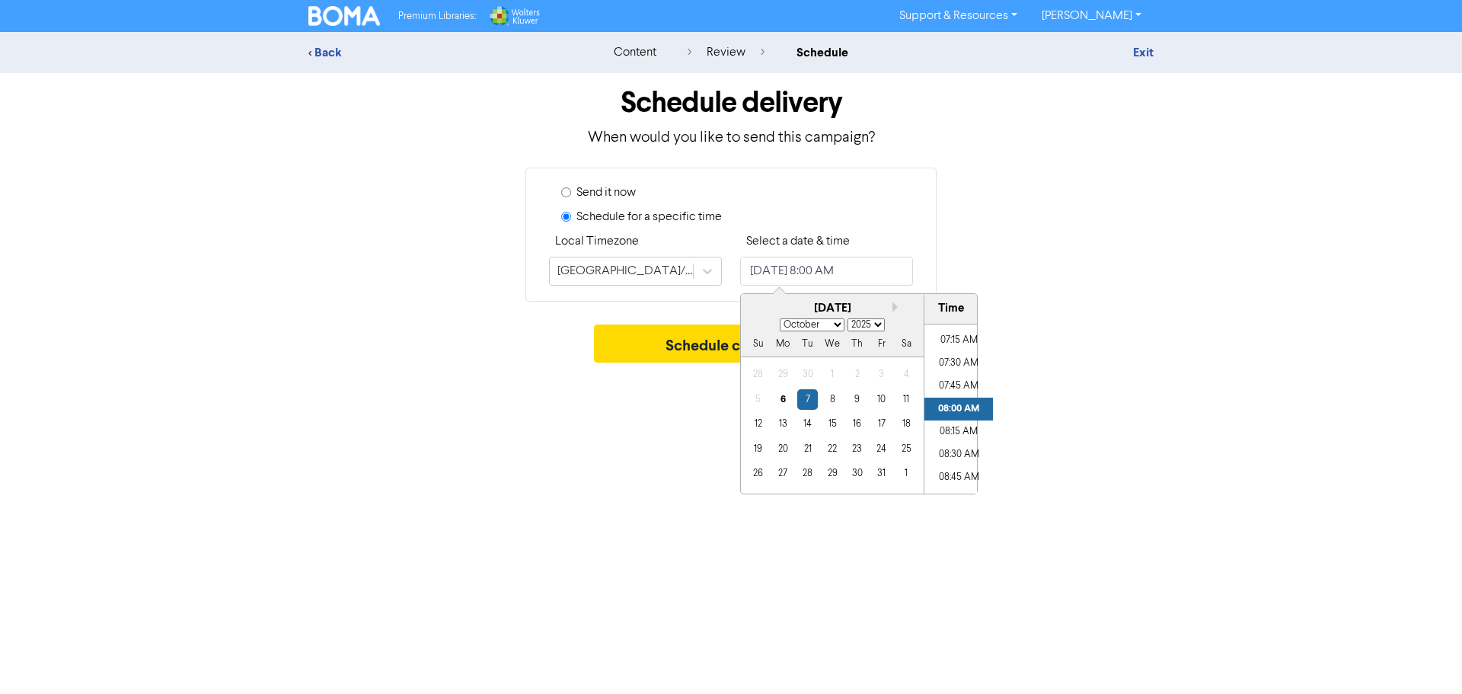
click at [1147, 258] on div "Send it now Schedule for a specific time Local Timezone [GEOGRAPHIC_DATA]/[GEOG…" at bounding box center [731, 235] width 868 height 134
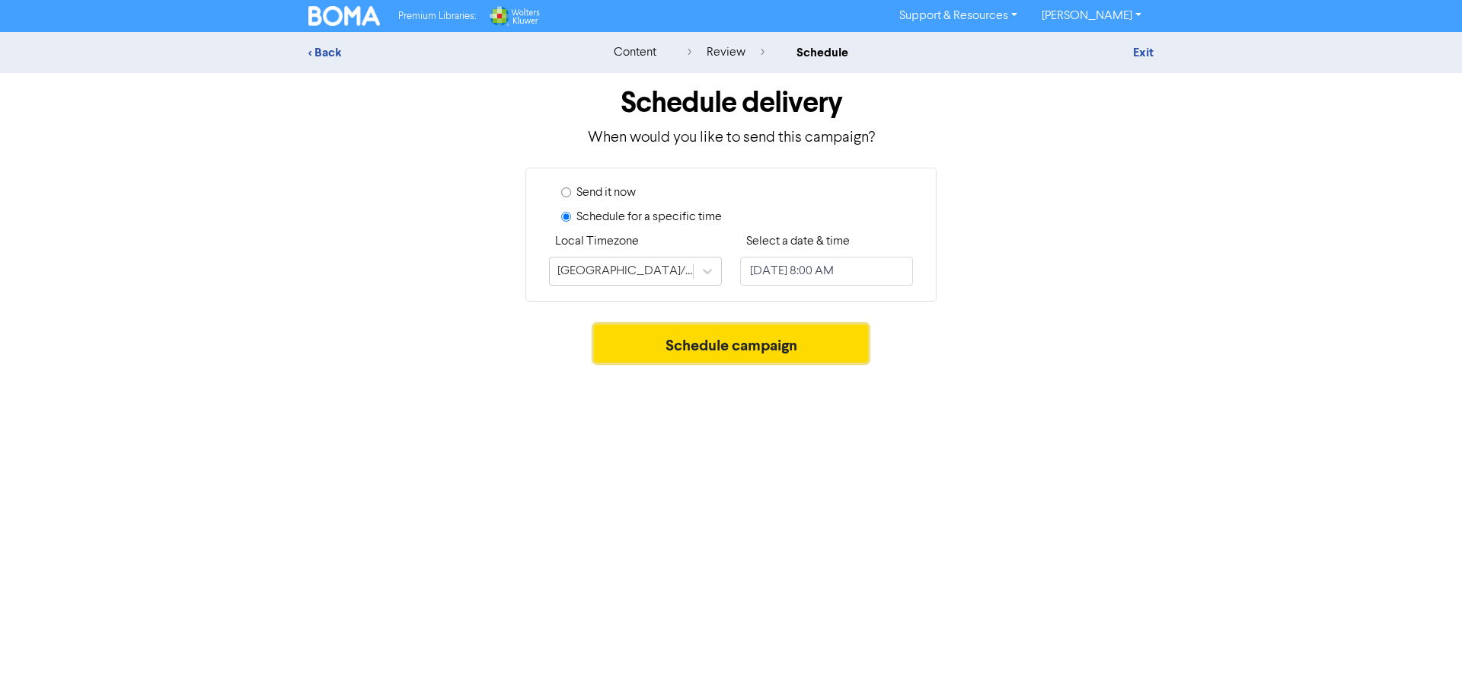
click at [721, 337] on button "Schedule campaign" at bounding box center [731, 343] width 275 height 38
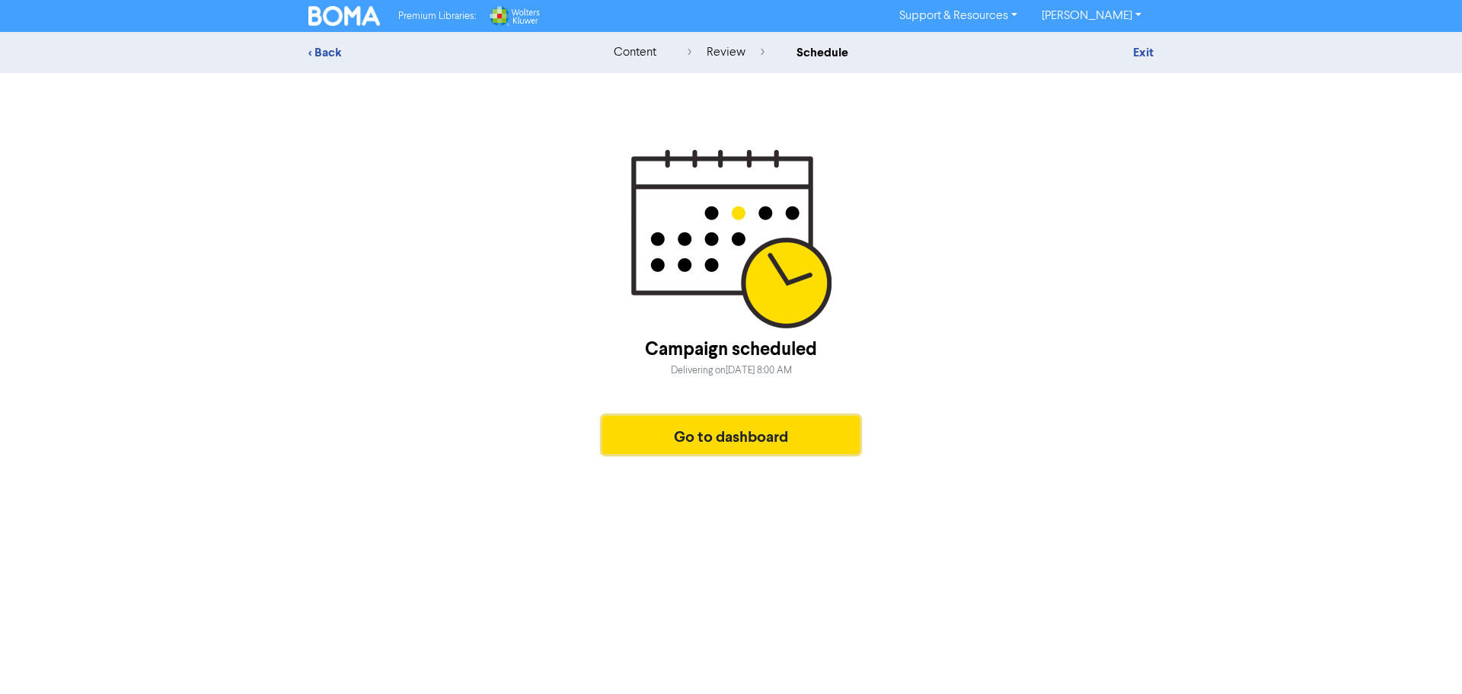
click at [721, 444] on button "Go to dashboard" at bounding box center [730, 435] width 257 height 38
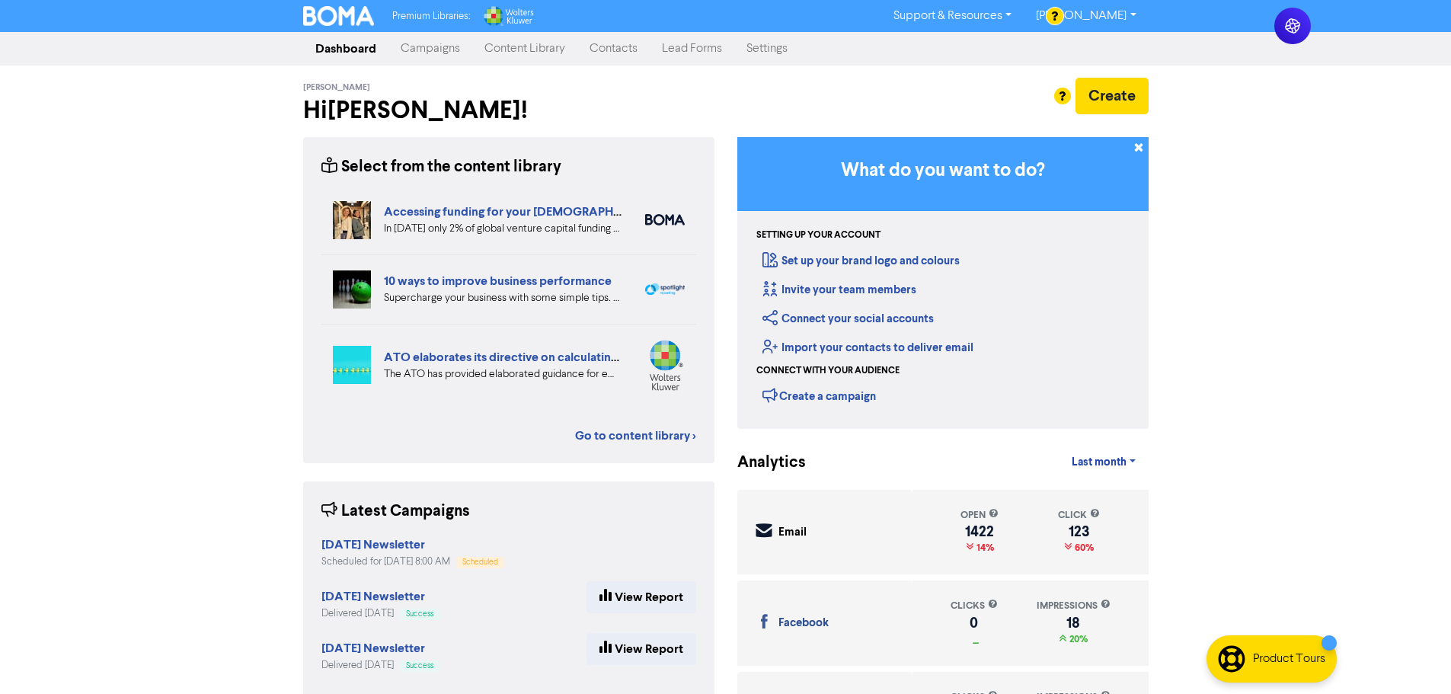
click at [528, 53] on link "Content Library" at bounding box center [524, 49] width 105 height 30
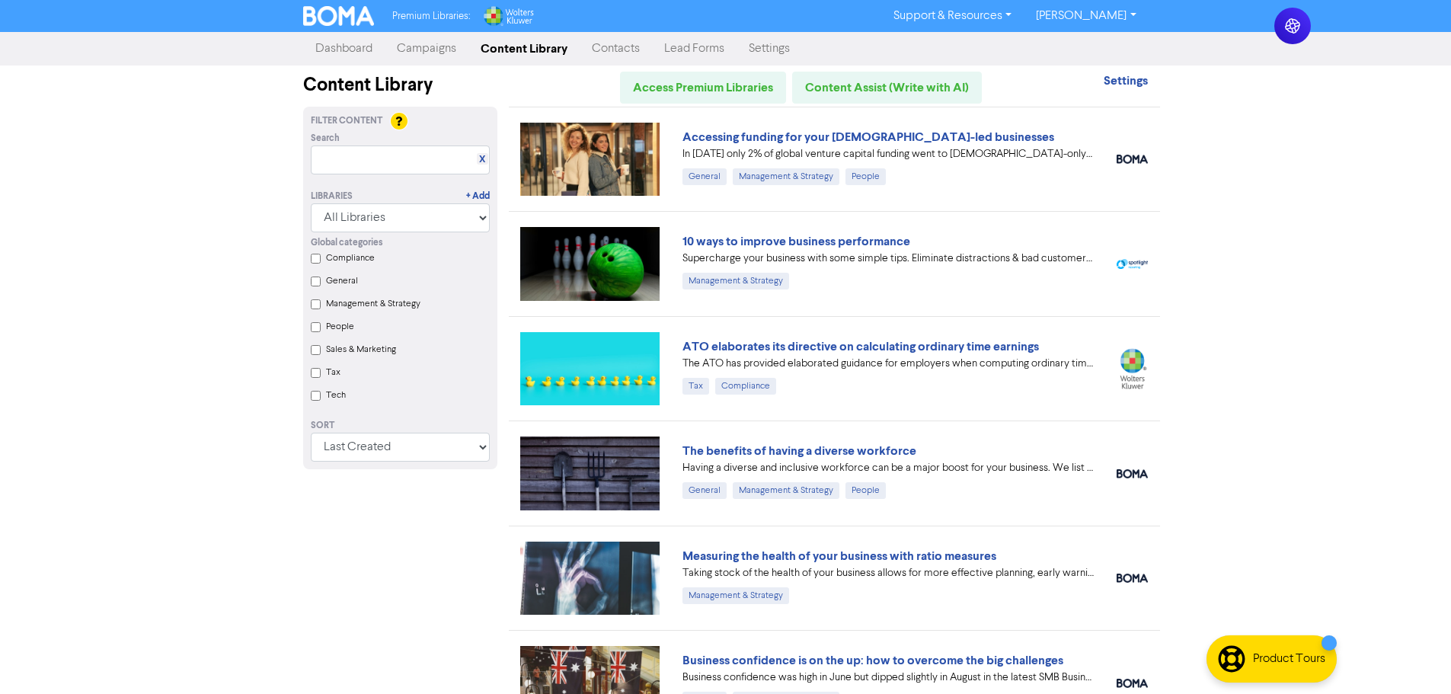
click at [424, 50] on link "Campaigns" at bounding box center [427, 49] width 84 height 30
